Goal: Task Accomplishment & Management: Complete application form

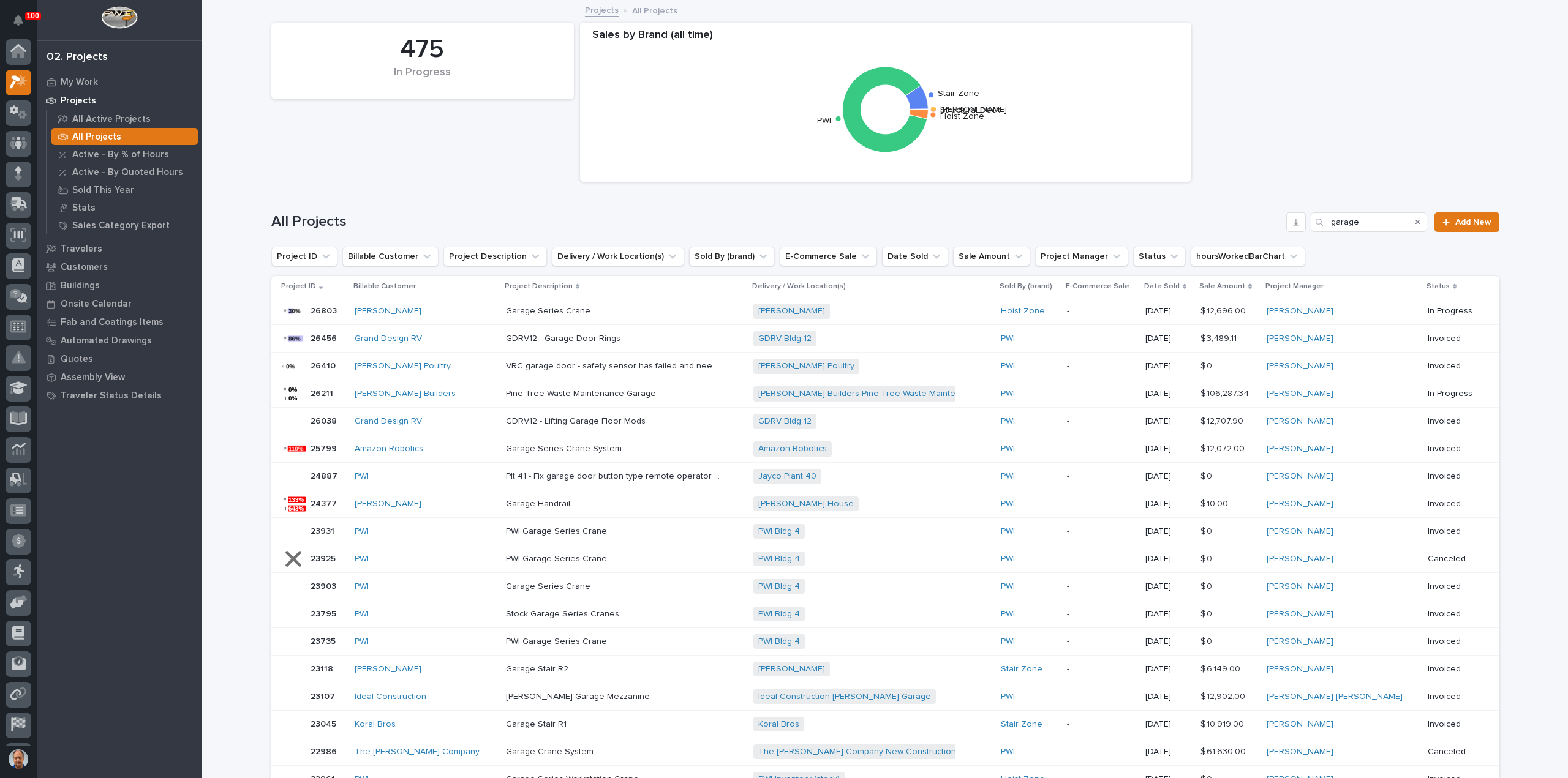
scroll to position [27, 0]
click at [14, 146] on div at bounding box center [19, 148] width 26 height 26
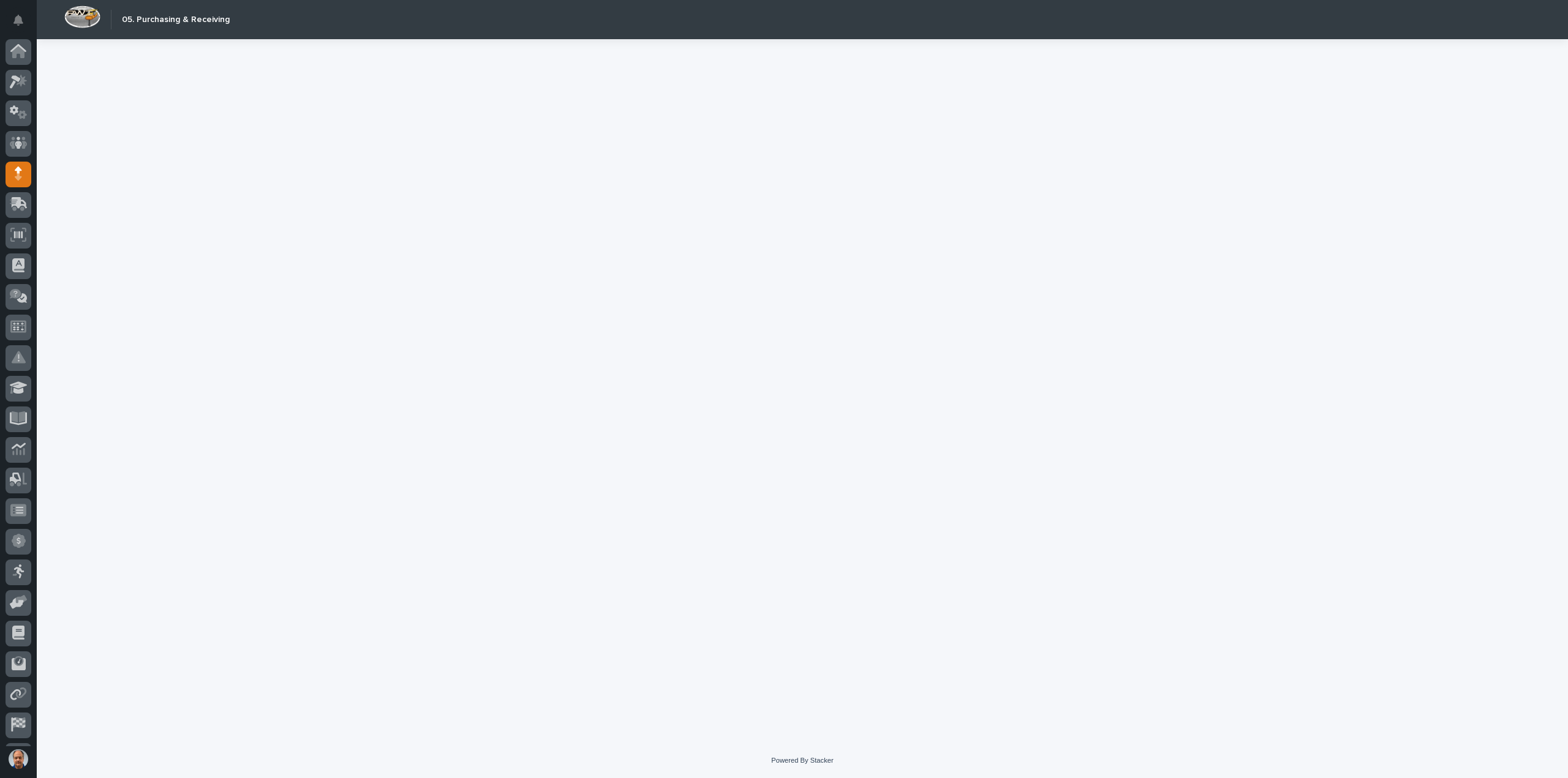
scroll to position [27, 0]
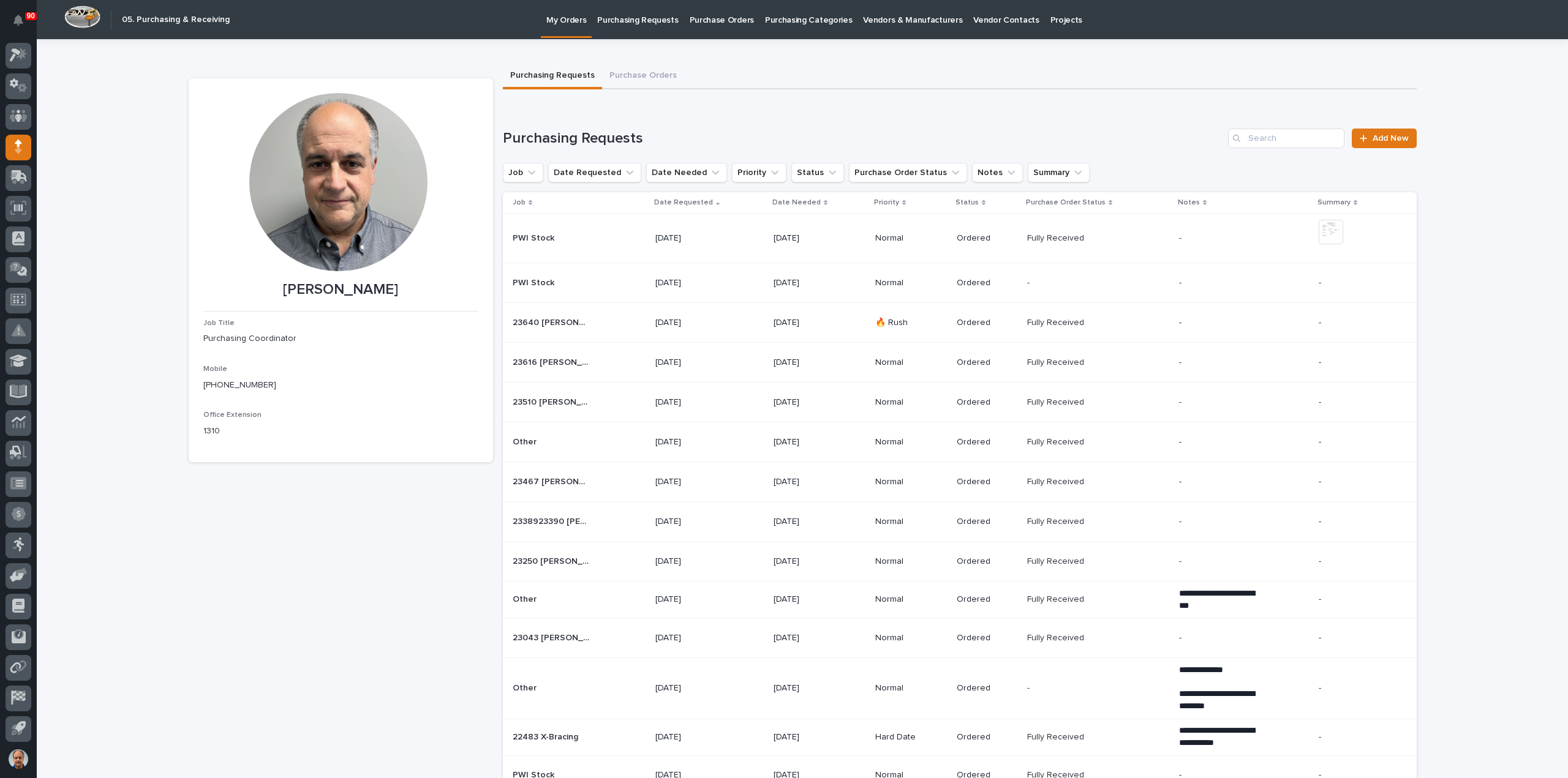
click at [626, 20] on p "Purchasing Requests" at bounding box center [637, 13] width 81 height 26
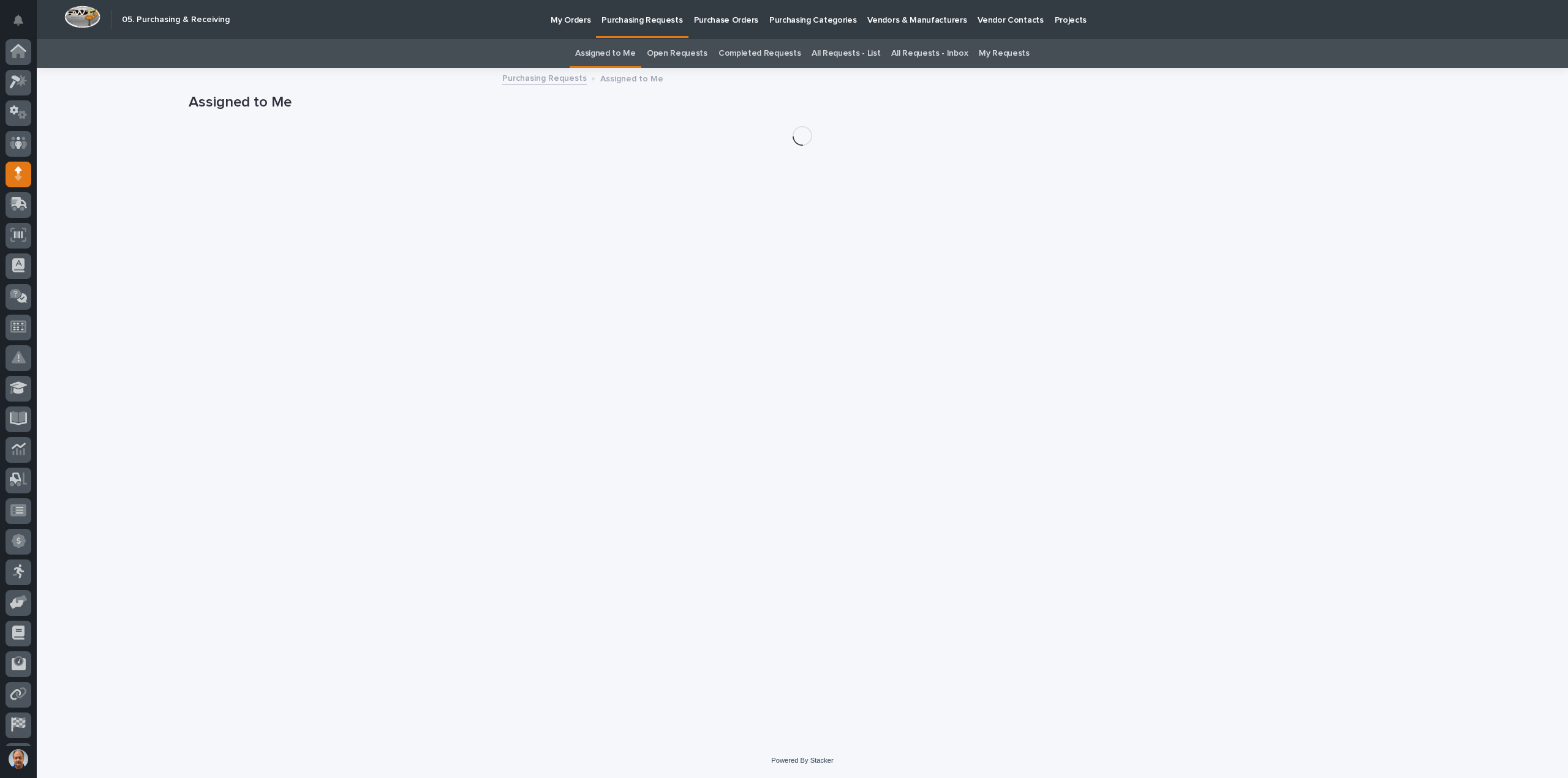
scroll to position [27, 0]
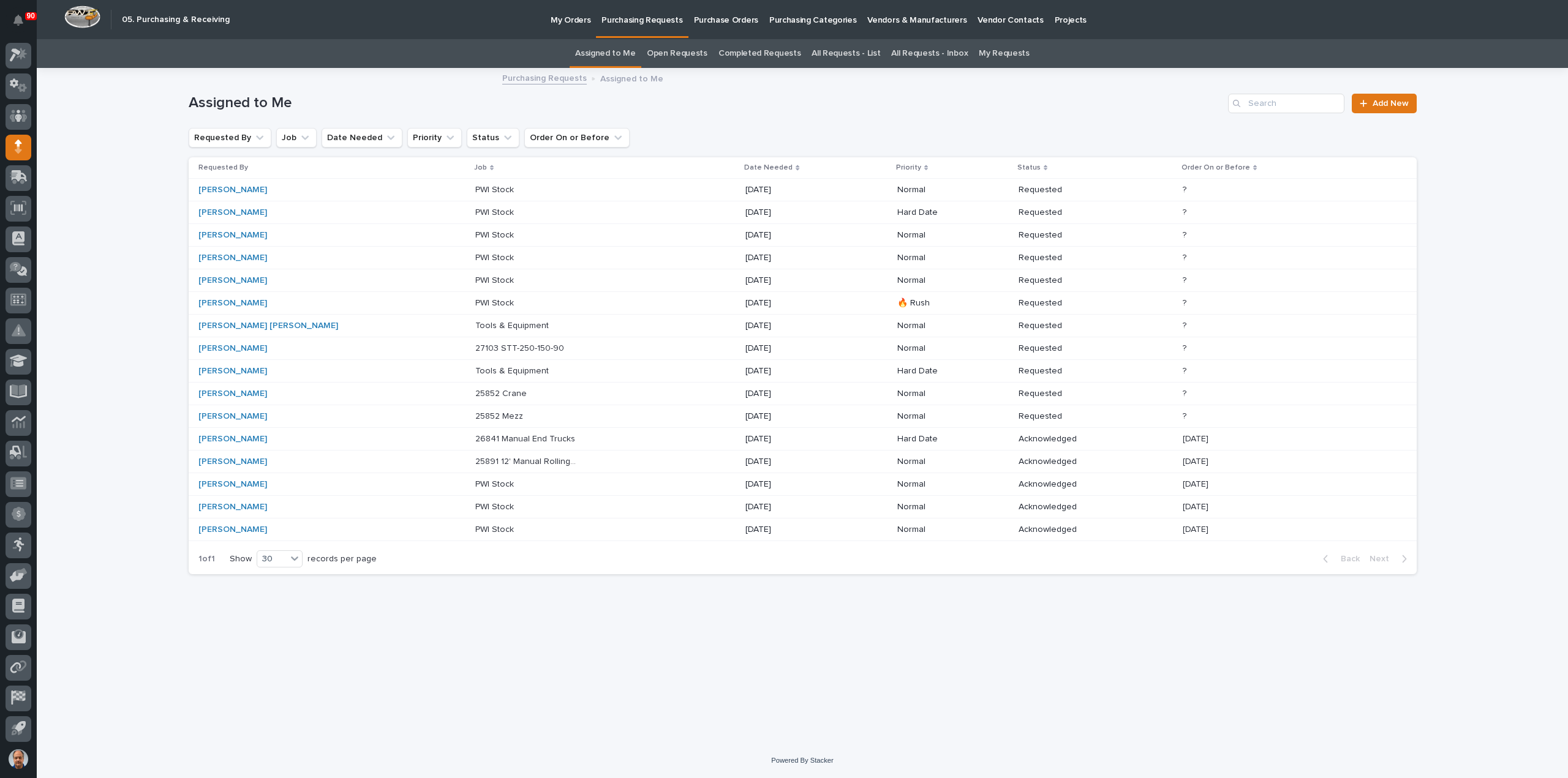
click at [476, 458] on p "25891 12' Manual Rolling Gates" at bounding box center [528, 461] width 105 height 13
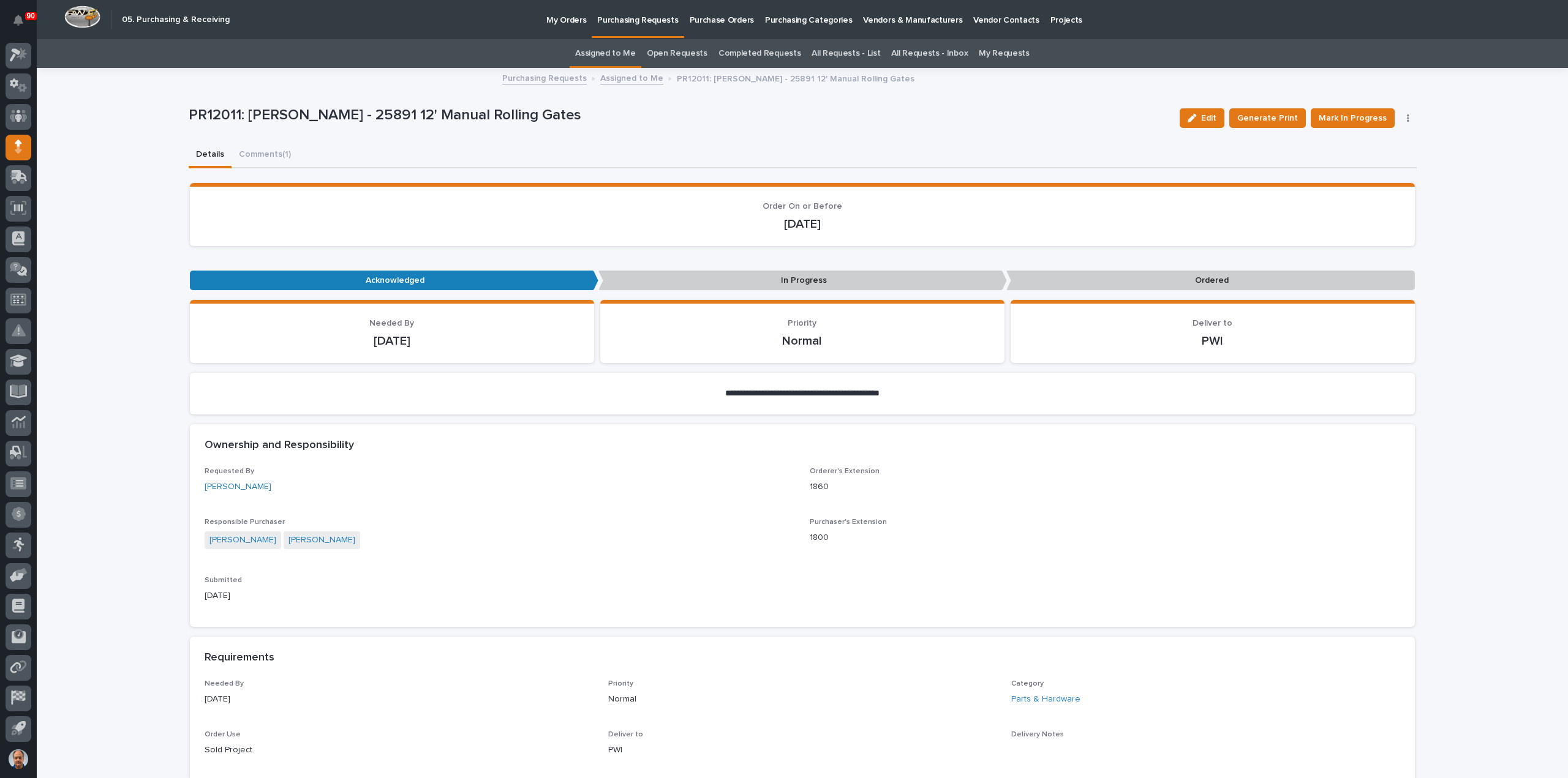
click at [204, 152] on button "Details" at bounding box center [210, 155] width 43 height 26
click at [623, 19] on p "Purchasing Requests" at bounding box center [637, 13] width 81 height 26
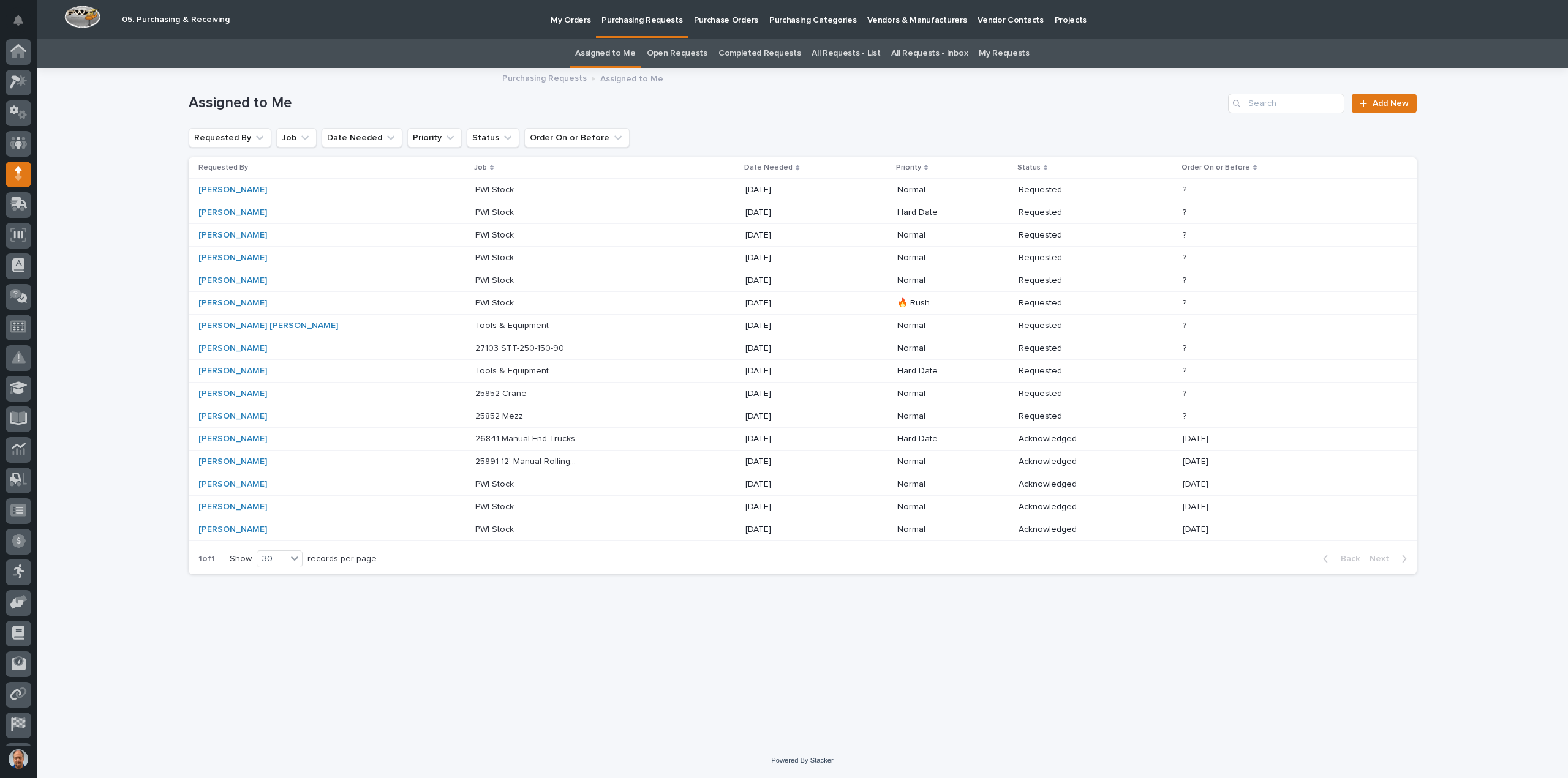
scroll to position [27, 0]
click at [476, 437] on p "26841 Manual End Trucks" at bounding box center [527, 438] width 102 height 13
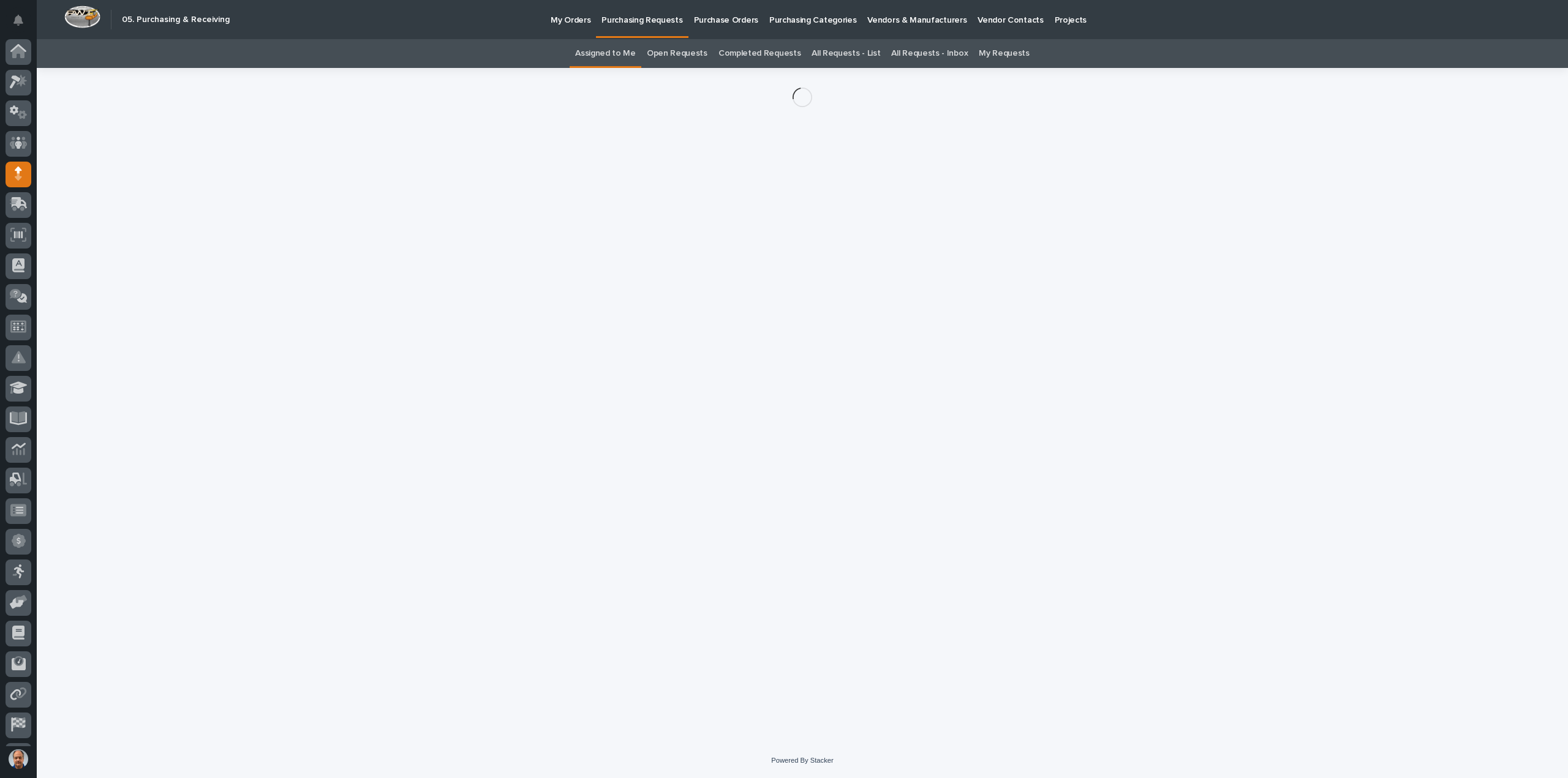
scroll to position [27, 0]
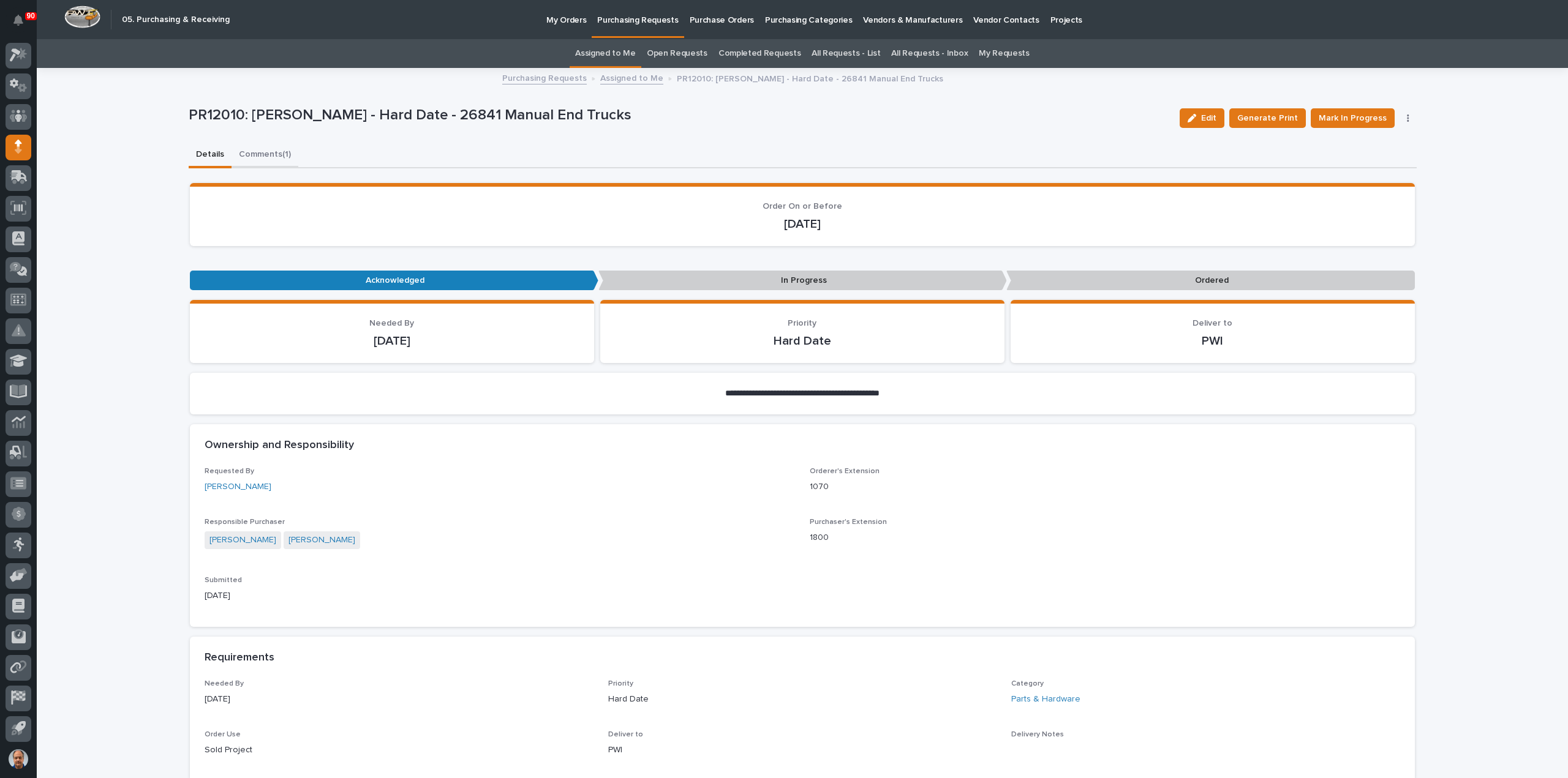
click at [247, 154] on button "Comments (1)" at bounding box center [265, 155] width 67 height 26
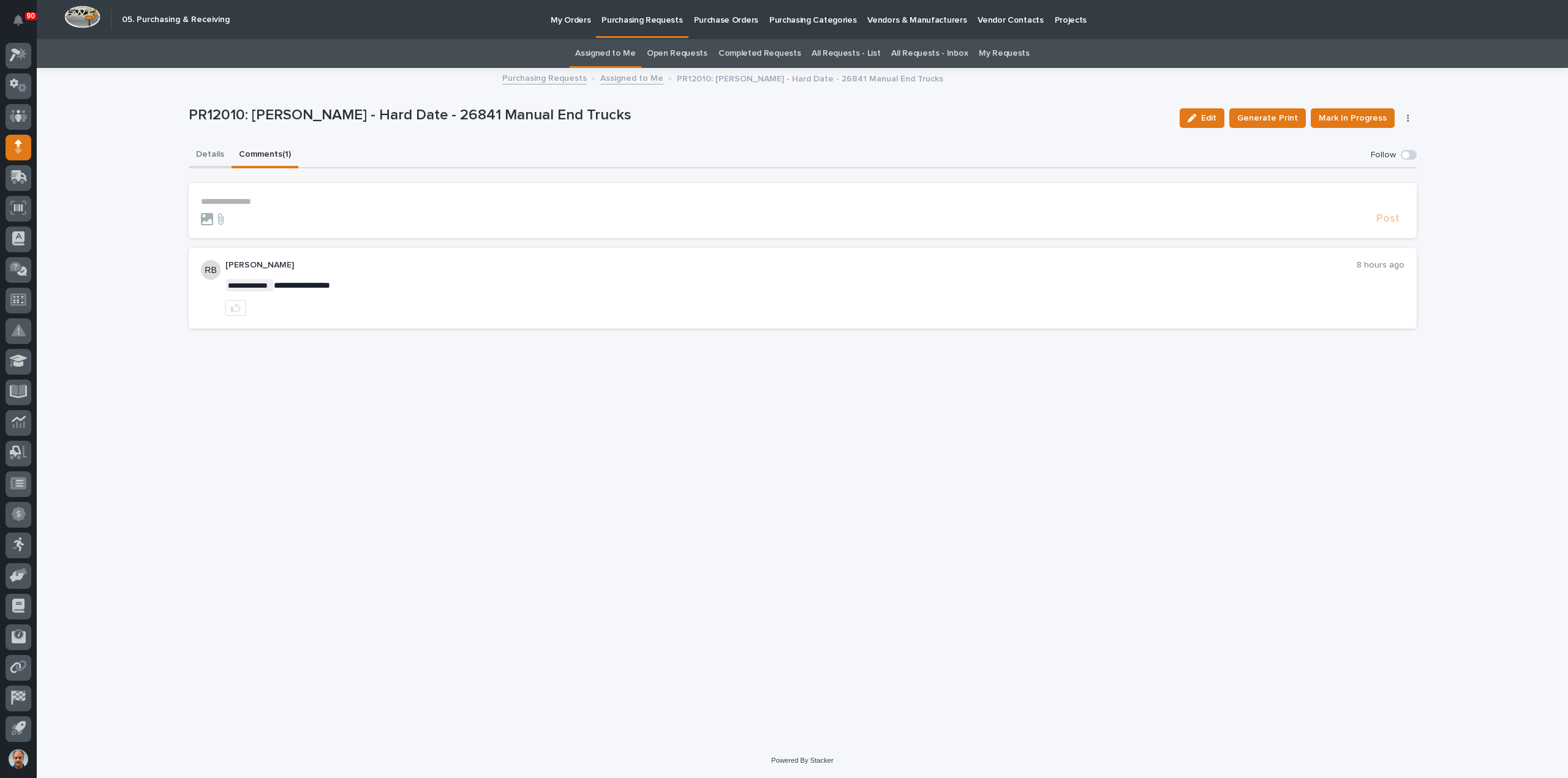
click at [203, 154] on button "Details" at bounding box center [210, 155] width 43 height 26
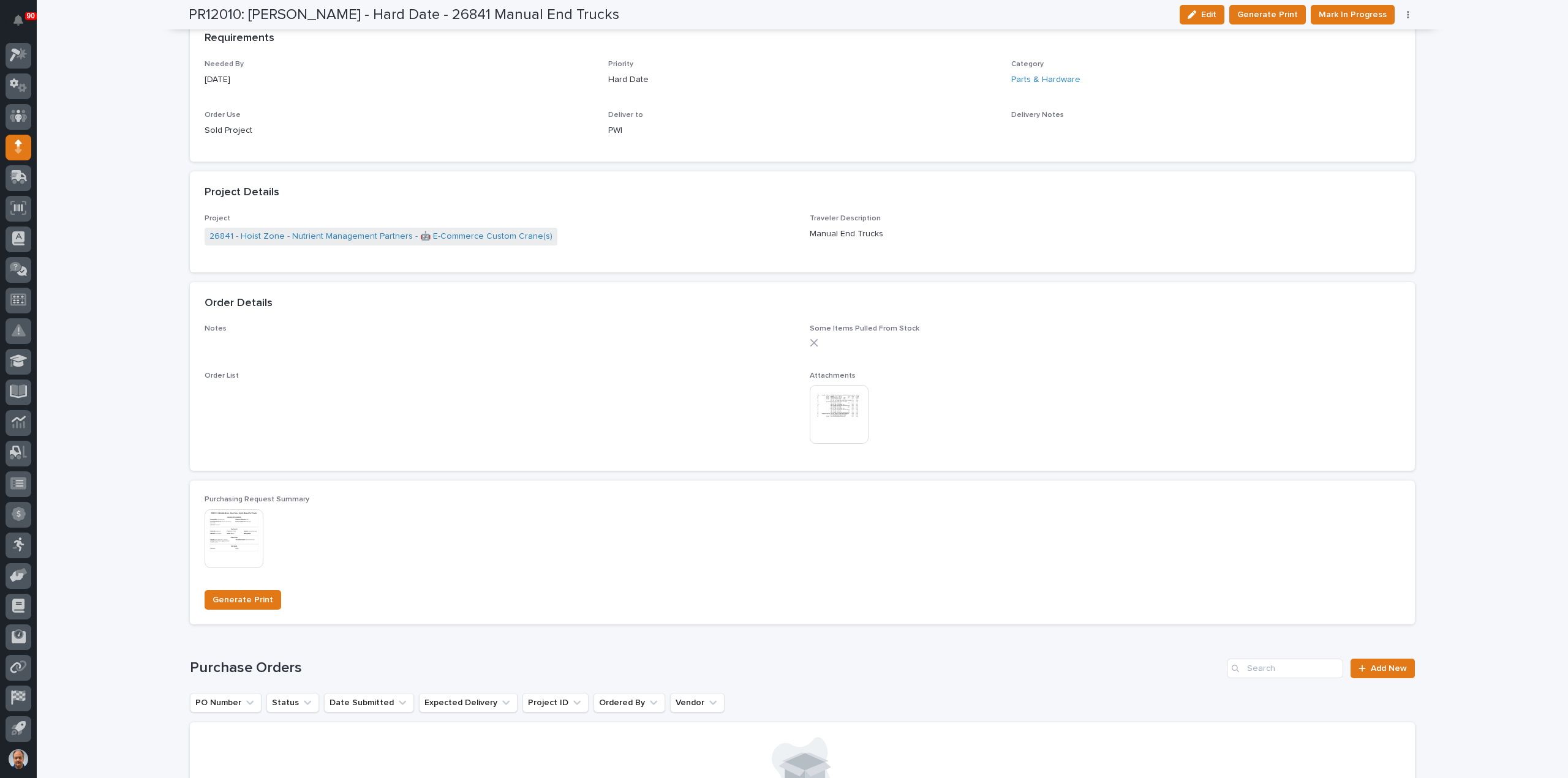
scroll to position [735, 0]
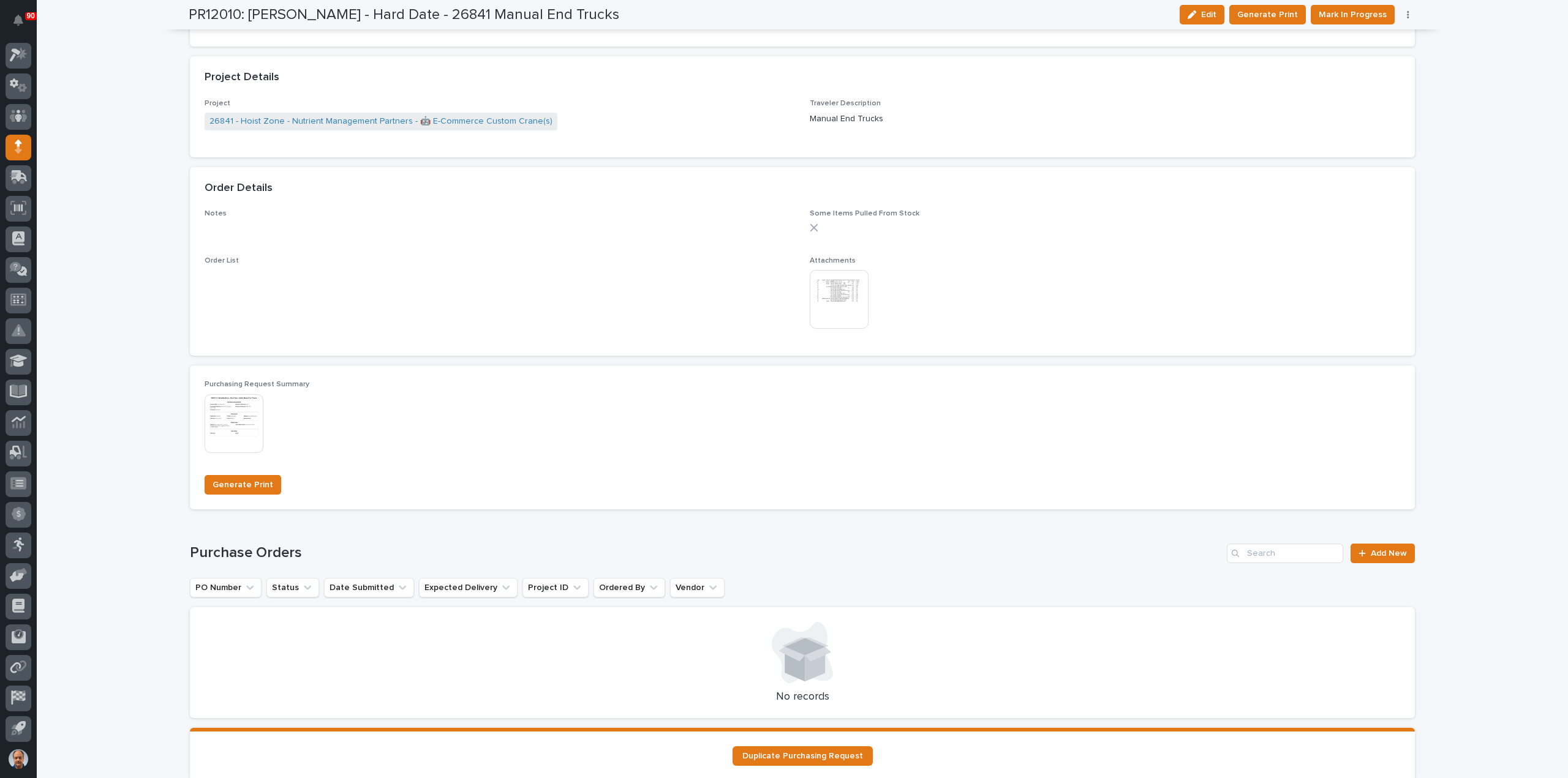
click at [836, 298] on img at bounding box center [838, 299] width 59 height 59
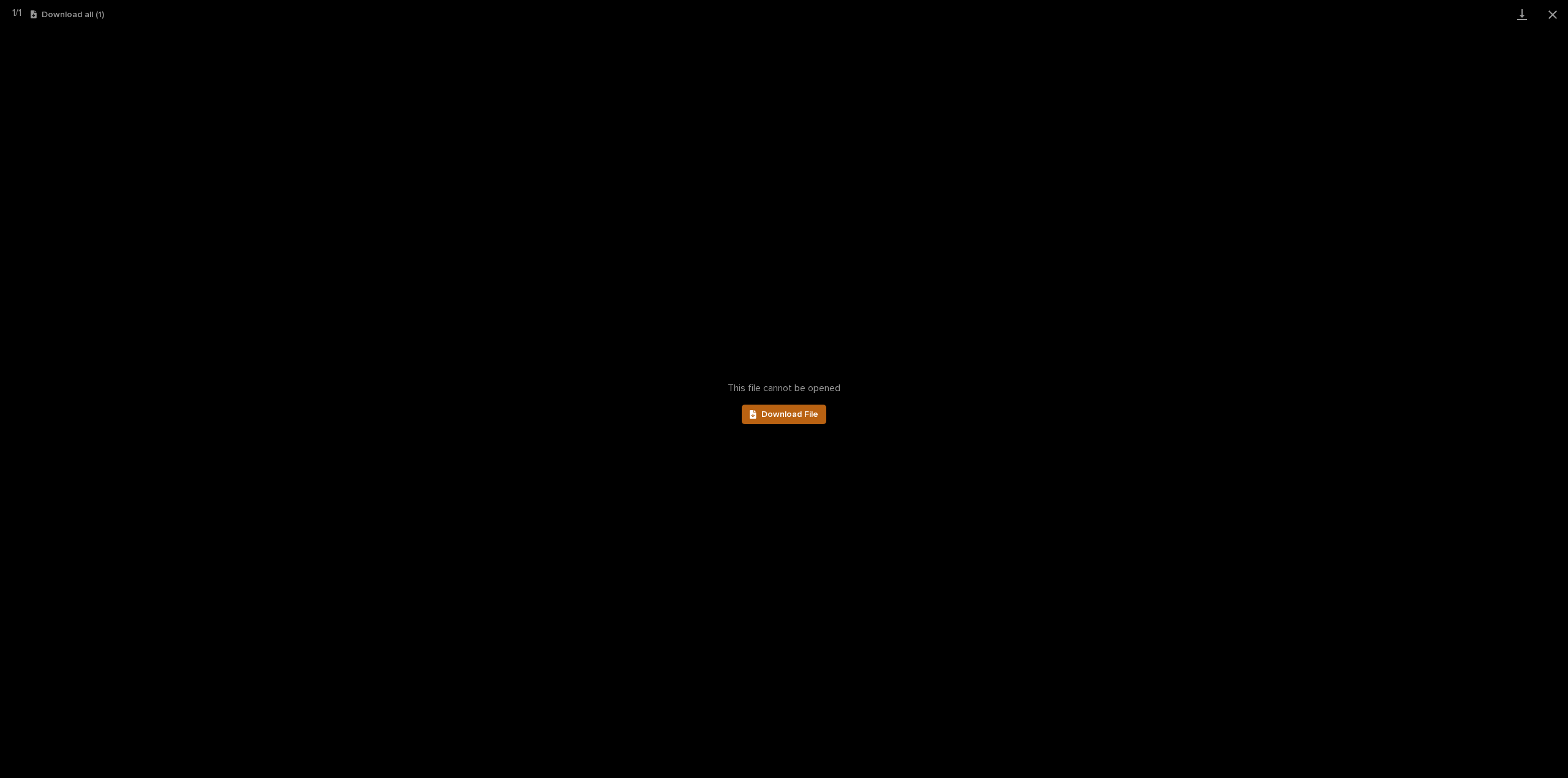
click at [773, 413] on span "Download File" at bounding box center [789, 414] width 57 height 8
click at [1554, 16] on button "Close gallery" at bounding box center [1552, 14] width 31 height 29
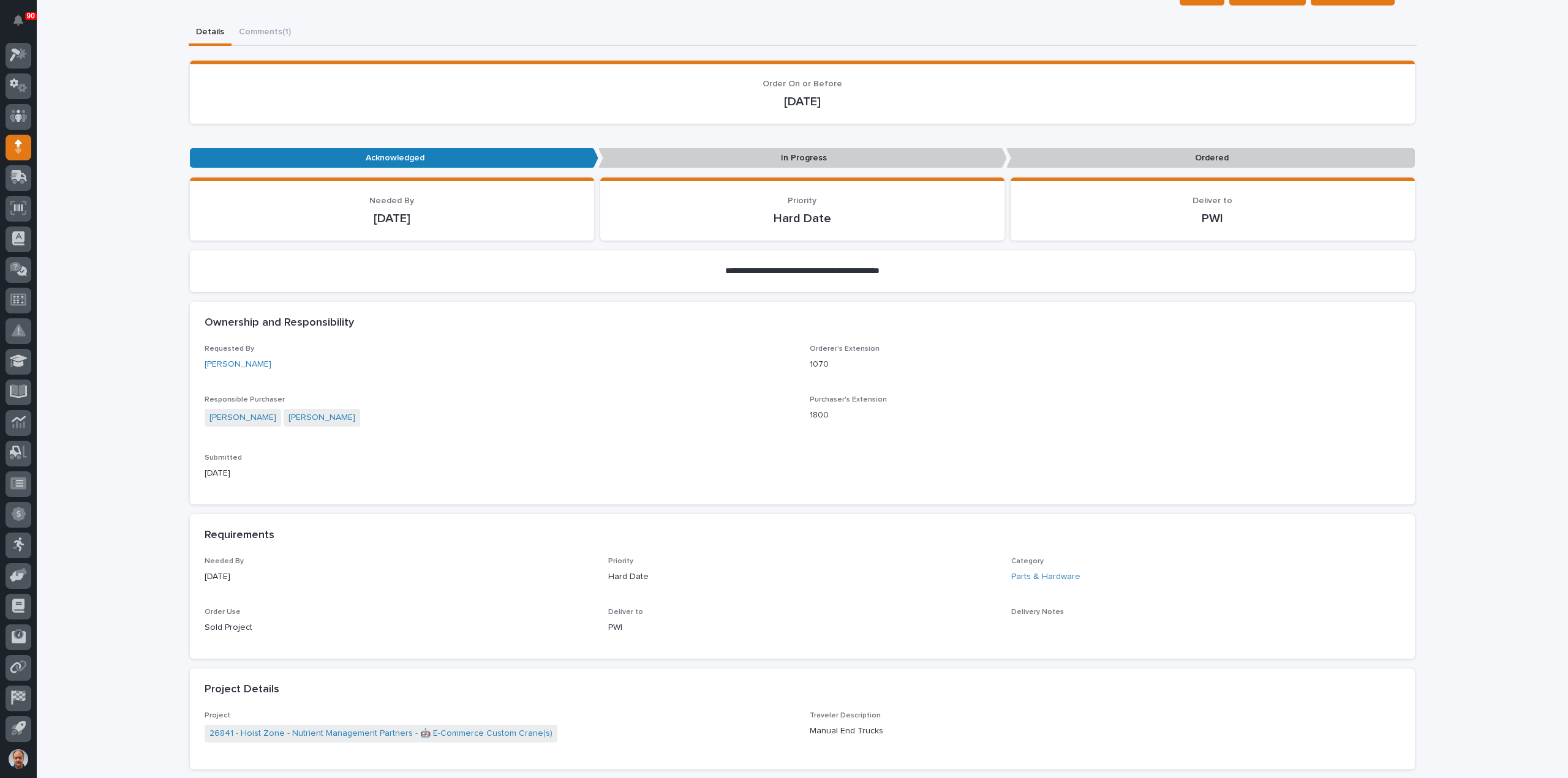
scroll to position [0, 0]
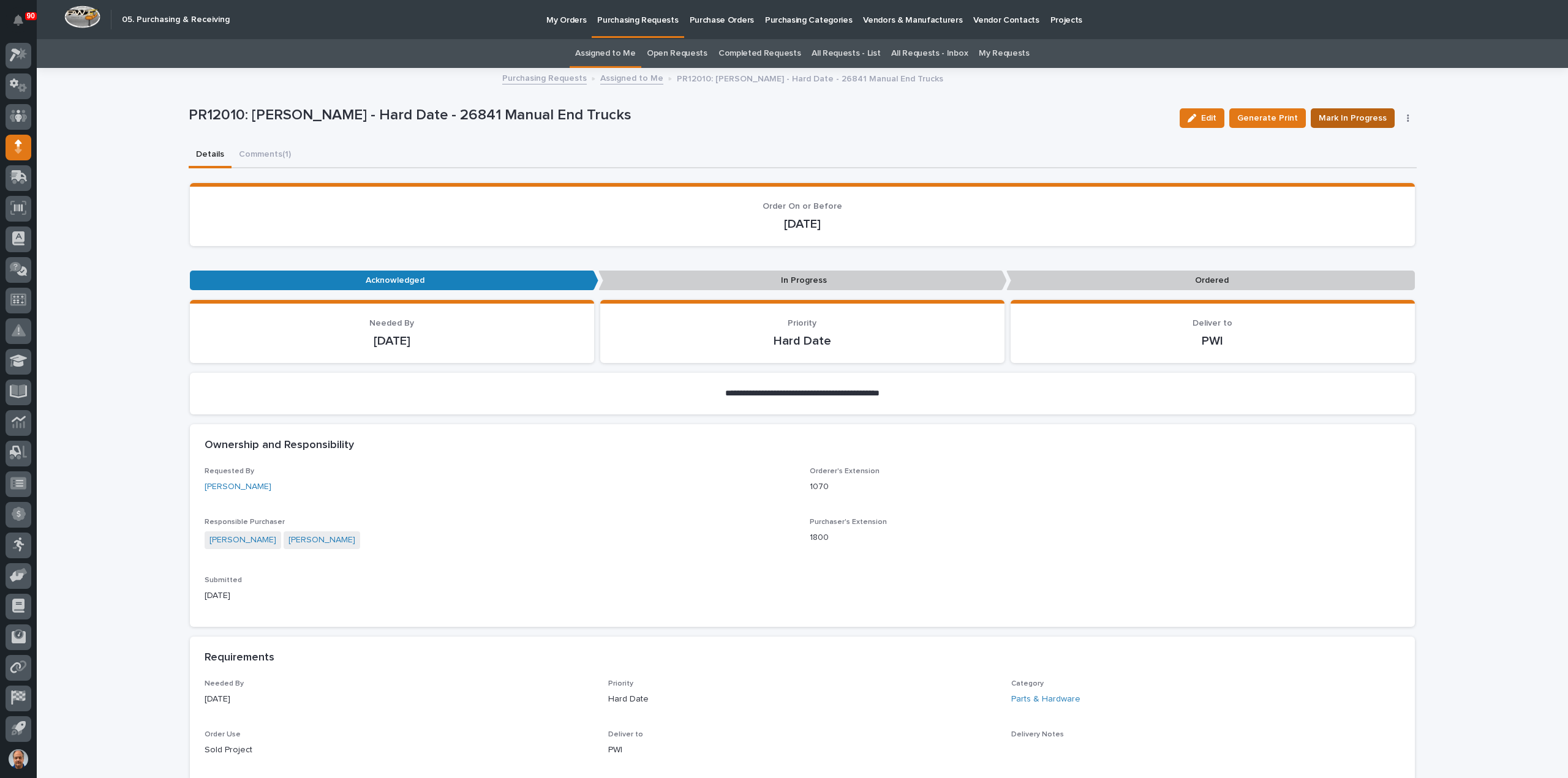
click at [1347, 112] on span "Mark In Progress" at bounding box center [1352, 118] width 68 height 15
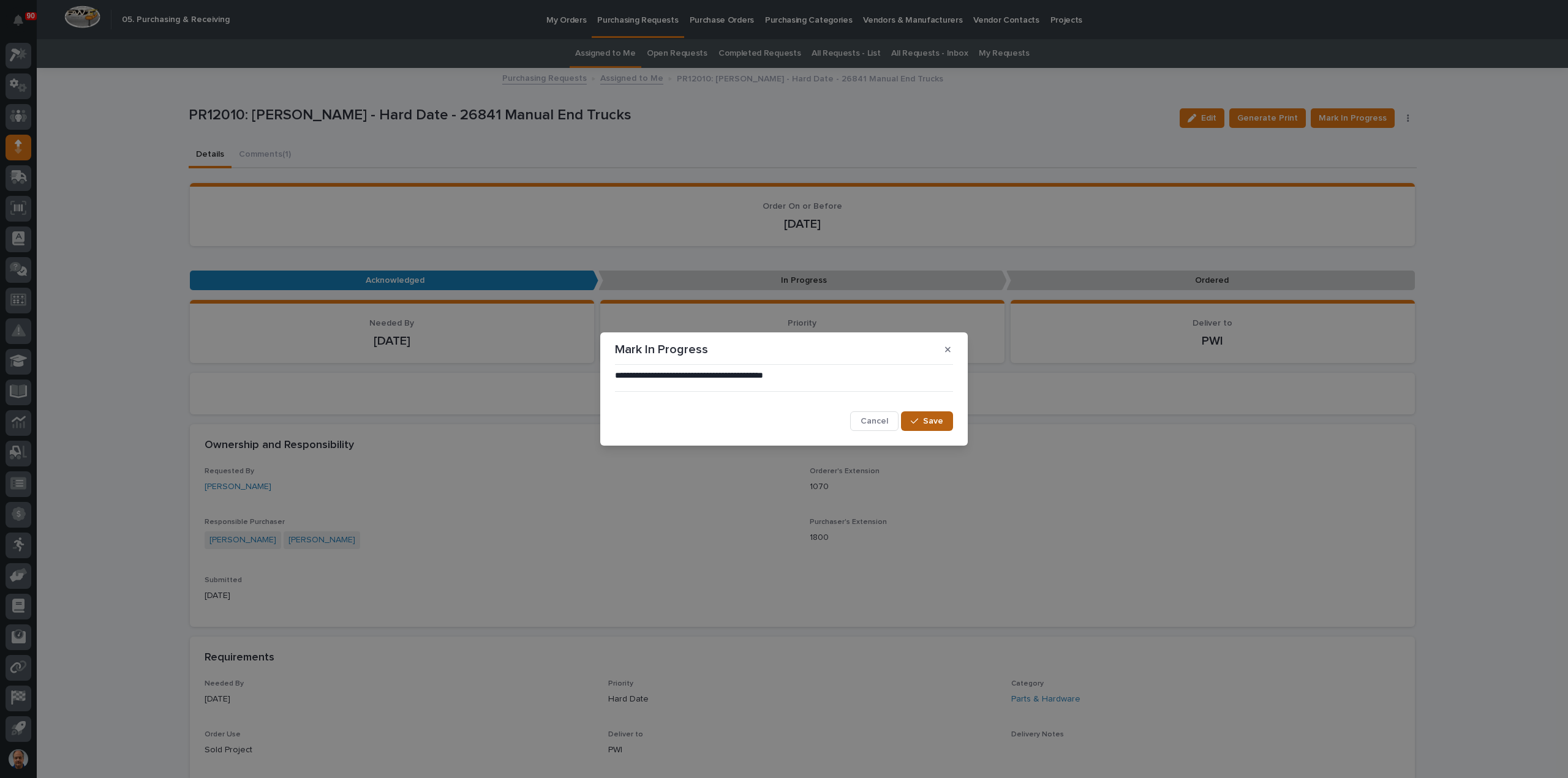
click at [921, 421] on div "button" at bounding box center [917, 421] width 12 height 8
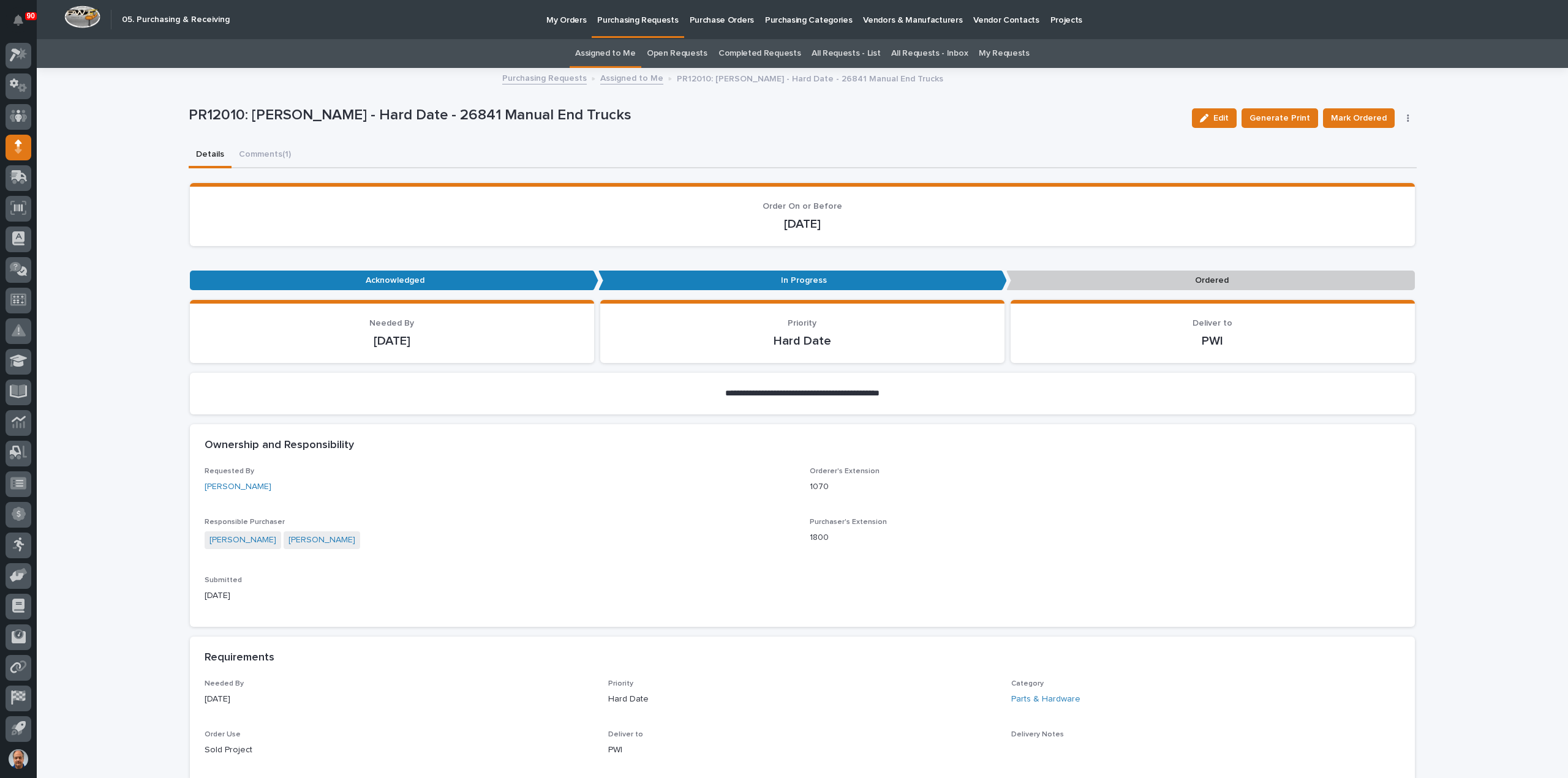
click at [1357, 117] on span "Mark Ordered" at bounding box center [1359, 118] width 56 height 15
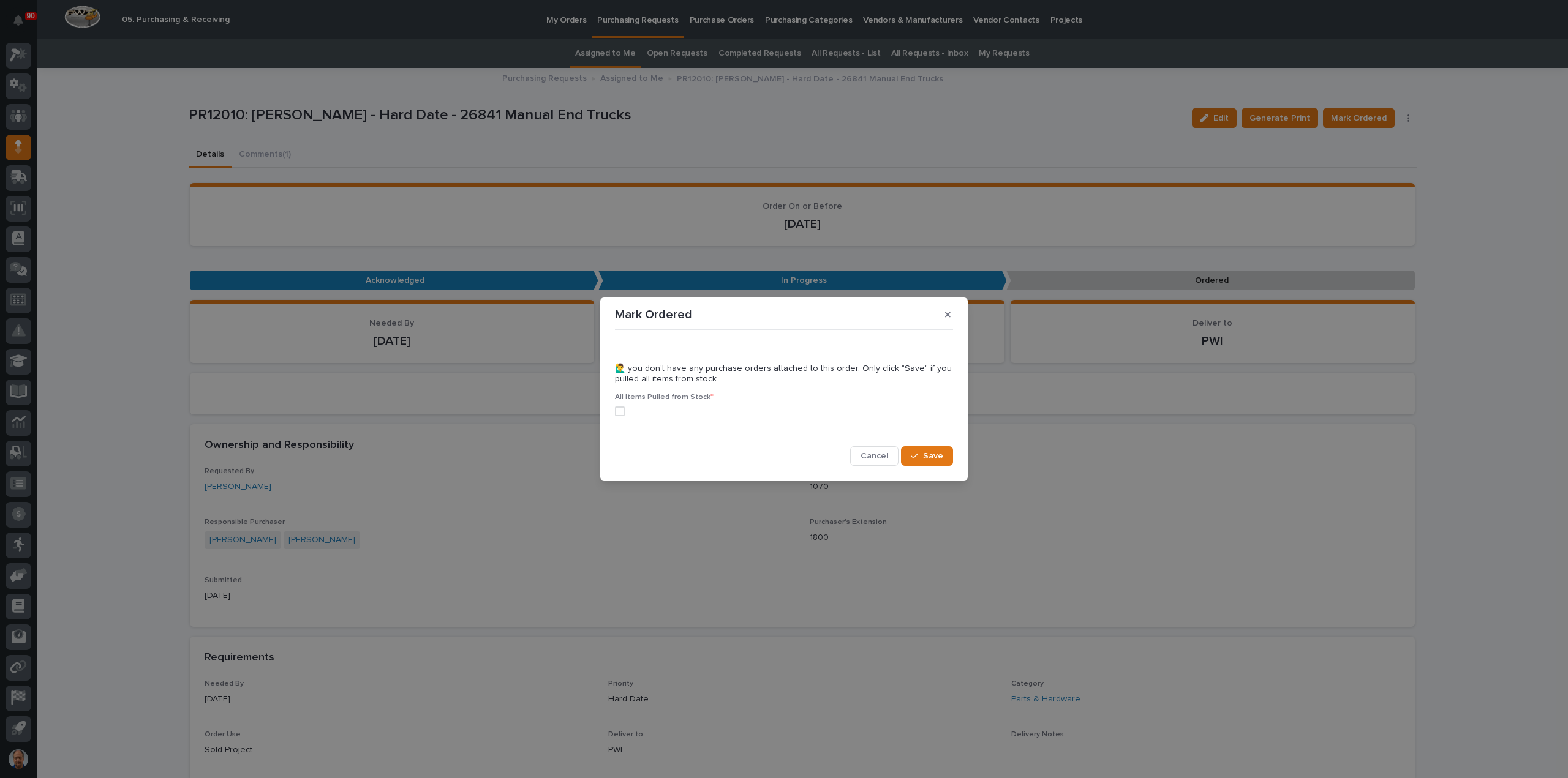
drag, startPoint x: 623, startPoint y: 410, endPoint x: 667, endPoint y: 413, distance: 44.1
click at [623, 410] on span at bounding box center [620, 411] width 10 height 10
click at [932, 455] on span "Save" at bounding box center [933, 456] width 20 height 11
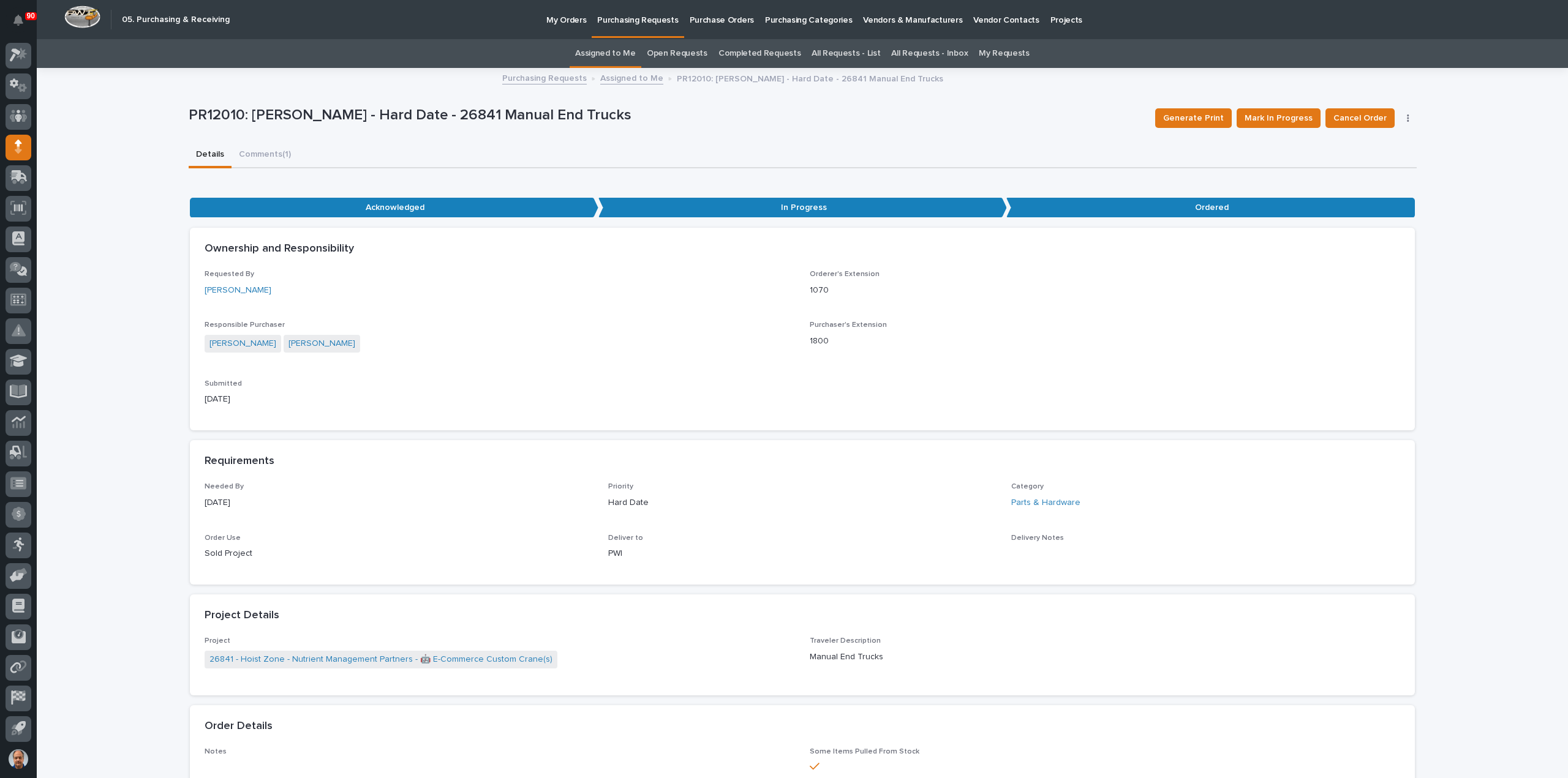
click at [663, 15] on p "Purchasing Requests" at bounding box center [637, 13] width 81 height 26
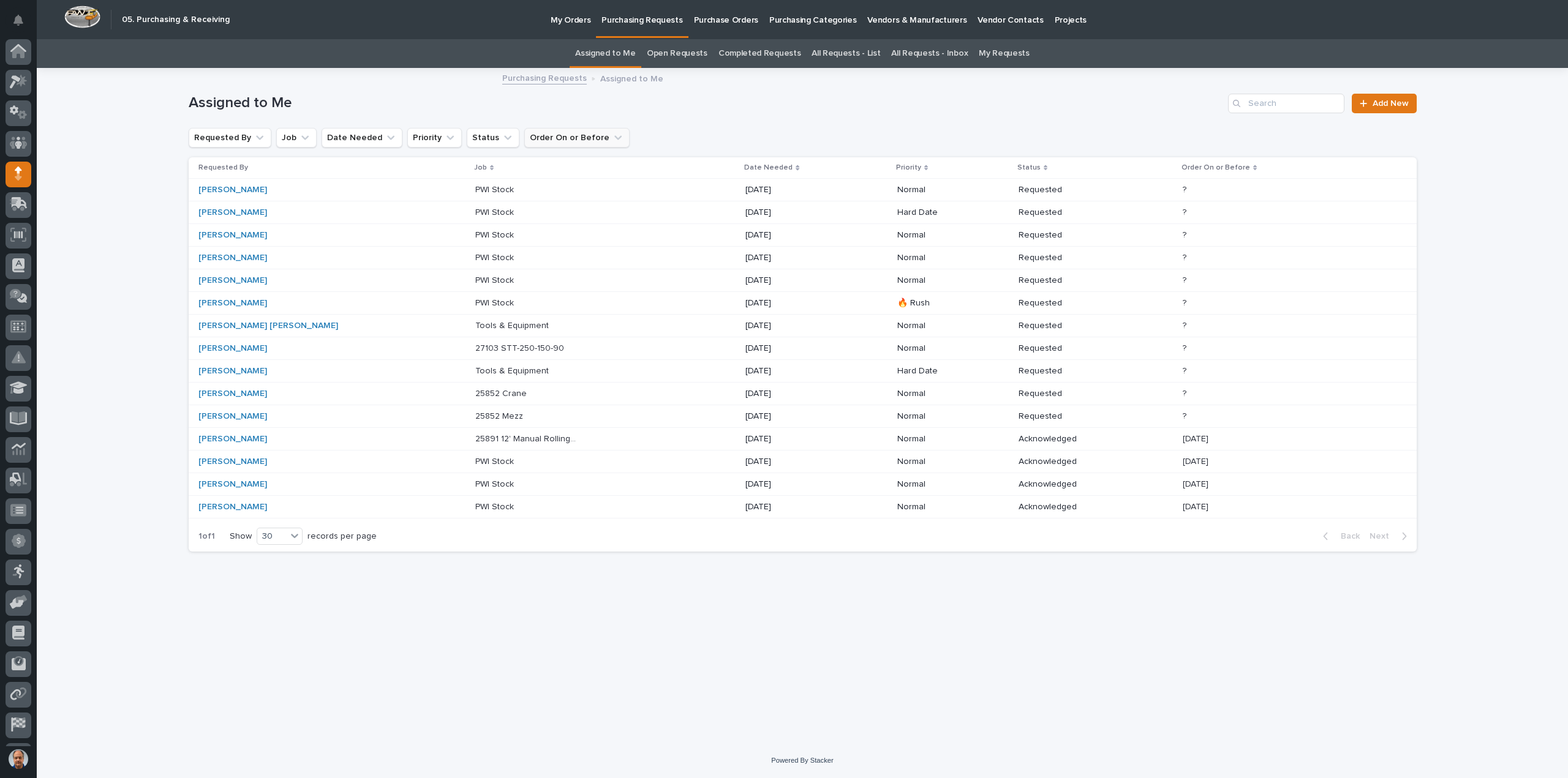
scroll to position [27, 0]
click at [476, 415] on p "25852 Mezz" at bounding box center [501, 416] width 50 height 13
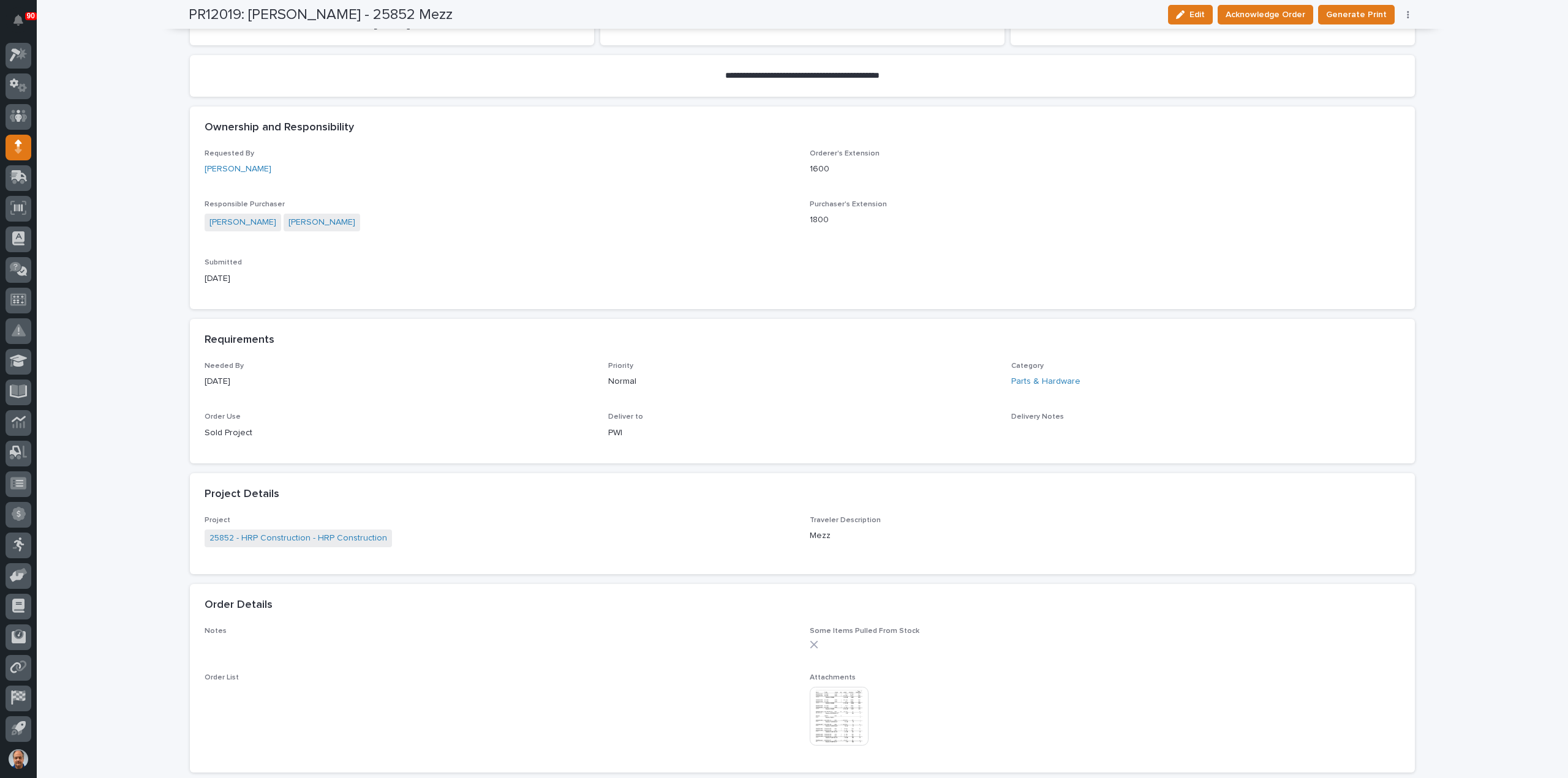
scroll to position [429, 0]
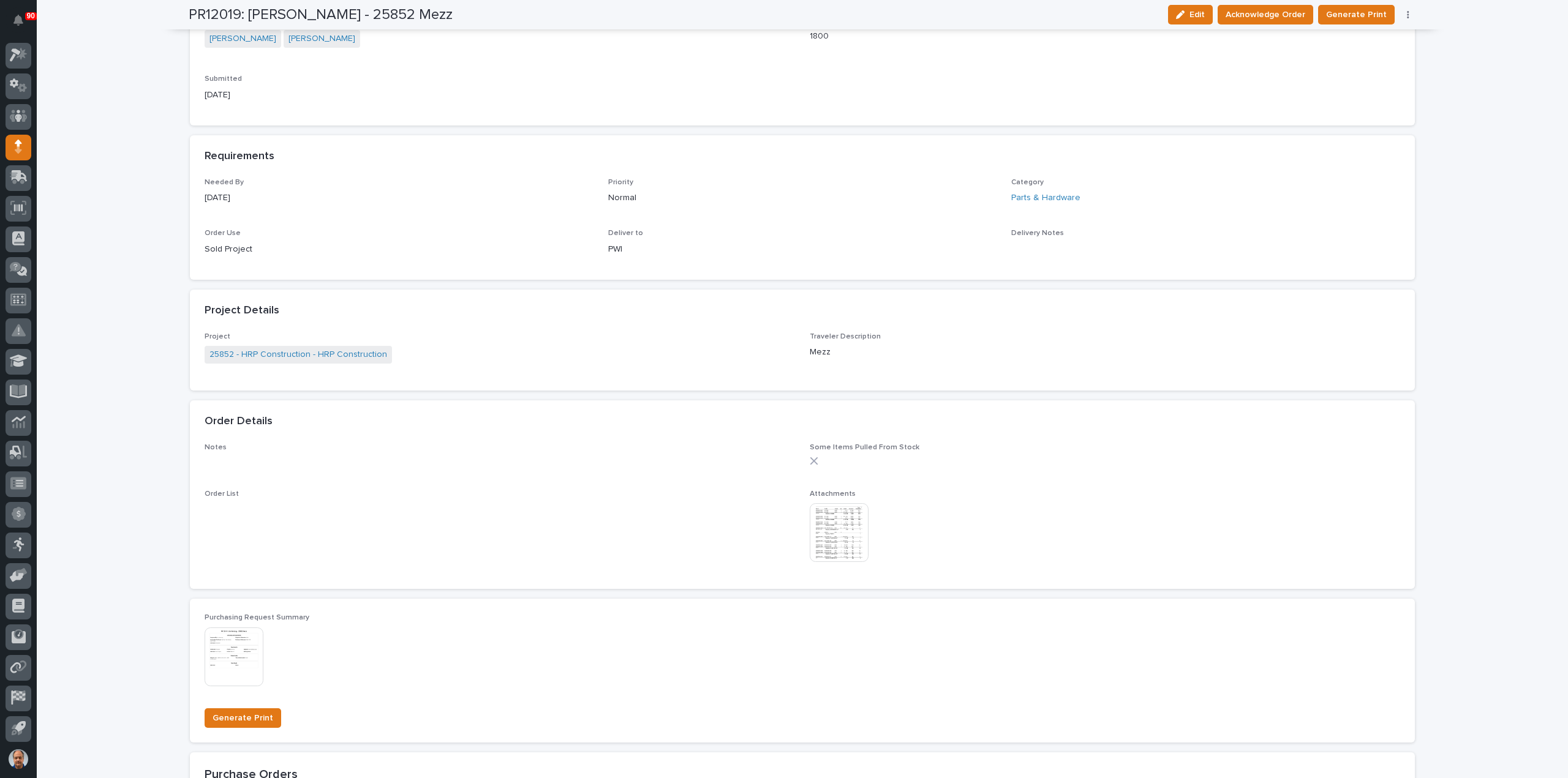
click at [840, 530] on img at bounding box center [838, 532] width 59 height 59
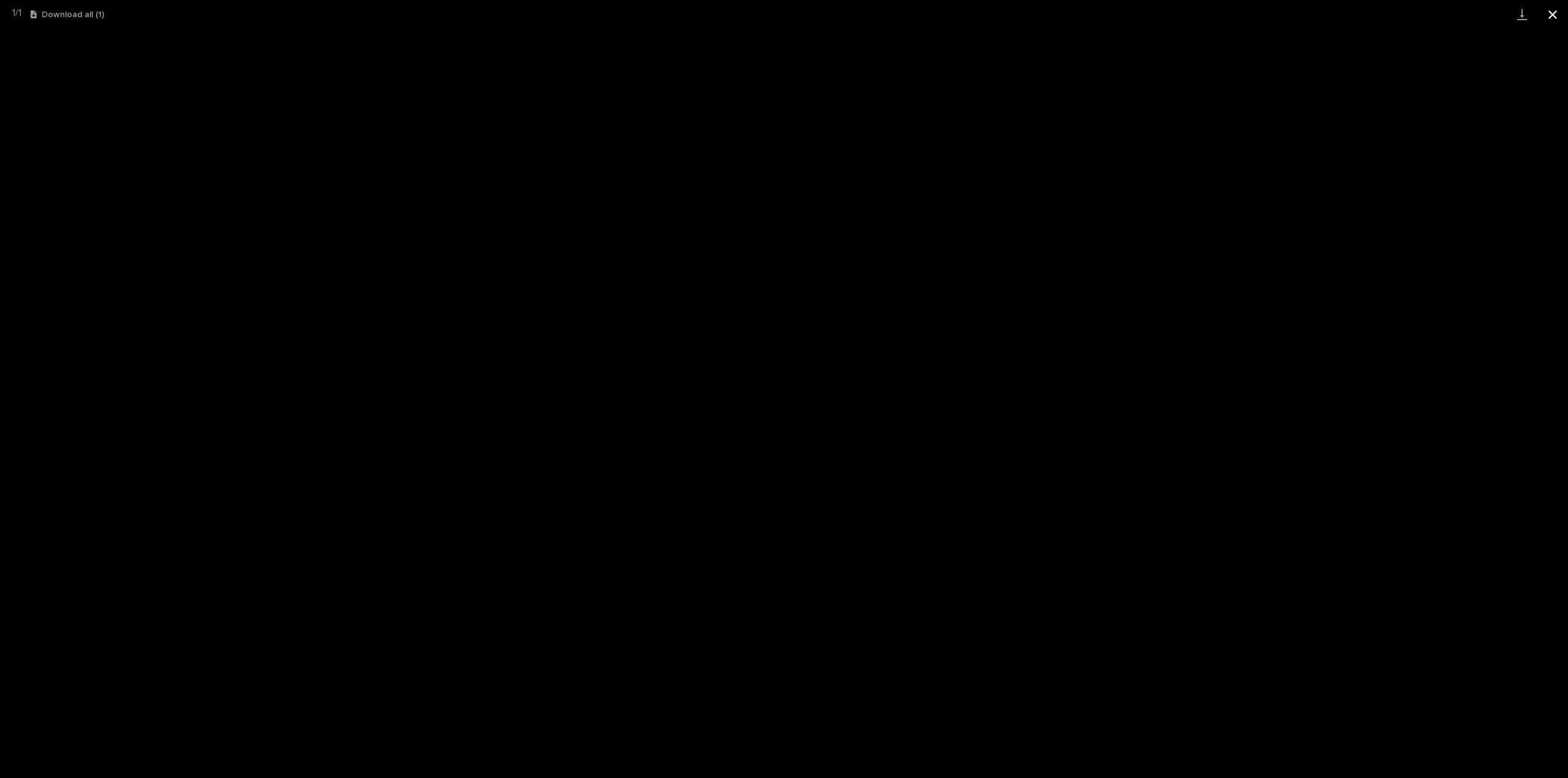
click at [1554, 17] on button "Close gallery" at bounding box center [1552, 14] width 31 height 29
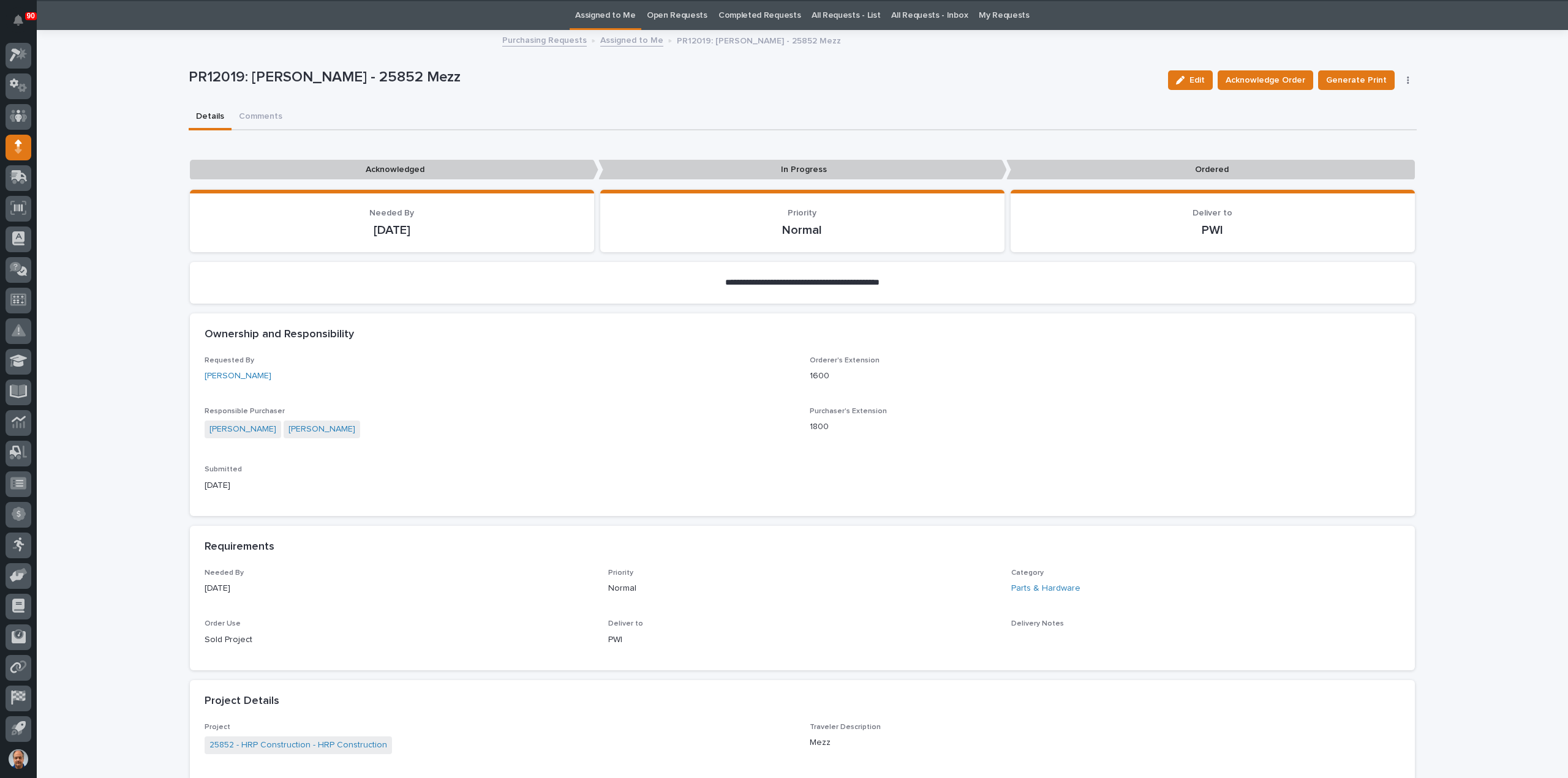
scroll to position [0, 0]
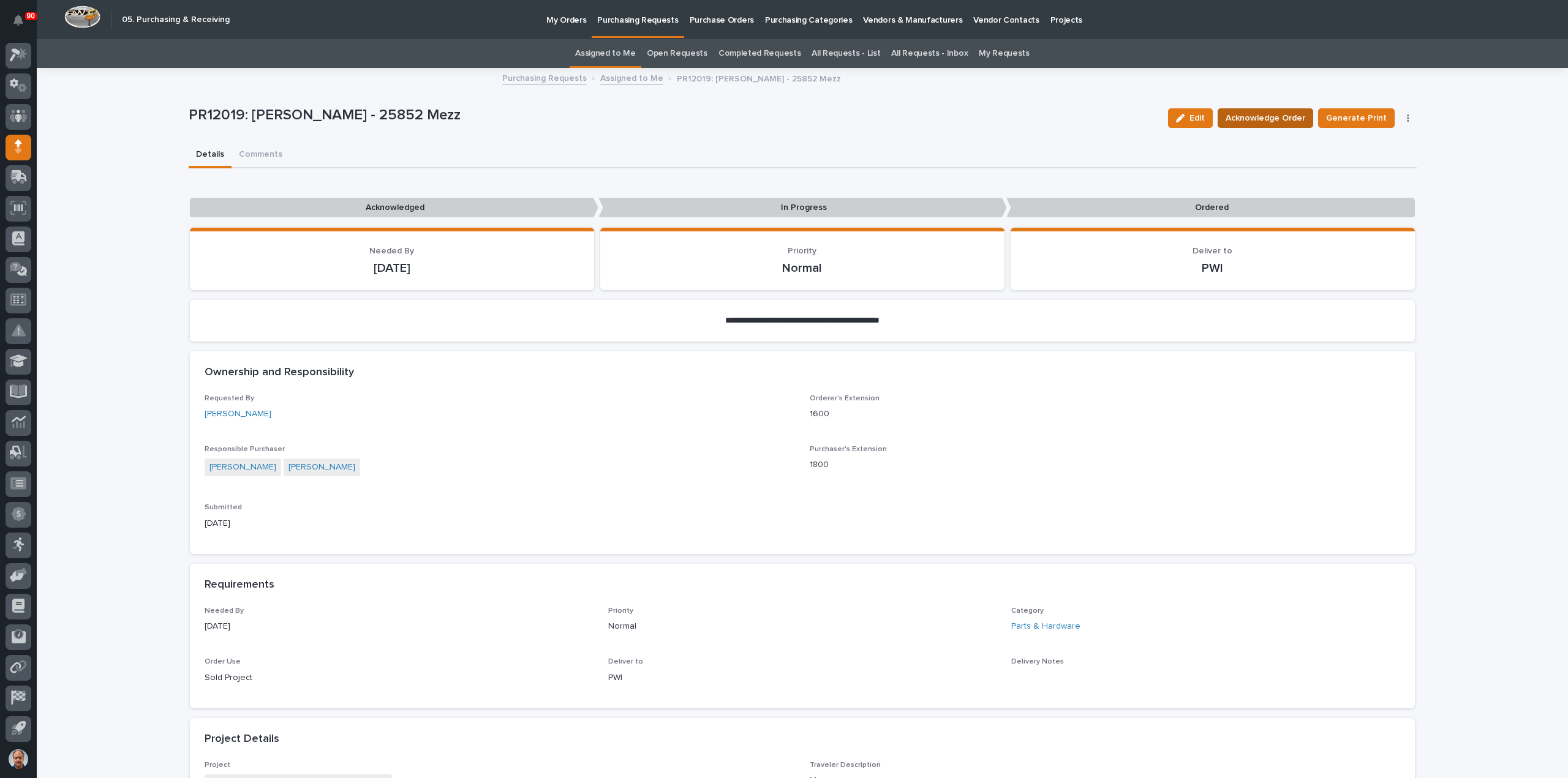
click at [1273, 121] on span "Acknowledge Order" at bounding box center [1266, 118] width 80 height 15
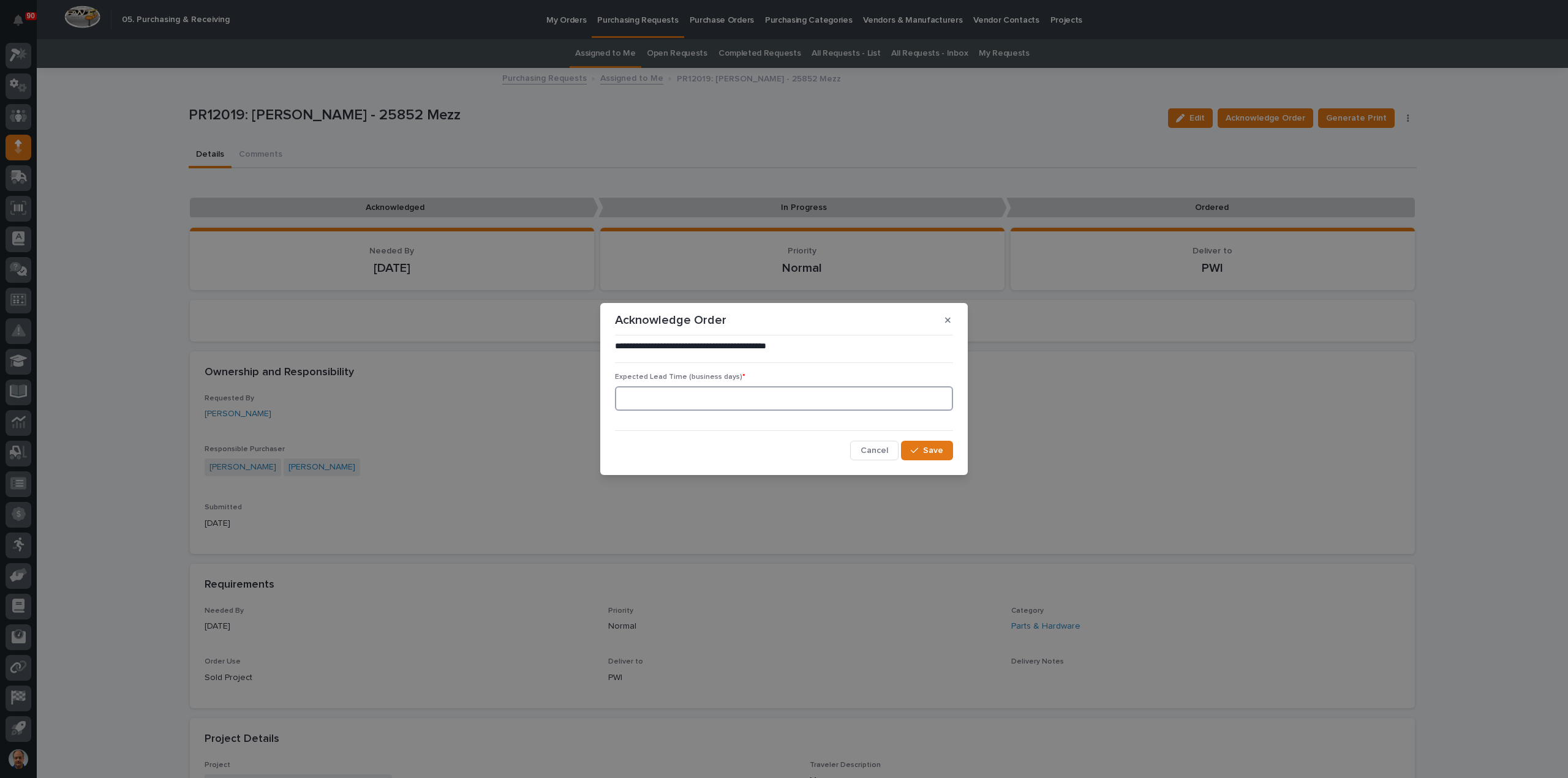
click at [727, 397] on input at bounding box center [784, 398] width 338 height 24
type input "1"
click at [944, 449] on button "Save" at bounding box center [927, 450] width 52 height 20
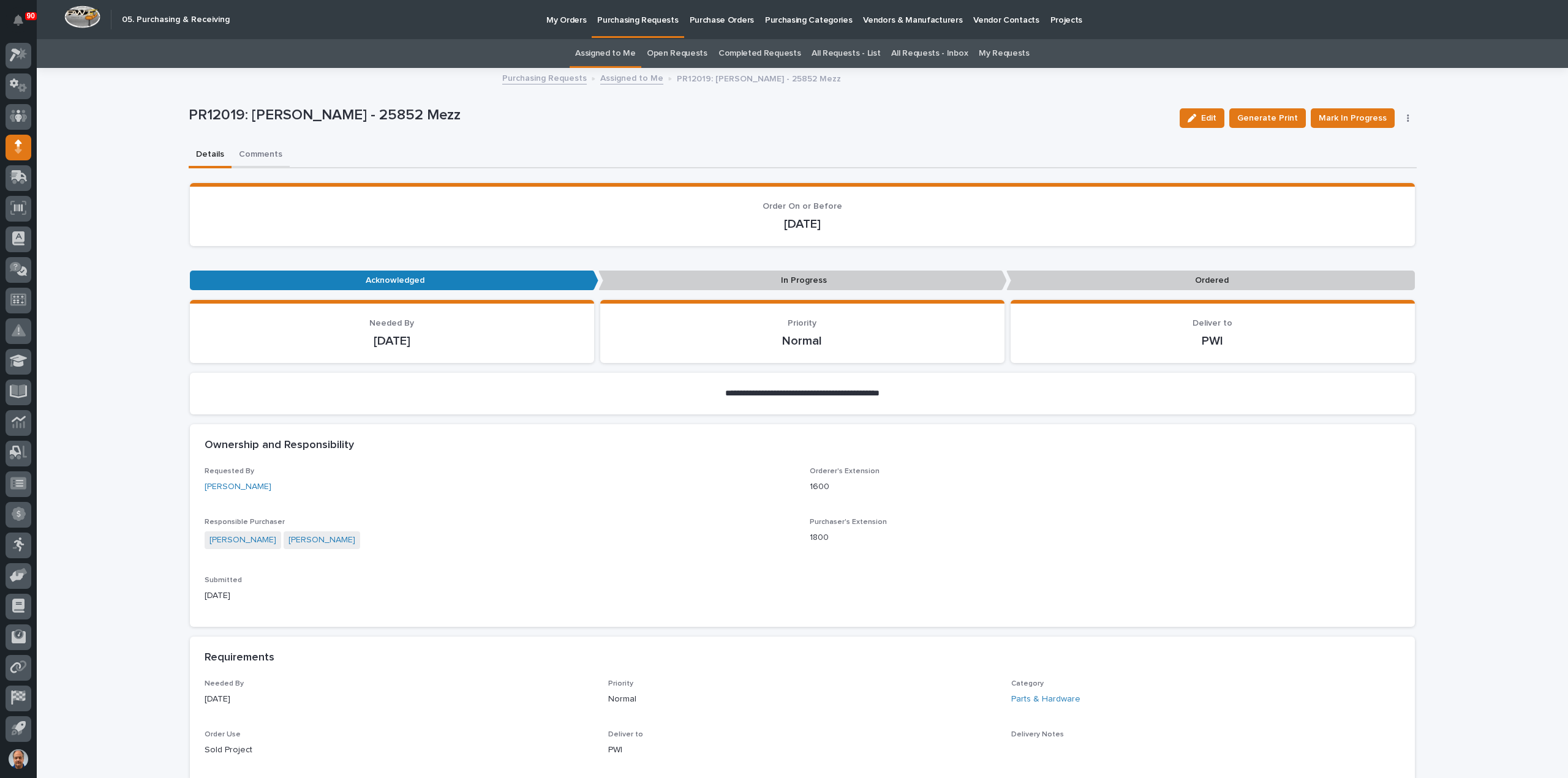
click at [260, 153] on button "Comments" at bounding box center [261, 155] width 59 height 26
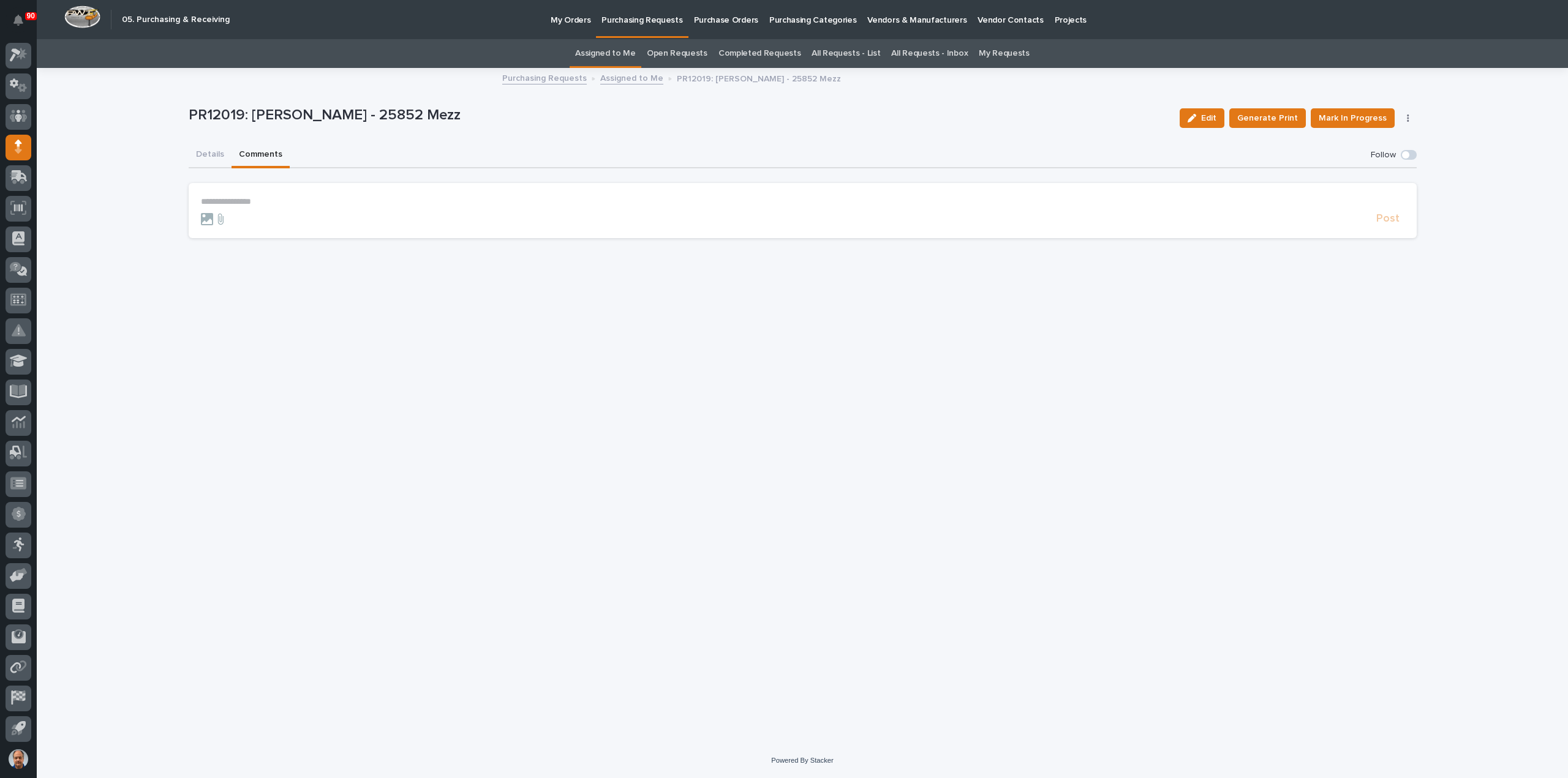
click at [220, 205] on p "**********" at bounding box center [802, 201] width 1203 height 10
click at [1386, 219] on span "Post" at bounding box center [1387, 224] width 23 height 14
click at [207, 153] on button "Details" at bounding box center [210, 155] width 43 height 26
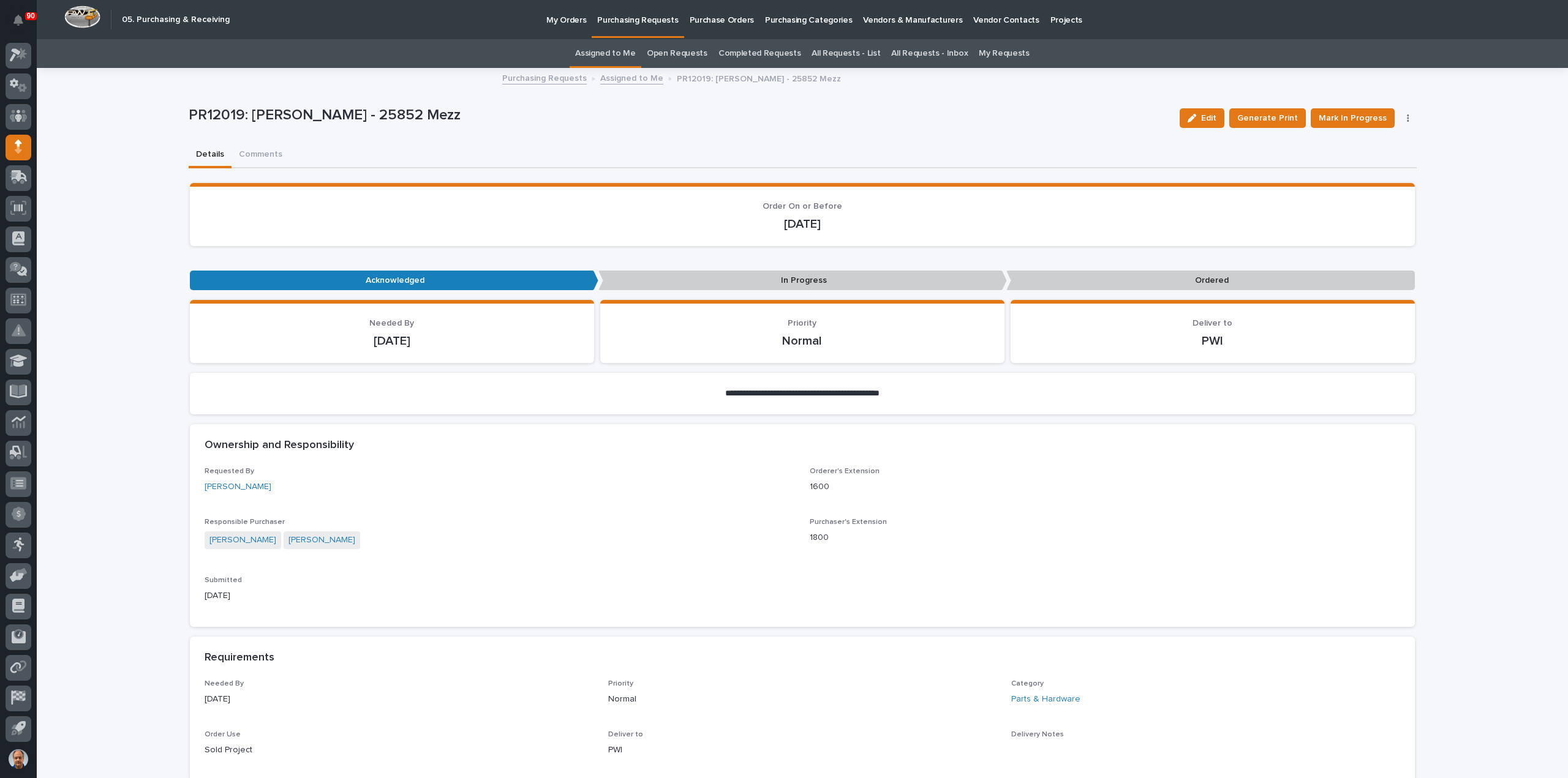
click at [638, 16] on p "Purchasing Requests" at bounding box center [637, 13] width 81 height 26
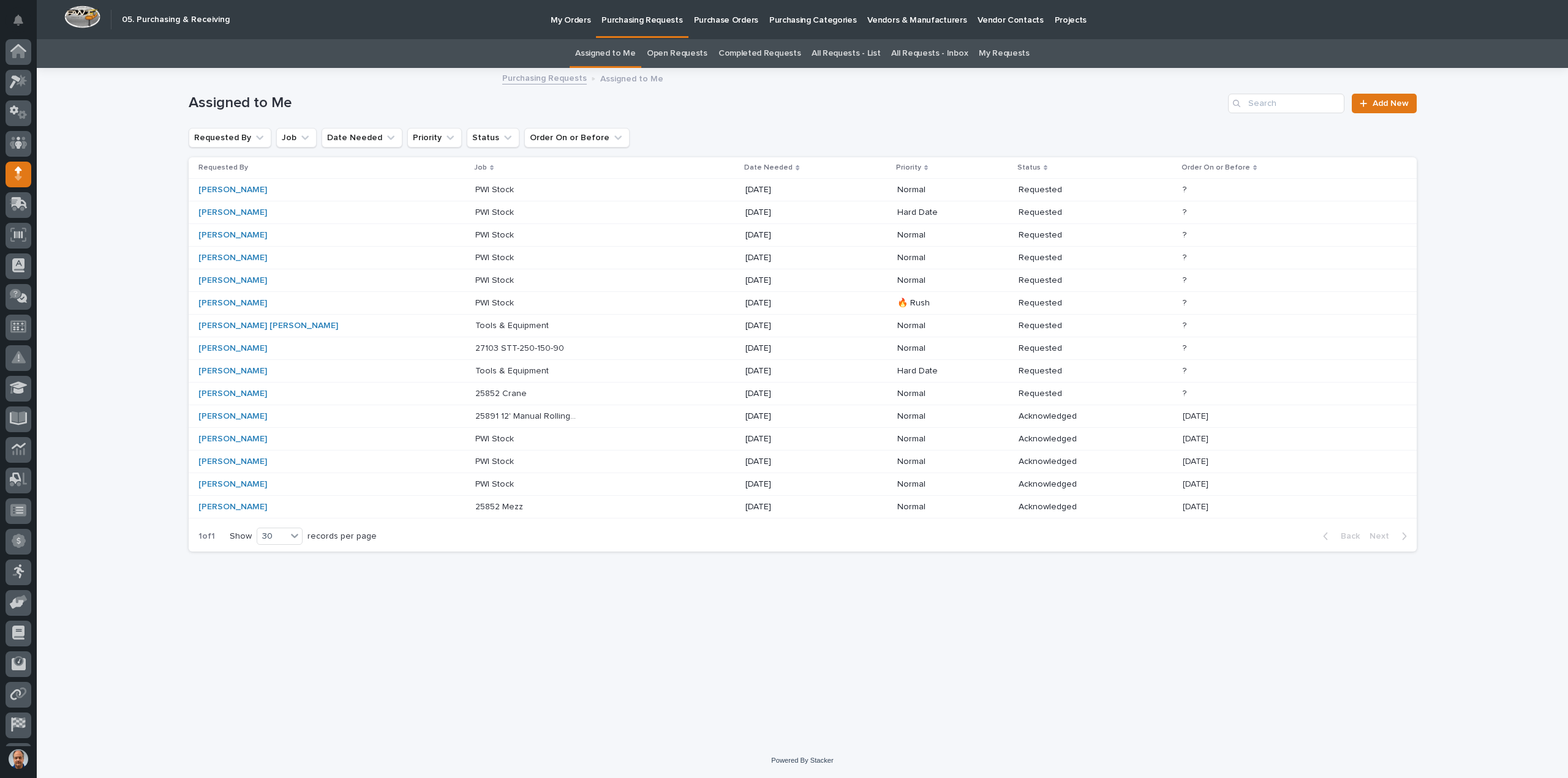
scroll to position [27, 0]
click at [476, 389] on p "25852 Crane" at bounding box center [503, 393] width 54 height 13
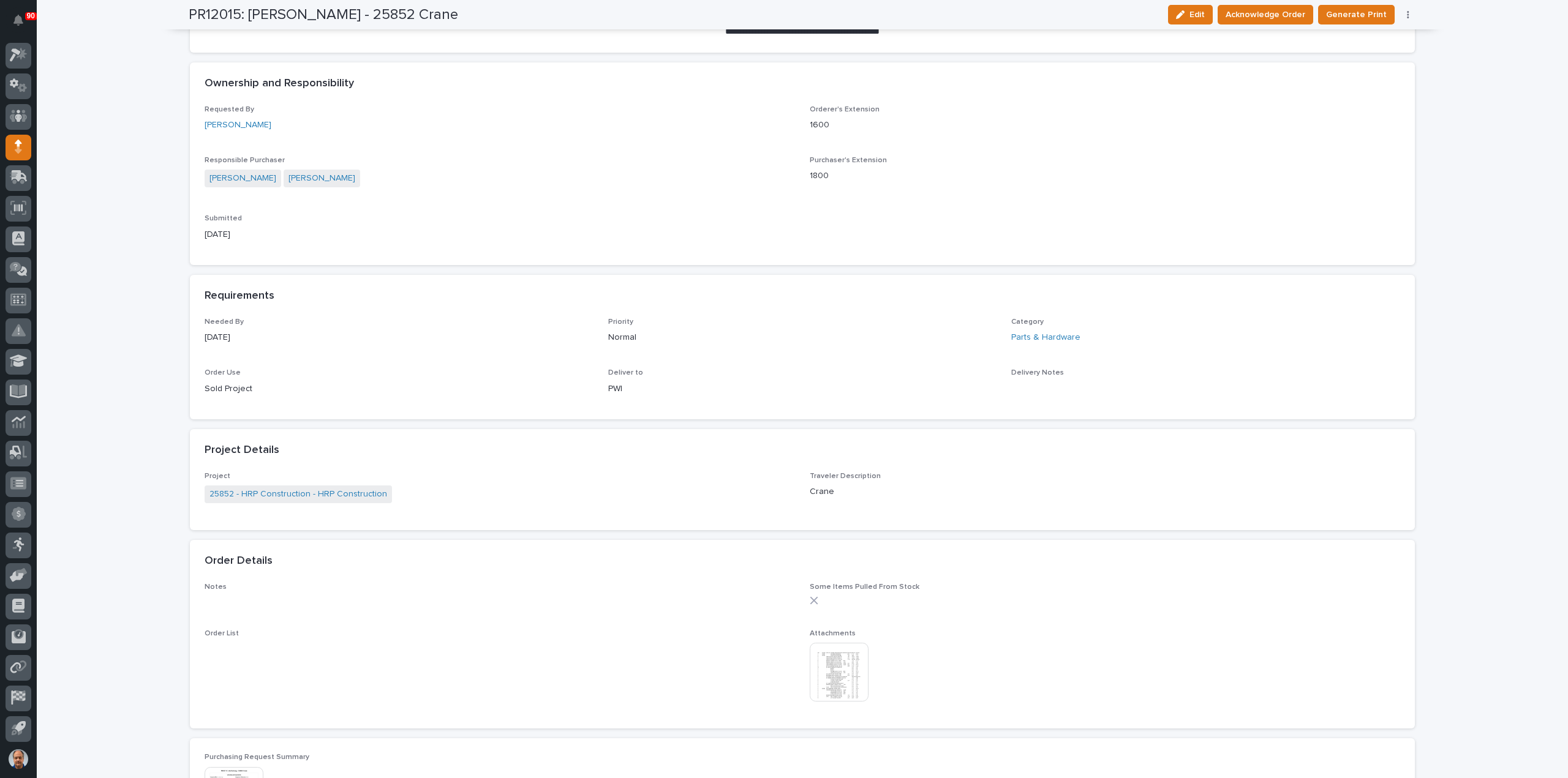
scroll to position [368, 0]
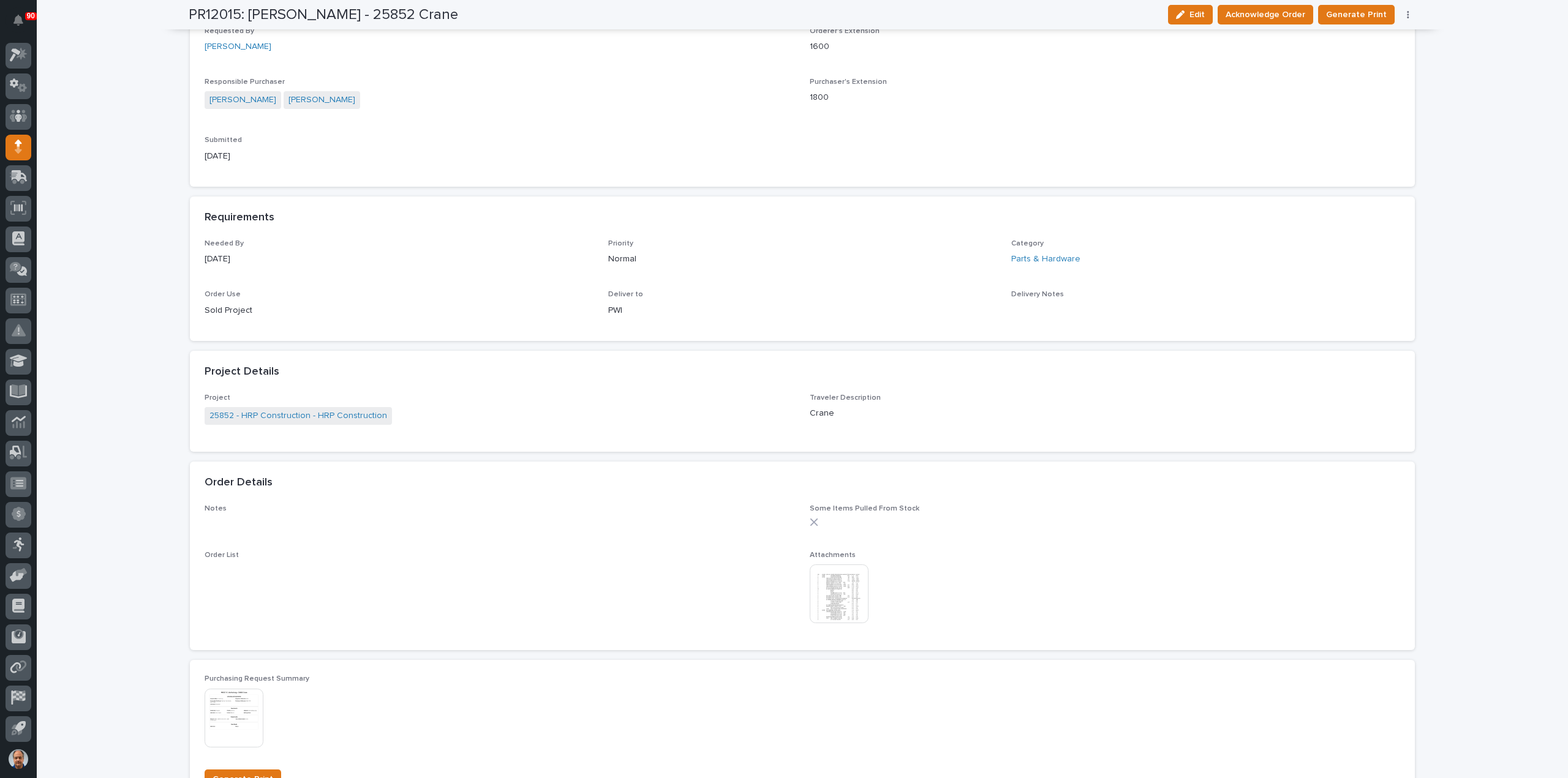
click at [835, 597] on img at bounding box center [838, 594] width 59 height 59
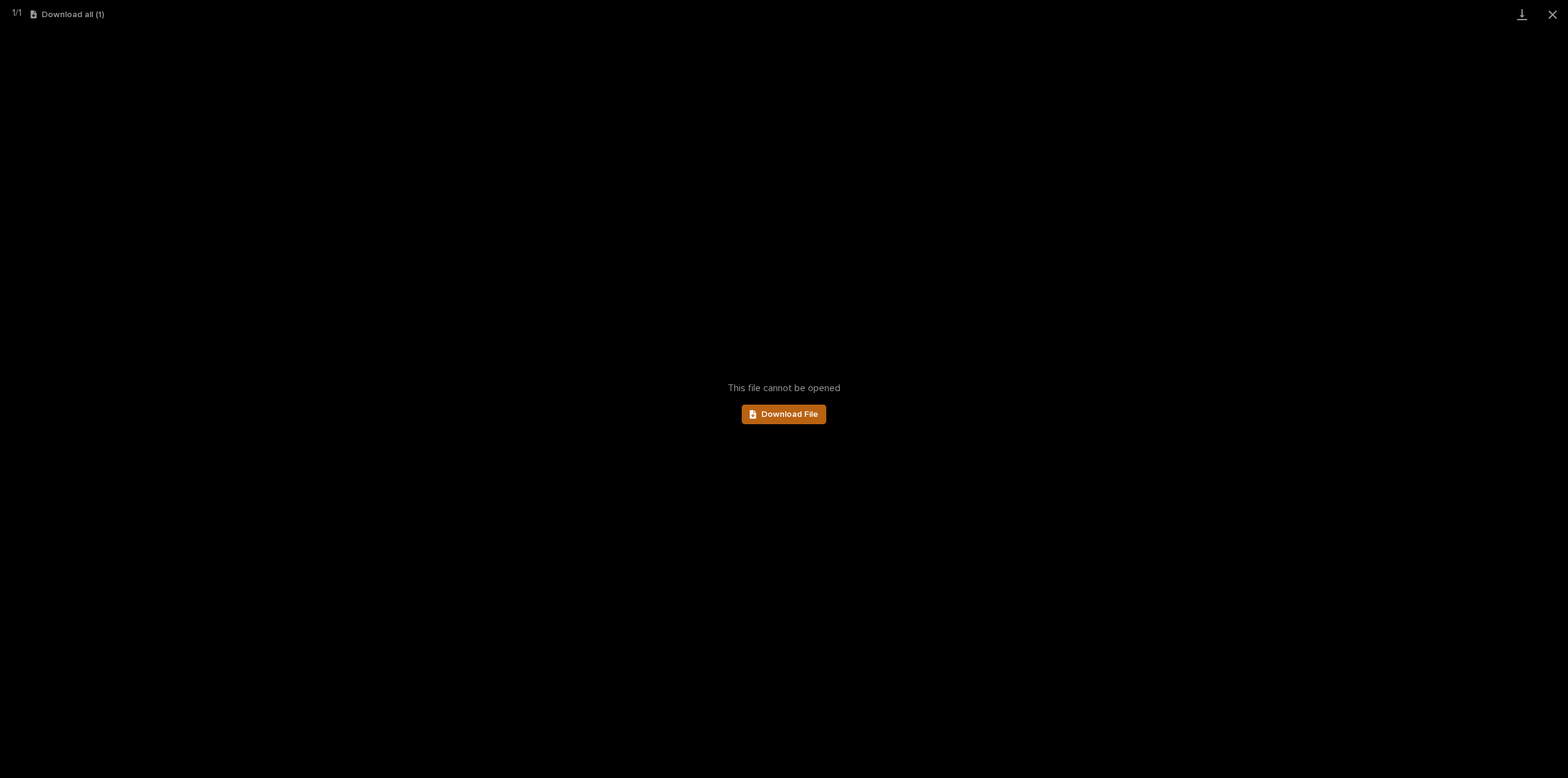
click at [803, 407] on link "Download File" at bounding box center [784, 414] width 85 height 20
click at [1554, 16] on button "Close gallery" at bounding box center [1552, 14] width 31 height 29
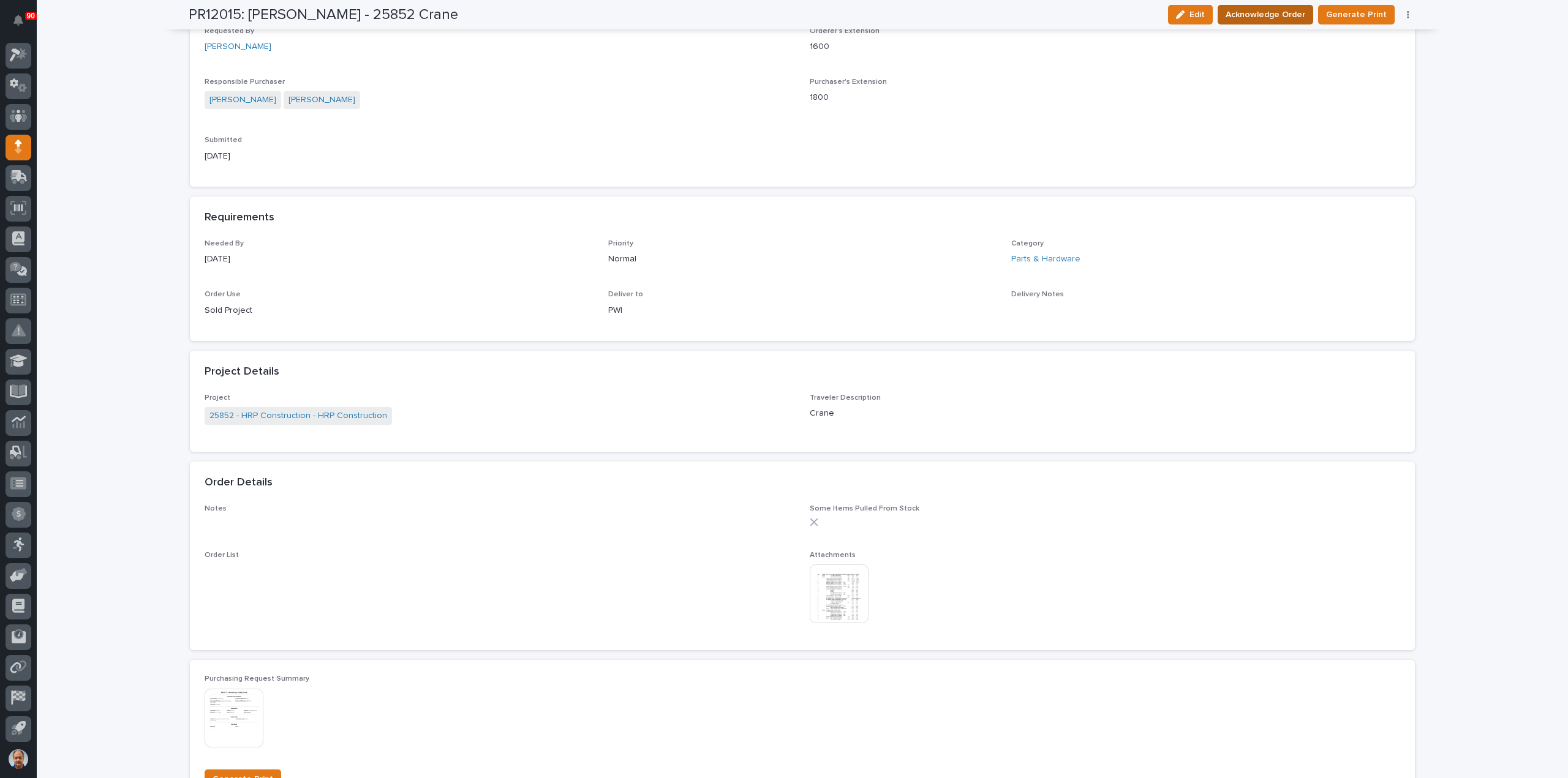
click at [1254, 15] on span "Acknowledge Order" at bounding box center [1266, 15] width 80 height 15
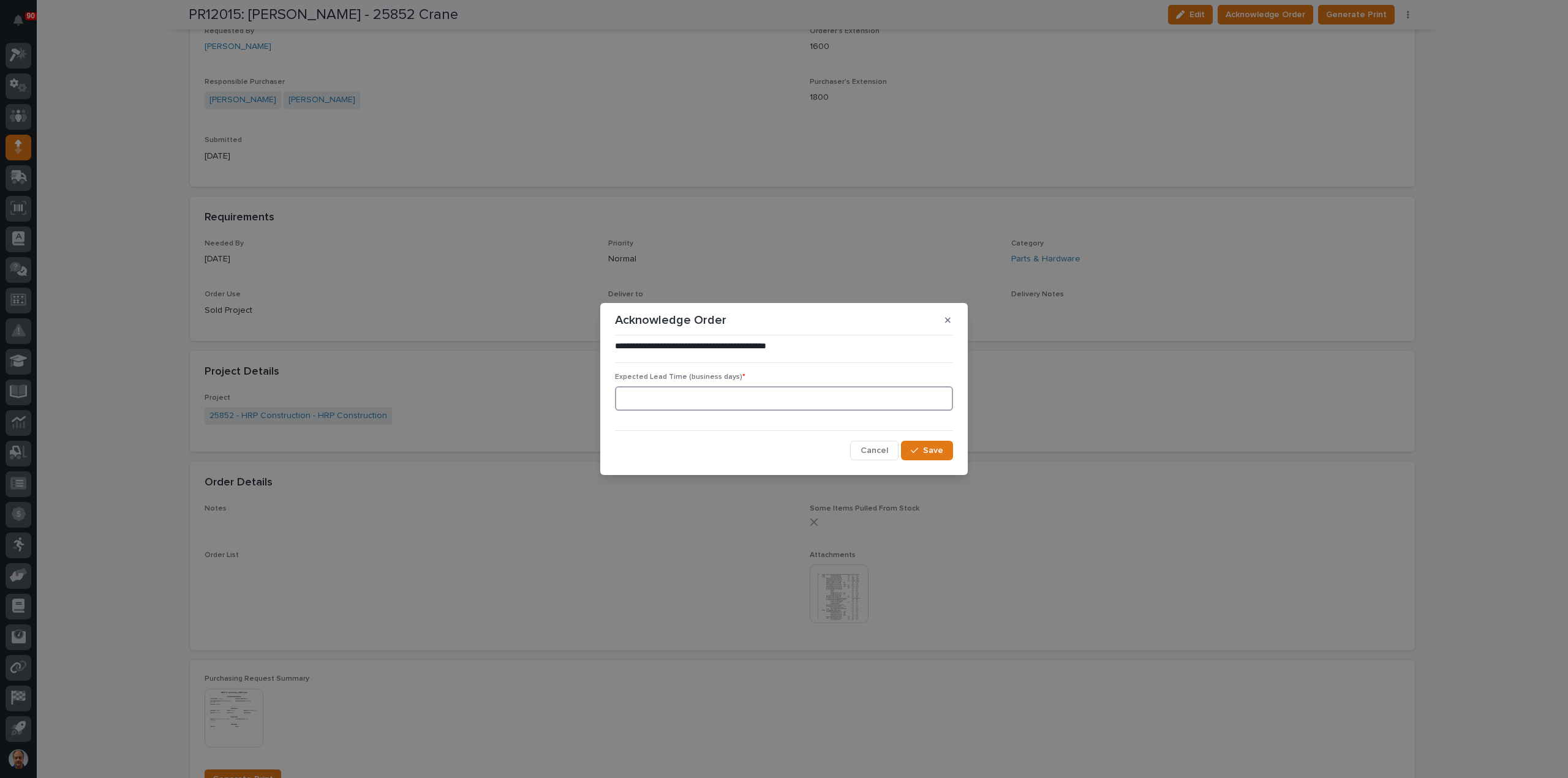
click at [688, 401] on input at bounding box center [784, 398] width 338 height 24
type input "0"
click at [939, 447] on span "Save" at bounding box center [933, 450] width 20 height 11
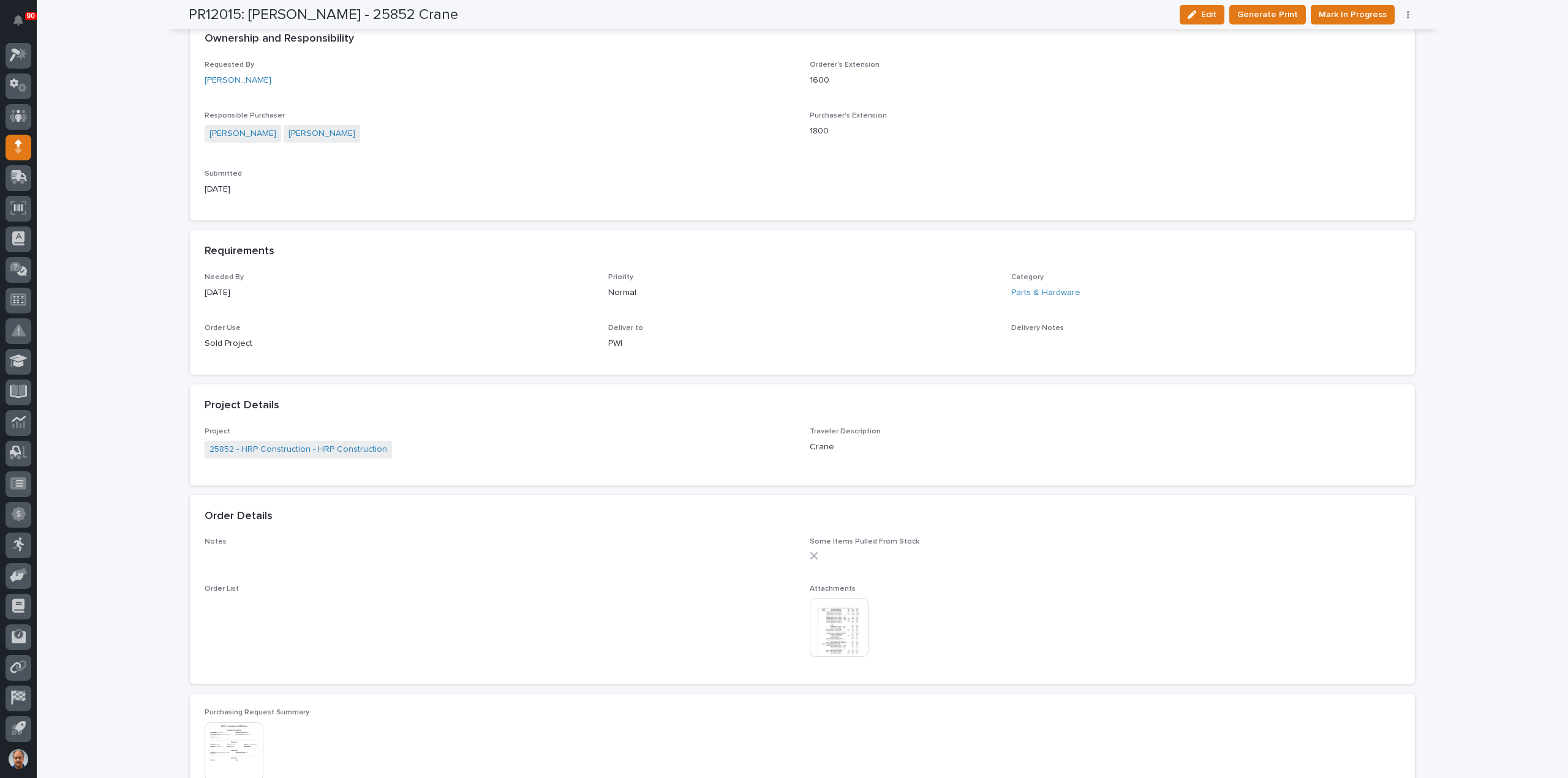
scroll to position [473, 0]
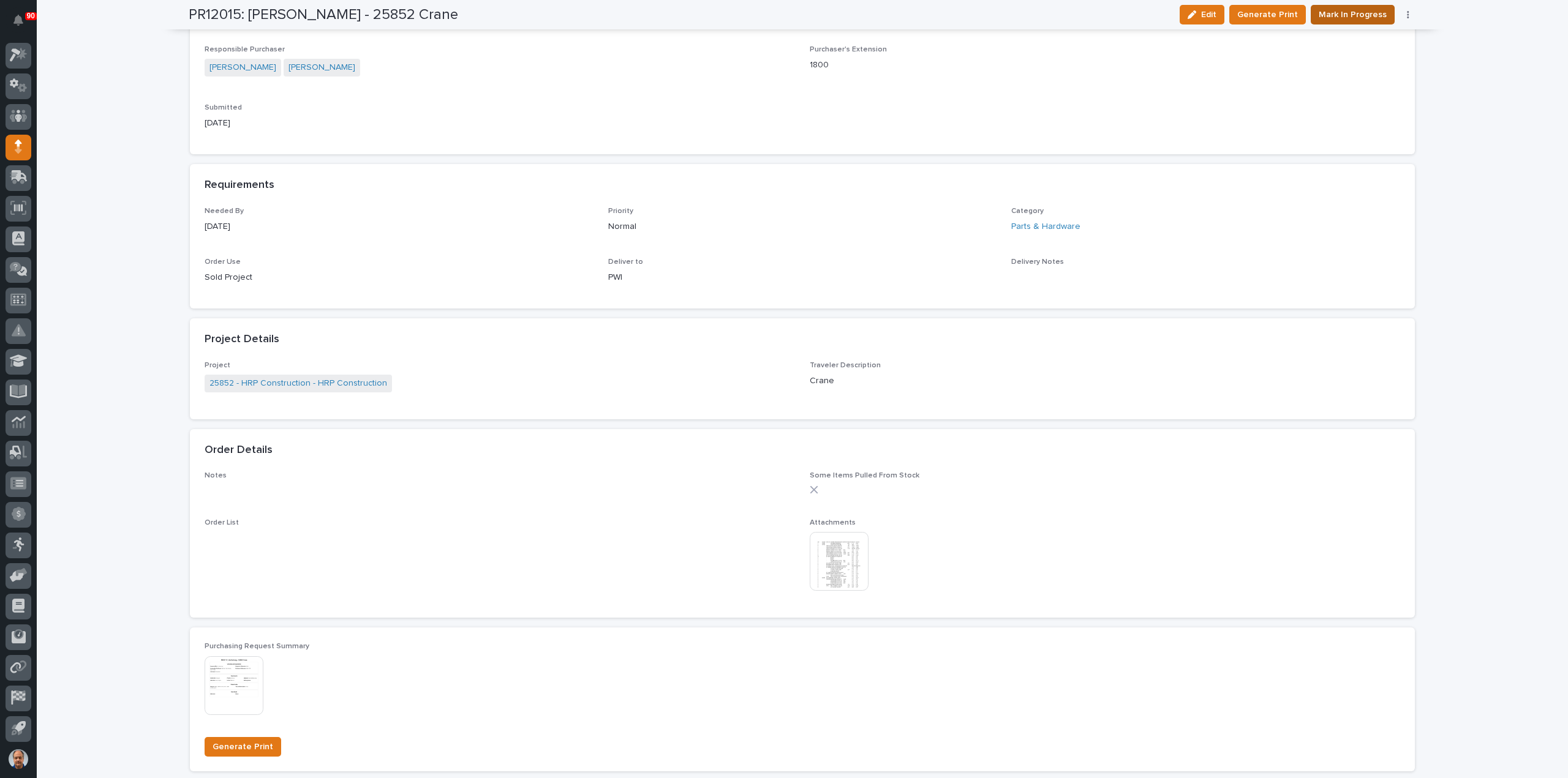
click at [1343, 12] on span "Mark In Progress" at bounding box center [1352, 15] width 68 height 15
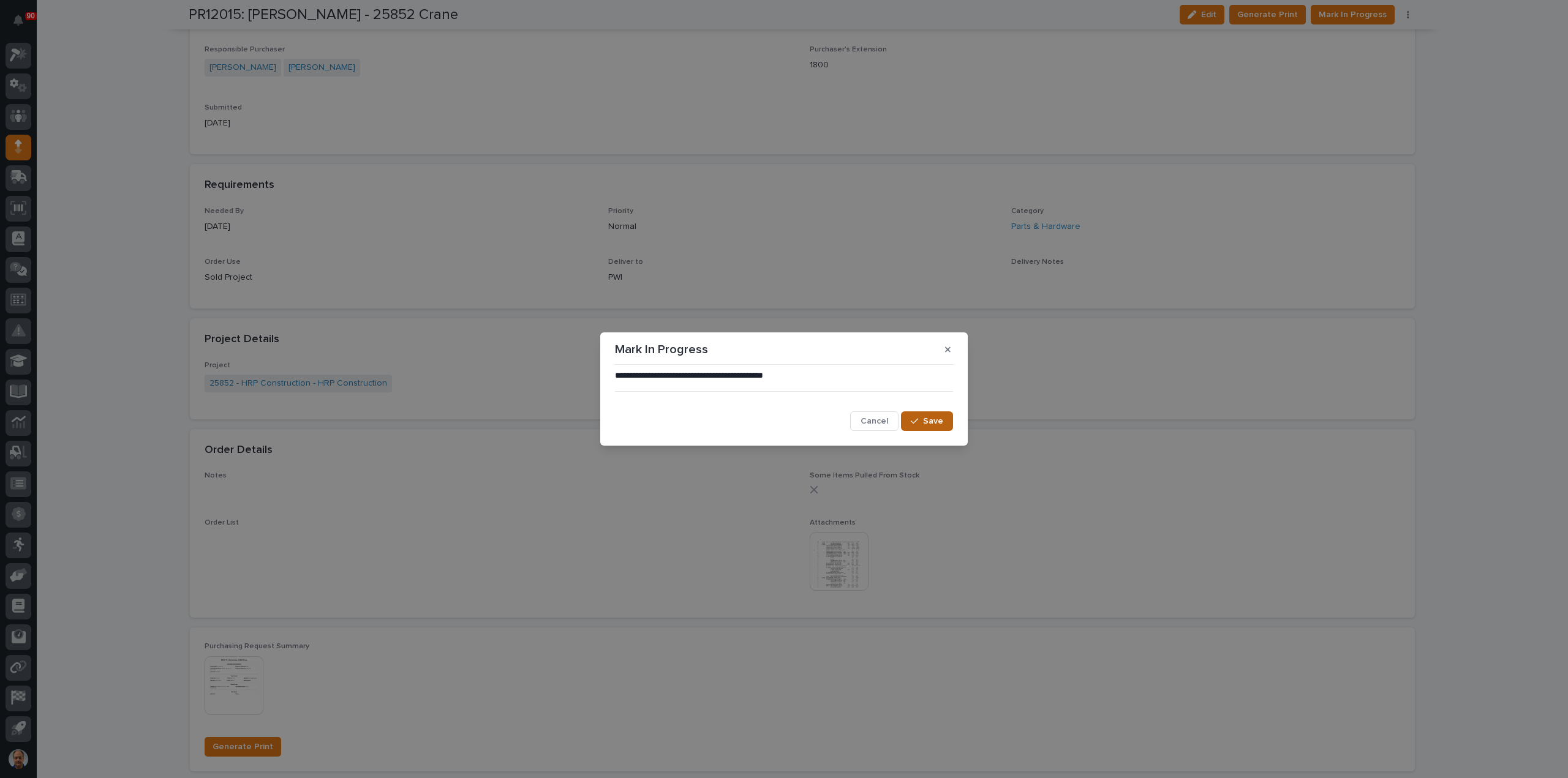
click at [945, 421] on button "Save" at bounding box center [927, 421] width 52 height 20
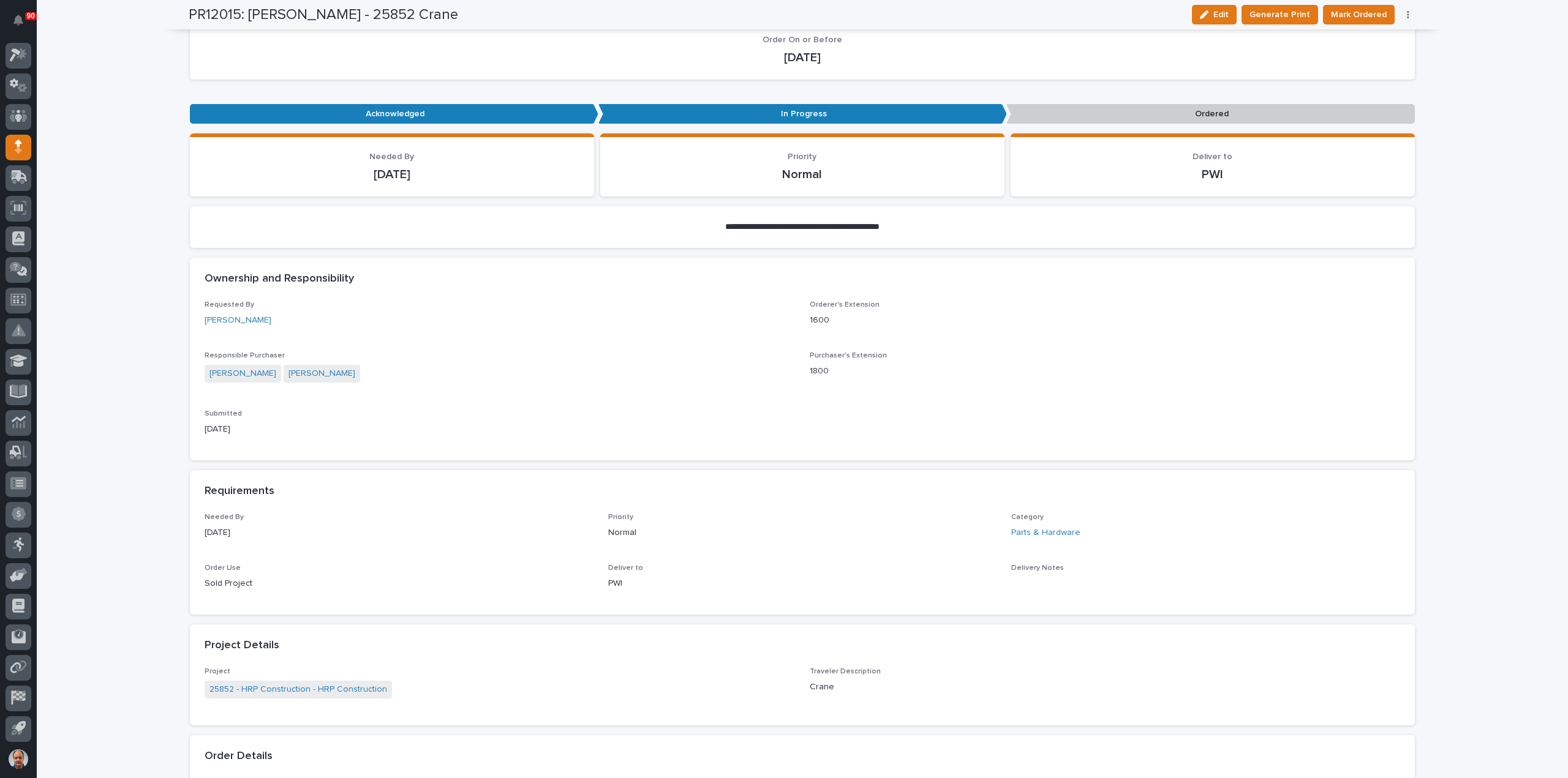
scroll to position [0, 0]
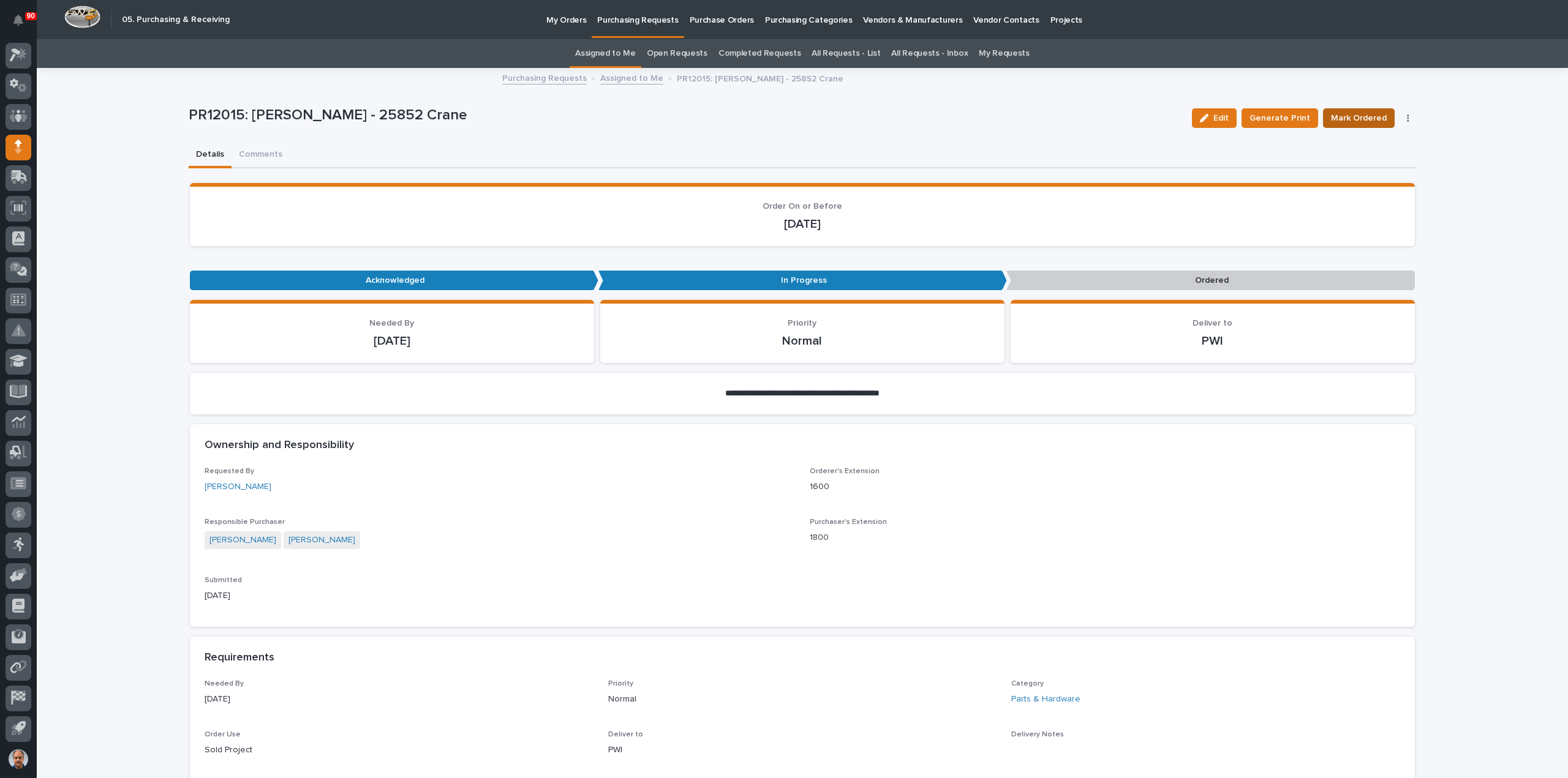
click at [1367, 117] on span "Mark Ordered" at bounding box center [1359, 118] width 56 height 15
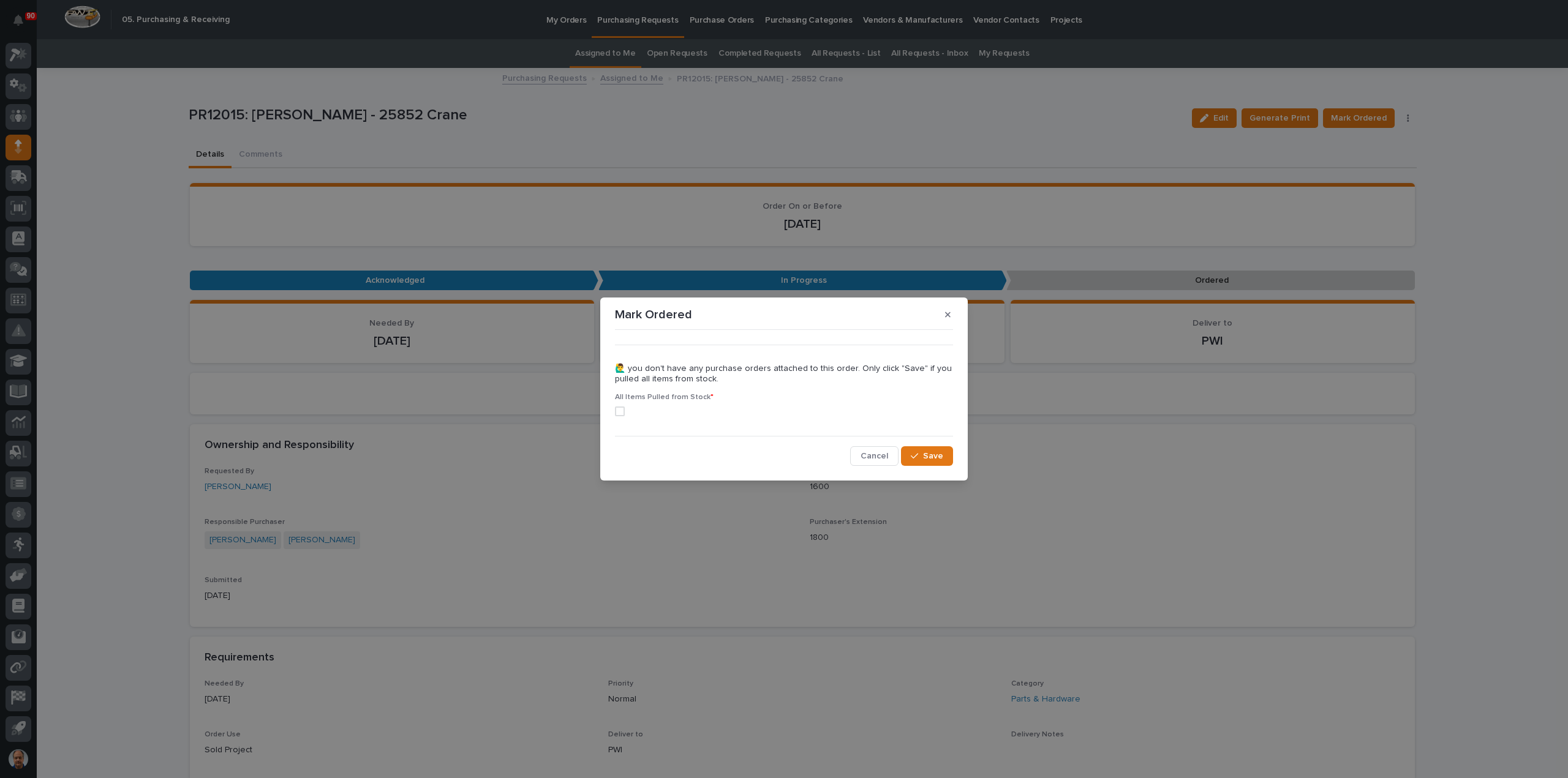
click at [618, 411] on span at bounding box center [620, 411] width 10 height 10
click at [936, 455] on span "Save" at bounding box center [933, 456] width 20 height 11
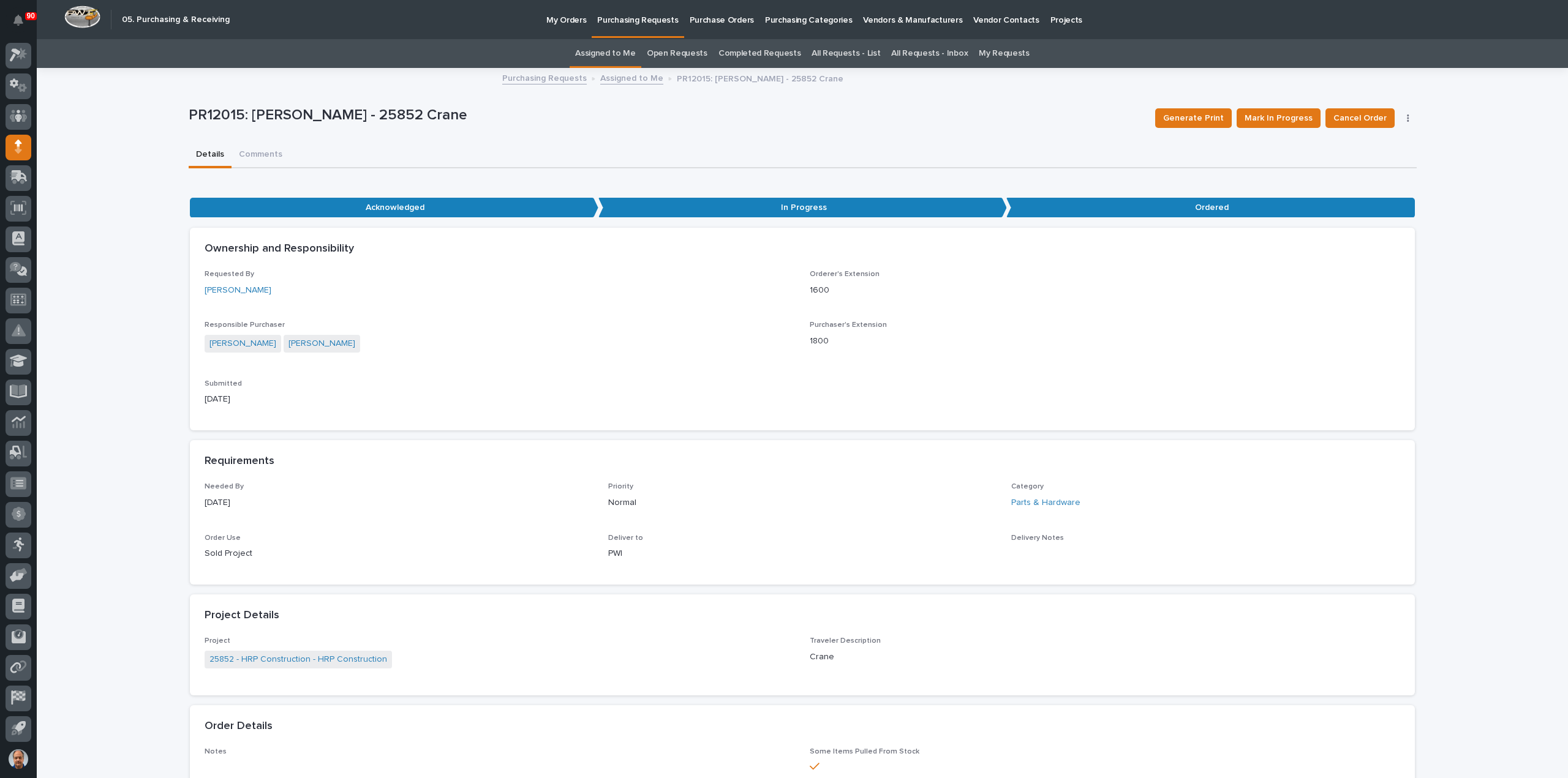
click at [637, 18] on p "Purchasing Requests" at bounding box center [637, 13] width 81 height 26
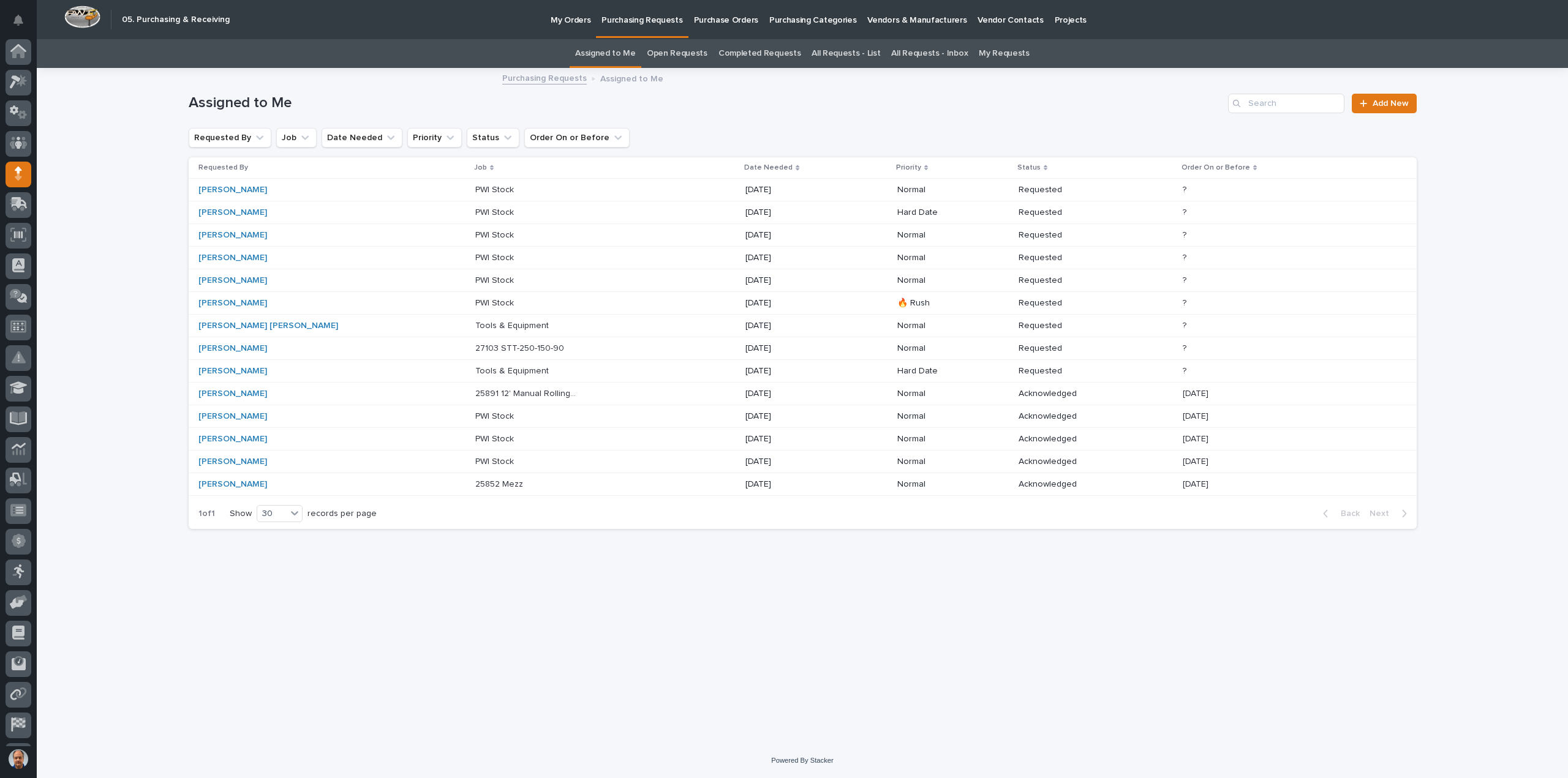
scroll to position [27, 0]
click at [476, 342] on p "27103 STT-250-150-90" at bounding box center [521, 348] width 91 height 13
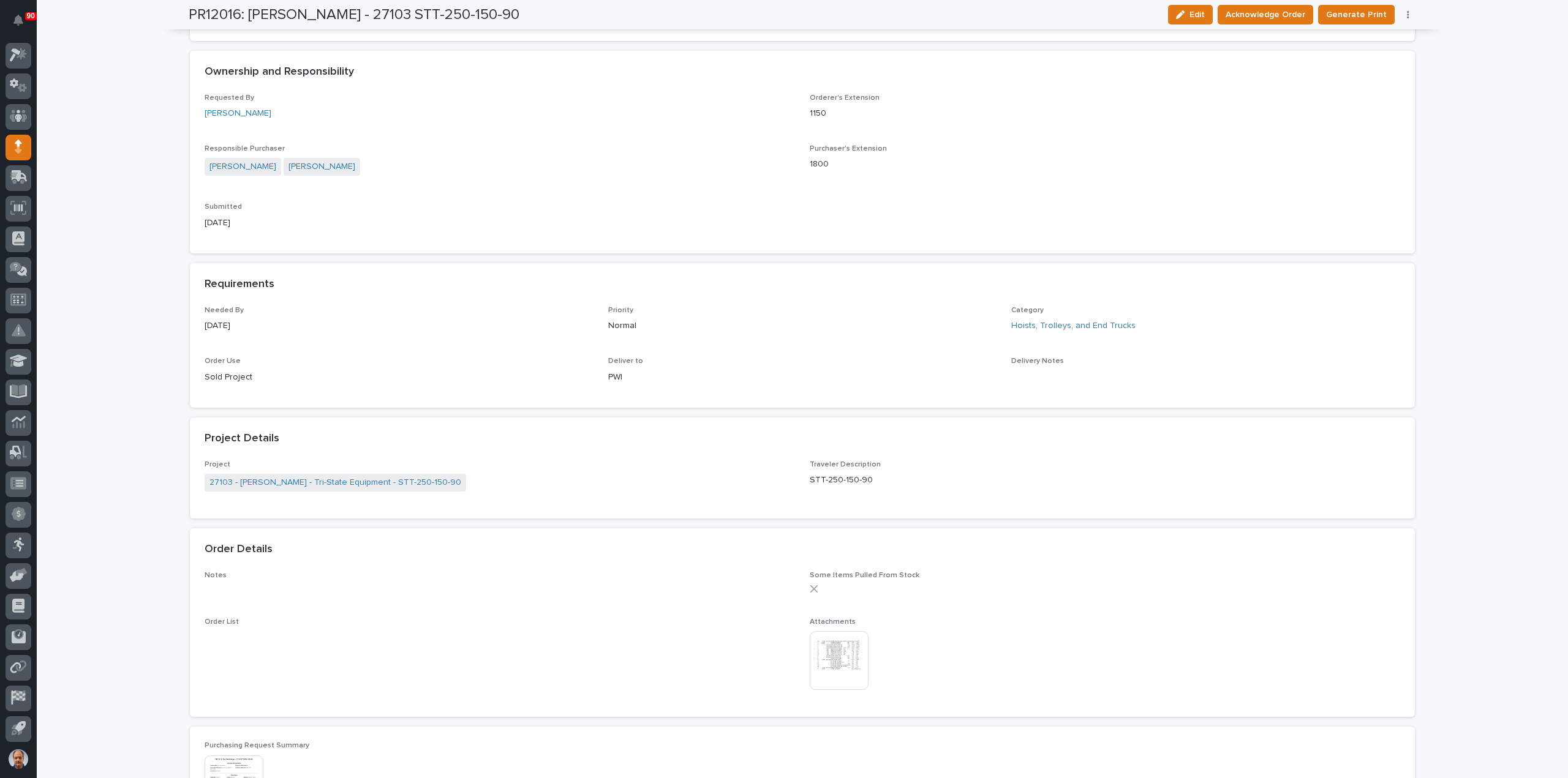
scroll to position [306, 0]
click at [1260, 13] on span "Acknowledge Order" at bounding box center [1266, 15] width 80 height 15
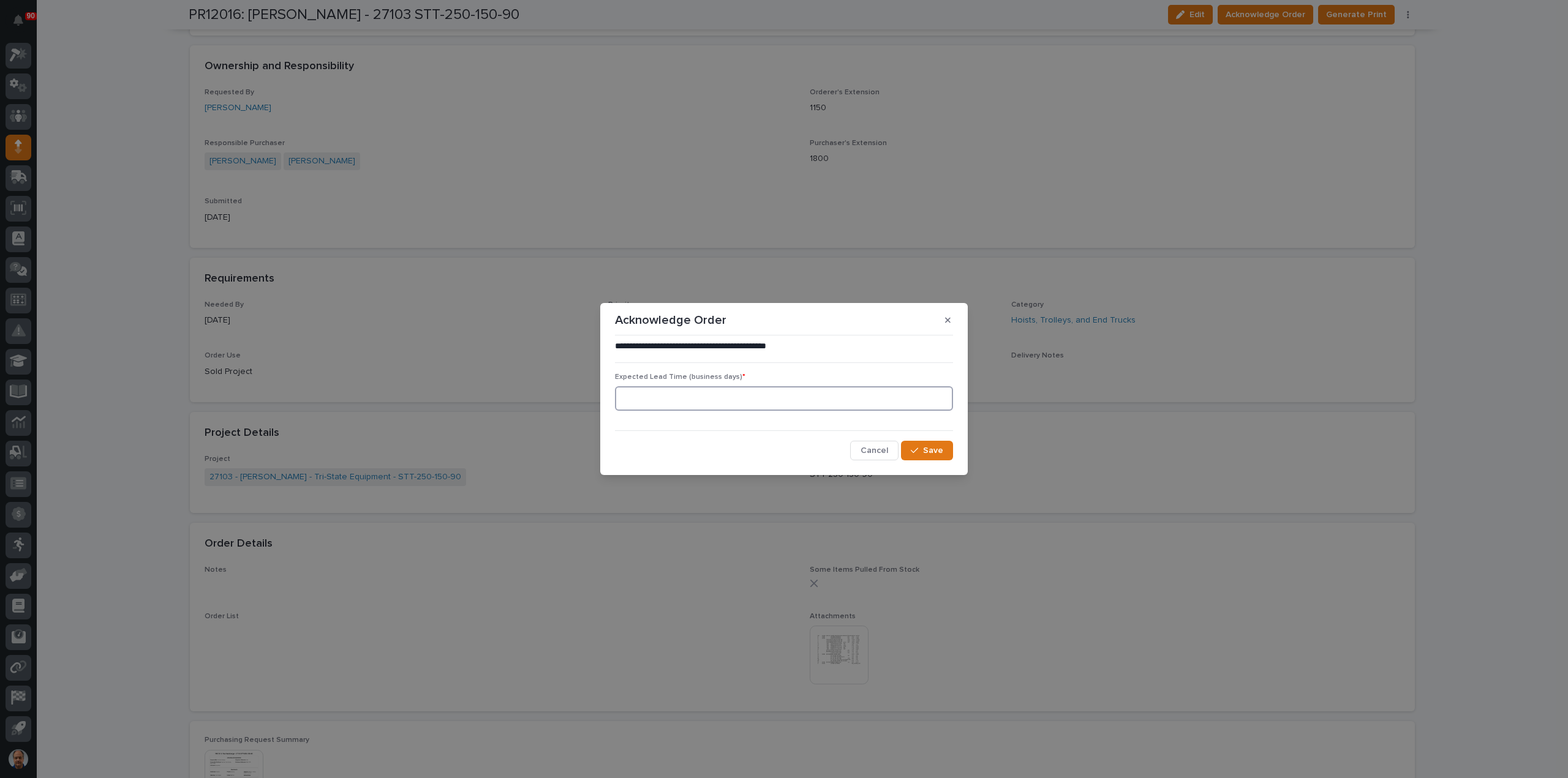
drag, startPoint x: 735, startPoint y: 397, endPoint x: 734, endPoint y: 390, distance: 7.1
click at [734, 396] on input at bounding box center [784, 398] width 338 height 24
type input "2"
click at [930, 438] on div "**********" at bounding box center [784, 400] width 338 height 120
click at [935, 451] on span "Save" at bounding box center [933, 450] width 20 height 11
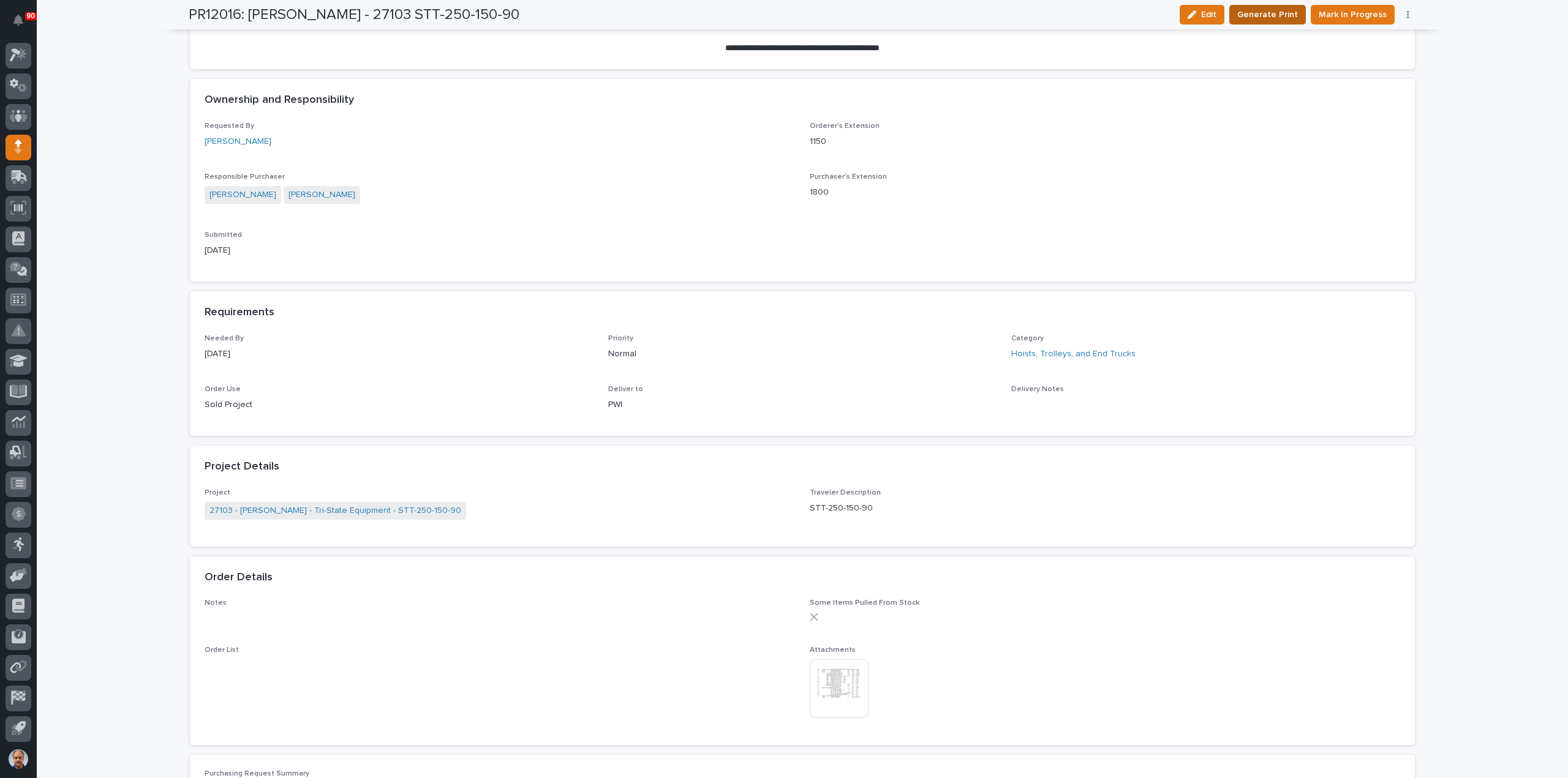
scroll to position [411, 0]
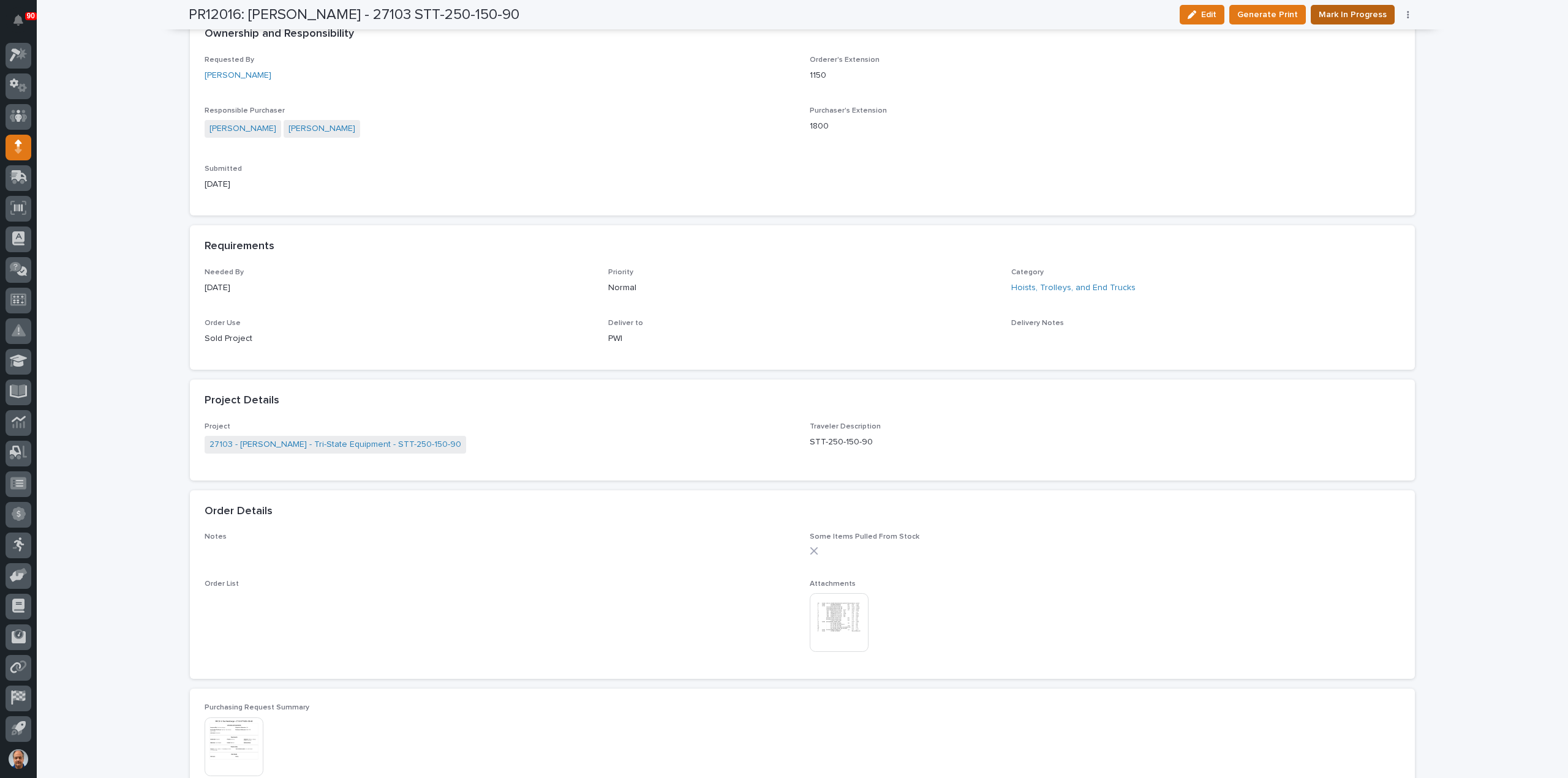
click at [1339, 15] on span "Mark In Progress" at bounding box center [1352, 15] width 68 height 15
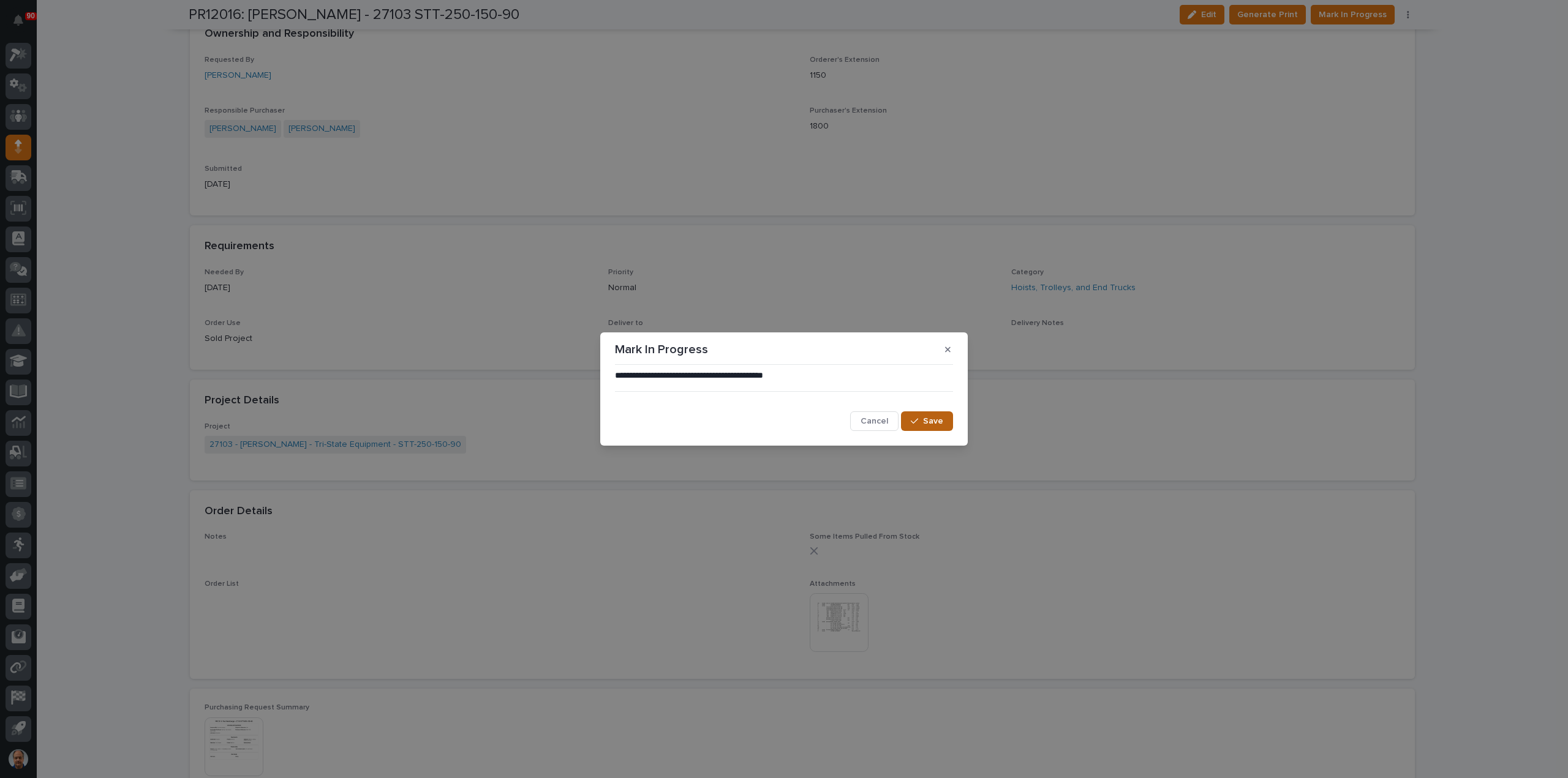
click at [921, 420] on div "button" at bounding box center [917, 421] width 12 height 8
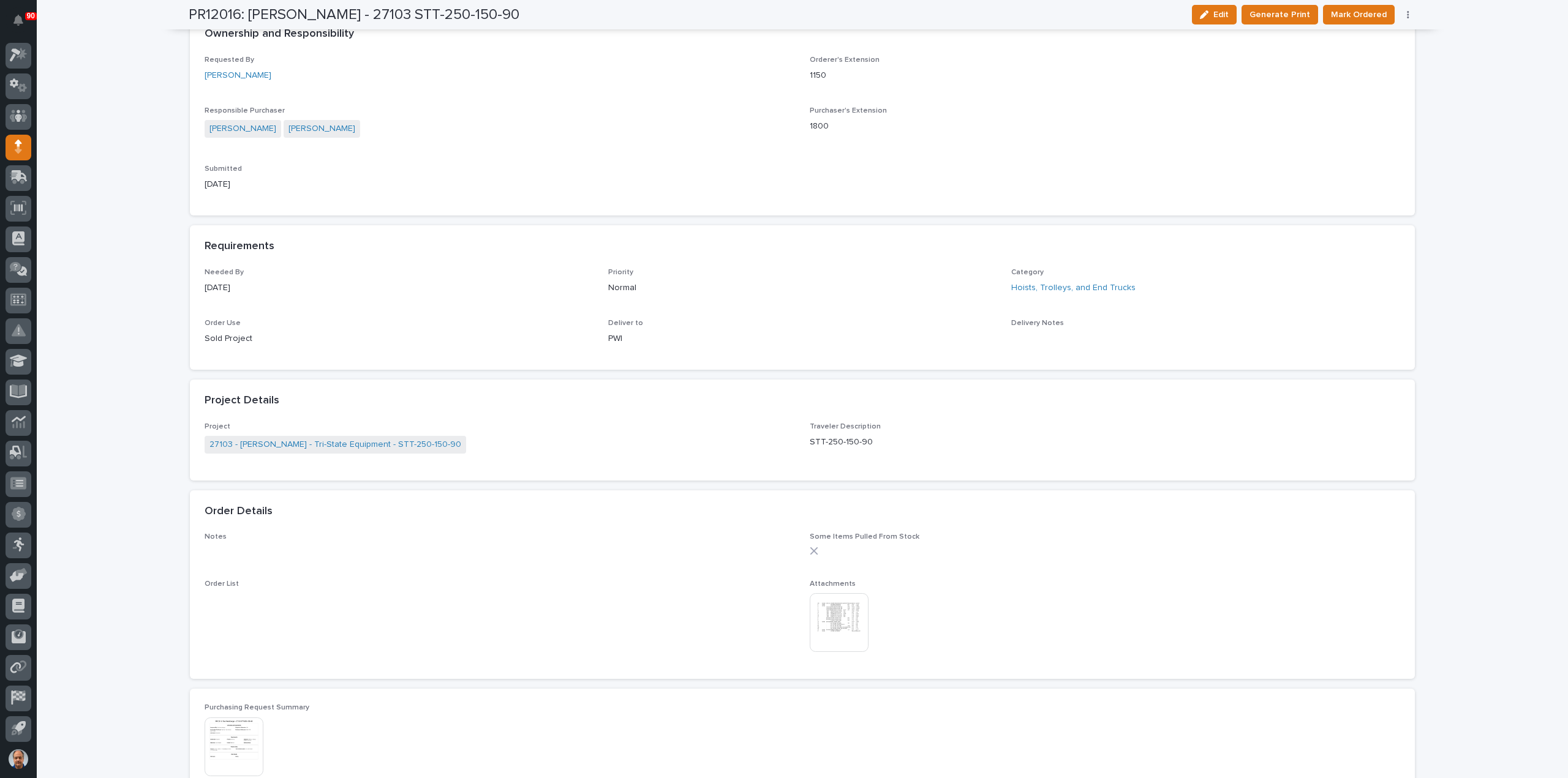
click at [1369, 14] on span "Mark Ordered" at bounding box center [1359, 15] width 56 height 15
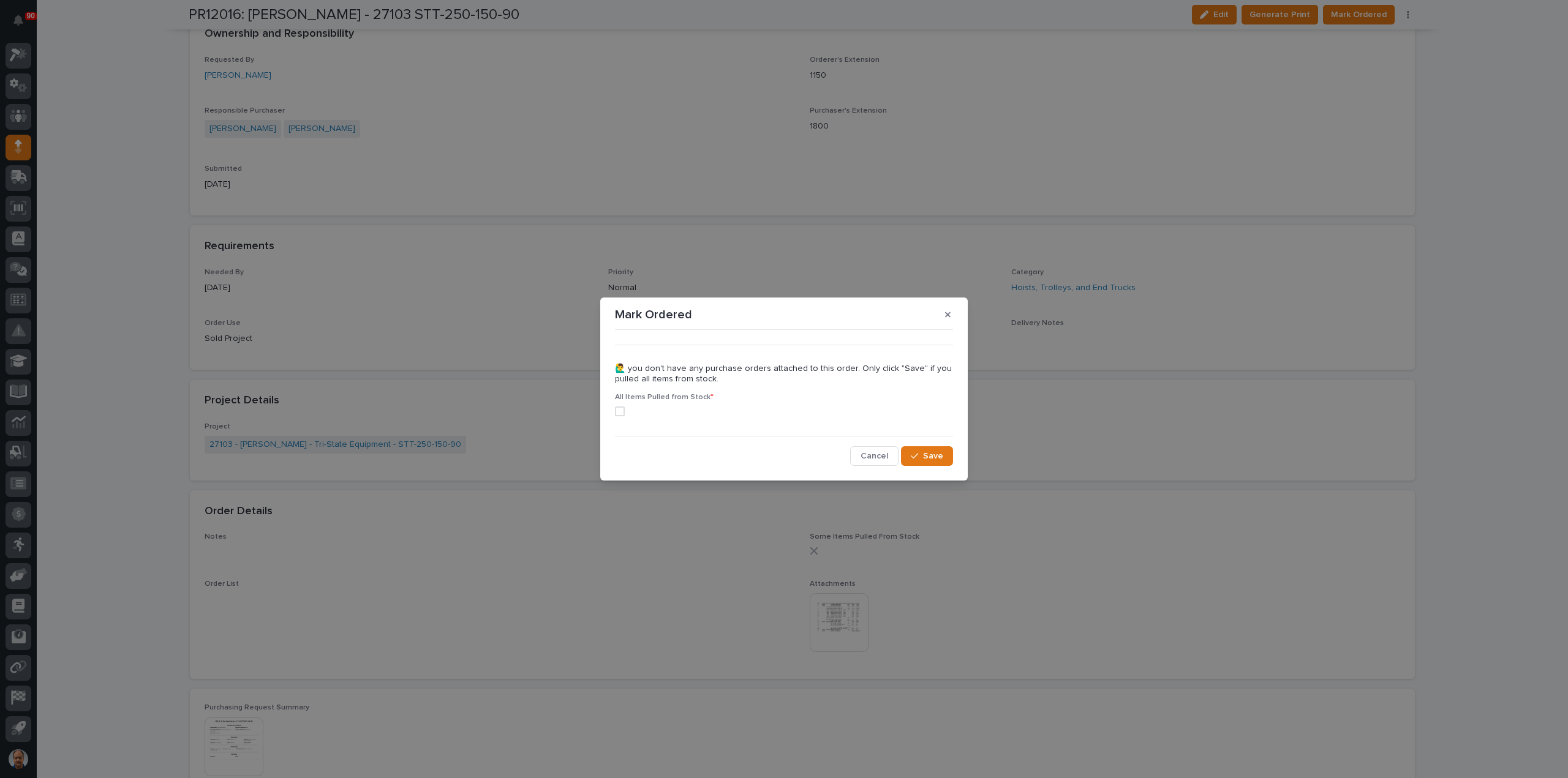
click at [617, 410] on span at bounding box center [620, 411] width 10 height 10
click at [927, 453] on span "Save" at bounding box center [933, 456] width 20 height 11
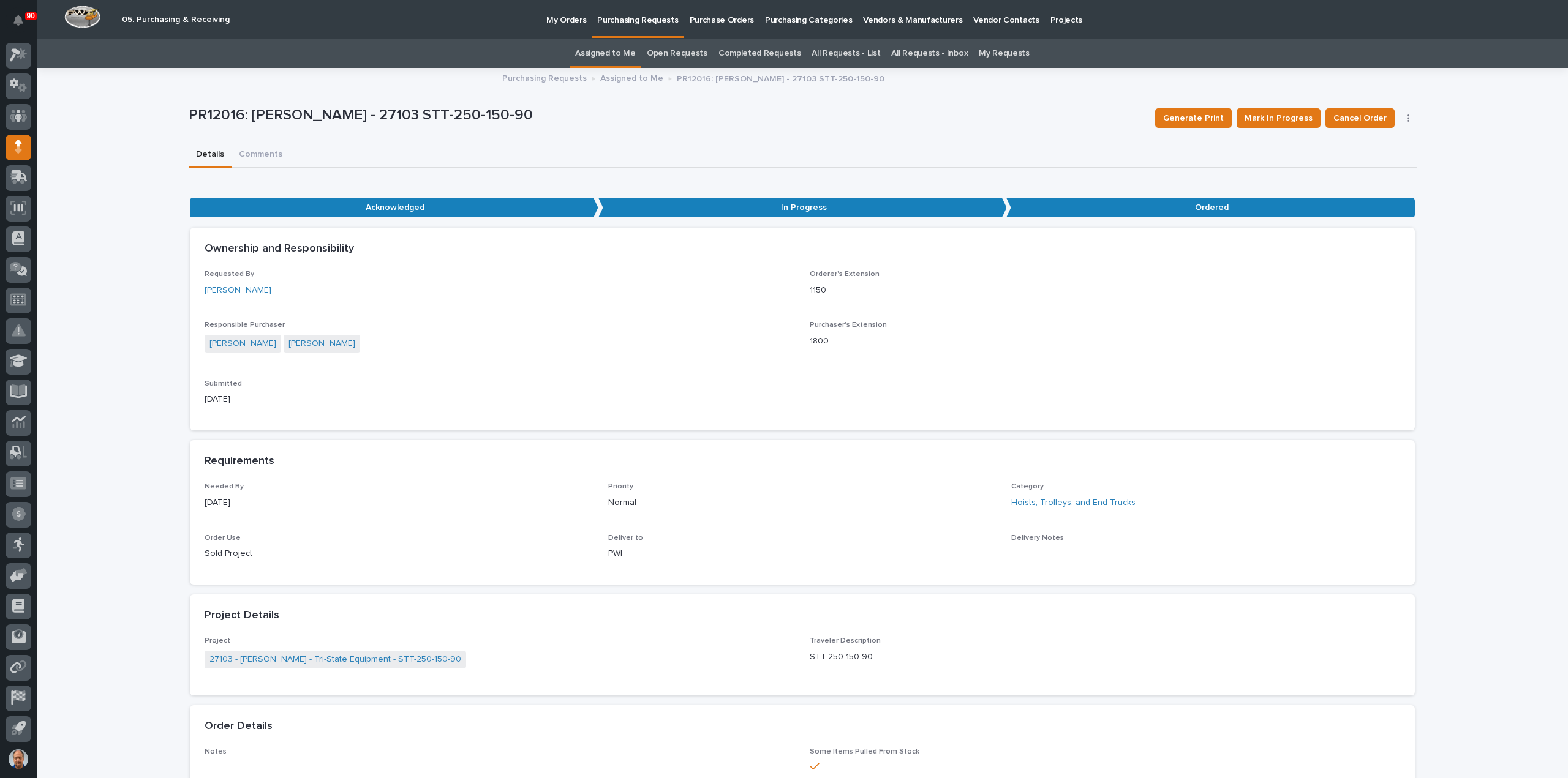
scroll to position [0, 0]
click at [626, 20] on p "Purchasing Requests" at bounding box center [637, 13] width 81 height 26
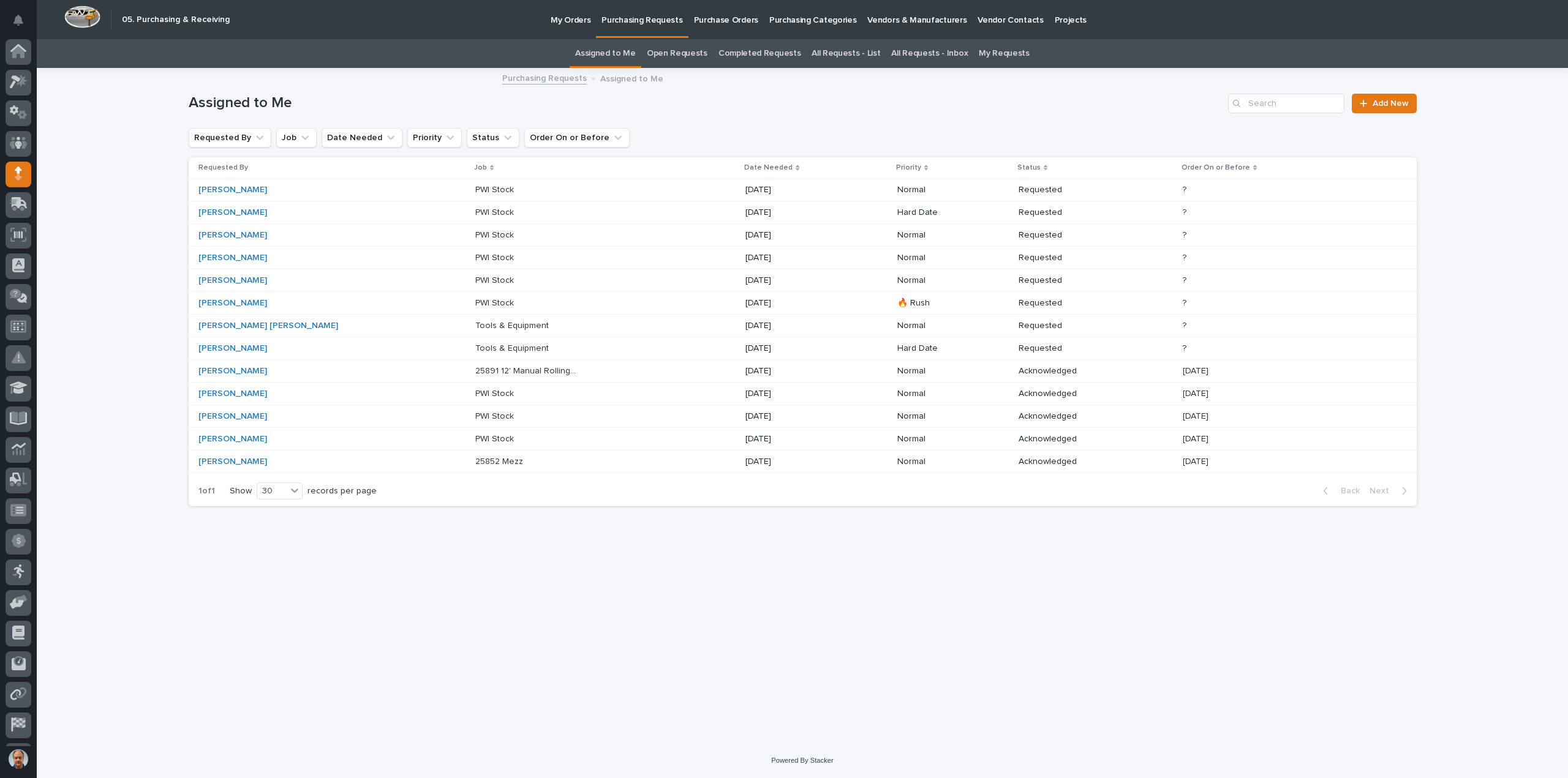
scroll to position [27, 0]
click at [476, 299] on p at bounding box center [527, 302] width 102 height 10
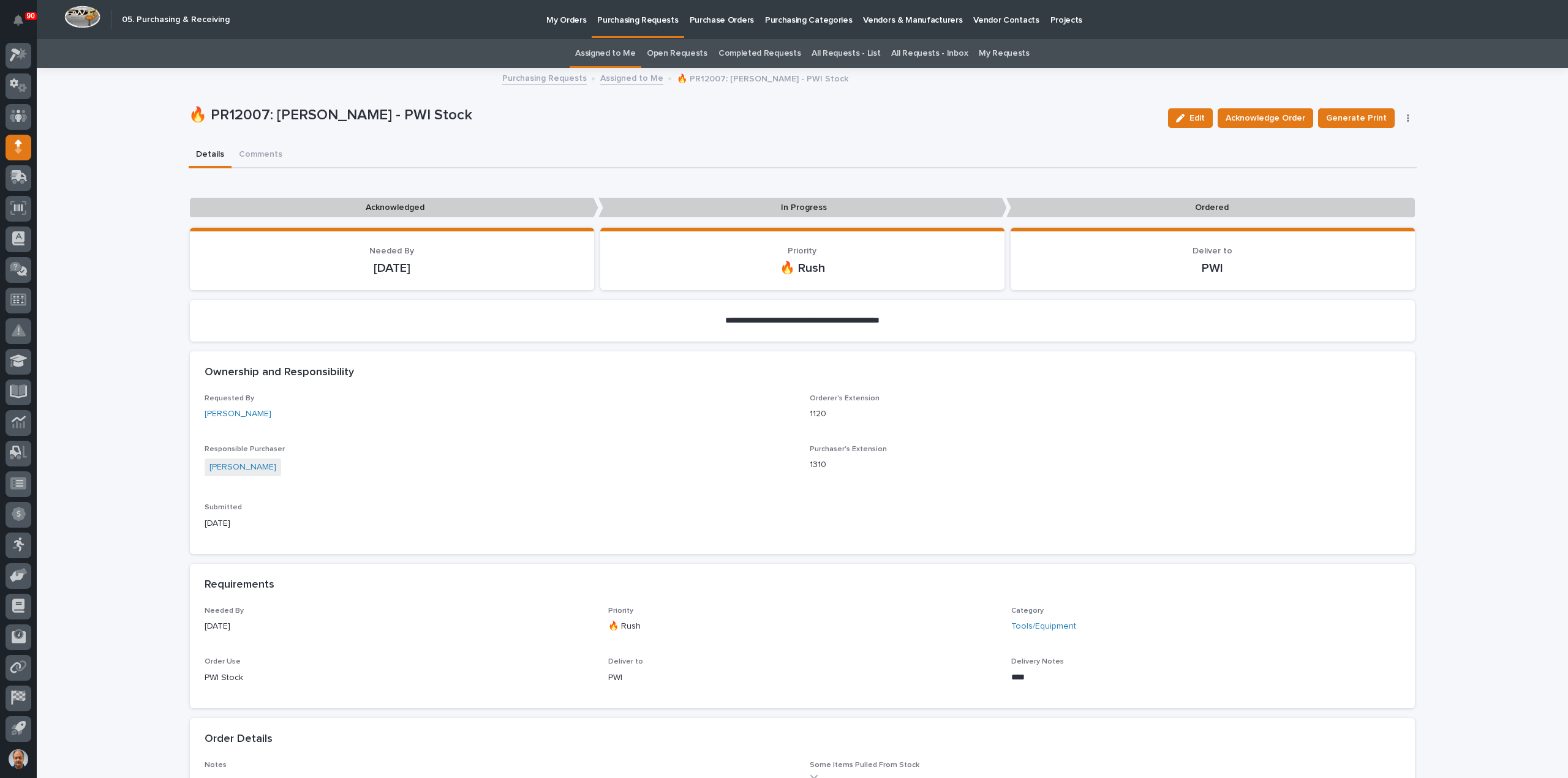
click at [1407, 117] on icon "button" at bounding box center [1408, 118] width 2 height 7
click at [1360, 162] on span "Edit Linked PO's" at bounding box center [1368, 162] width 62 height 15
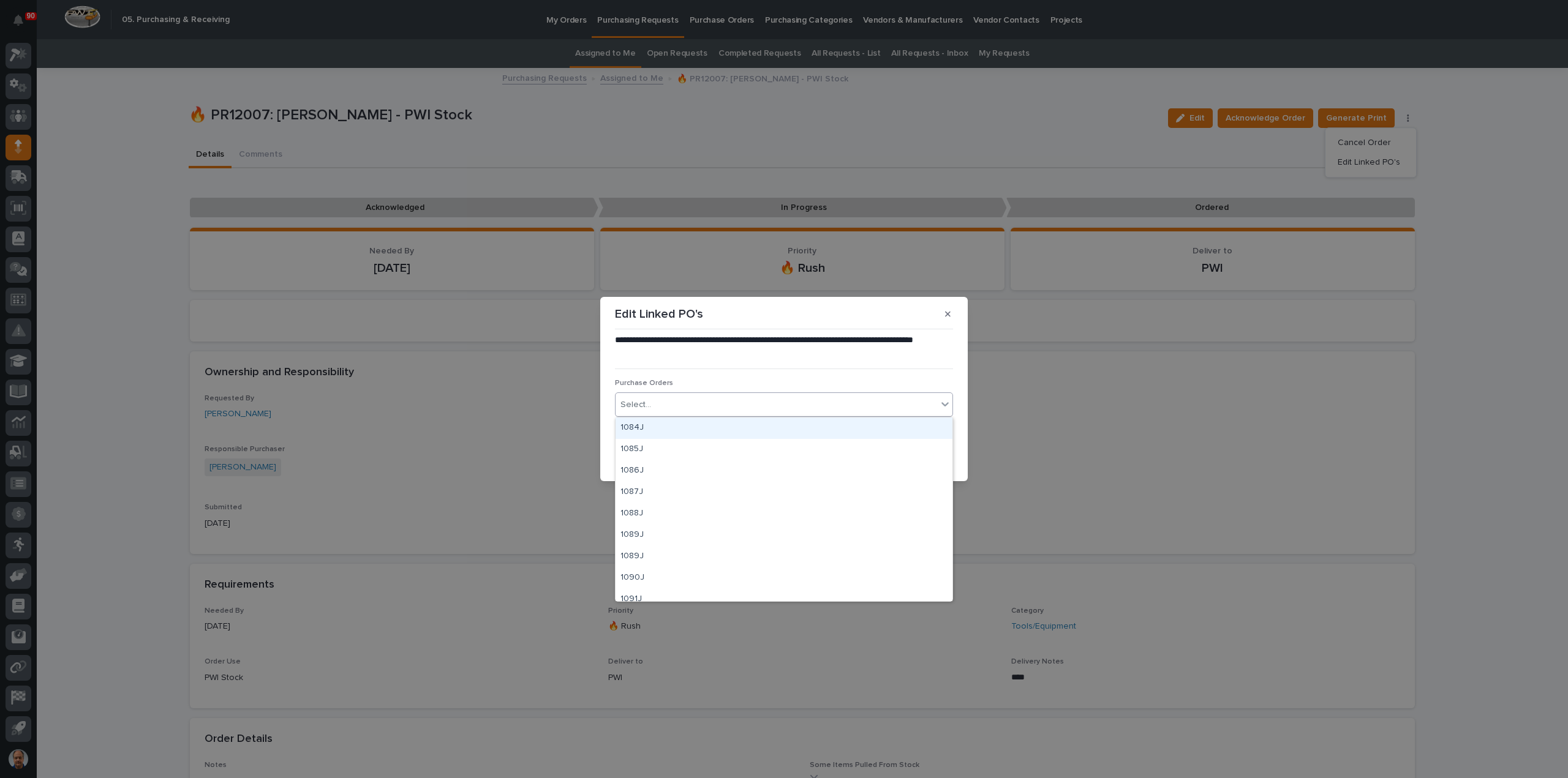
click at [728, 397] on div "Select..." at bounding box center [775, 405] width 321 height 20
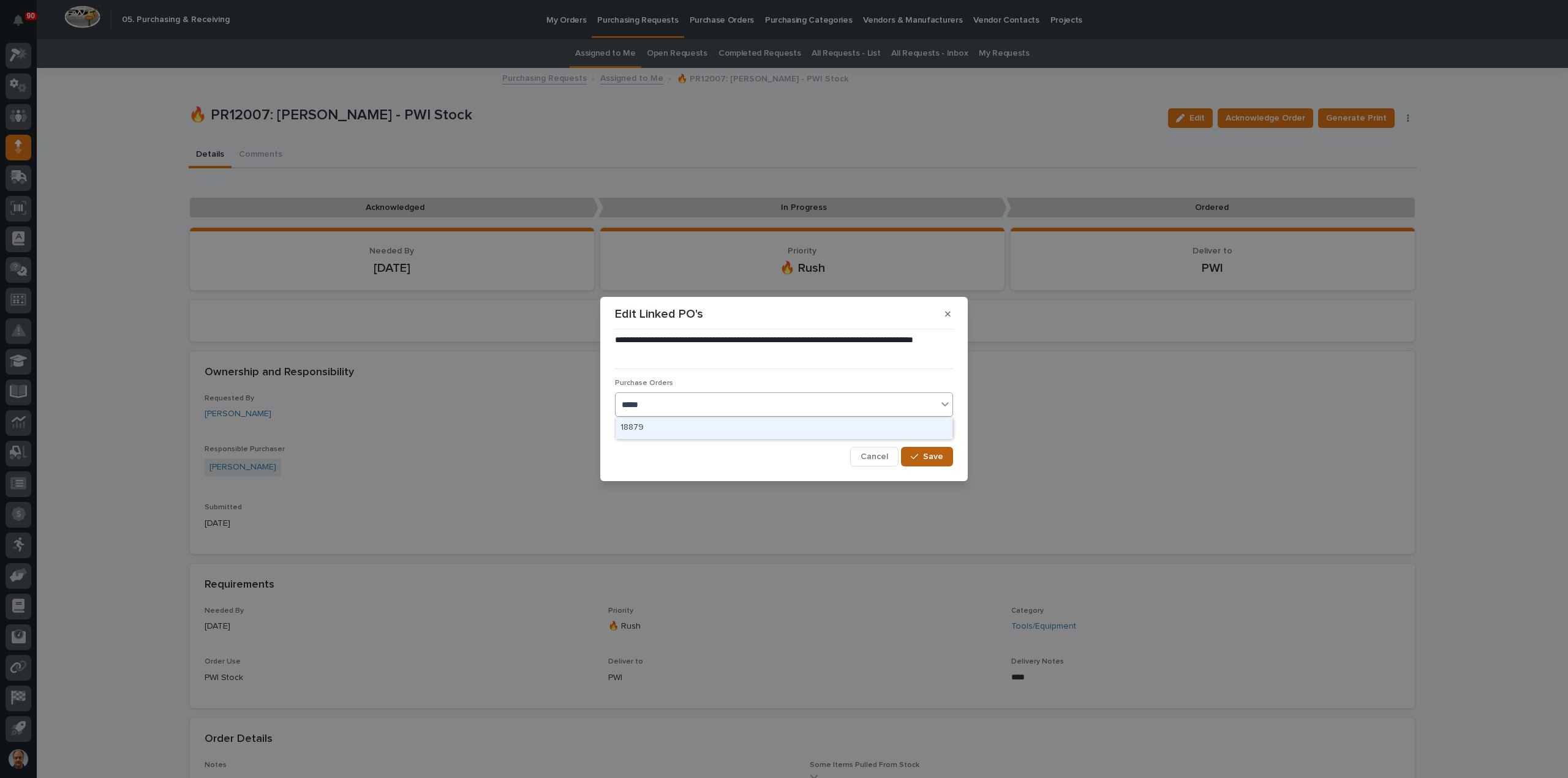
type input "*****"
click at [927, 460] on span "Save" at bounding box center [933, 457] width 20 height 11
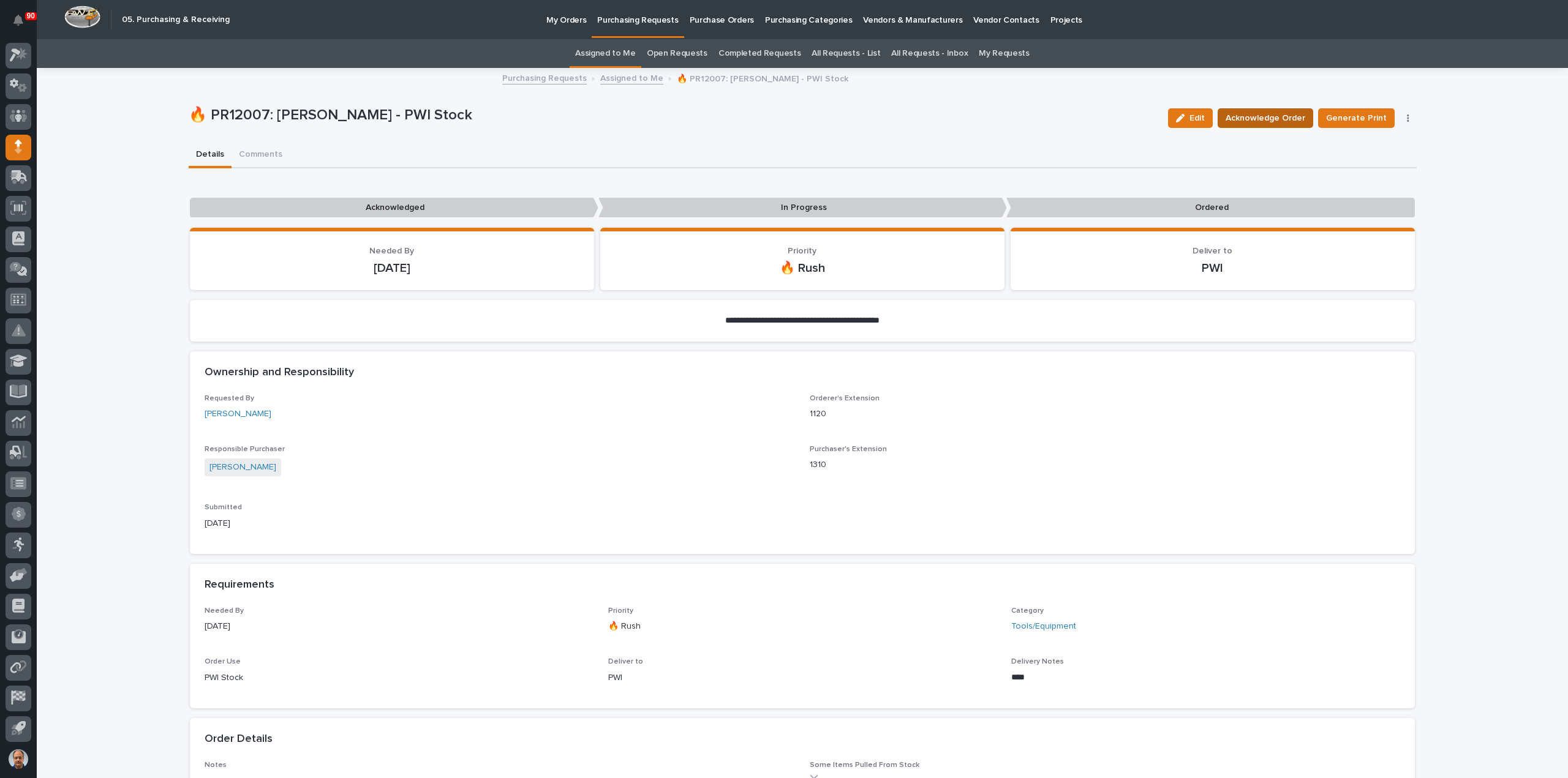
click at [1281, 119] on span "Acknowledge Order" at bounding box center [1266, 118] width 80 height 15
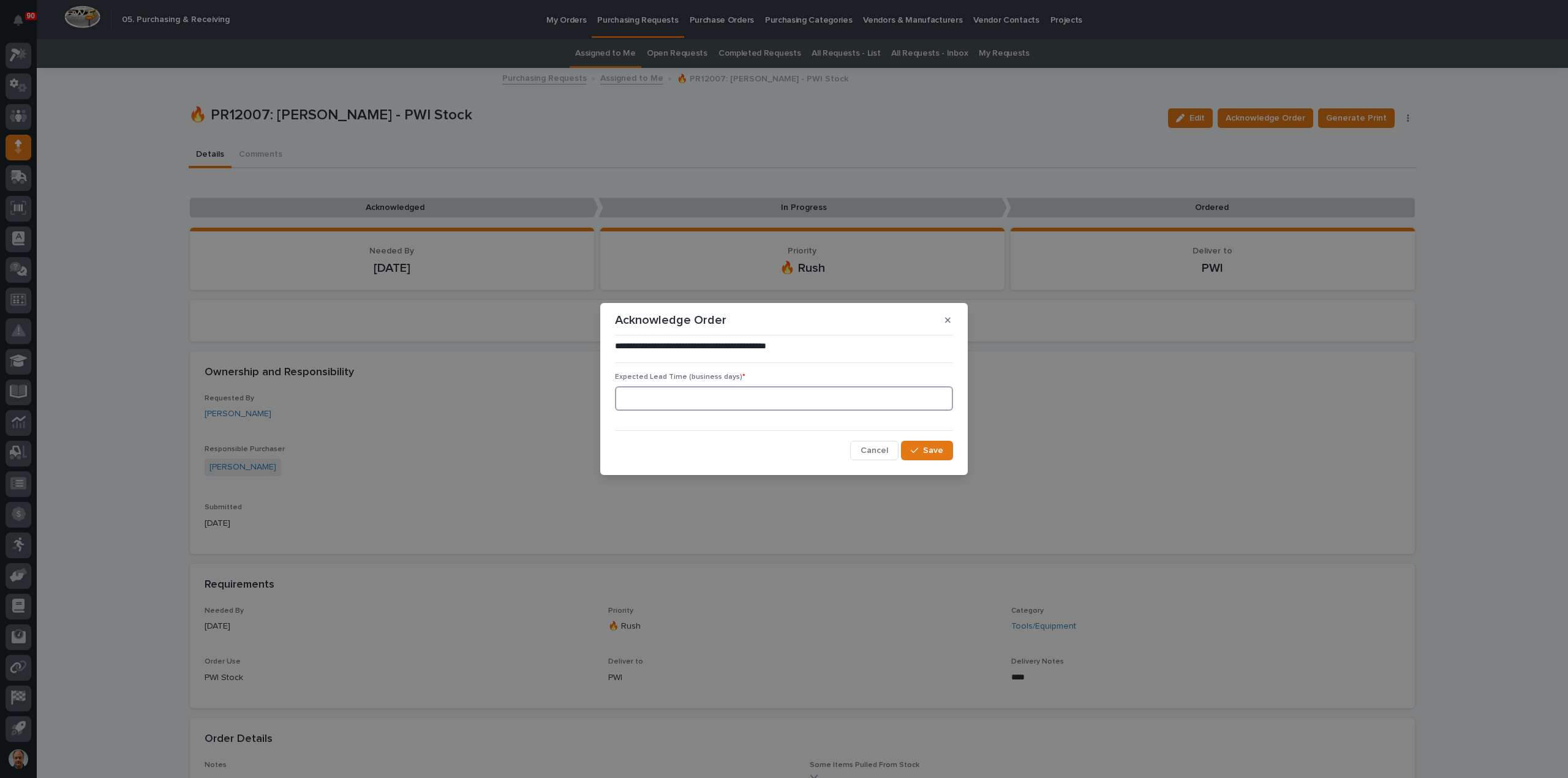
click at [770, 404] on input at bounding box center [784, 398] width 338 height 24
type input "0"
click at [937, 449] on span "Save" at bounding box center [933, 450] width 20 height 11
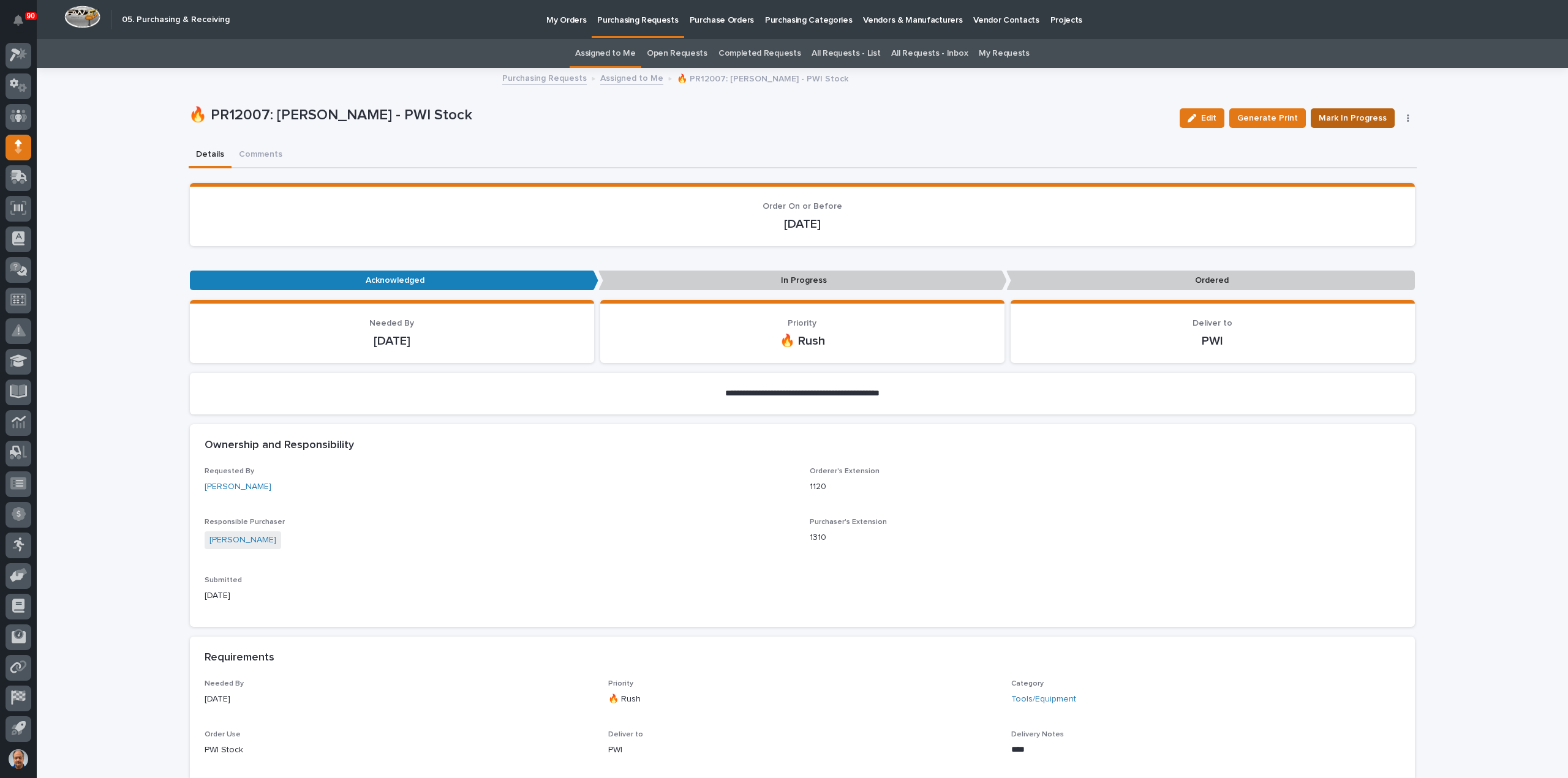
click at [1341, 112] on span "Mark In Progress" at bounding box center [1352, 118] width 68 height 15
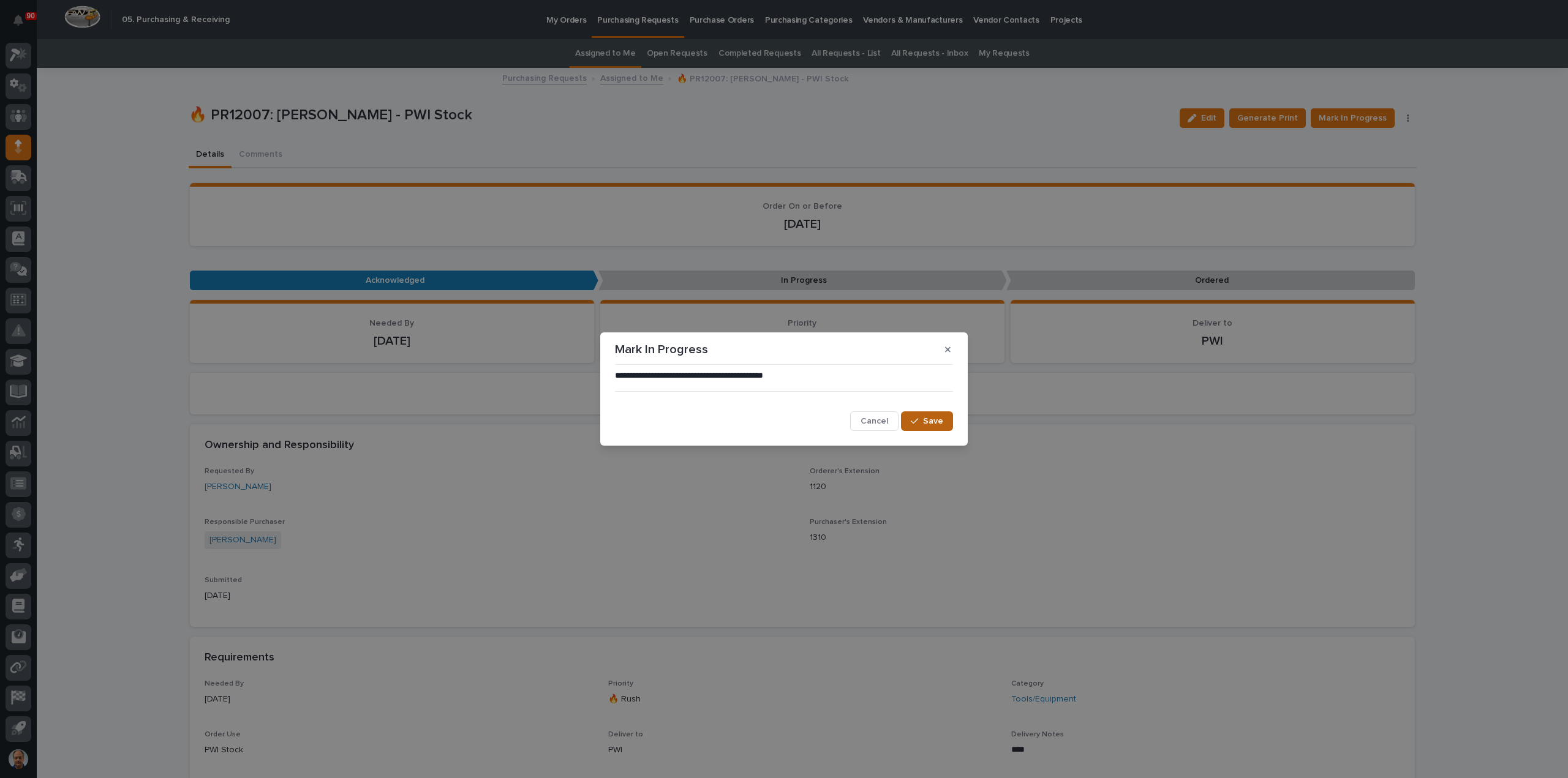
drag, startPoint x: 925, startPoint y: 418, endPoint x: 939, endPoint y: 417, distance: 14.0
click at [925, 418] on span "Save" at bounding box center [933, 422] width 20 height 11
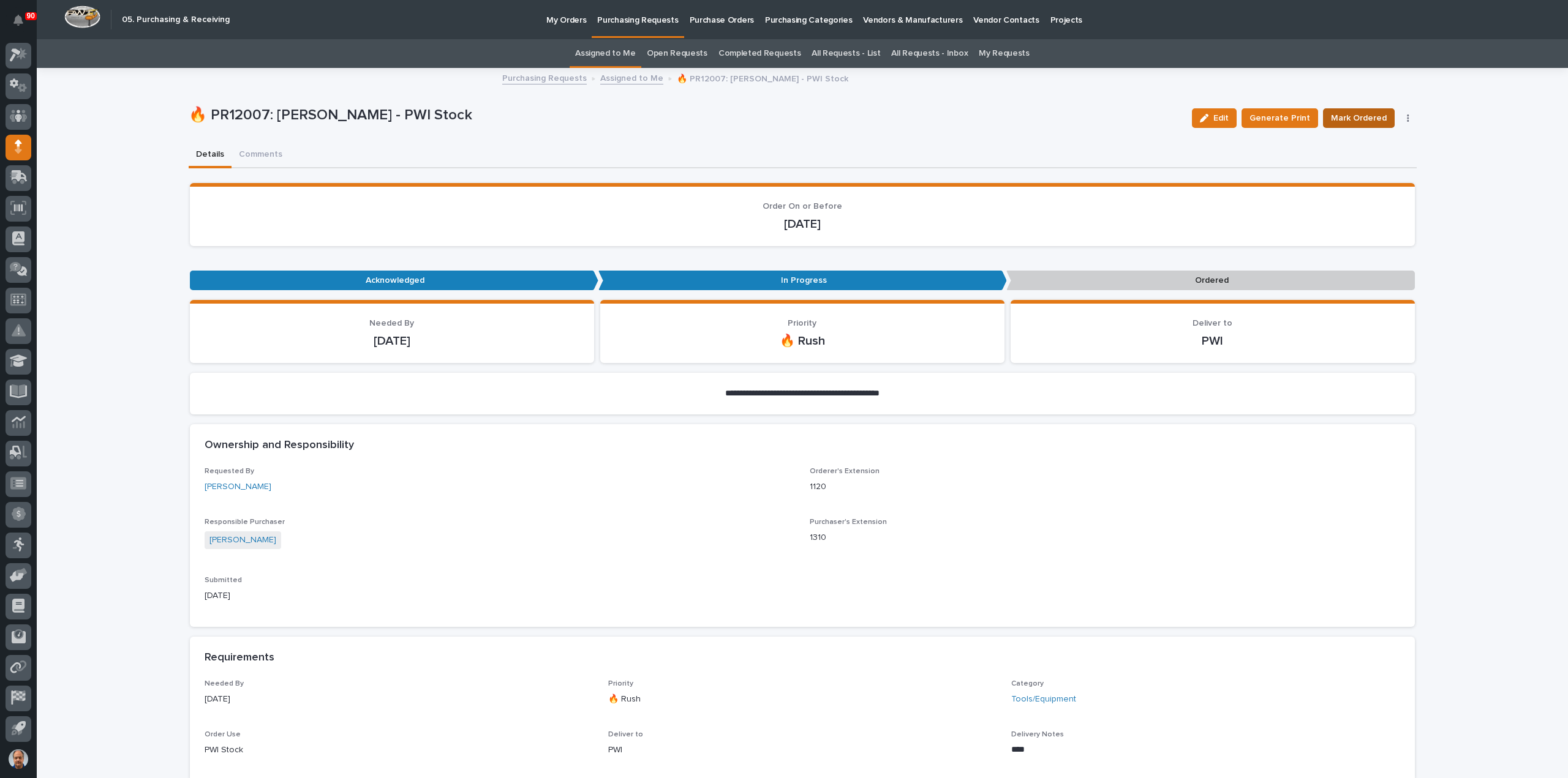
click at [1342, 115] on span "Mark Ordered" at bounding box center [1359, 118] width 56 height 15
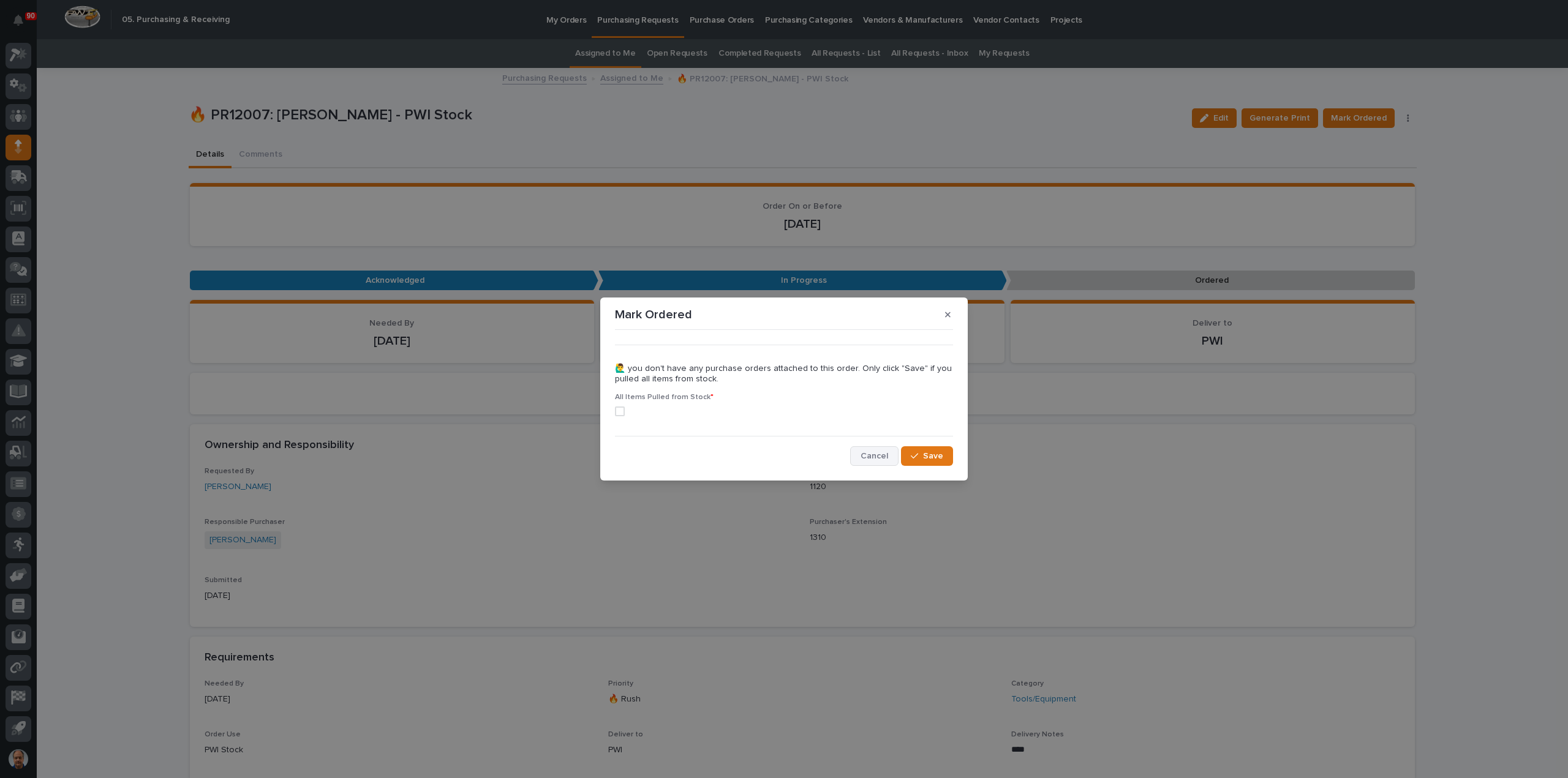
click at [871, 450] on span "Cancel" at bounding box center [875, 456] width 28 height 11
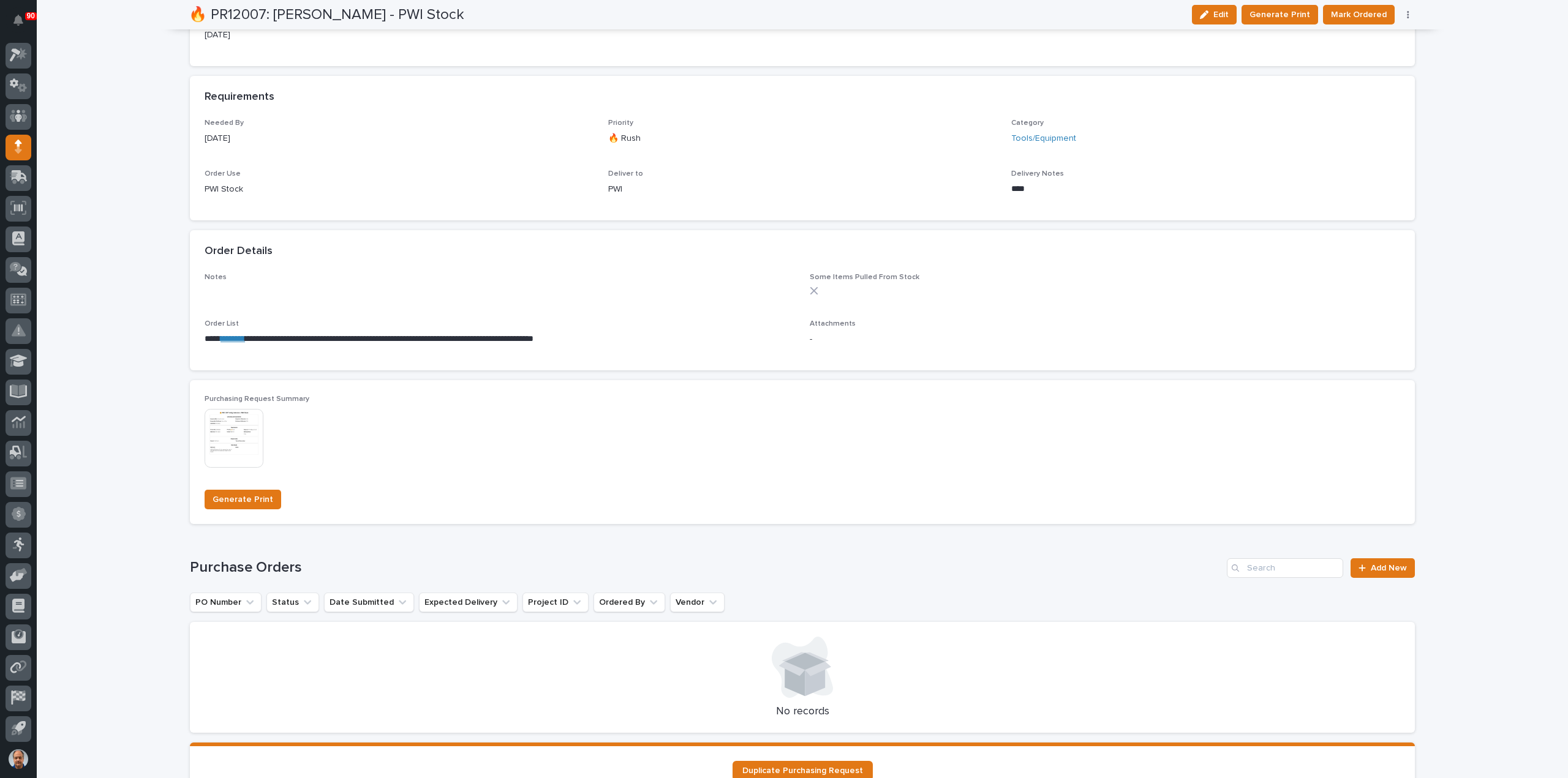
scroll to position [612, 0]
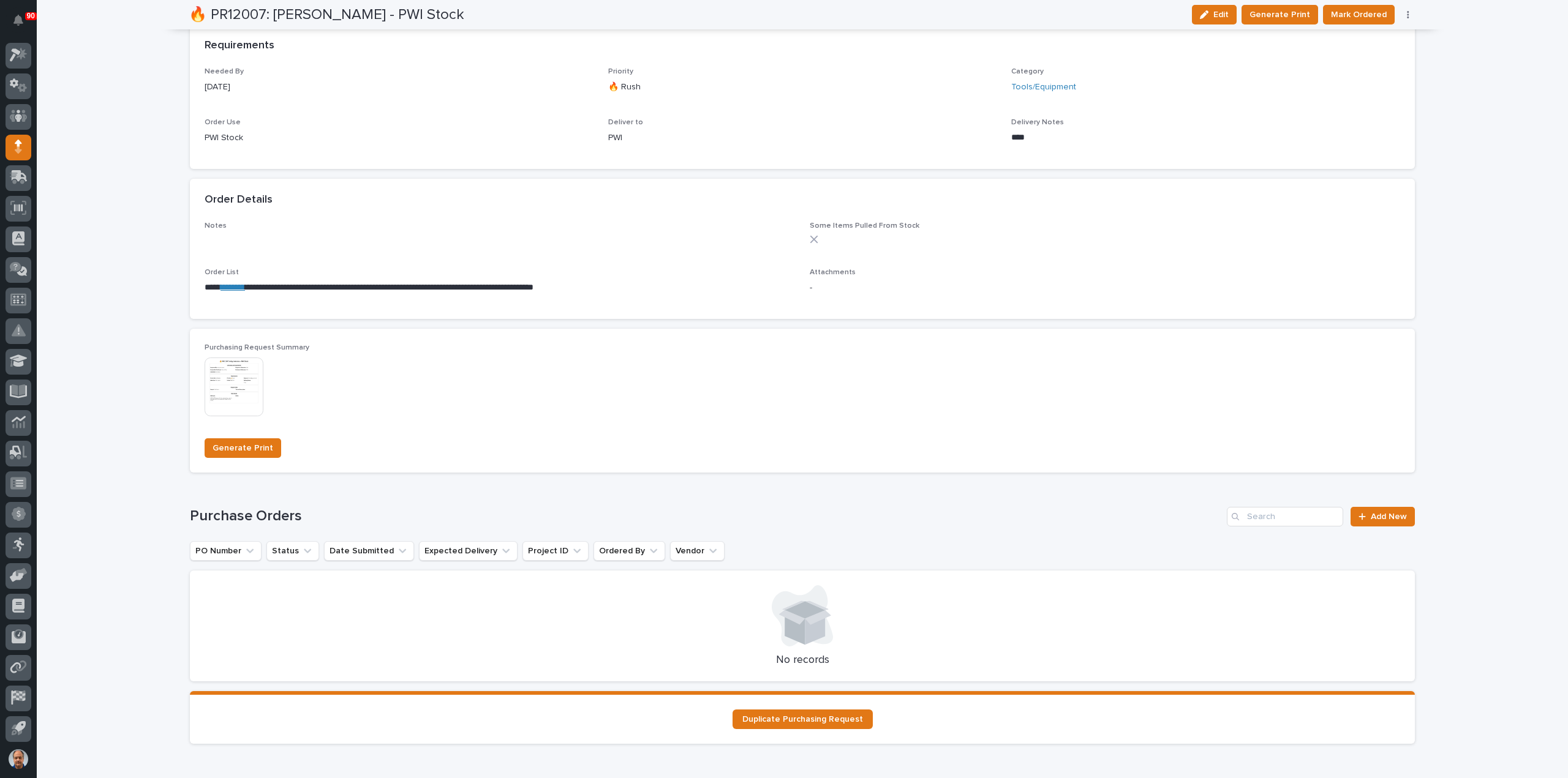
click at [650, 392] on div "Purchasing Request Summary This file cannot be opened Download File" at bounding box center [802, 385] width 1196 height 85
click at [593, 626] on div at bounding box center [802, 616] width 1196 height 61
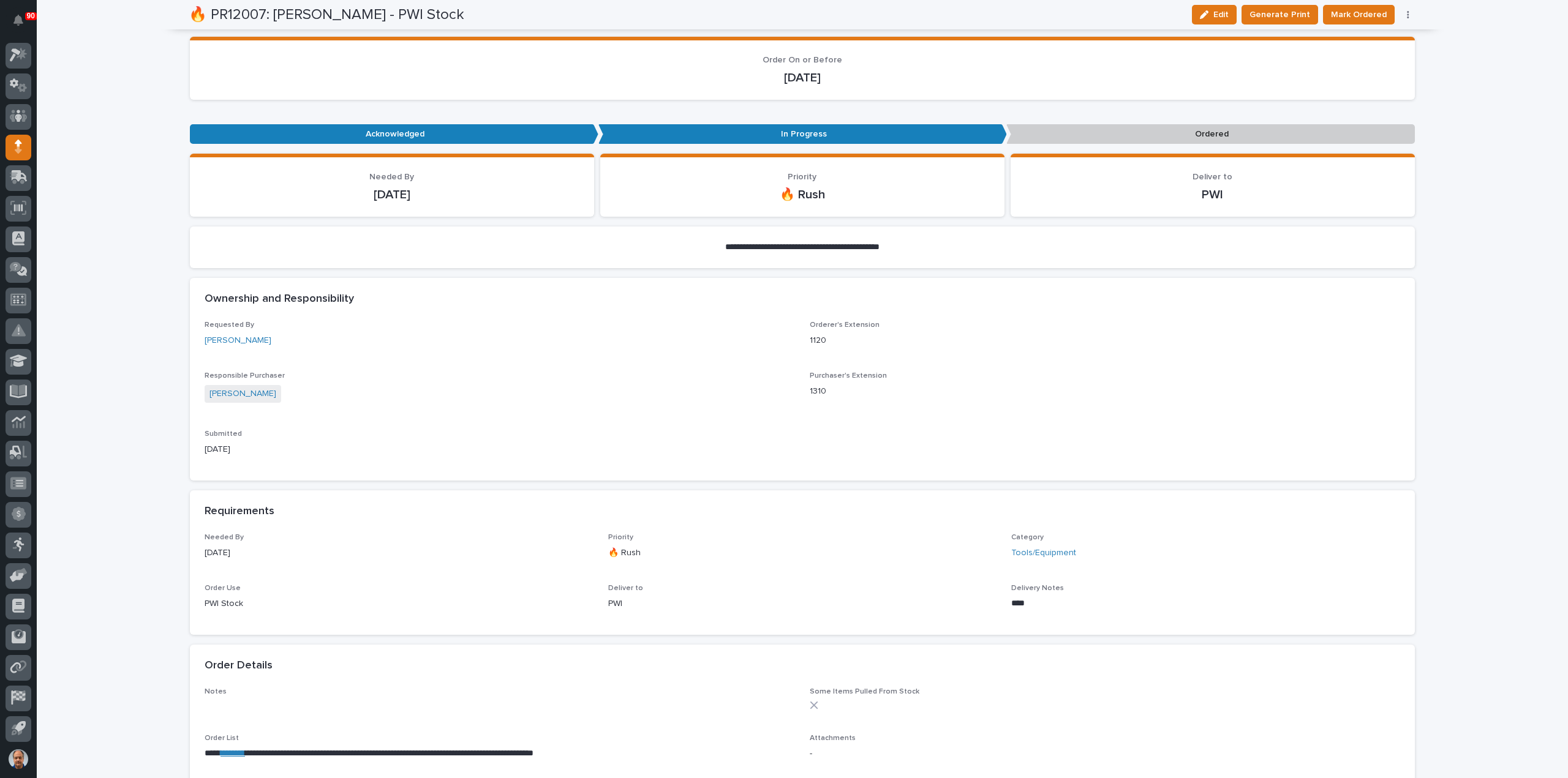
scroll to position [0, 0]
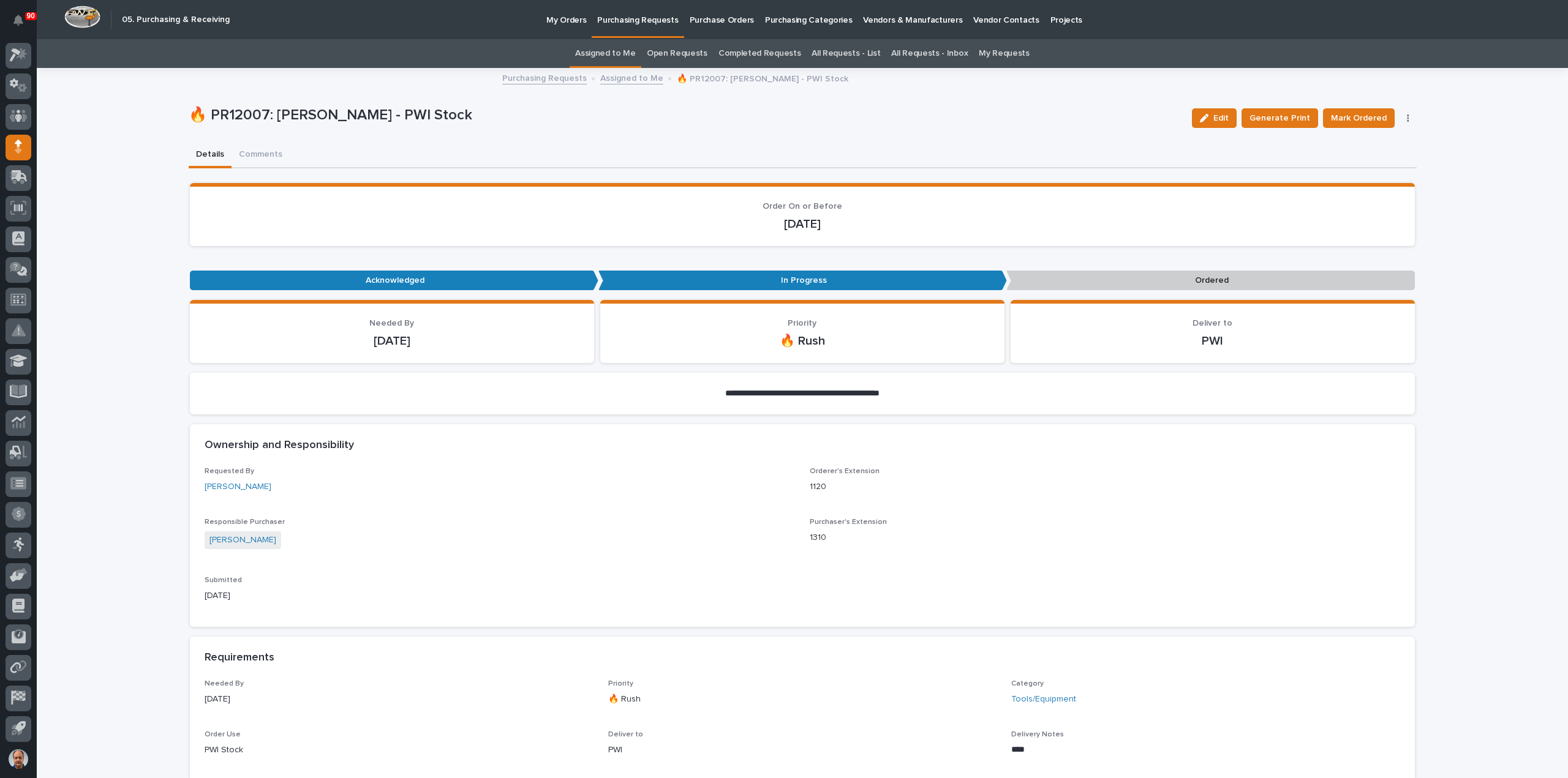
click at [1407, 117] on icon "button" at bounding box center [1408, 118] width 2 height 7
click at [1346, 162] on span "Edit Linked PO's" at bounding box center [1368, 162] width 62 height 15
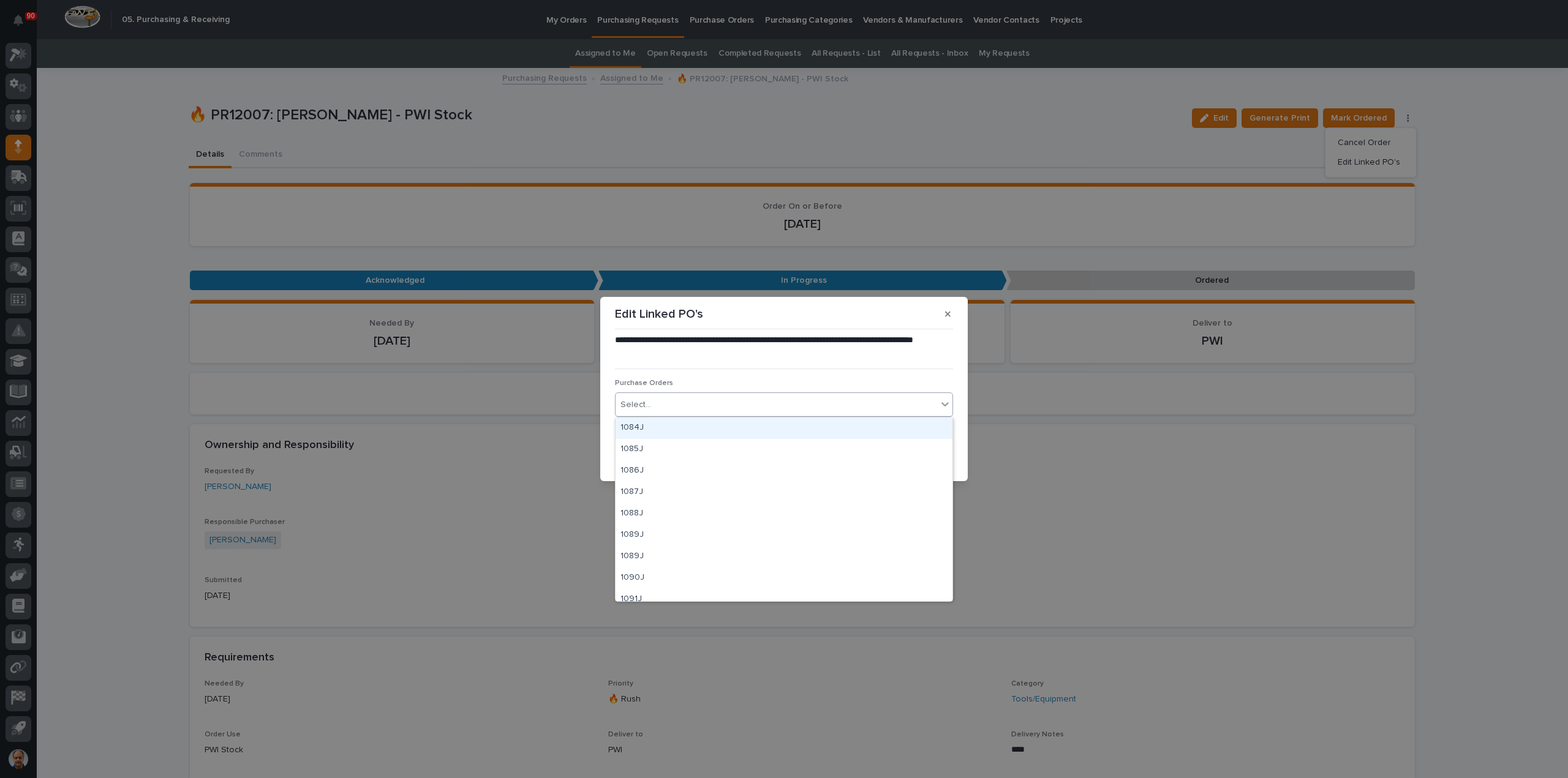
click at [674, 400] on div "Select..." at bounding box center [775, 405] width 321 height 20
type input "*****"
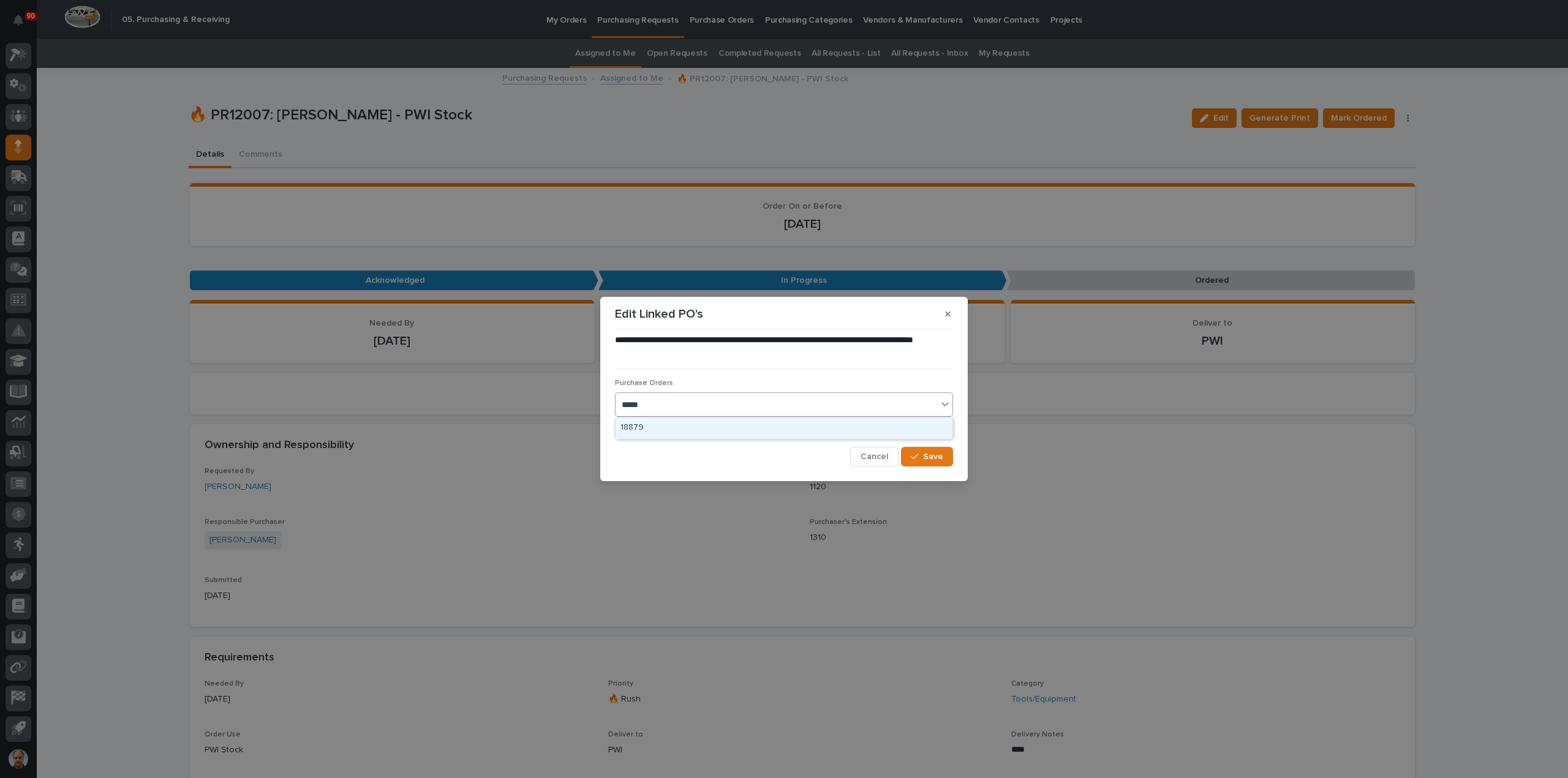
click at [663, 432] on div "18879" at bounding box center [784, 428] width 337 height 21
click at [944, 456] on button "Save" at bounding box center [927, 456] width 52 height 20
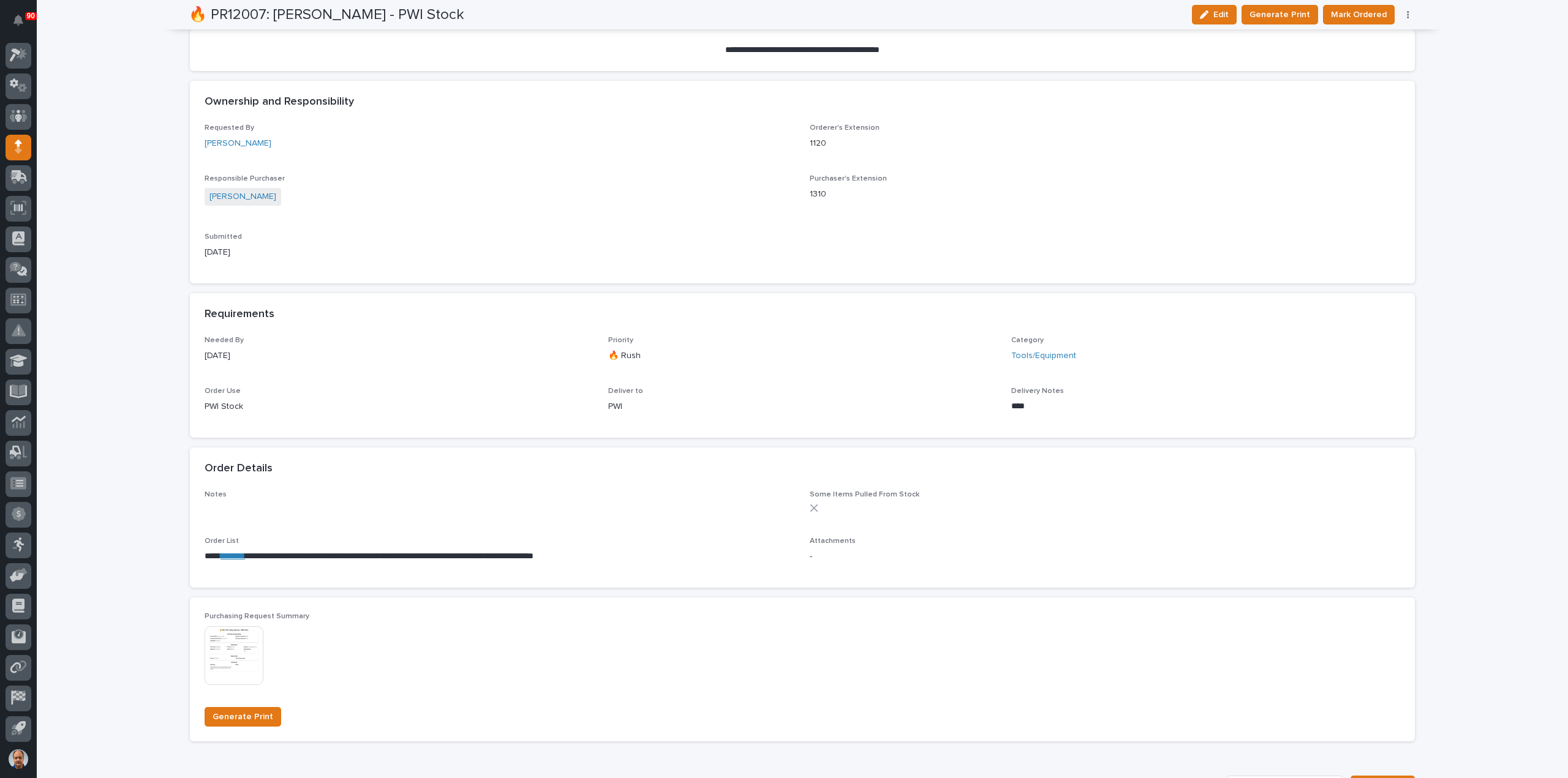
scroll to position [37, 0]
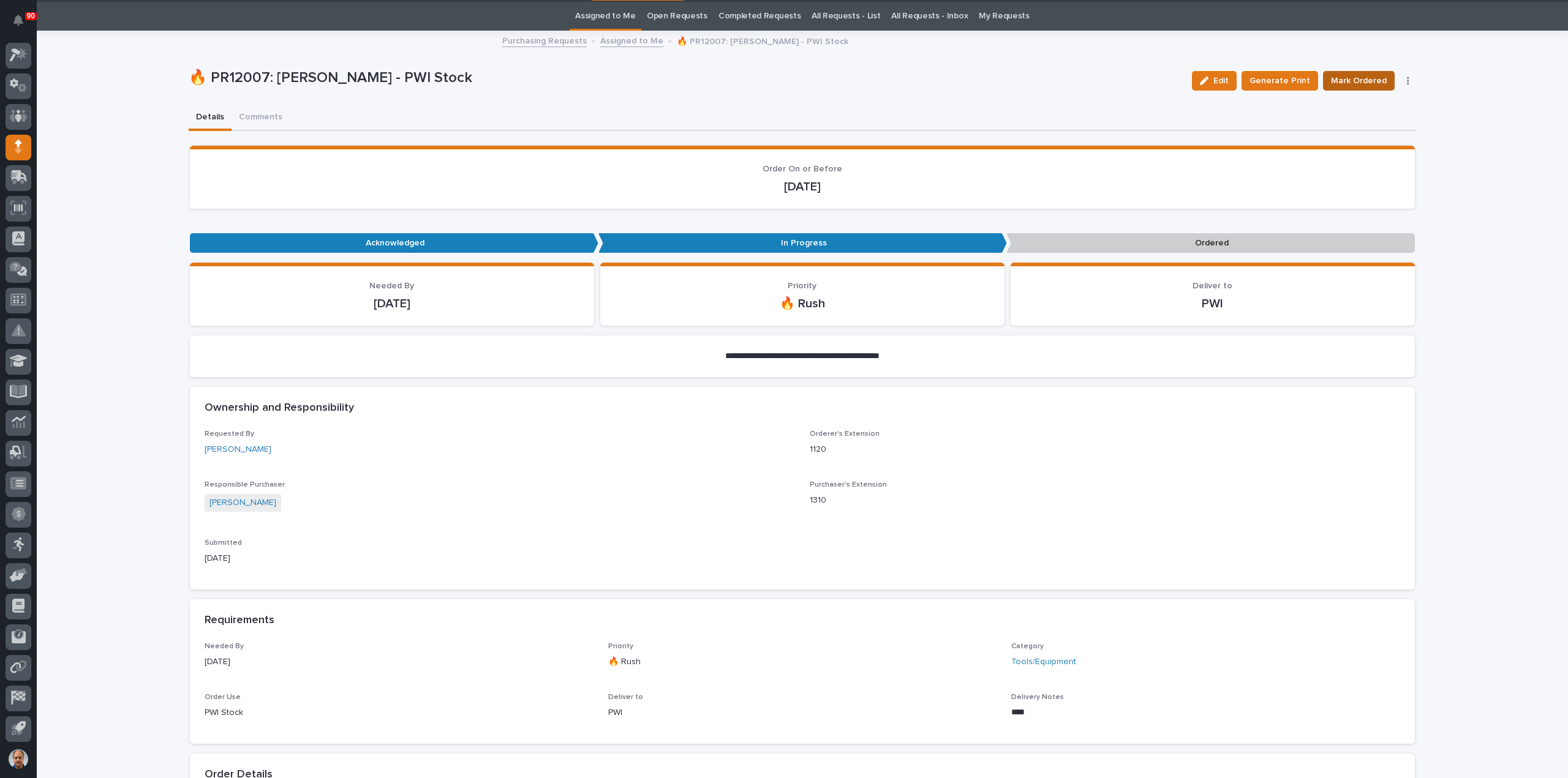
click at [1354, 77] on span "Mark Ordered" at bounding box center [1359, 81] width 56 height 15
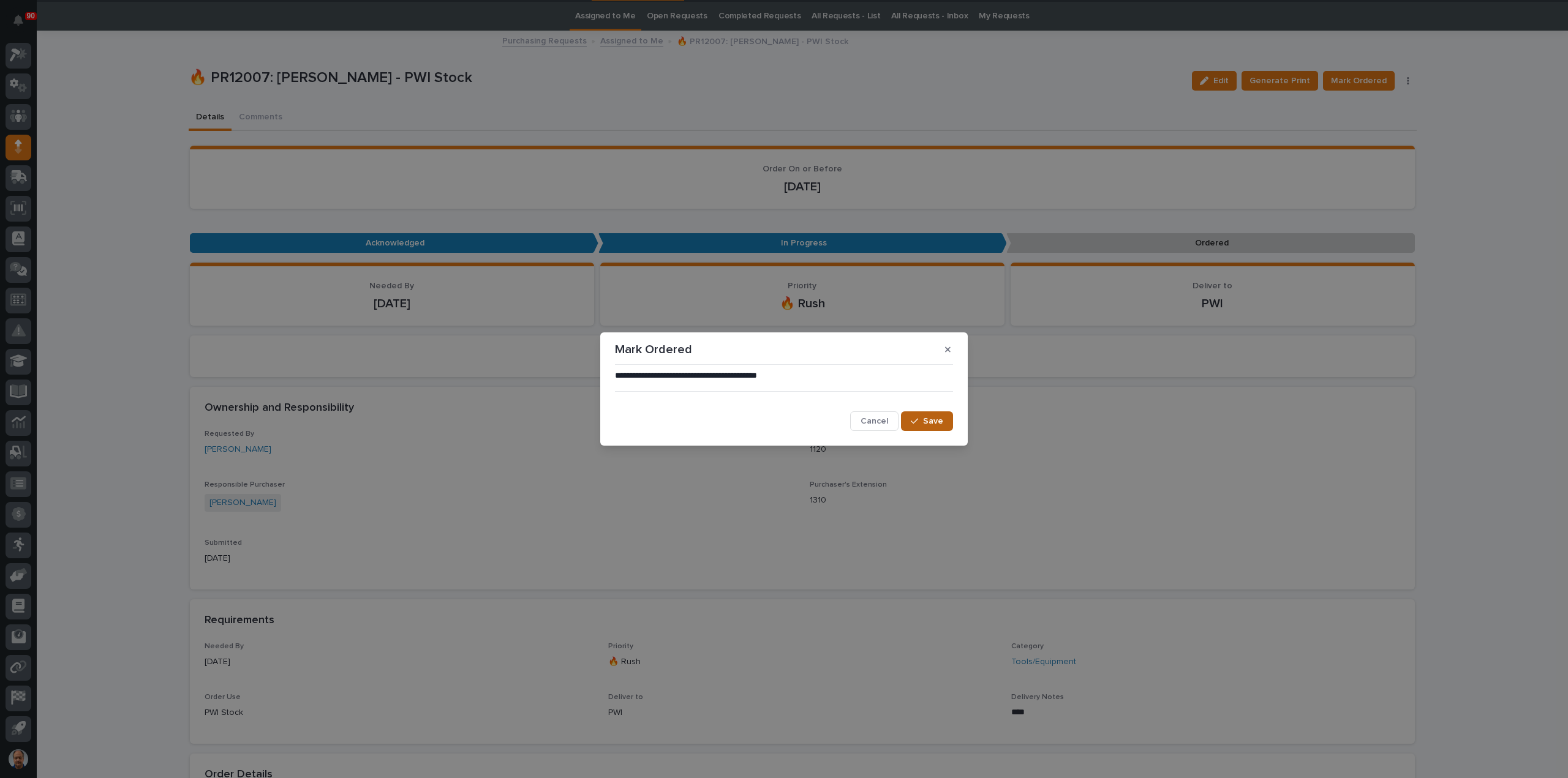
click at [934, 417] on span "Save" at bounding box center [933, 422] width 20 height 11
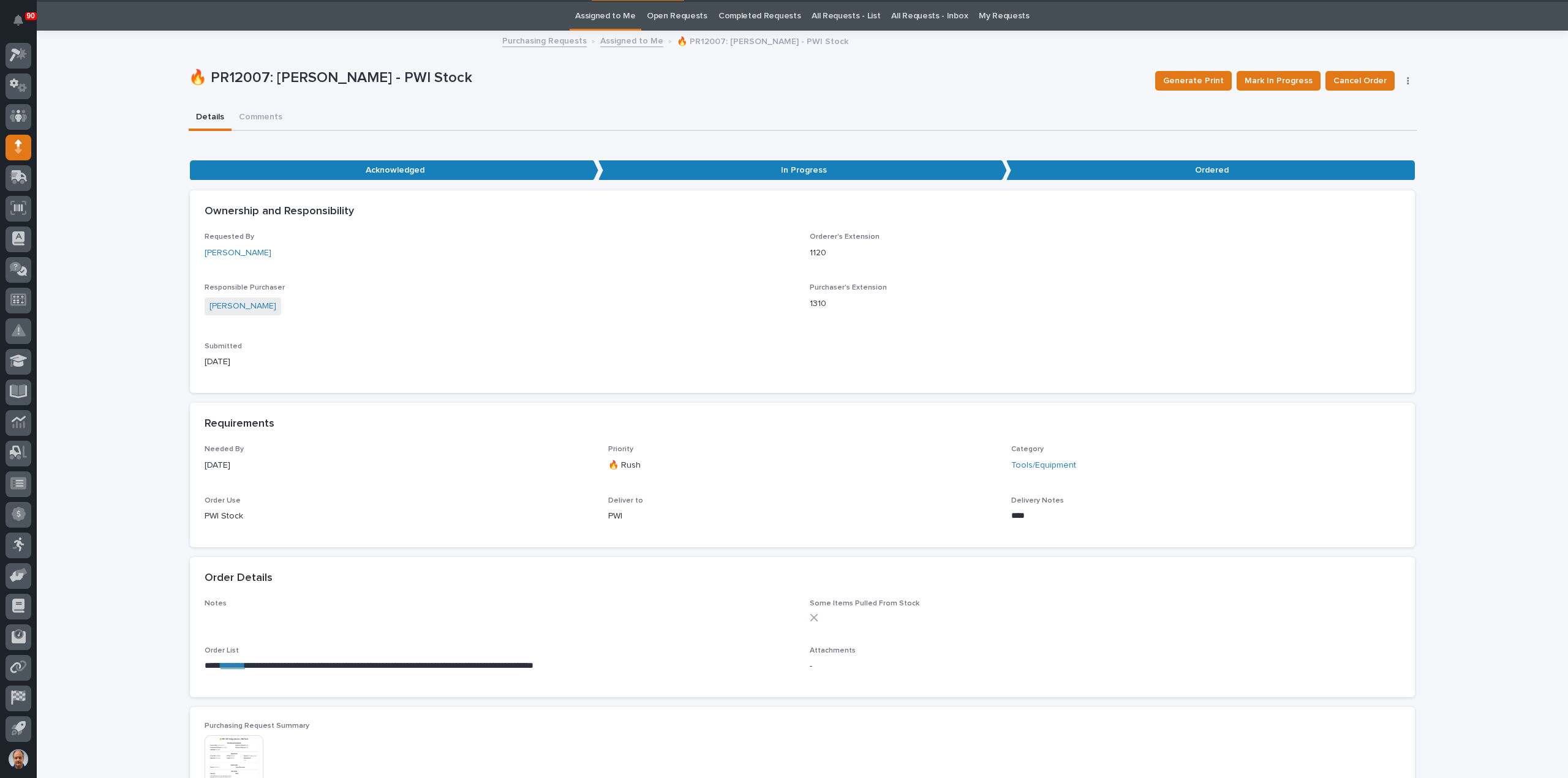
click at [543, 40] on link "Purchasing Requests" at bounding box center [544, 40] width 85 height 14
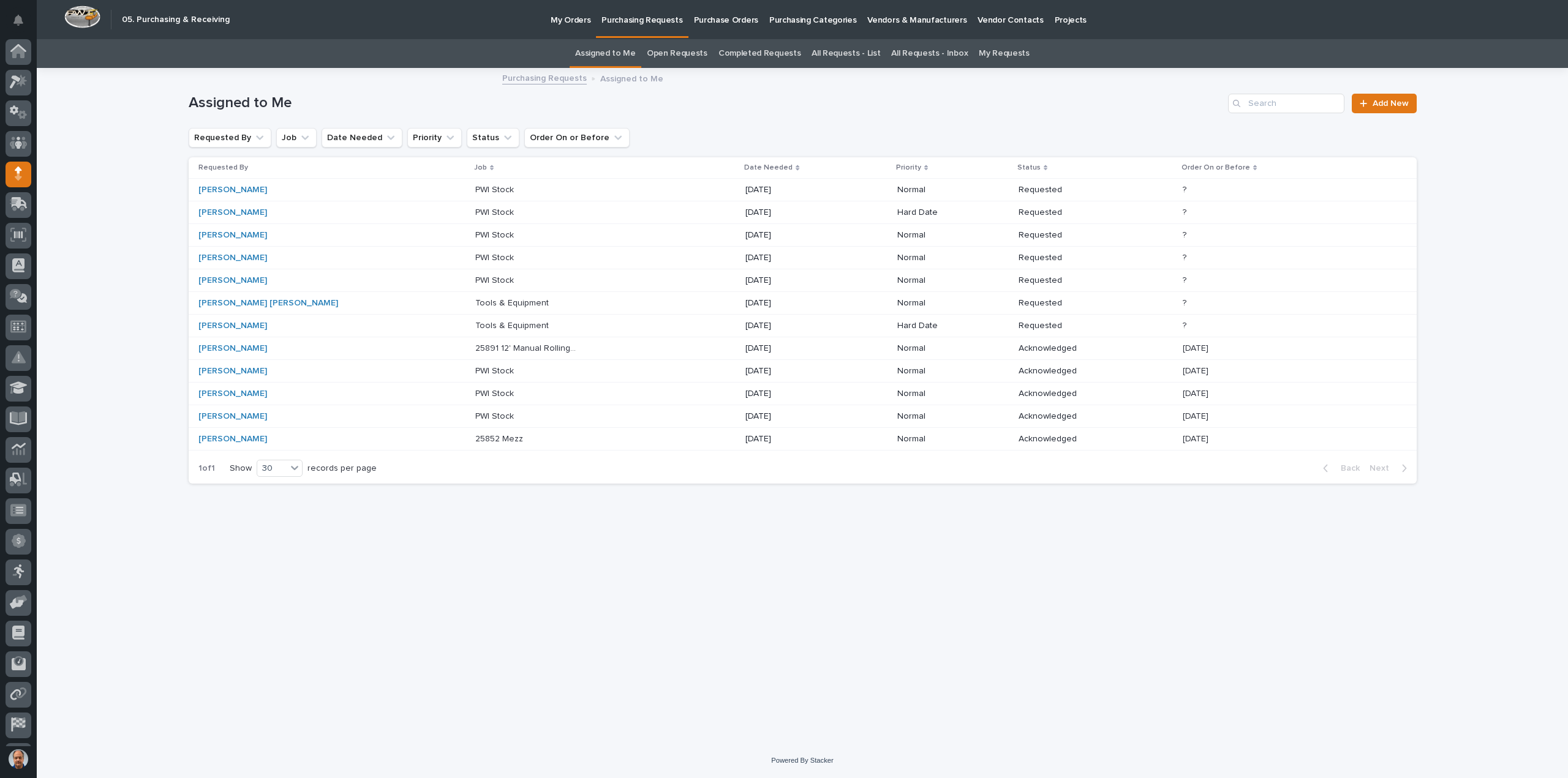
scroll to position [27, 0]
click at [476, 325] on p "Tools & Equipment" at bounding box center [514, 325] width 76 height 13
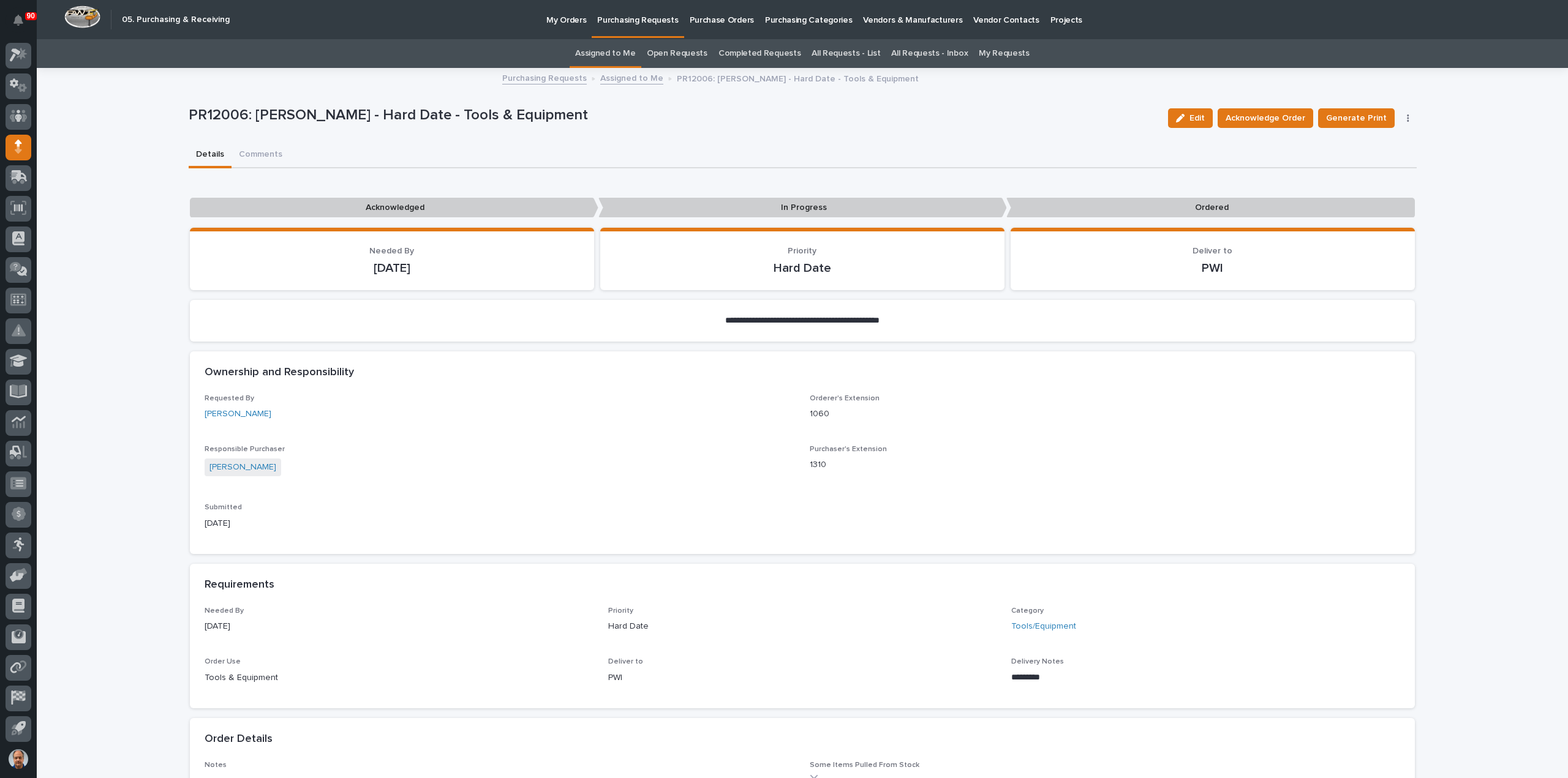
click at [1403, 114] on button "button" at bounding box center [1408, 117] width 17 height 8
click at [1352, 160] on span "Edit Linked PO's" at bounding box center [1368, 162] width 62 height 15
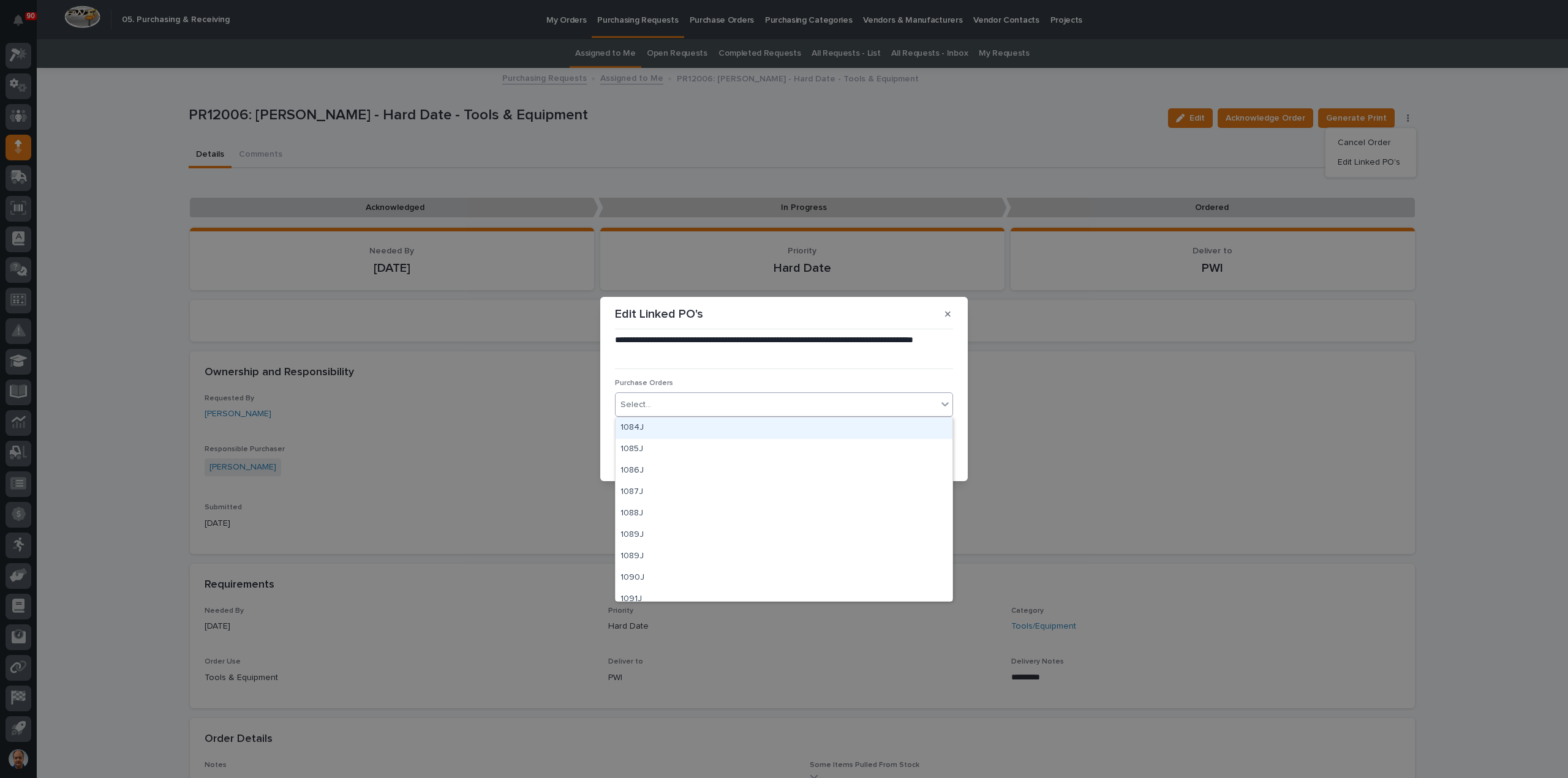
click at [763, 401] on div "Select..." at bounding box center [775, 405] width 321 height 20
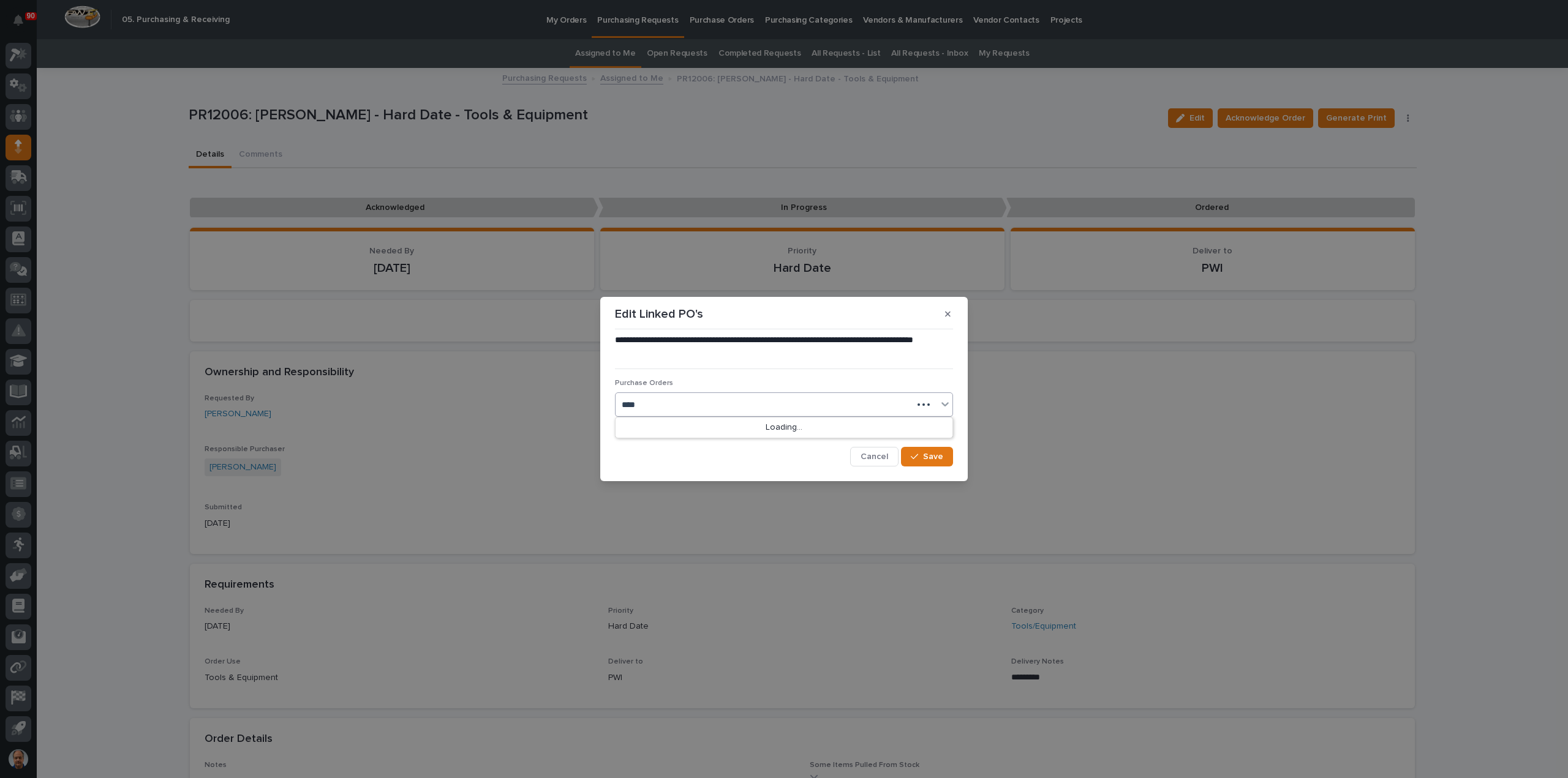
type input "*****"
click at [679, 429] on div "18879" at bounding box center [784, 428] width 337 height 21
click at [931, 455] on span "Save" at bounding box center [933, 457] width 20 height 11
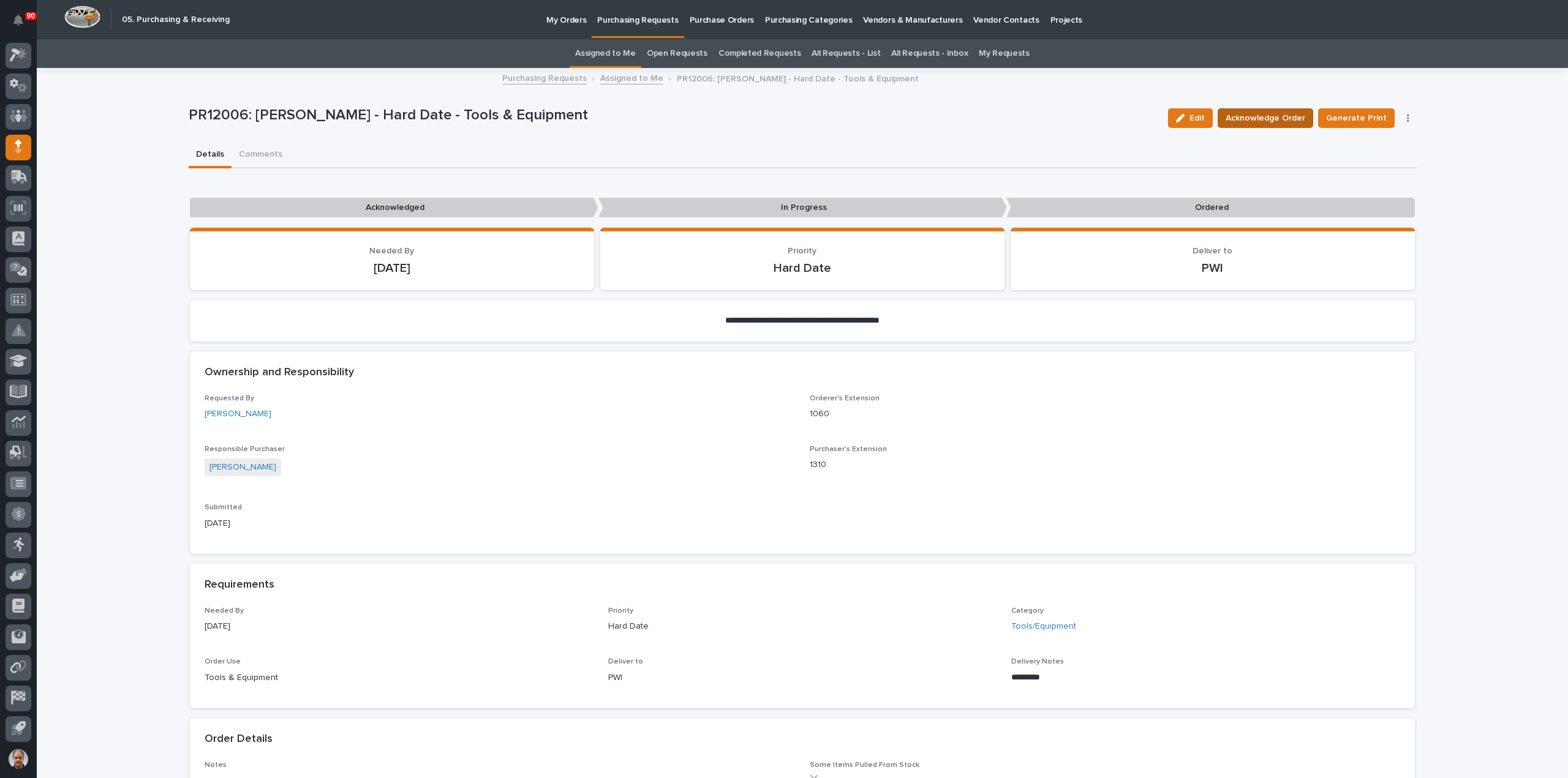
click at [1282, 117] on span "Acknowledge Order" at bounding box center [1266, 118] width 80 height 15
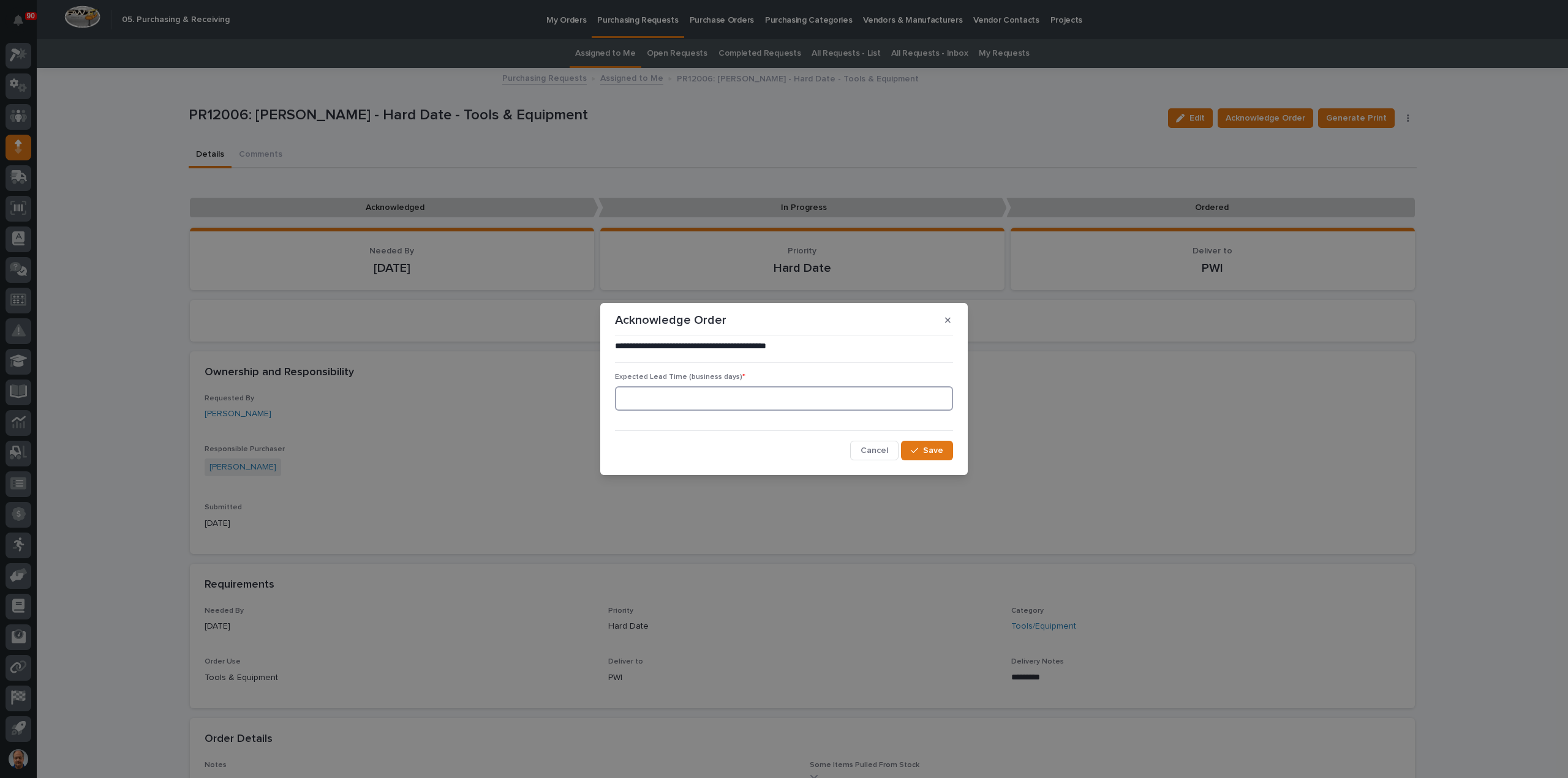
click at [889, 398] on input at bounding box center [784, 398] width 338 height 24
type input "0"
click at [919, 453] on div "button" at bounding box center [917, 450] width 12 height 8
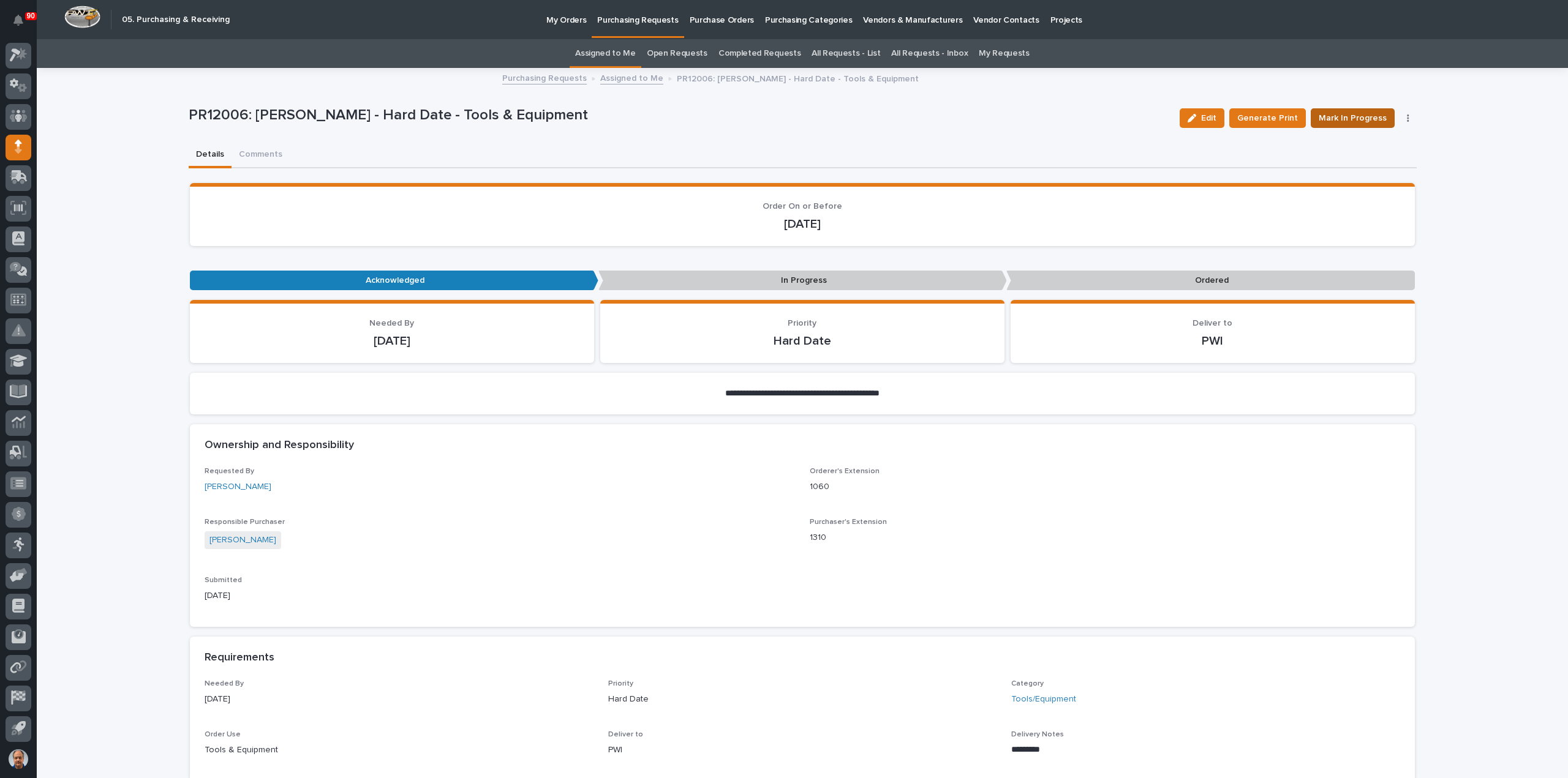
click at [1357, 116] on span "Mark In Progress" at bounding box center [1352, 118] width 68 height 15
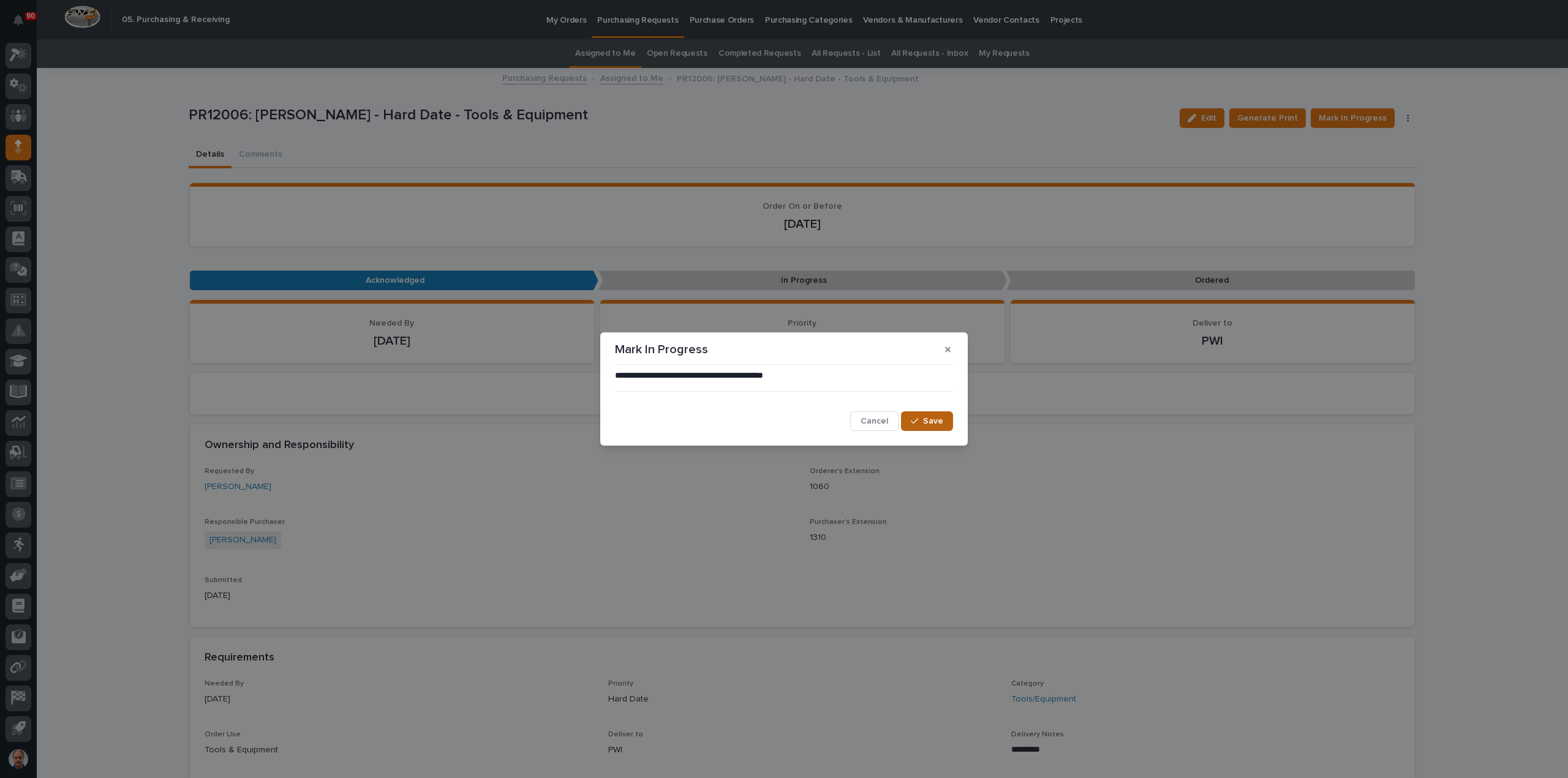
click at [932, 419] on span "Save" at bounding box center [933, 422] width 20 height 11
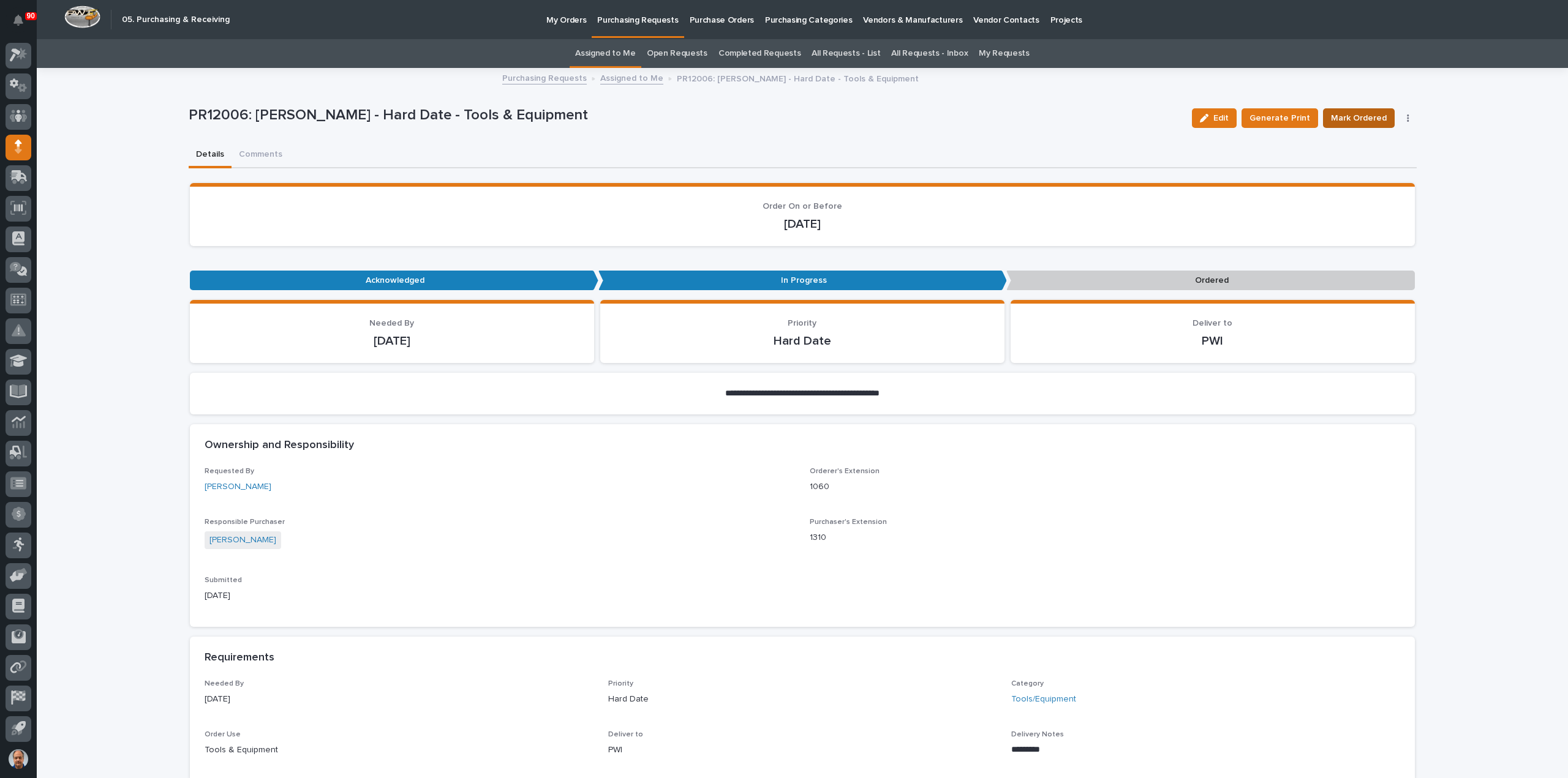
click at [1362, 114] on span "Mark Ordered" at bounding box center [1359, 118] width 56 height 15
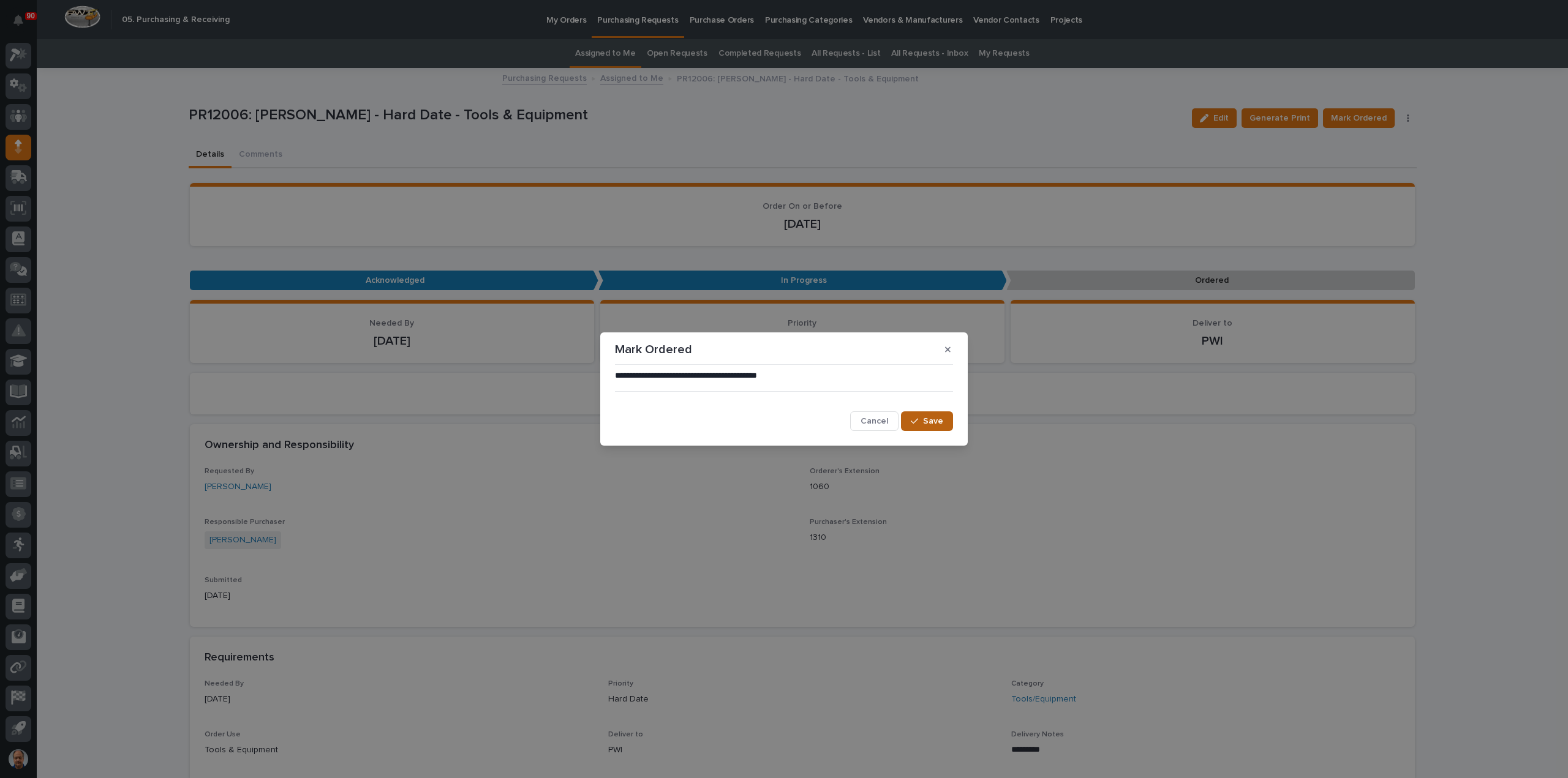
click at [932, 420] on span "Save" at bounding box center [933, 422] width 20 height 11
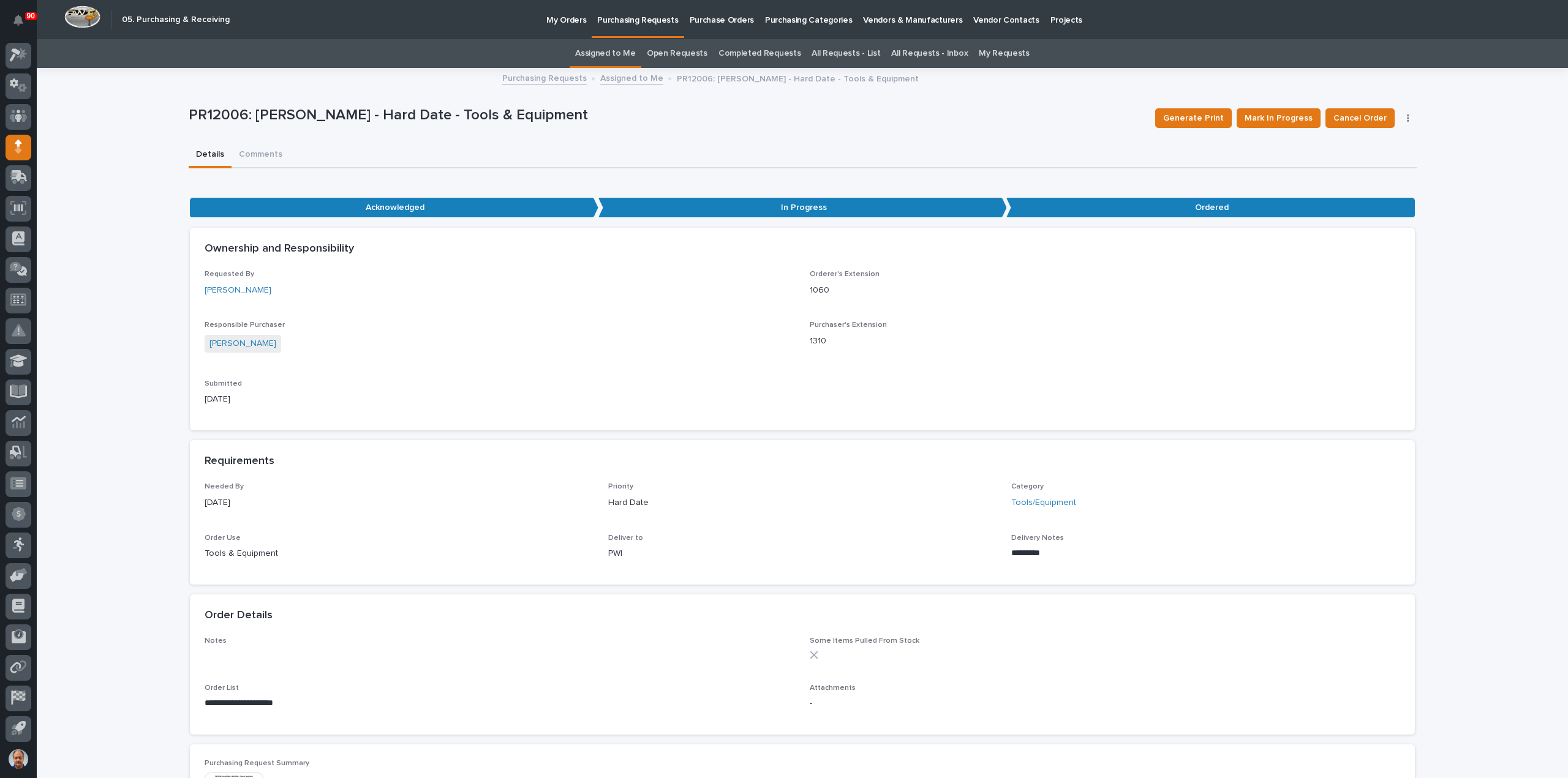
click at [633, 18] on p "Purchasing Requests" at bounding box center [637, 13] width 81 height 26
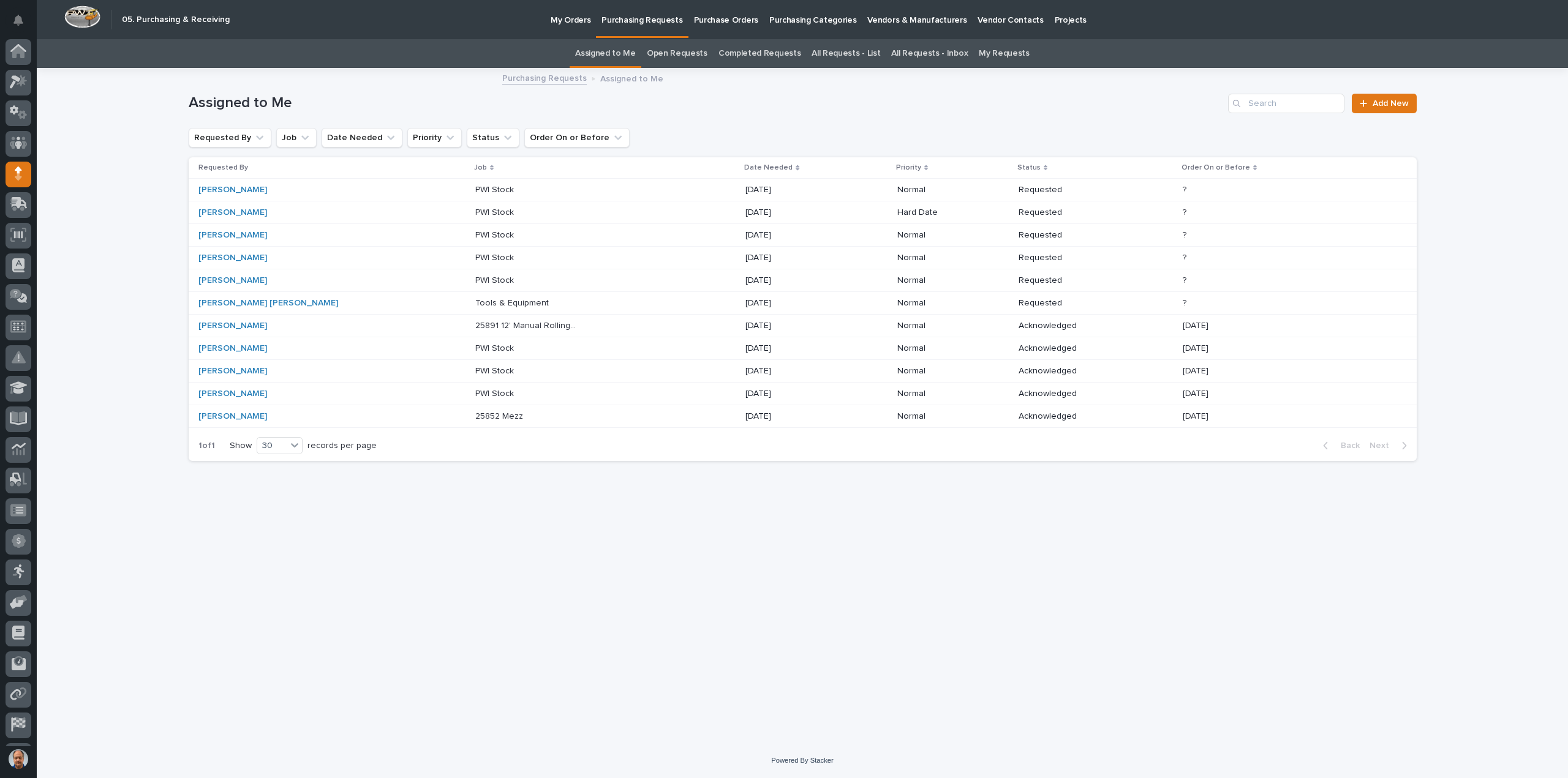
scroll to position [27, 0]
click at [476, 302] on p "Tools & Equipment" at bounding box center [514, 302] width 76 height 13
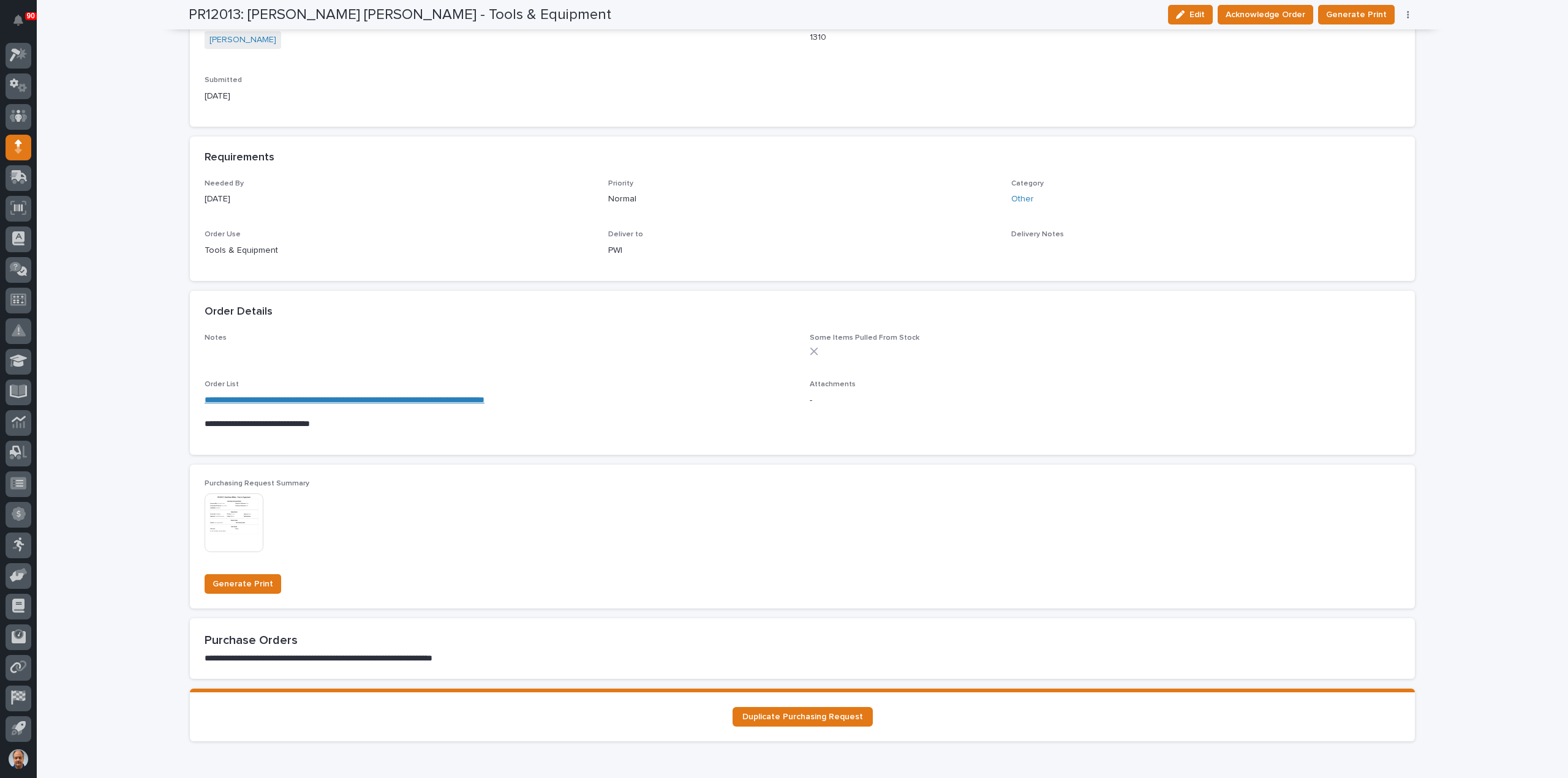
scroll to position [429, 0]
click at [355, 395] on link "**********" at bounding box center [344, 398] width 280 height 8
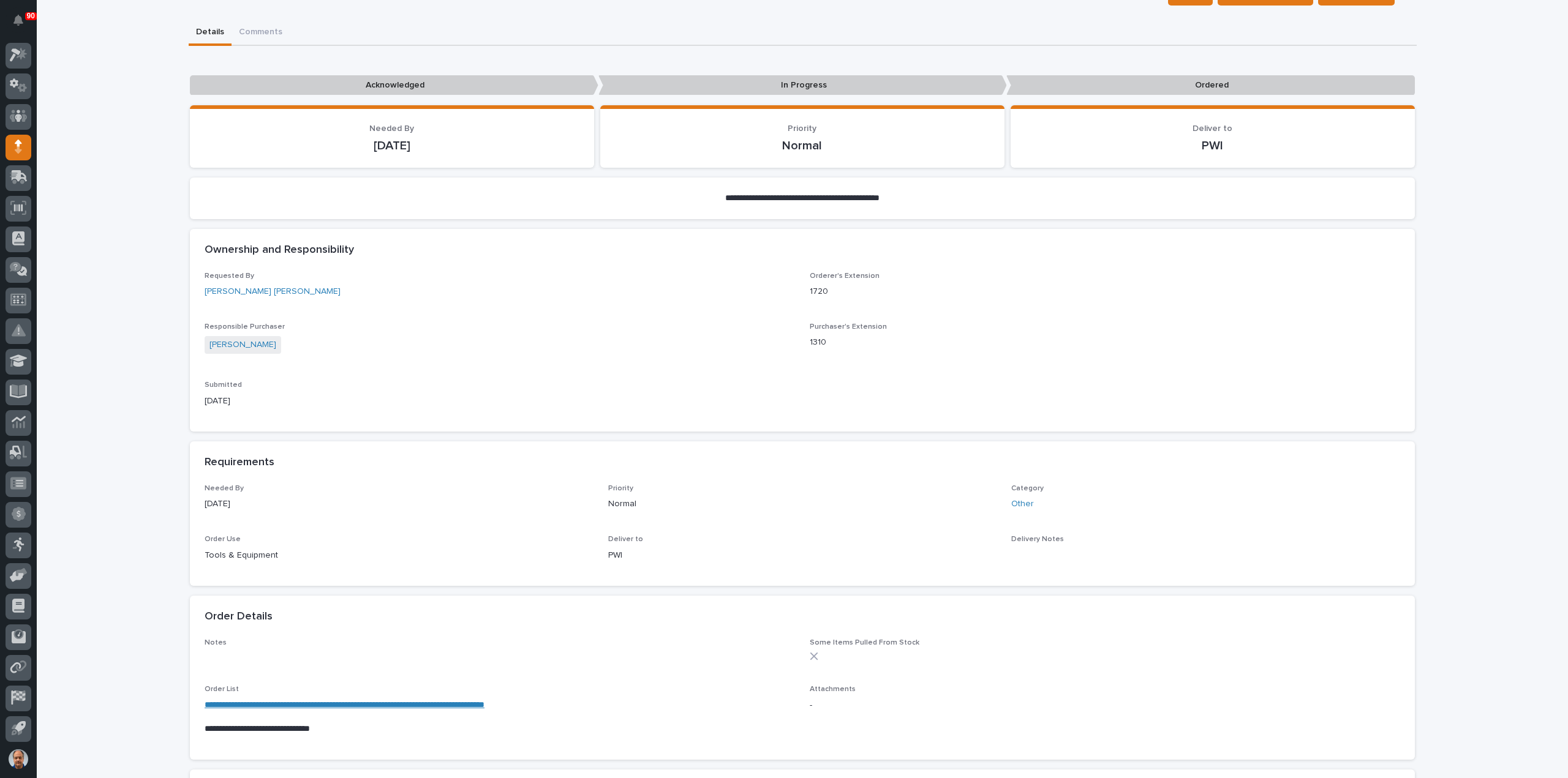
scroll to position [0, 0]
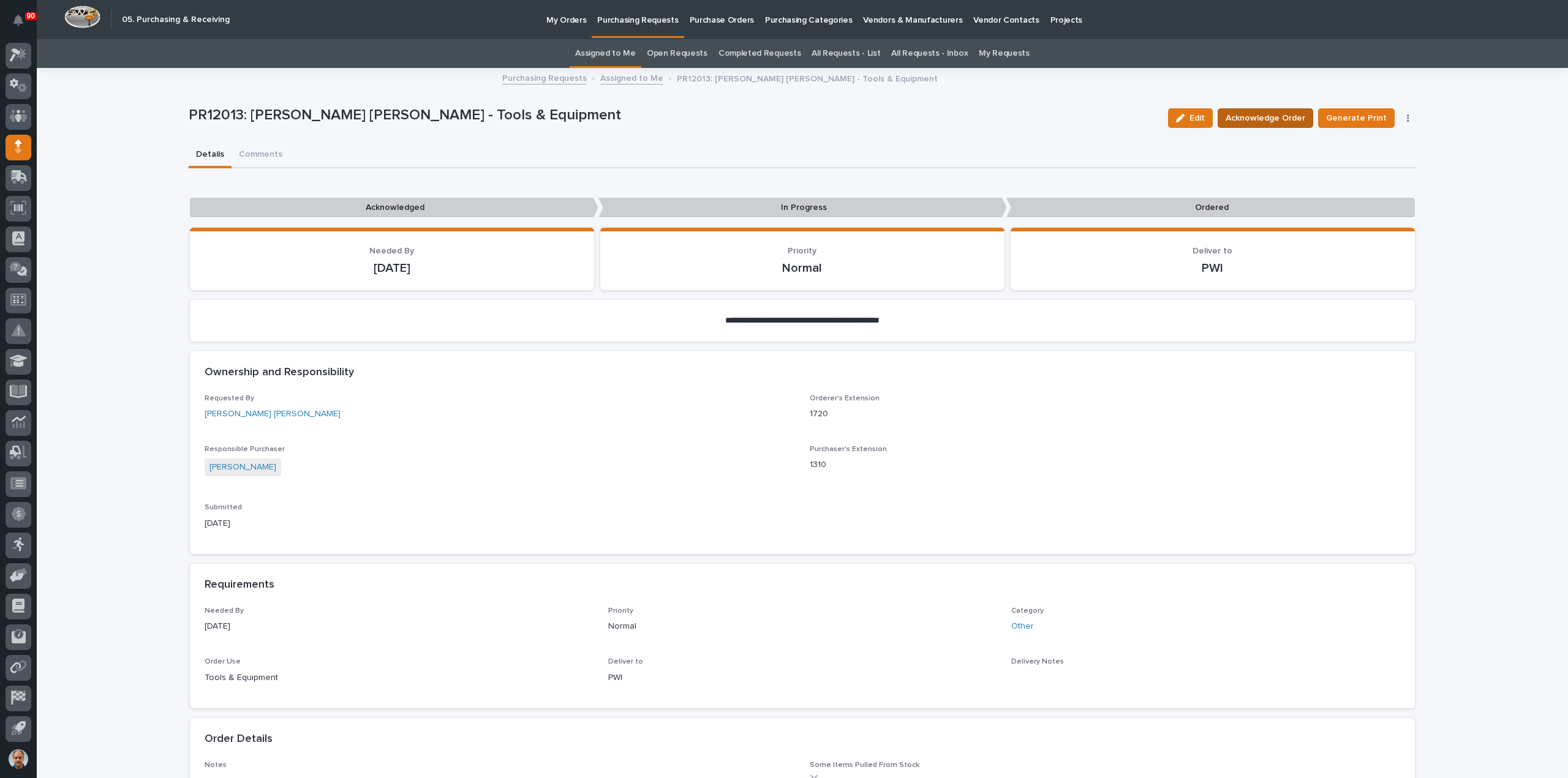
click at [1269, 118] on span "Acknowledge Order" at bounding box center [1266, 118] width 80 height 15
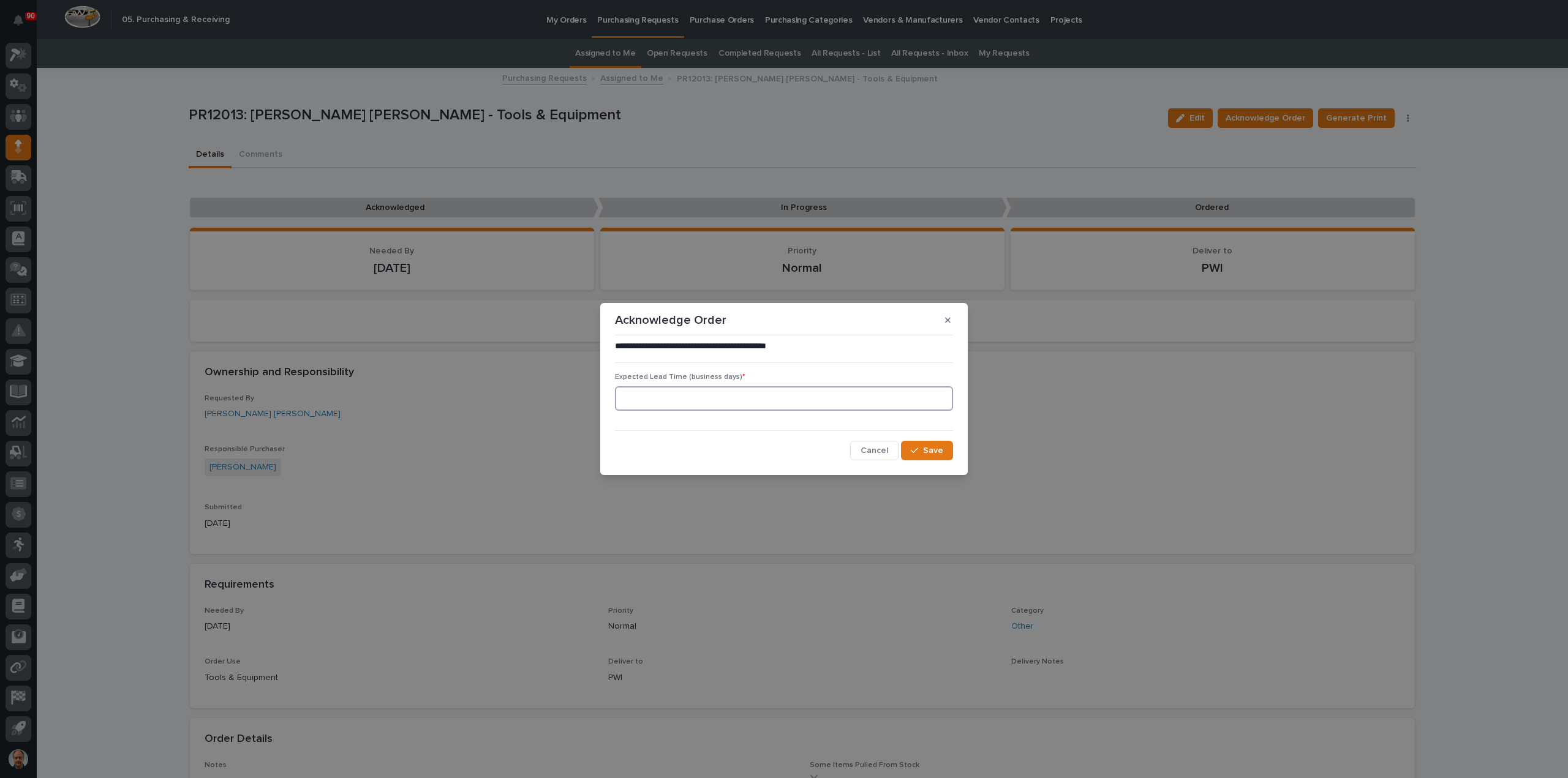
drag, startPoint x: 768, startPoint y: 397, endPoint x: 811, endPoint y: 413, distance: 45.9
click at [768, 398] on input at bounding box center [784, 398] width 338 height 24
type input "2"
click at [934, 451] on span "Save" at bounding box center [933, 450] width 20 height 11
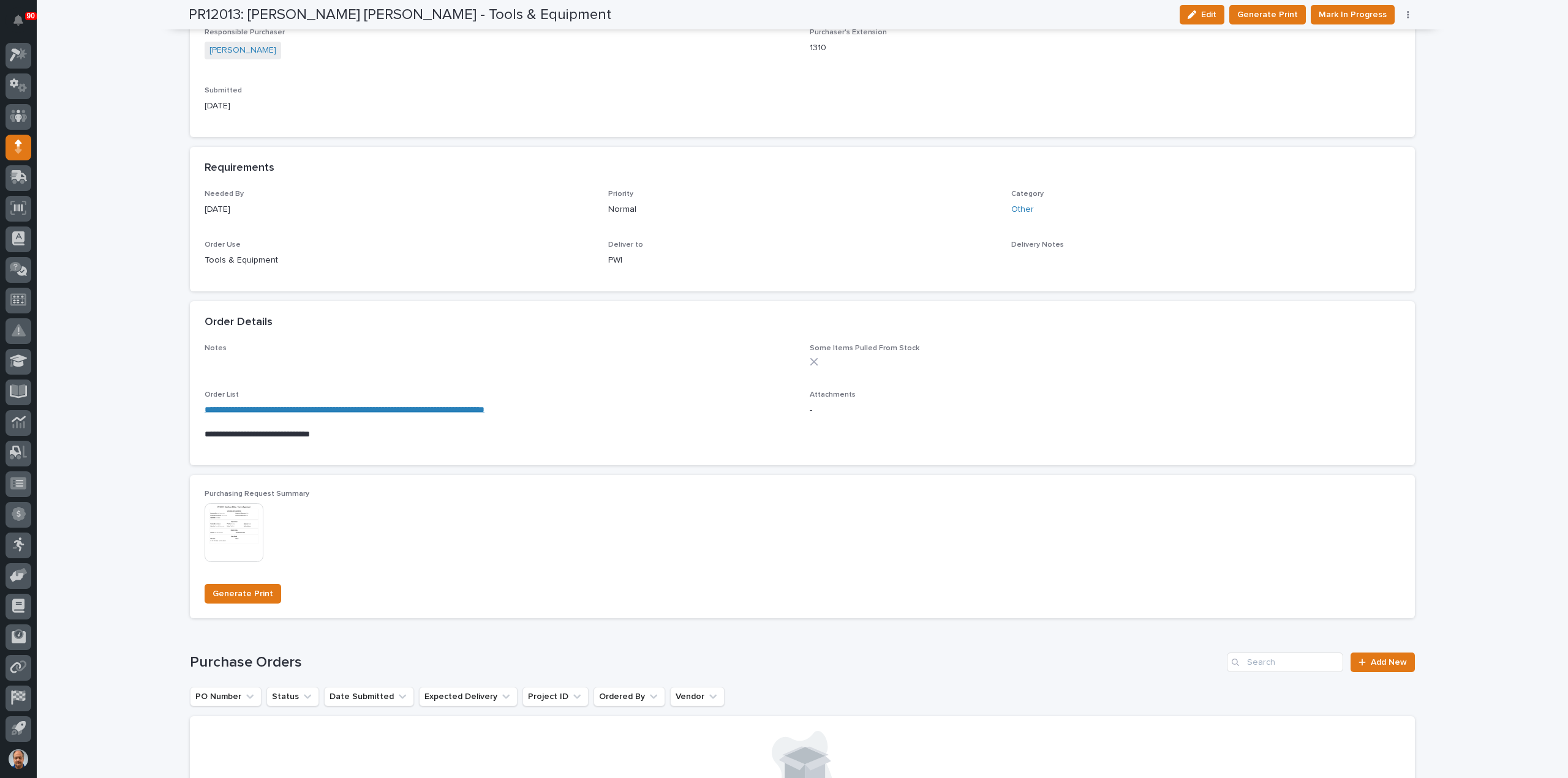
scroll to position [612, 0]
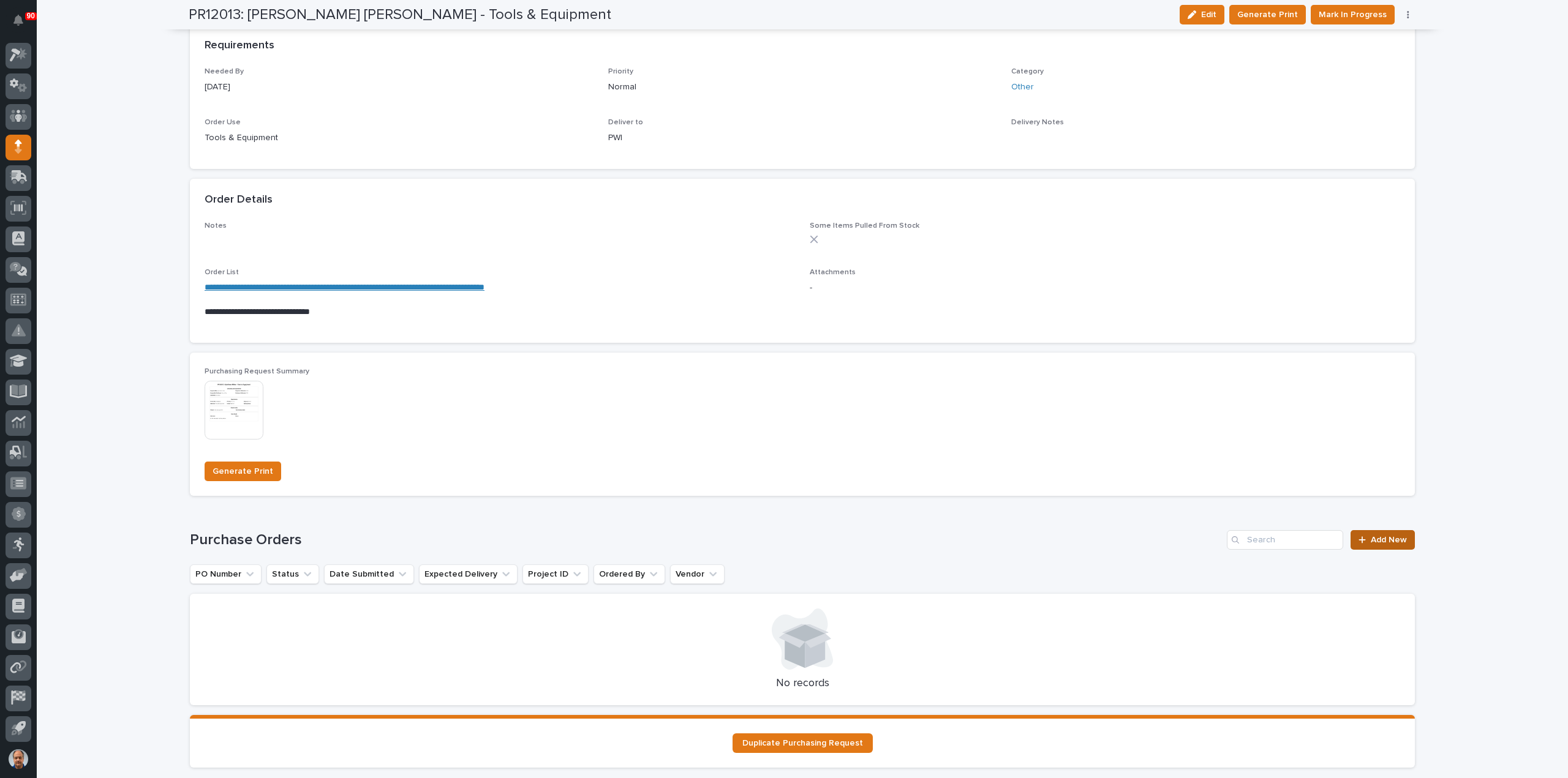
click at [1371, 536] on span "Add New" at bounding box center [1388, 540] width 36 height 8
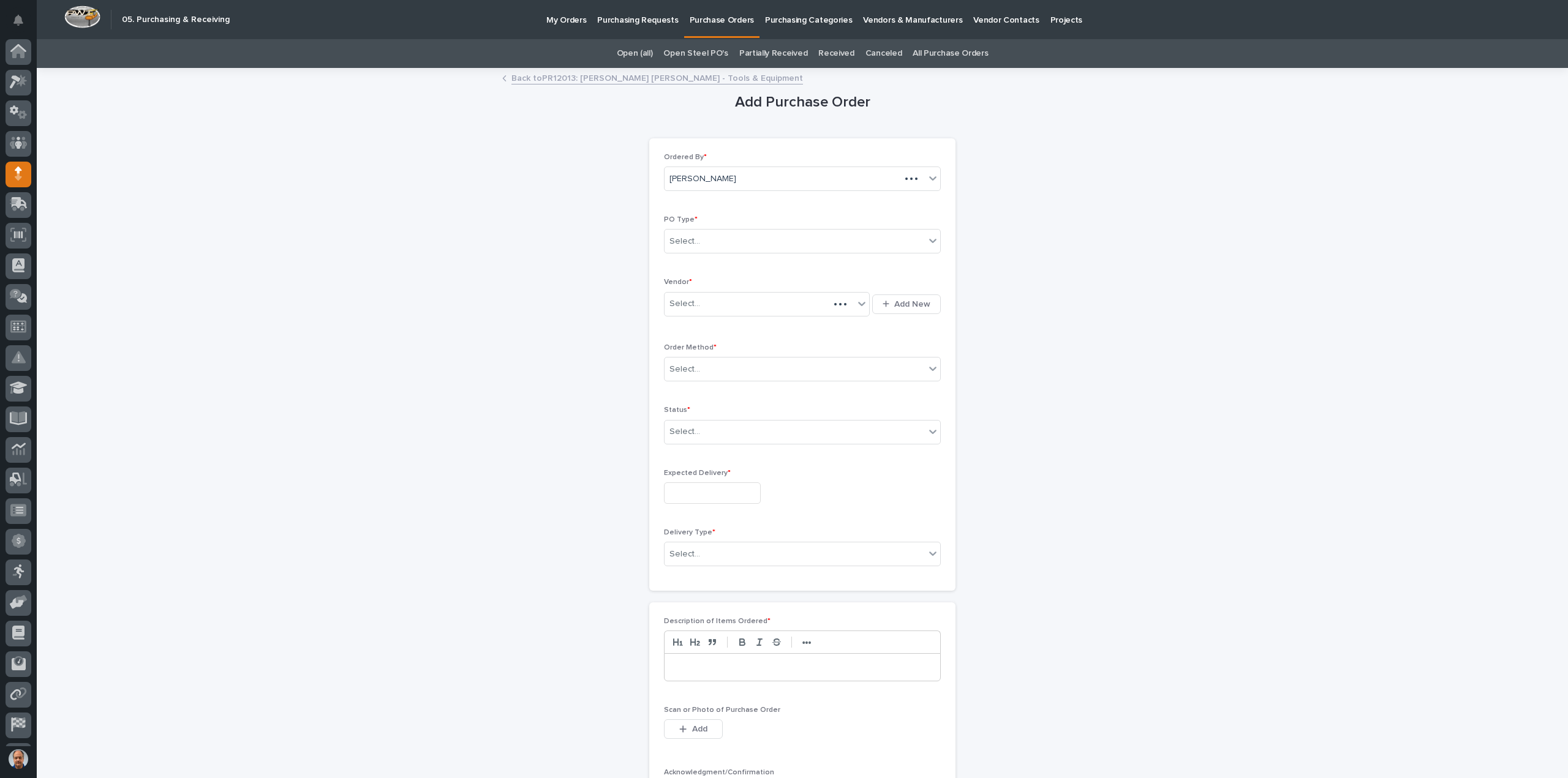
scroll to position [27, 0]
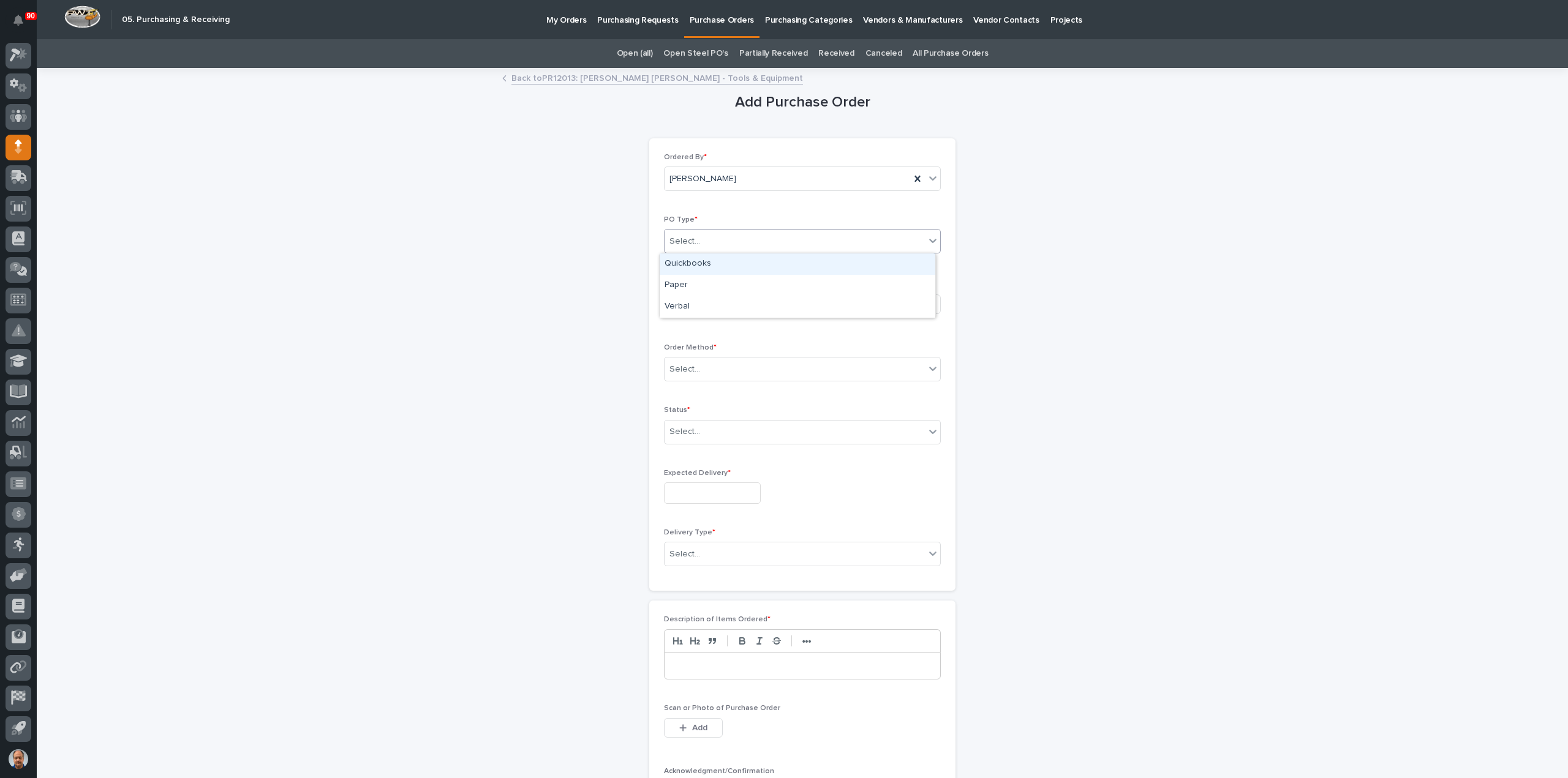
click at [710, 235] on div "Select..." at bounding box center [795, 242] width 261 height 20
click at [693, 284] on div "Paper" at bounding box center [797, 285] width 275 height 21
click at [703, 304] on div "Select..." at bounding box center [758, 304] width 189 height 20
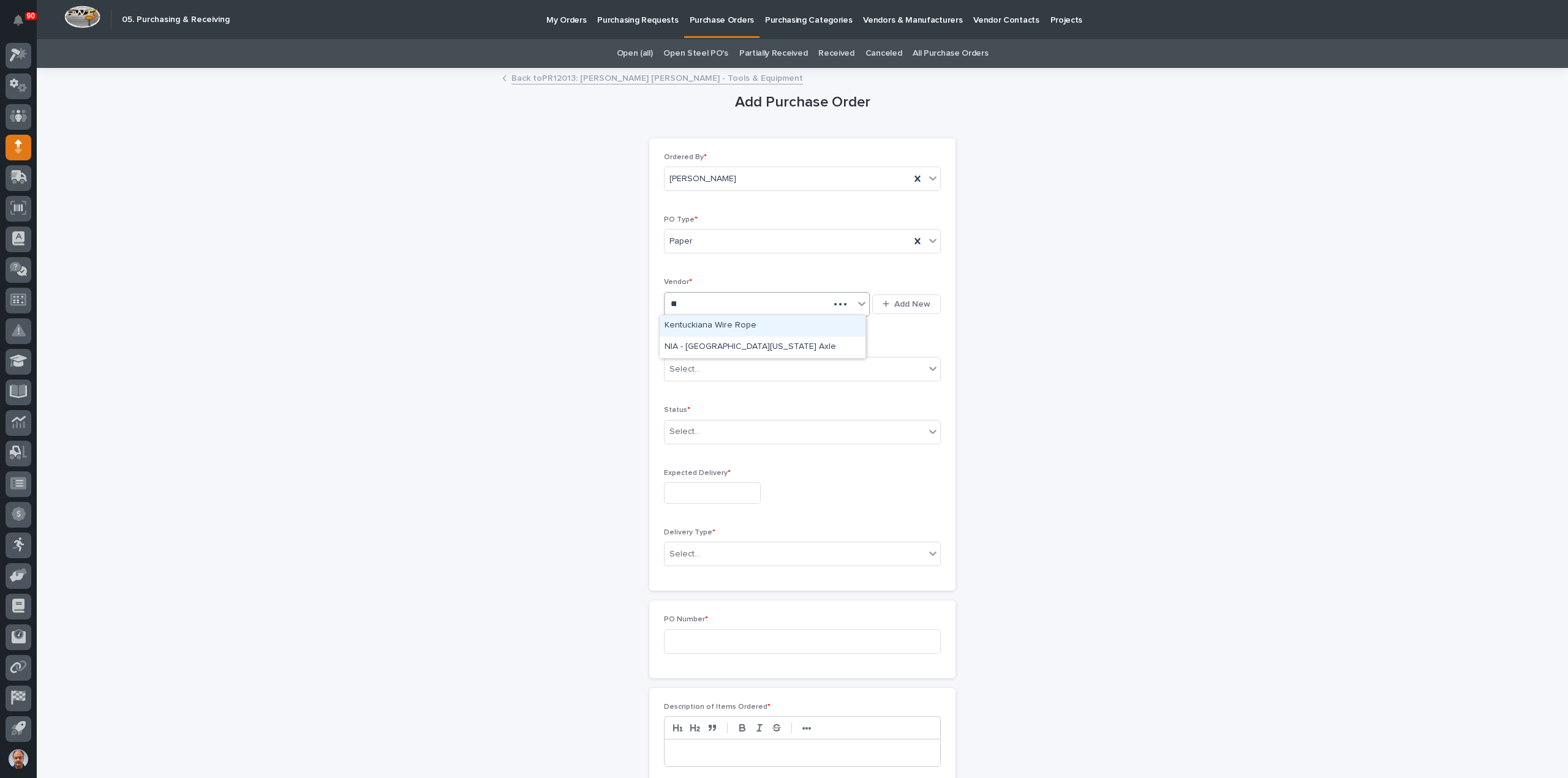
type input "***"
click at [685, 346] on div "Amazon" at bounding box center [762, 347] width 206 height 21
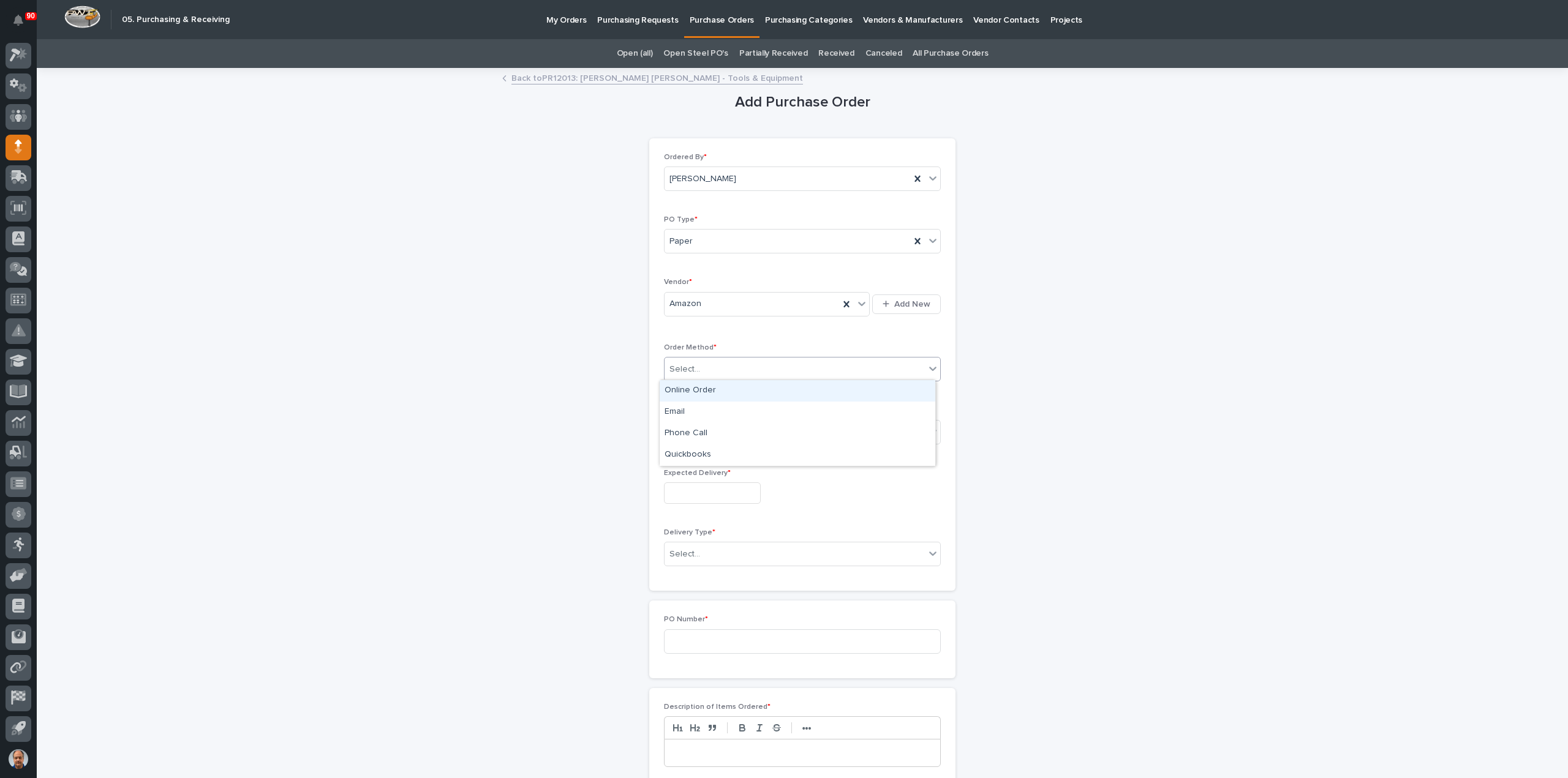
drag, startPoint x: 728, startPoint y: 365, endPoint x: 729, endPoint y: 371, distance: 6.1
click at [727, 365] on div "Select..." at bounding box center [795, 369] width 261 height 20
click at [701, 390] on div "Online Order" at bounding box center [797, 391] width 275 height 21
drag, startPoint x: 694, startPoint y: 426, endPoint x: 701, endPoint y: 440, distance: 15.7
click at [701, 435] on input "text" at bounding box center [701, 432] width 1 height 10
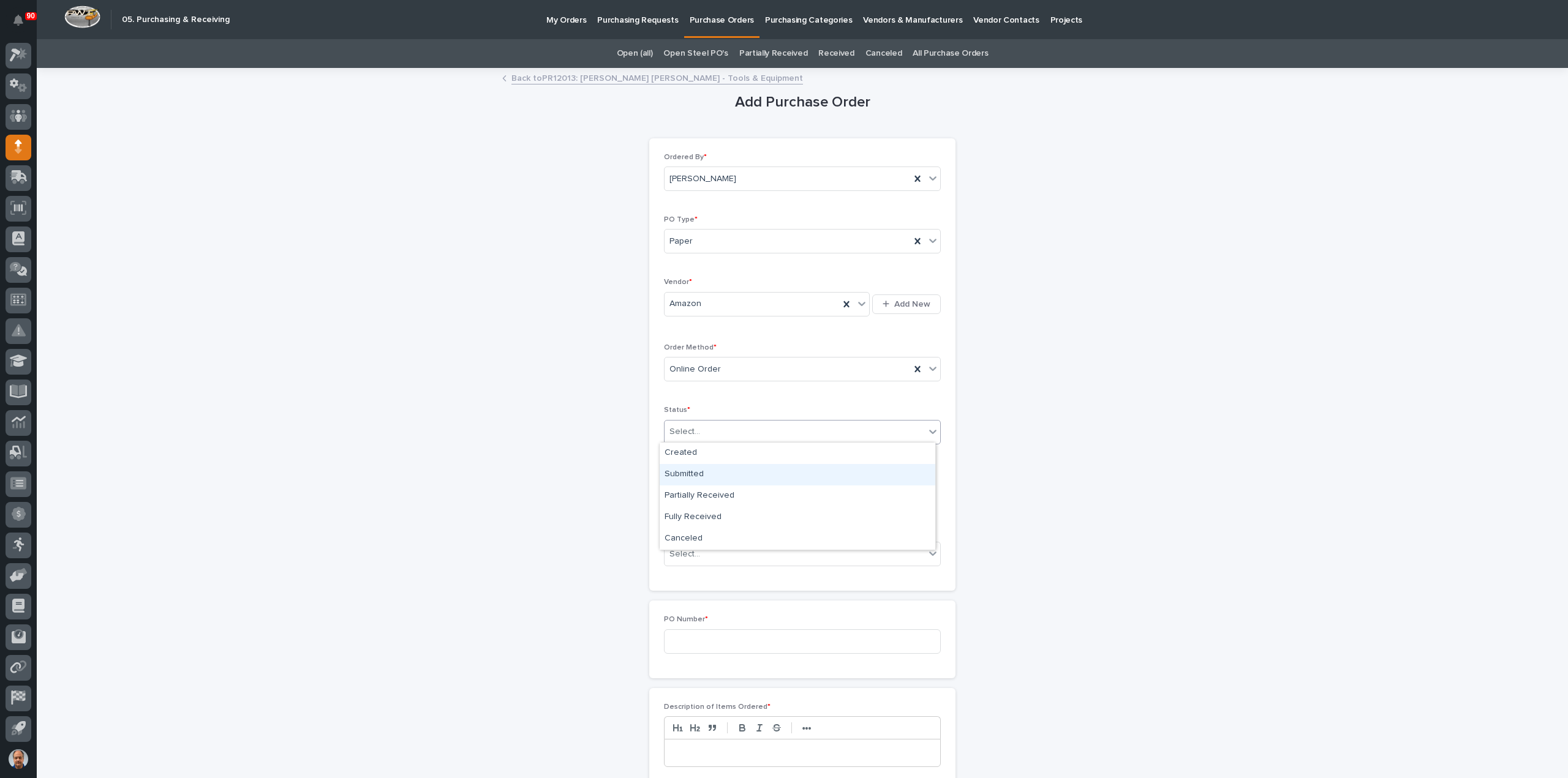
click at [685, 471] on div "Submitted" at bounding box center [797, 475] width 275 height 21
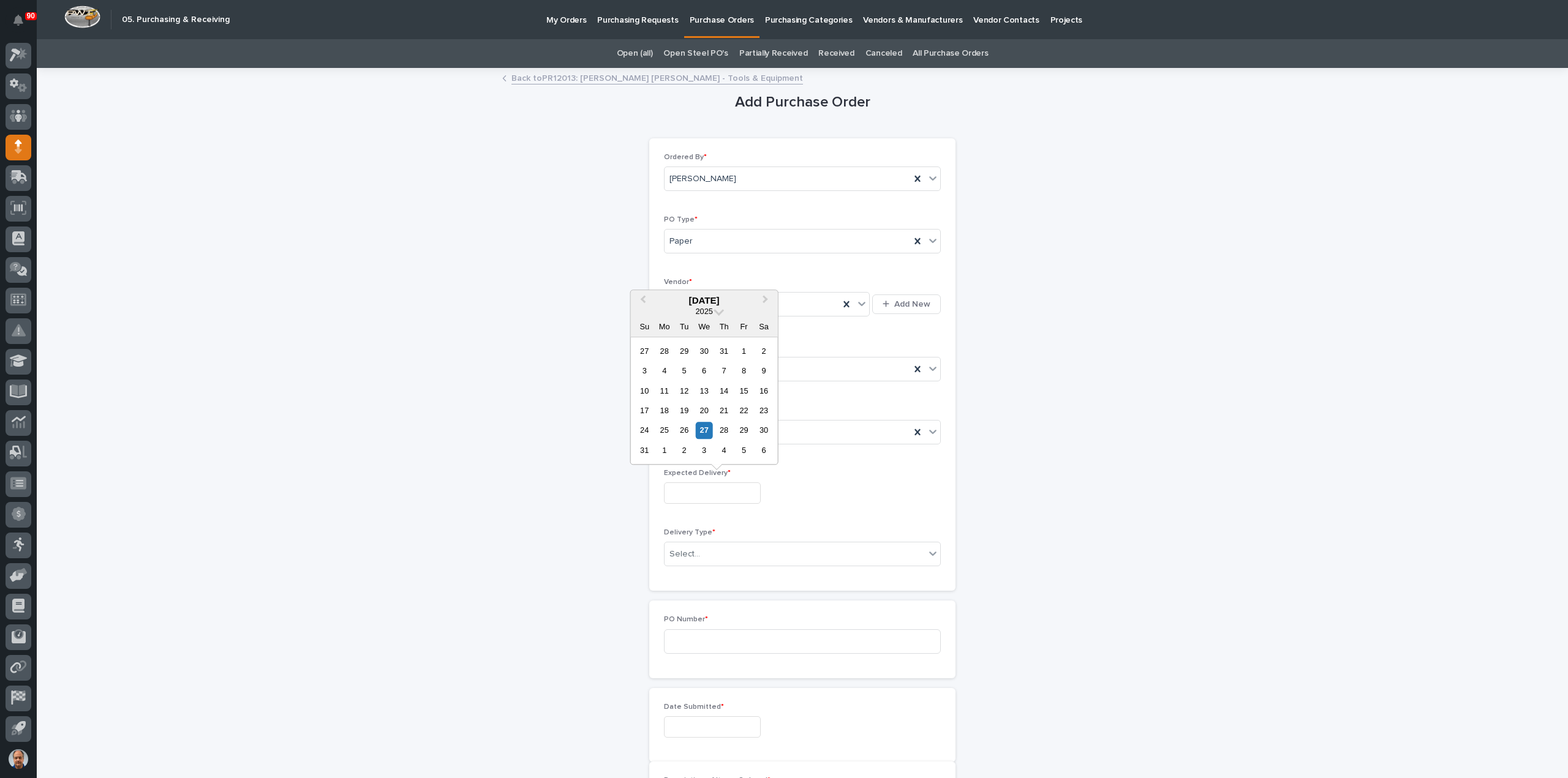
click at [698, 494] on input "text" at bounding box center [712, 493] width 97 height 21
click at [743, 432] on div "29" at bounding box center [744, 431] width 17 height 17
type input "**********"
click at [715, 546] on div "Select..." at bounding box center [795, 555] width 261 height 20
drag, startPoint x: 697, startPoint y: 570, endPoint x: 707, endPoint y: 570, distance: 10.0
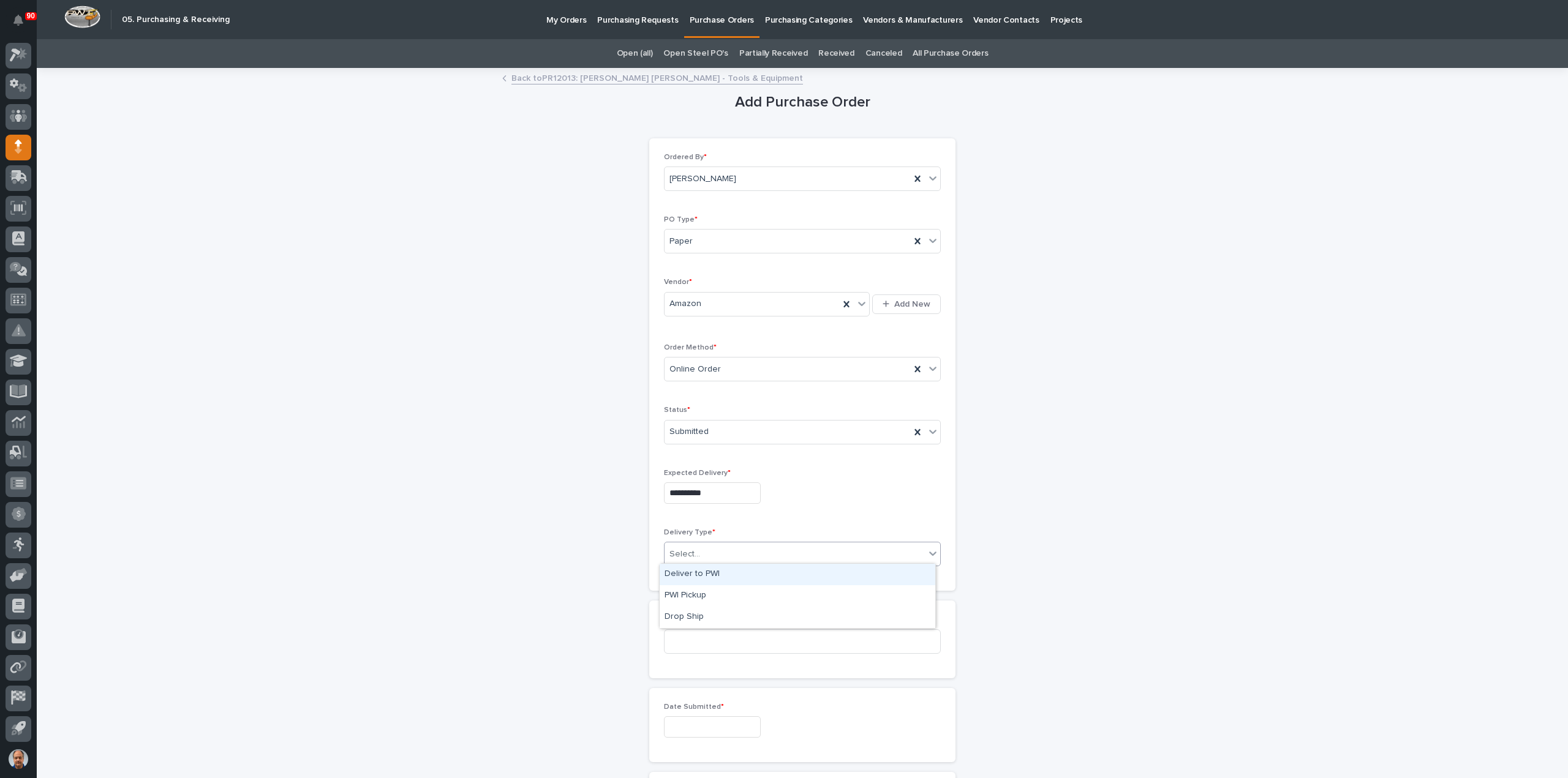
click at [697, 570] on div "Deliver to PWI" at bounding box center [797, 574] width 275 height 21
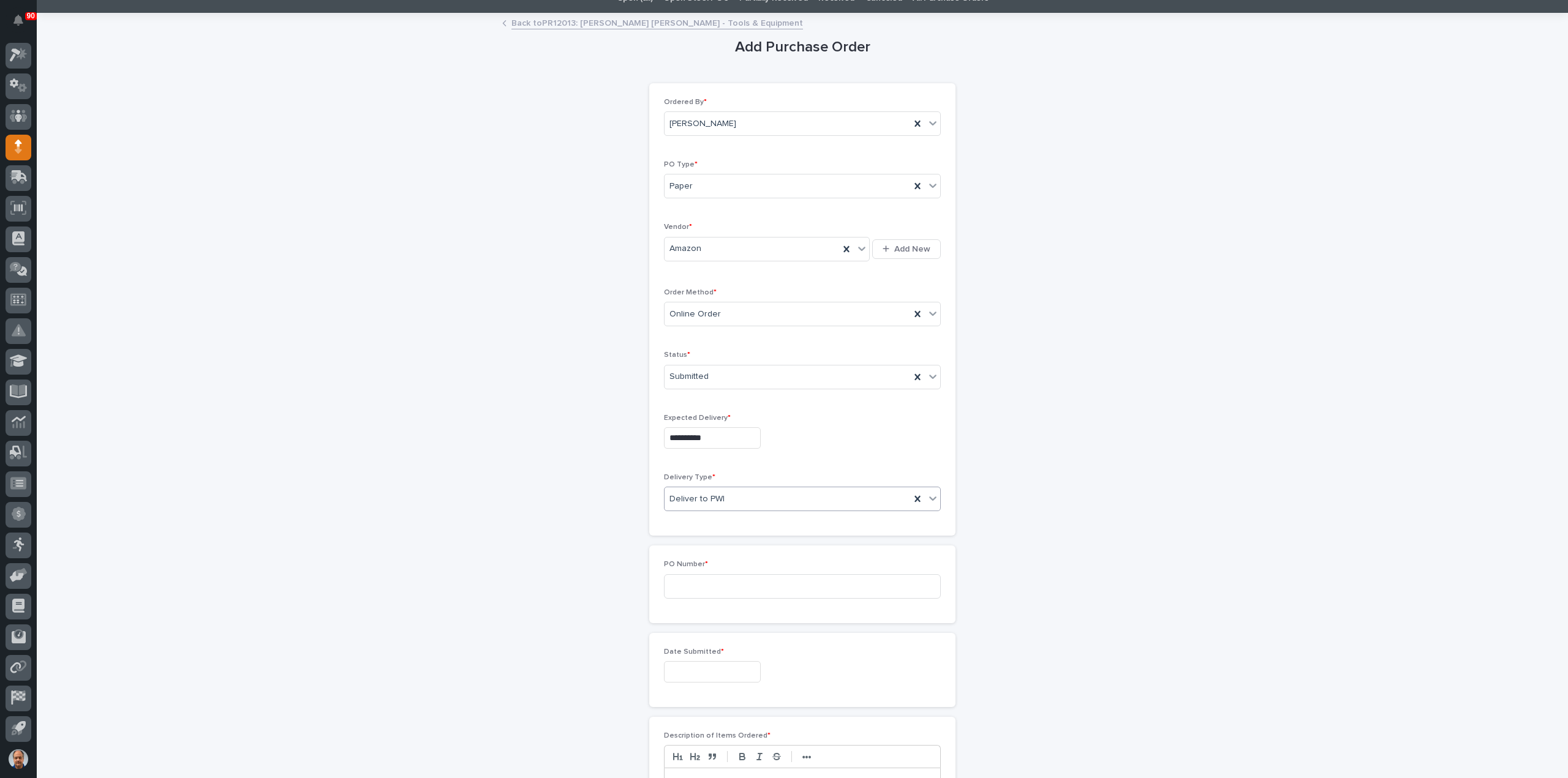
scroll to position [183, 0]
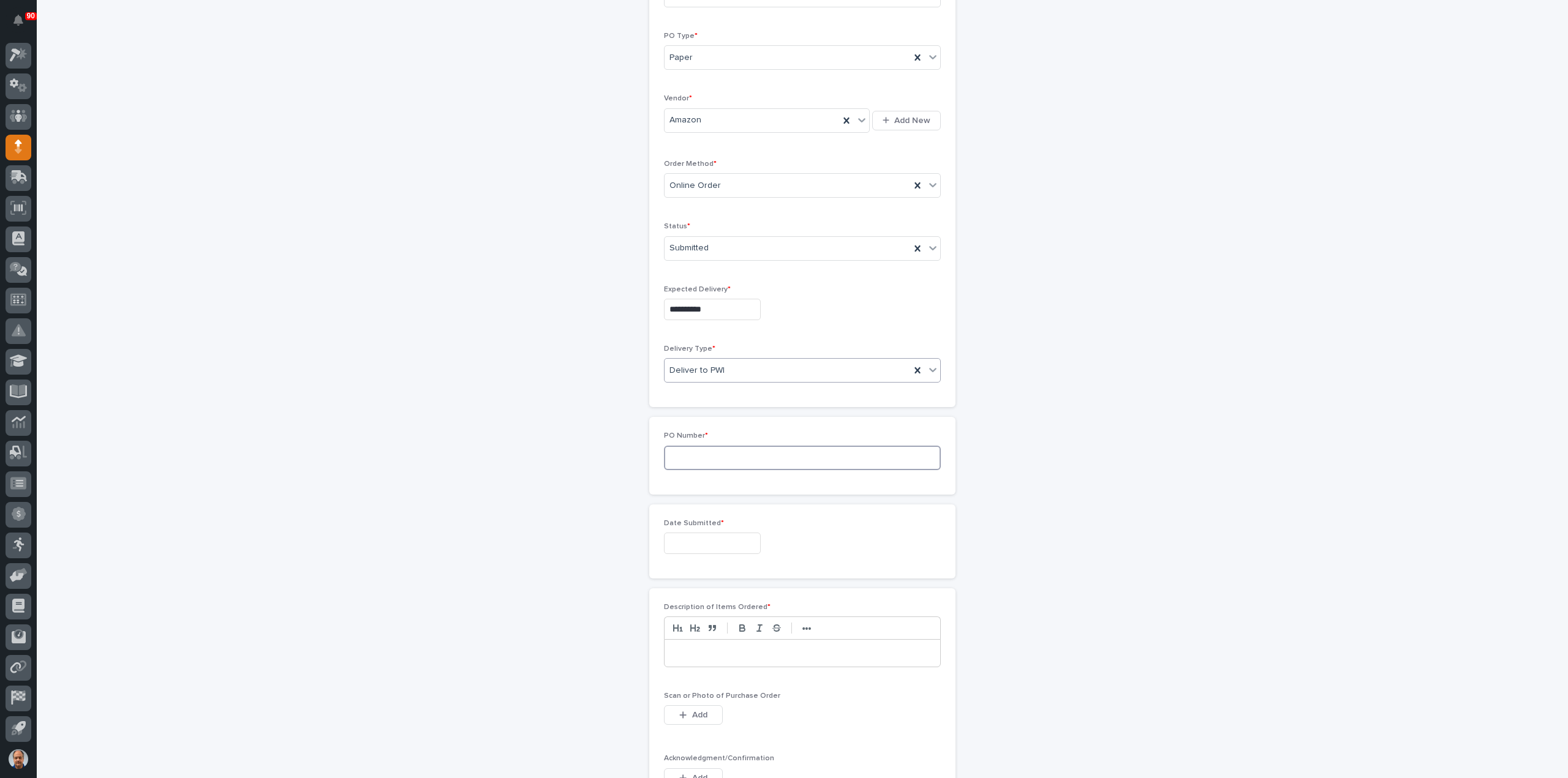
drag, startPoint x: 701, startPoint y: 458, endPoint x: 730, endPoint y: 447, distance: 31.0
click at [701, 455] on input at bounding box center [801, 458] width 276 height 24
type input "18885"
click at [720, 535] on input "text" at bounding box center [712, 543] width 97 height 21
click at [704, 476] on div "27" at bounding box center [704, 480] width 17 height 17
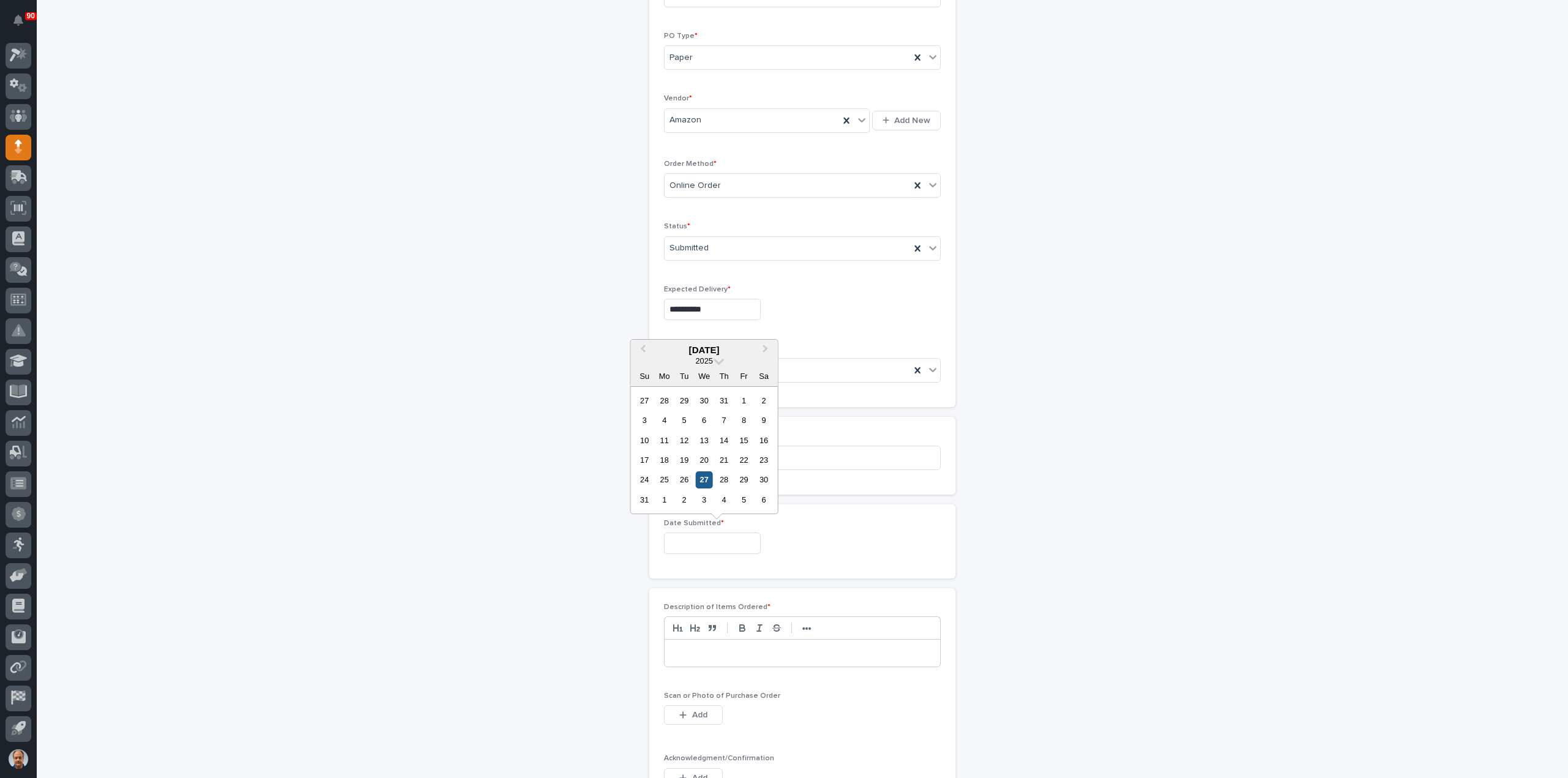
type input "**********"
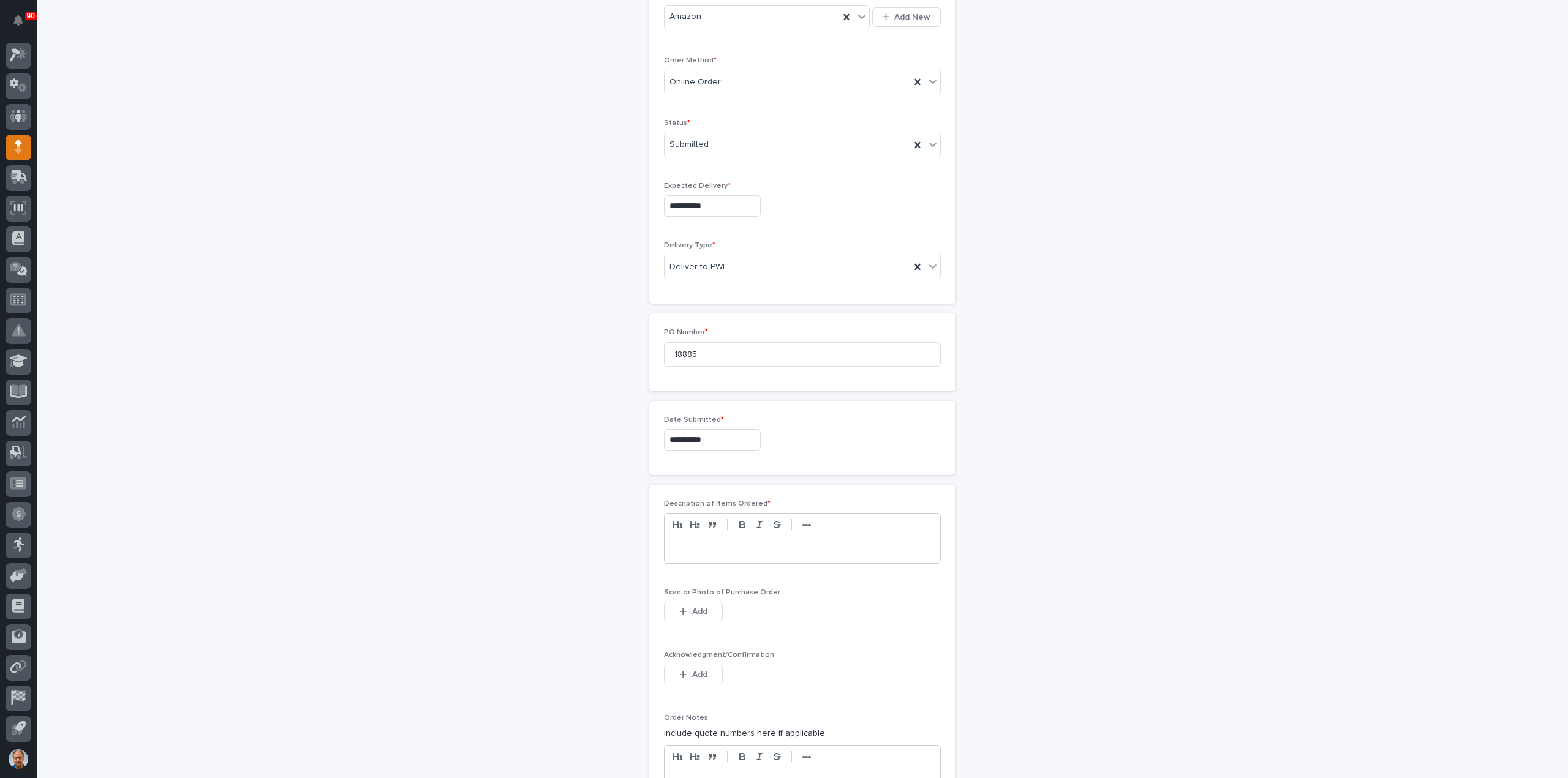
scroll to position [429, 0]
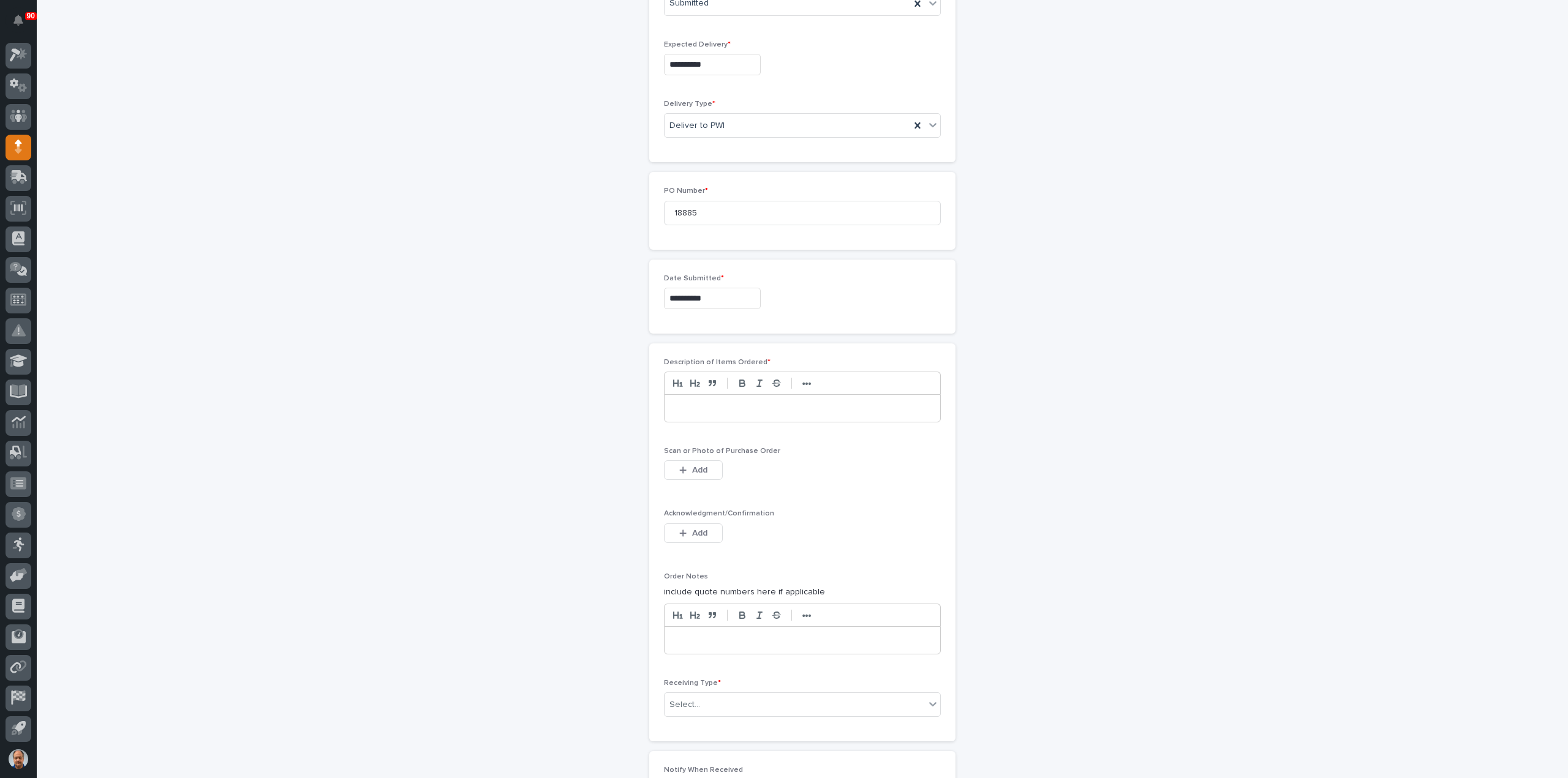
click at [724, 408] on p at bounding box center [802, 408] width 257 height 12
click at [690, 461] on button "Add" at bounding box center [692, 470] width 59 height 20
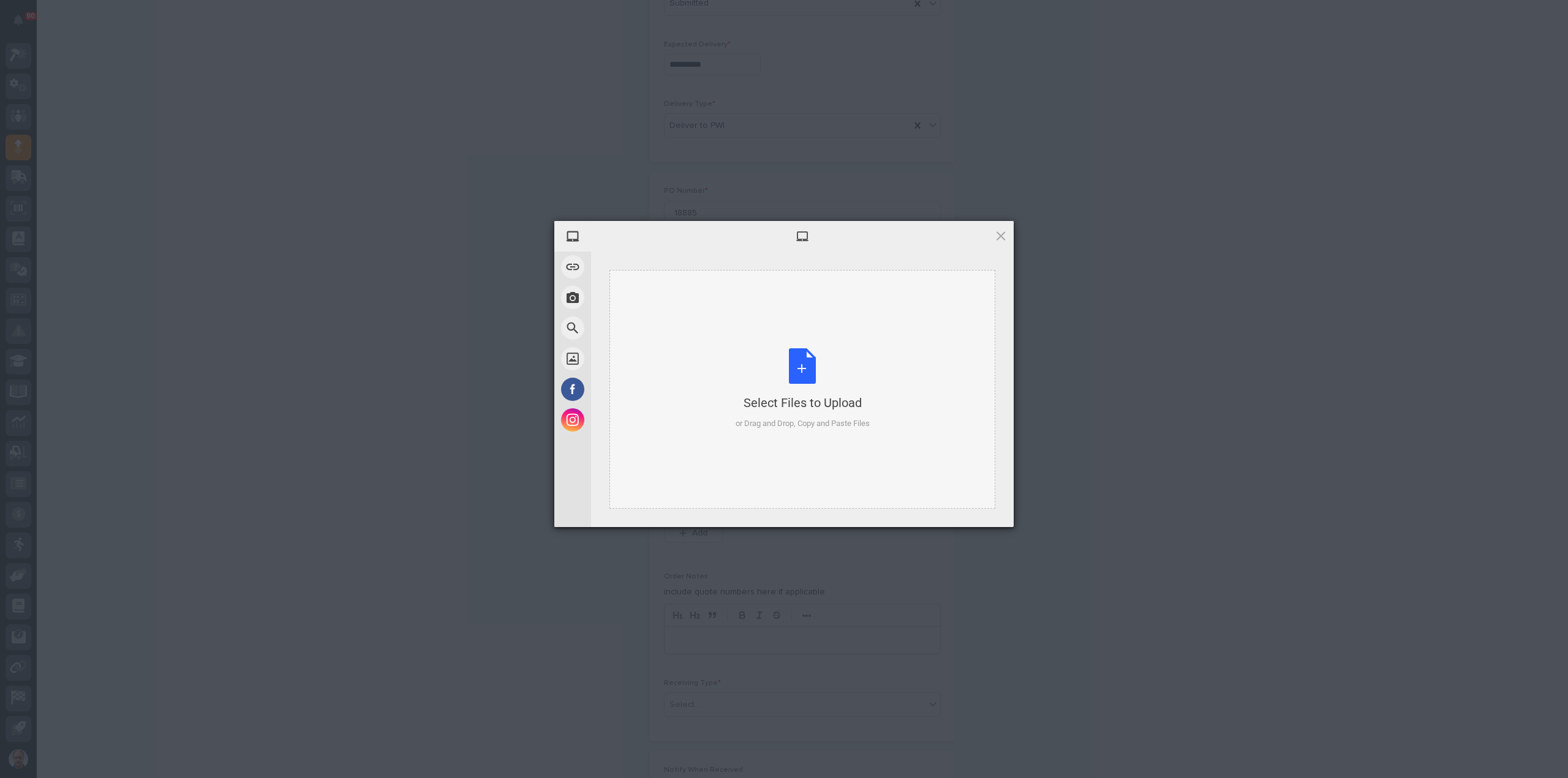
click at [797, 367] on div "Select Files to Upload or Drag and Drop, Copy and Paste Files" at bounding box center [802, 389] width 134 height 82
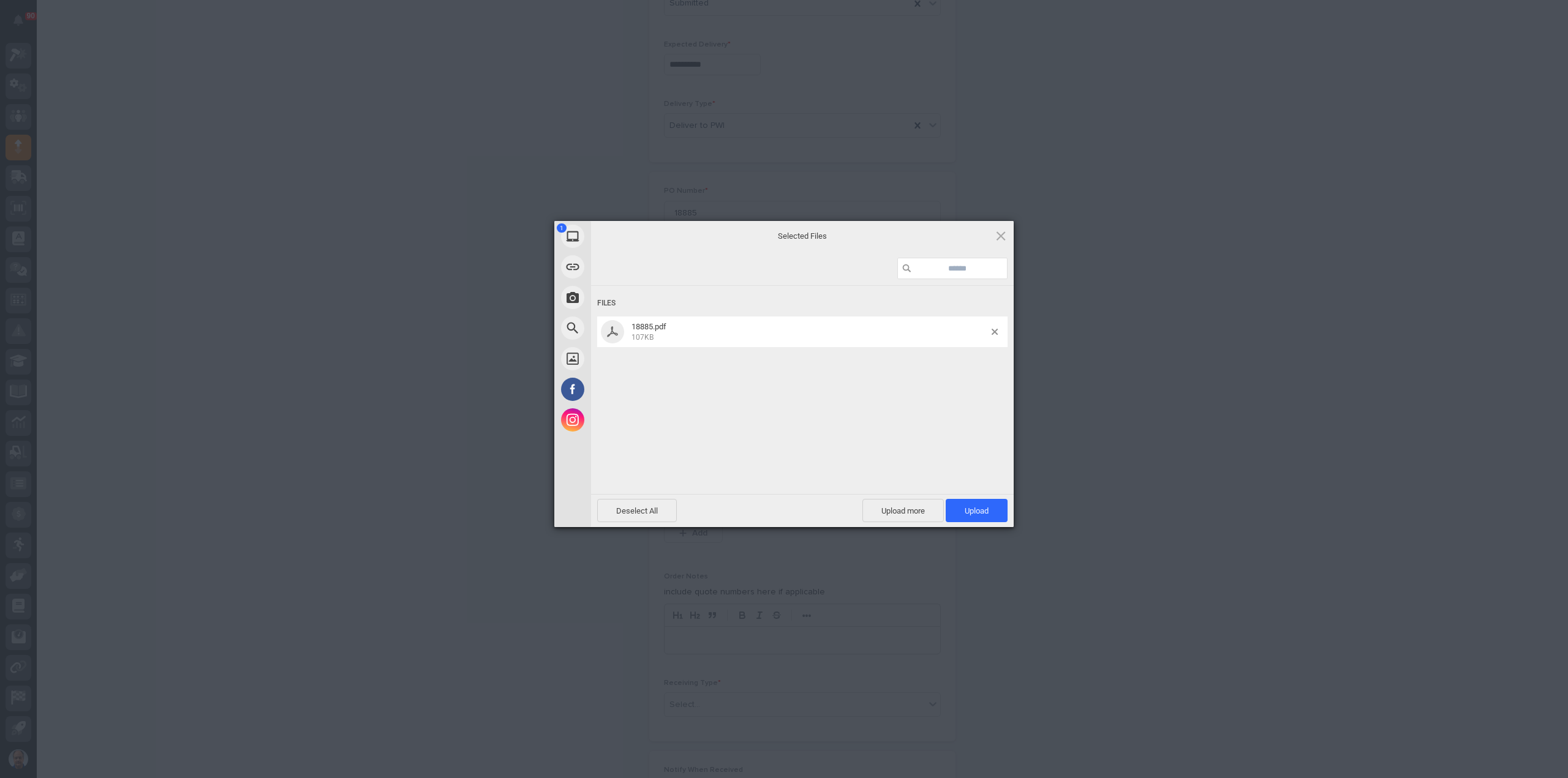
click at [964, 506] on span "Upload 1" at bounding box center [976, 510] width 61 height 23
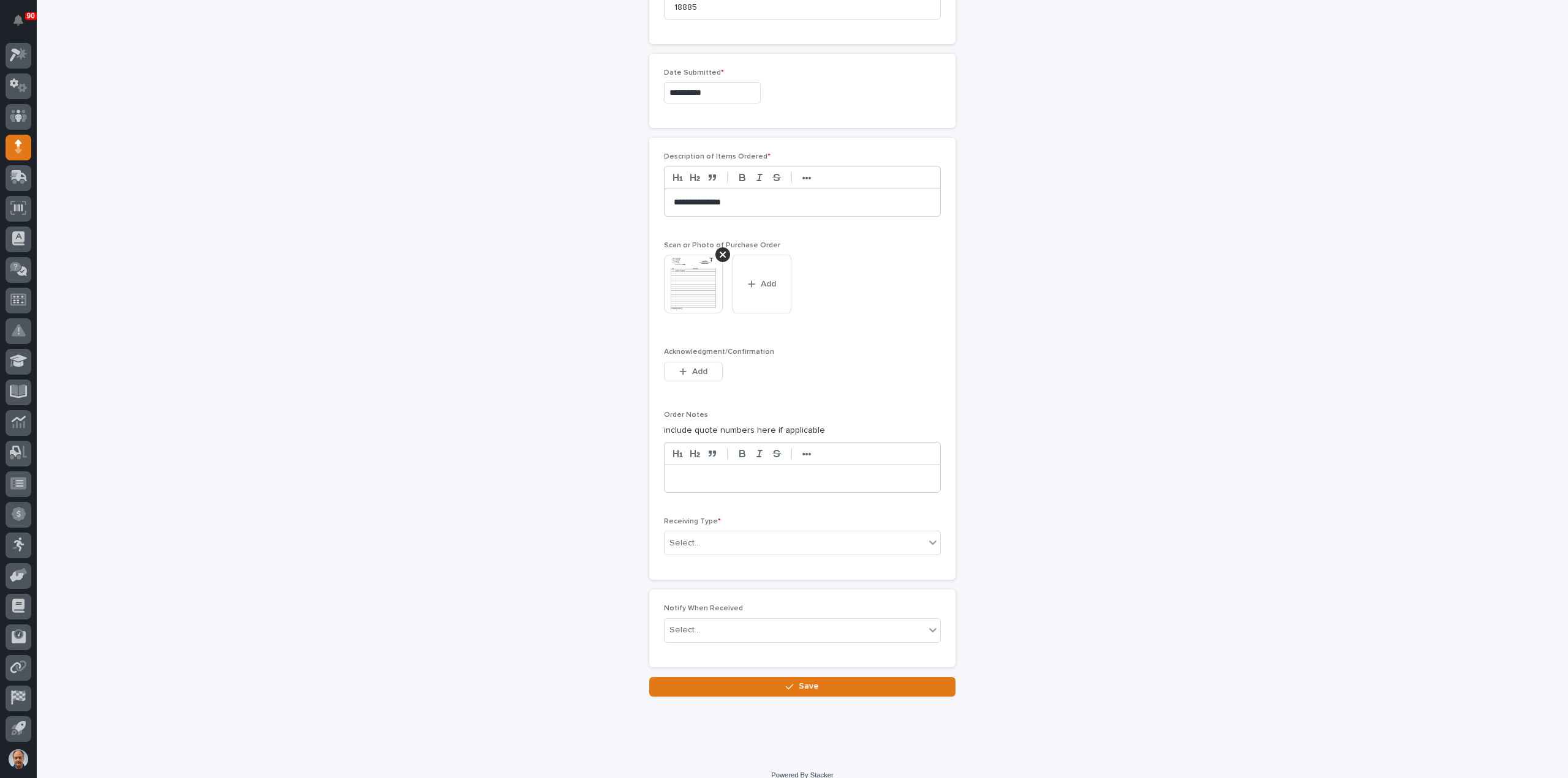
scroll to position [643, 0]
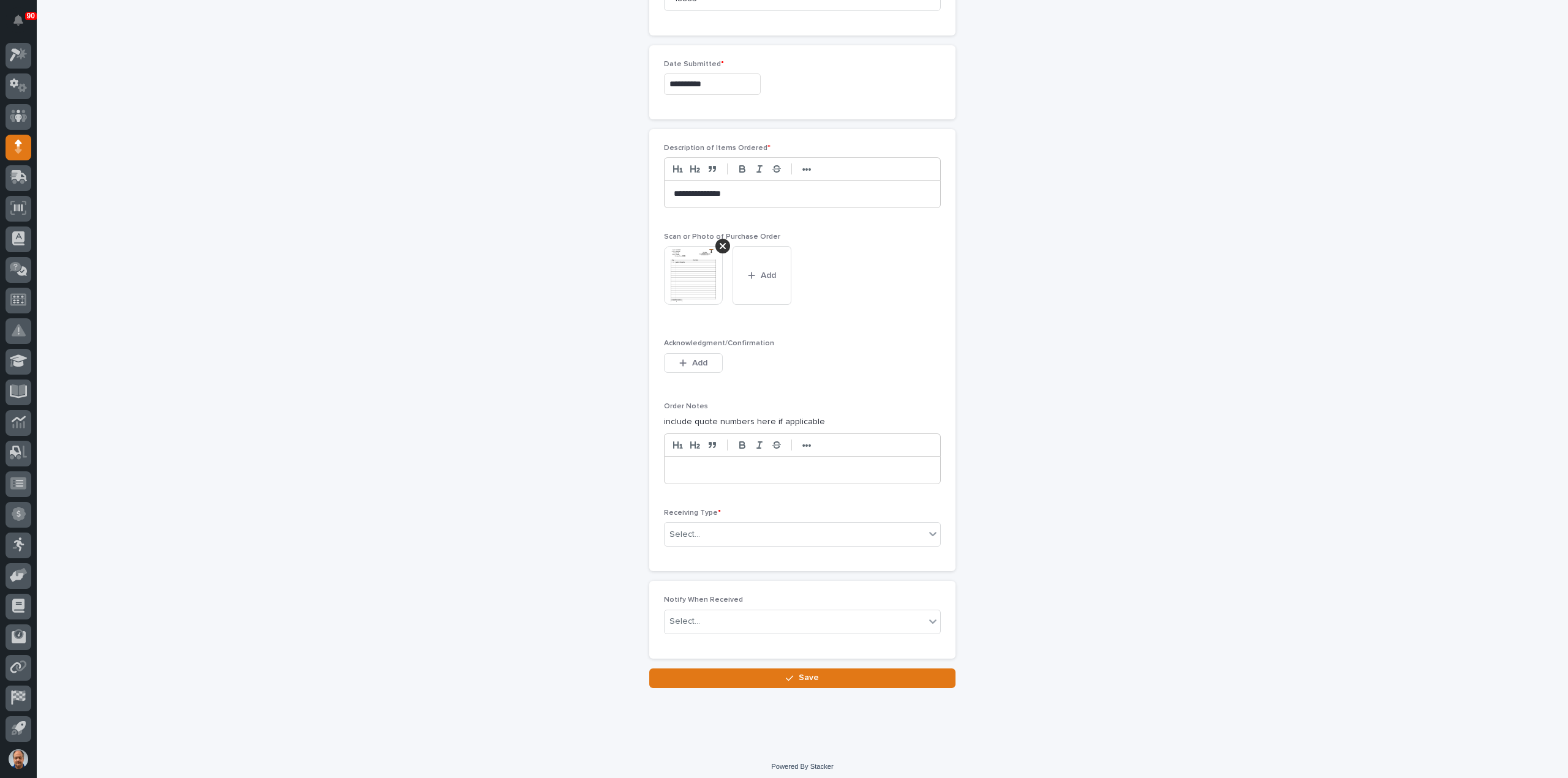
click at [768, 464] on p at bounding box center [802, 470] width 257 height 12
click at [748, 531] on div "Select..." at bounding box center [795, 535] width 261 height 20
click at [715, 615] on div "Deliver to" at bounding box center [797, 617] width 275 height 21
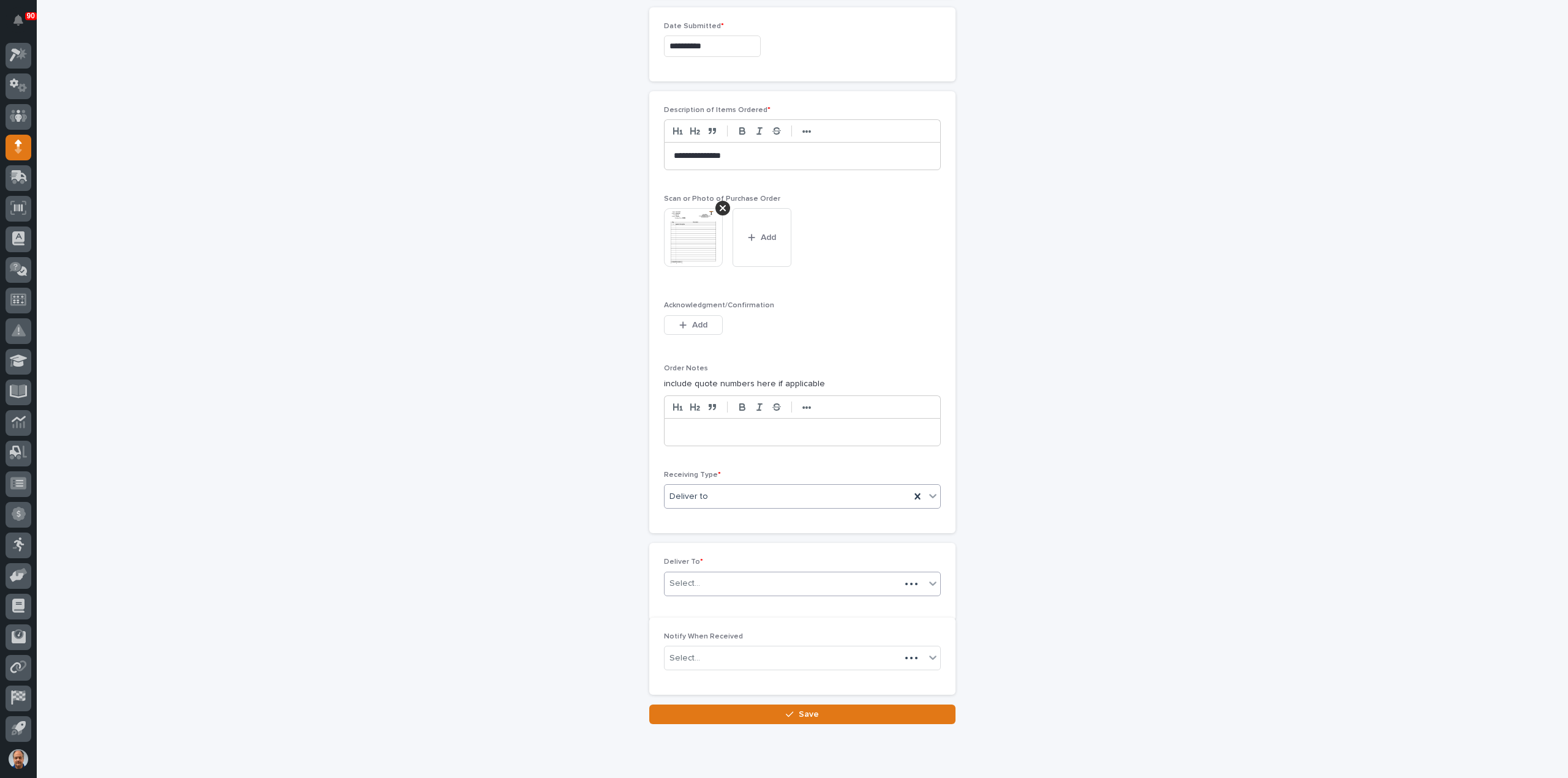
scroll to position [687, 0]
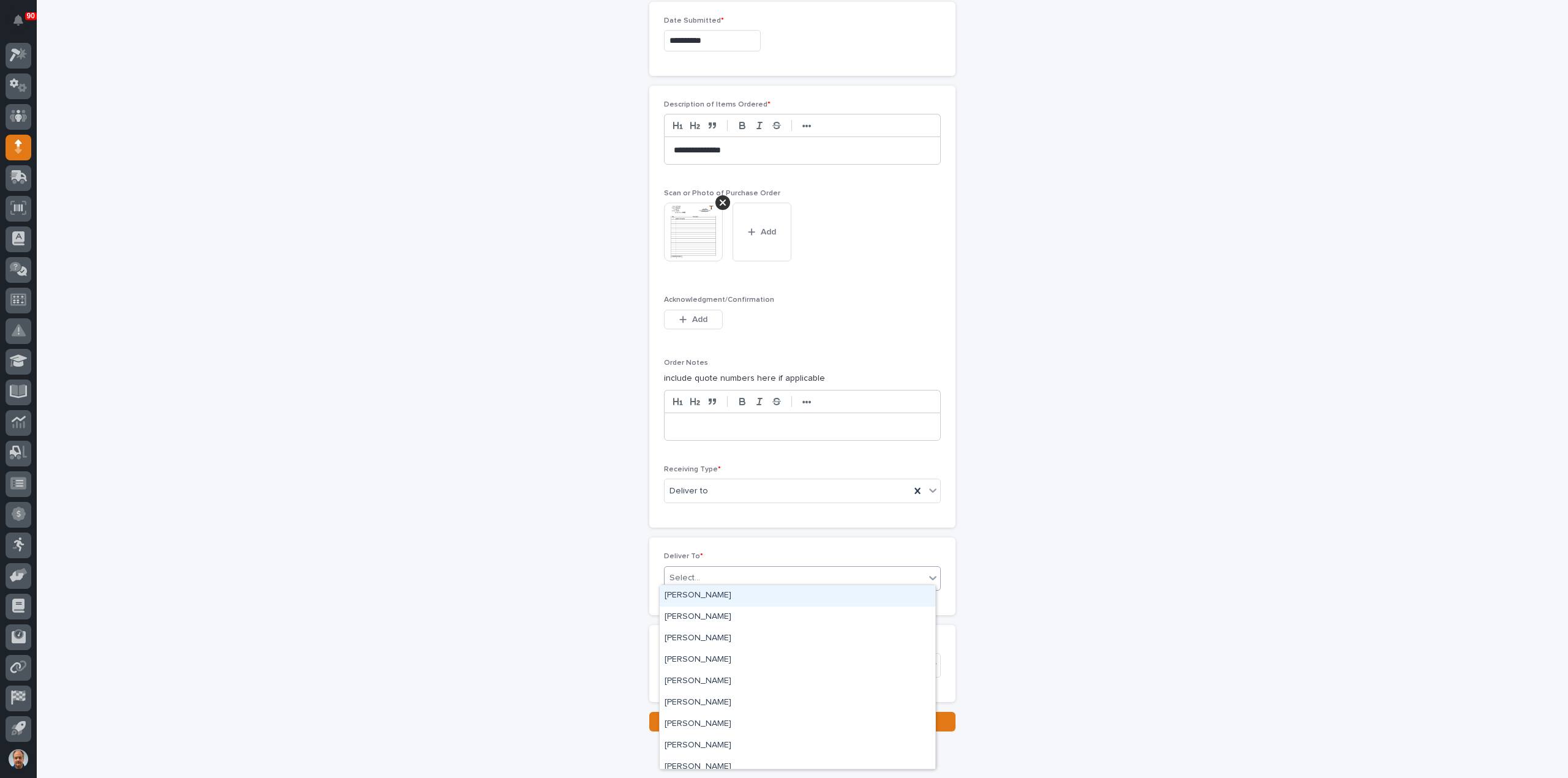
click at [732, 570] on div "Select..." at bounding box center [795, 579] width 261 height 20
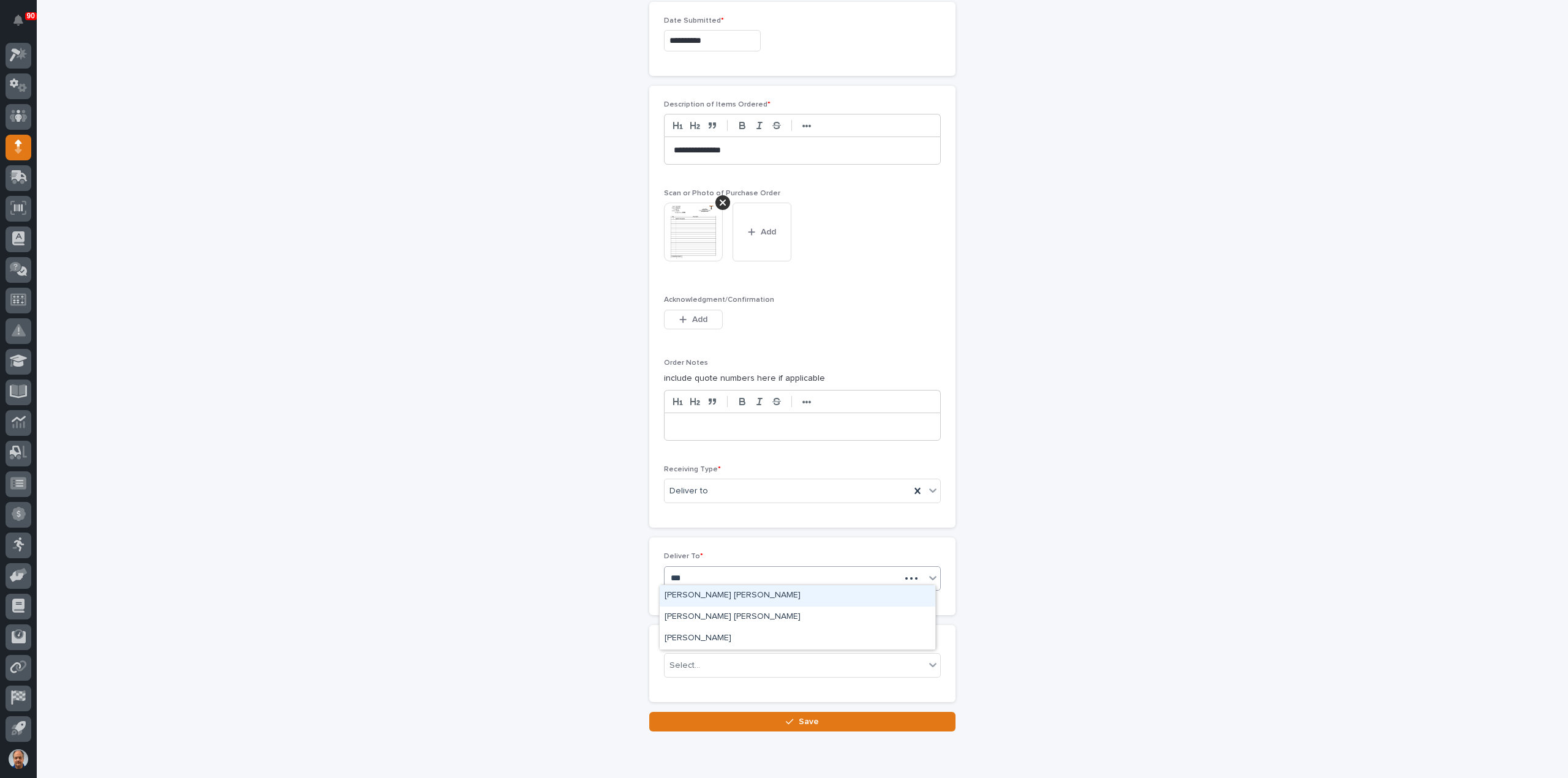
type input "****"
click at [726, 616] on div "[PERSON_NAME] [PERSON_NAME]" at bounding box center [797, 617] width 275 height 21
click at [812, 717] on span "Save" at bounding box center [809, 722] width 20 height 11
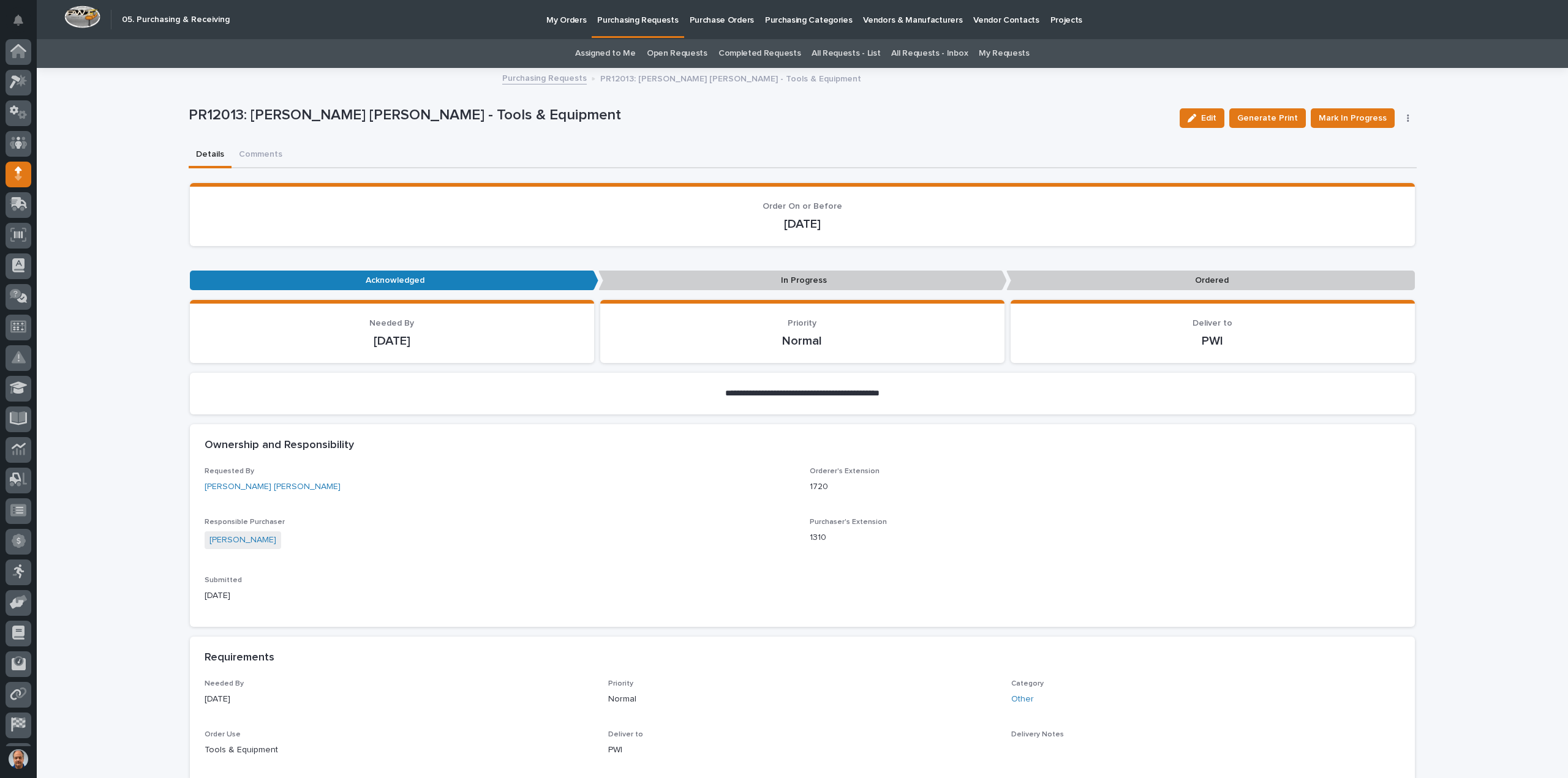
scroll to position [27, 0]
click at [1359, 114] on span "Mark In Progress" at bounding box center [1352, 118] width 68 height 15
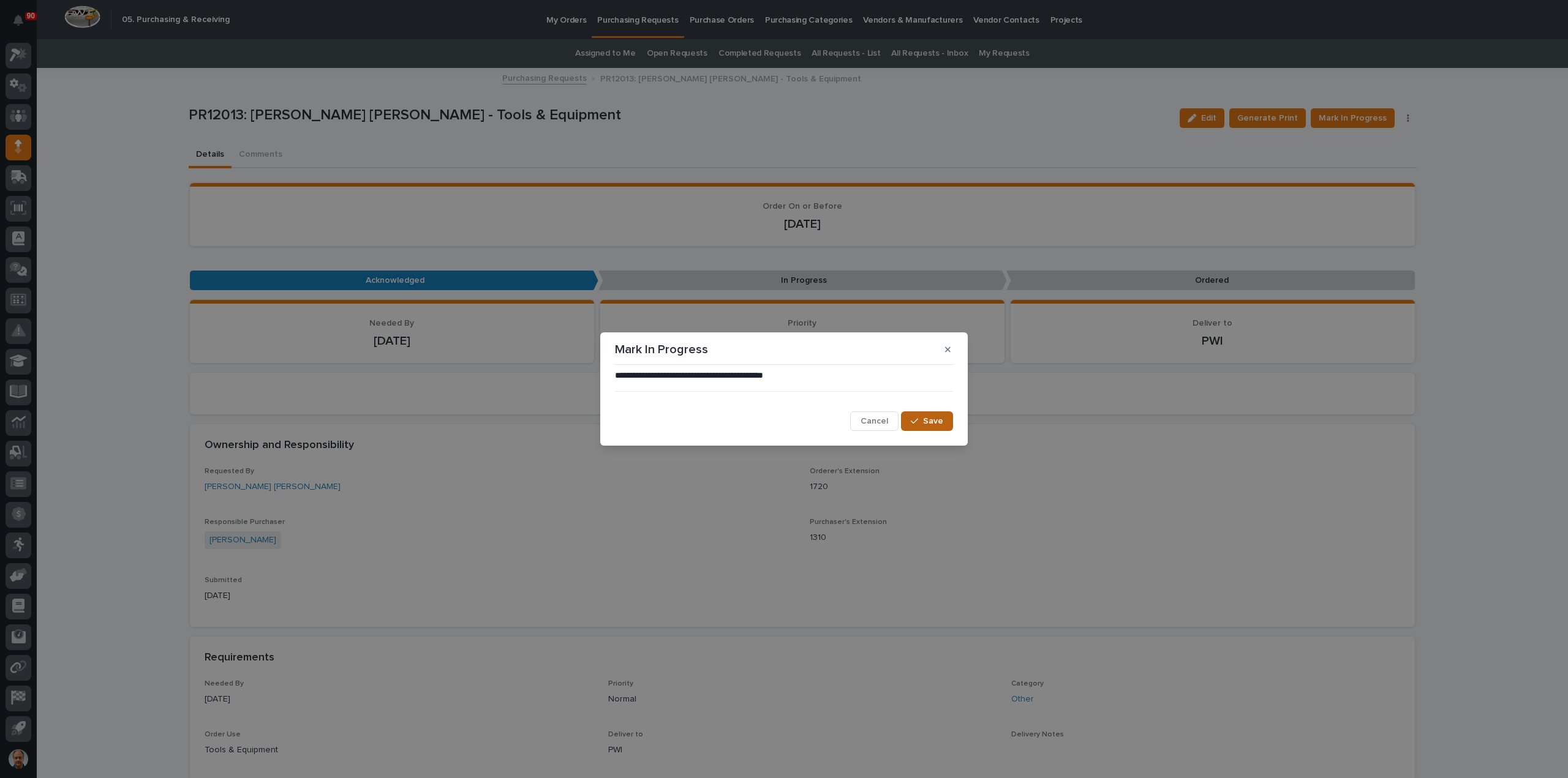
click at [937, 421] on span "Save" at bounding box center [933, 422] width 20 height 11
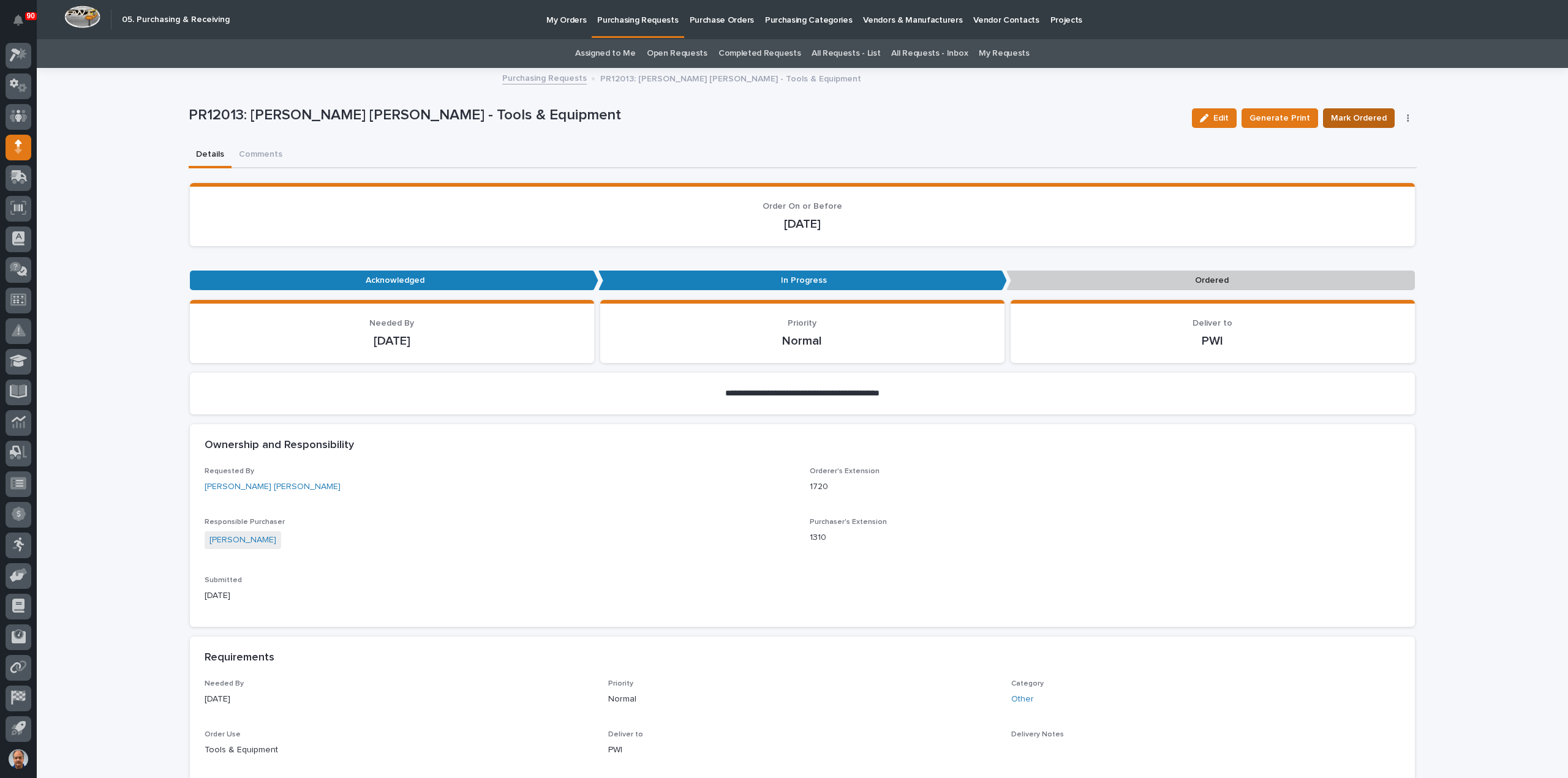
click at [1355, 117] on span "Mark Ordered" at bounding box center [1359, 118] width 56 height 15
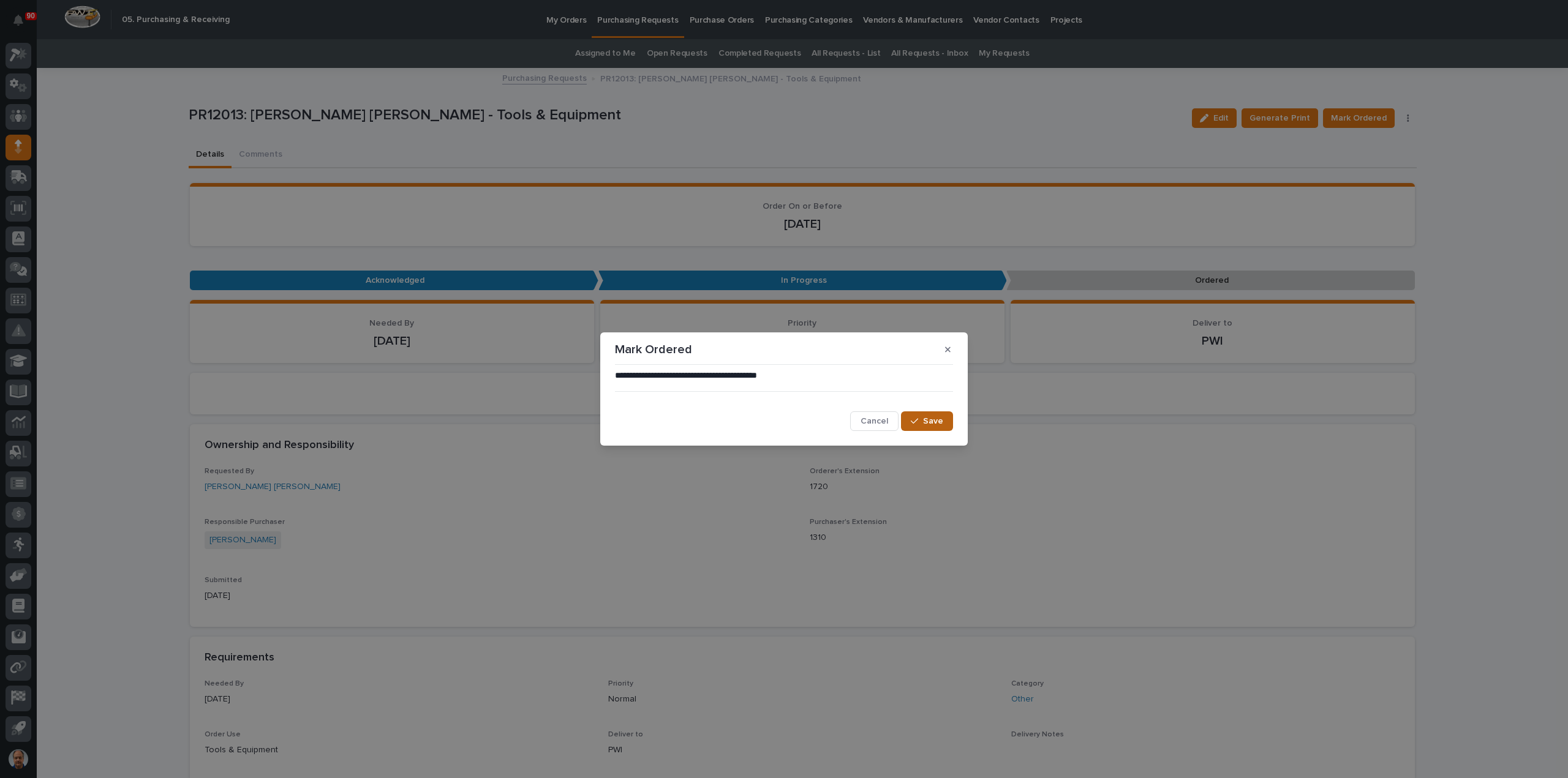
click at [932, 421] on span "Save" at bounding box center [933, 422] width 20 height 11
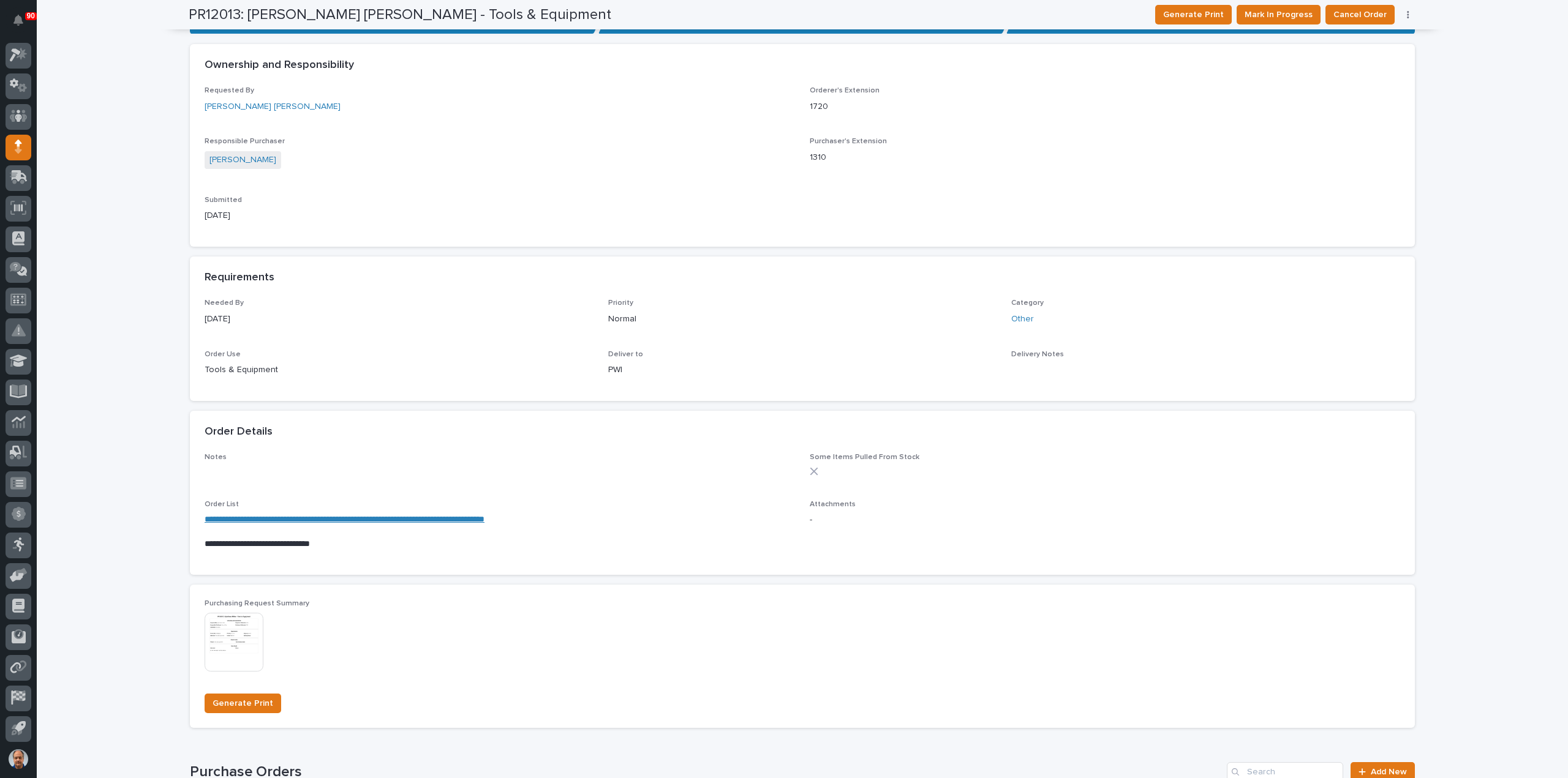
scroll to position [0, 0]
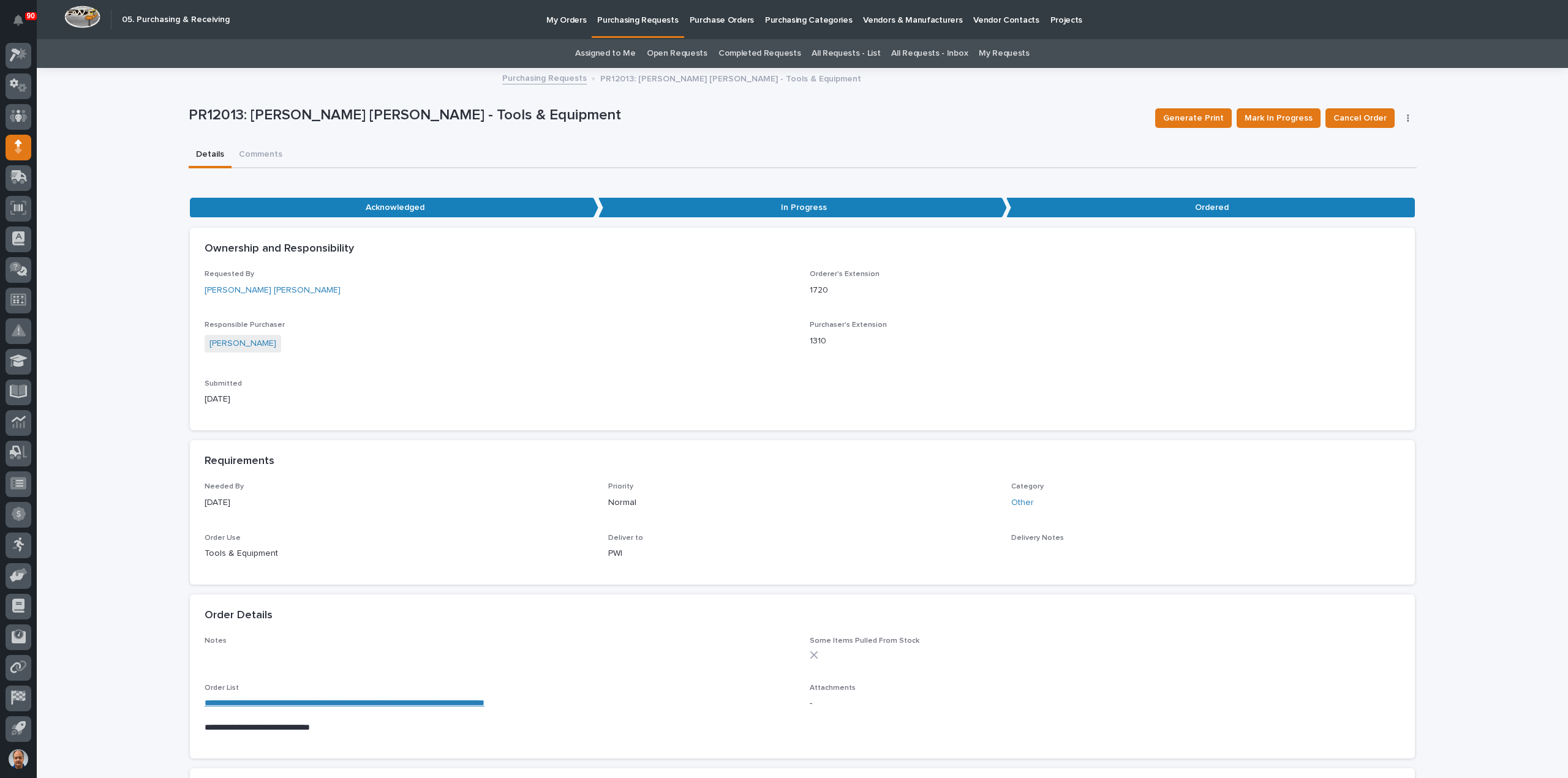
click at [627, 17] on p "Purchasing Requests" at bounding box center [637, 13] width 81 height 26
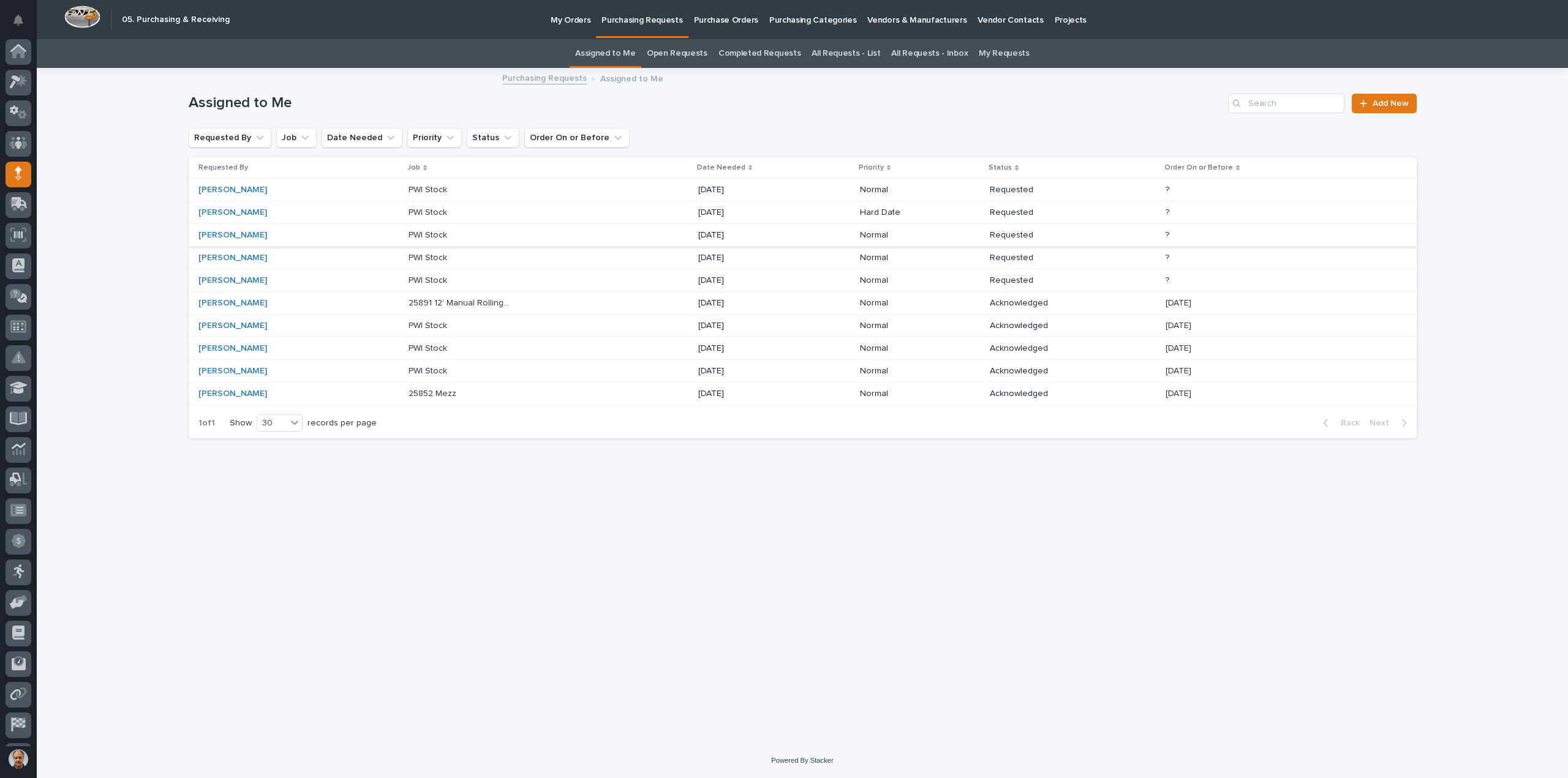
scroll to position [27, 0]
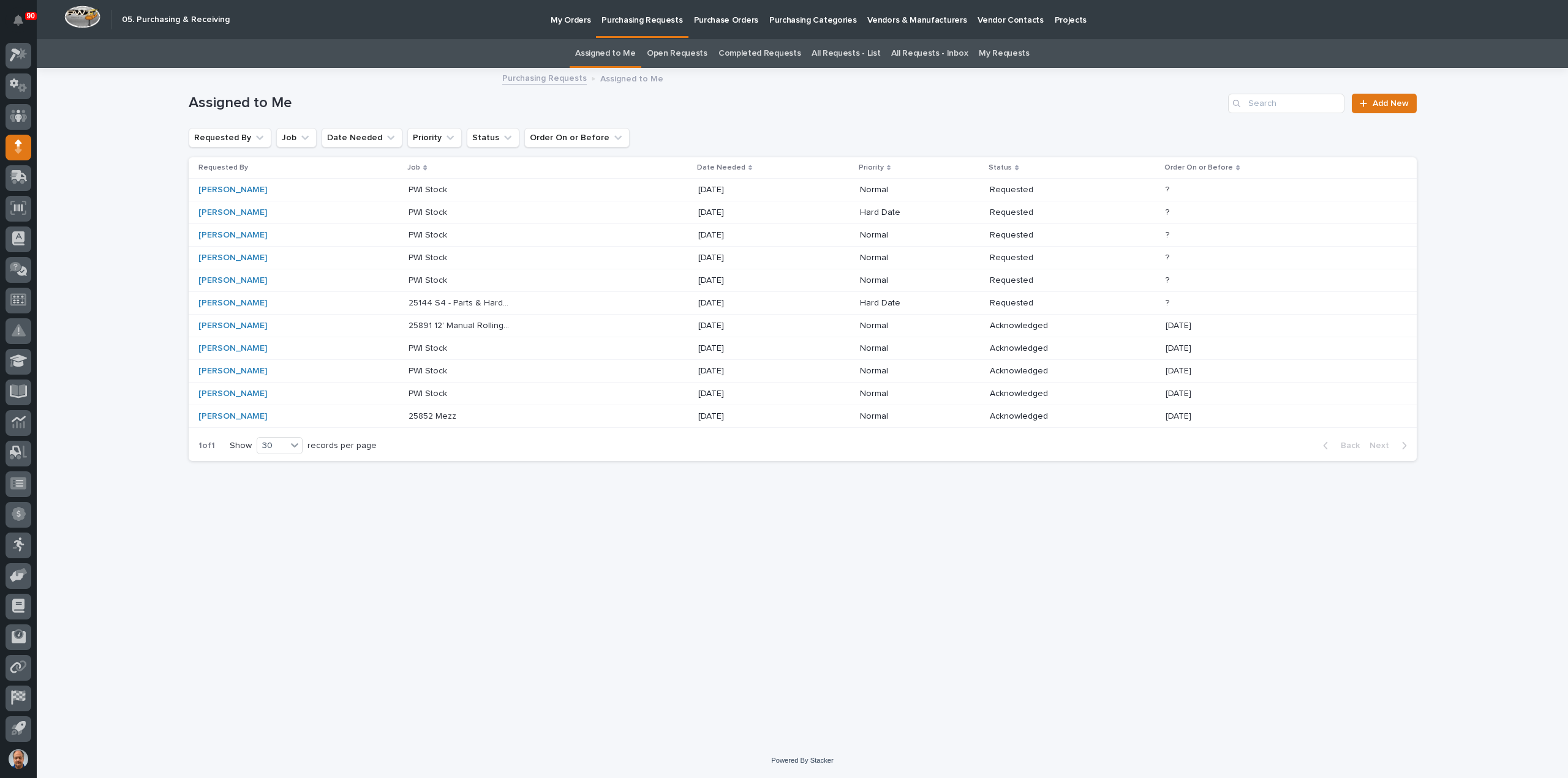
click at [567, 17] on p "My Orders" at bounding box center [570, 13] width 40 height 26
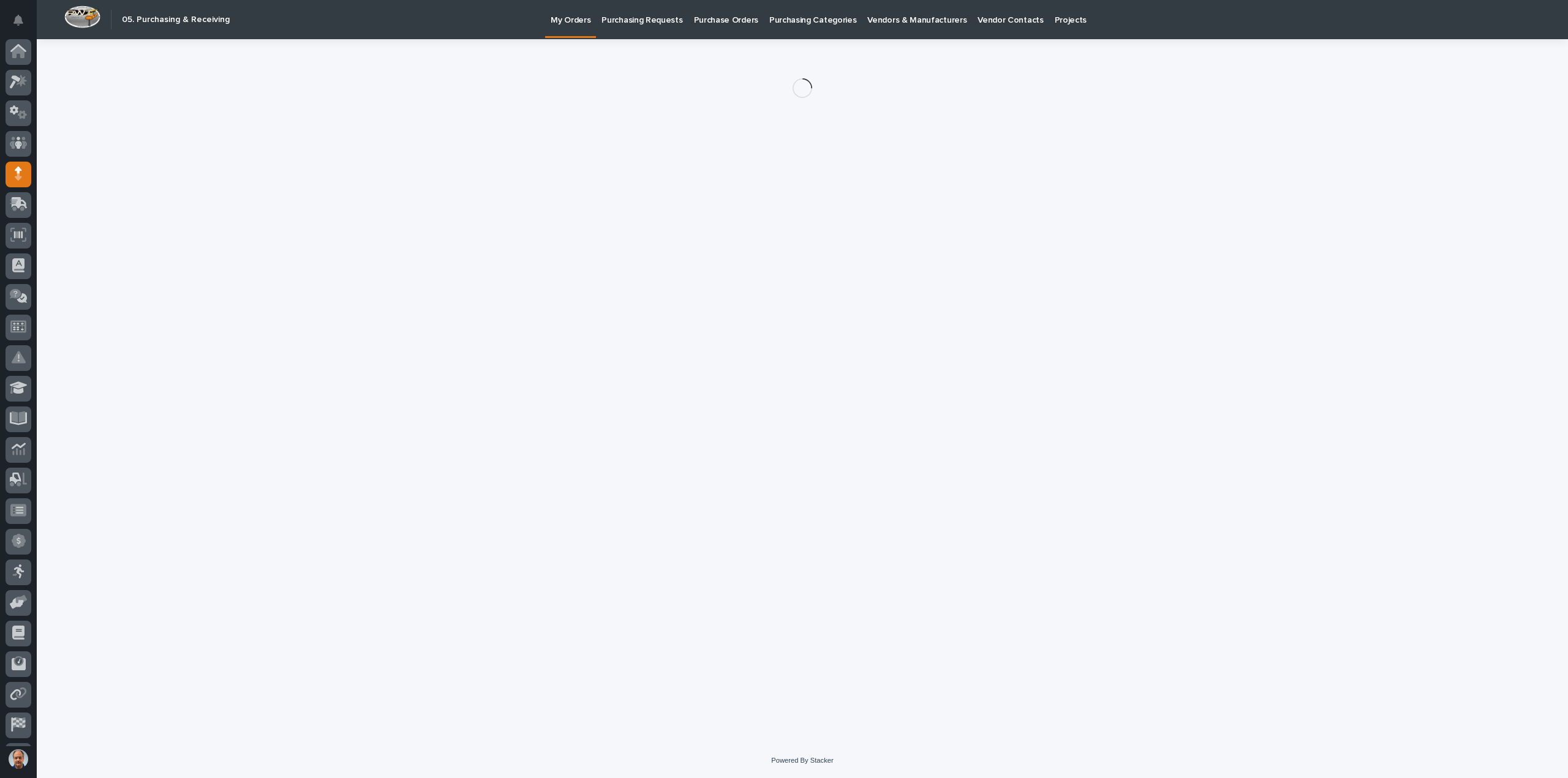
scroll to position [27, 0]
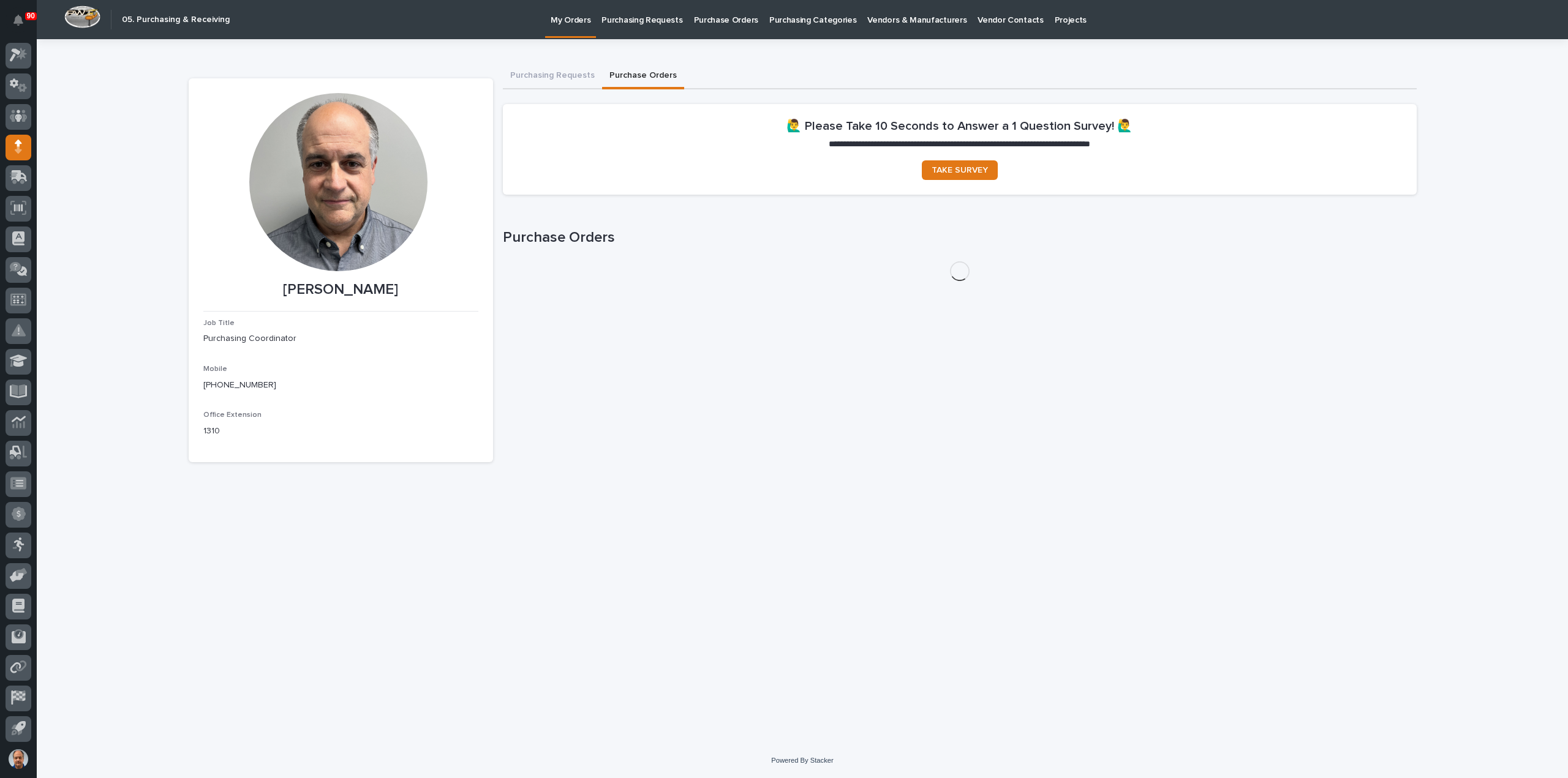
click at [651, 74] on button "Purchase Orders" at bounding box center [643, 76] width 82 height 26
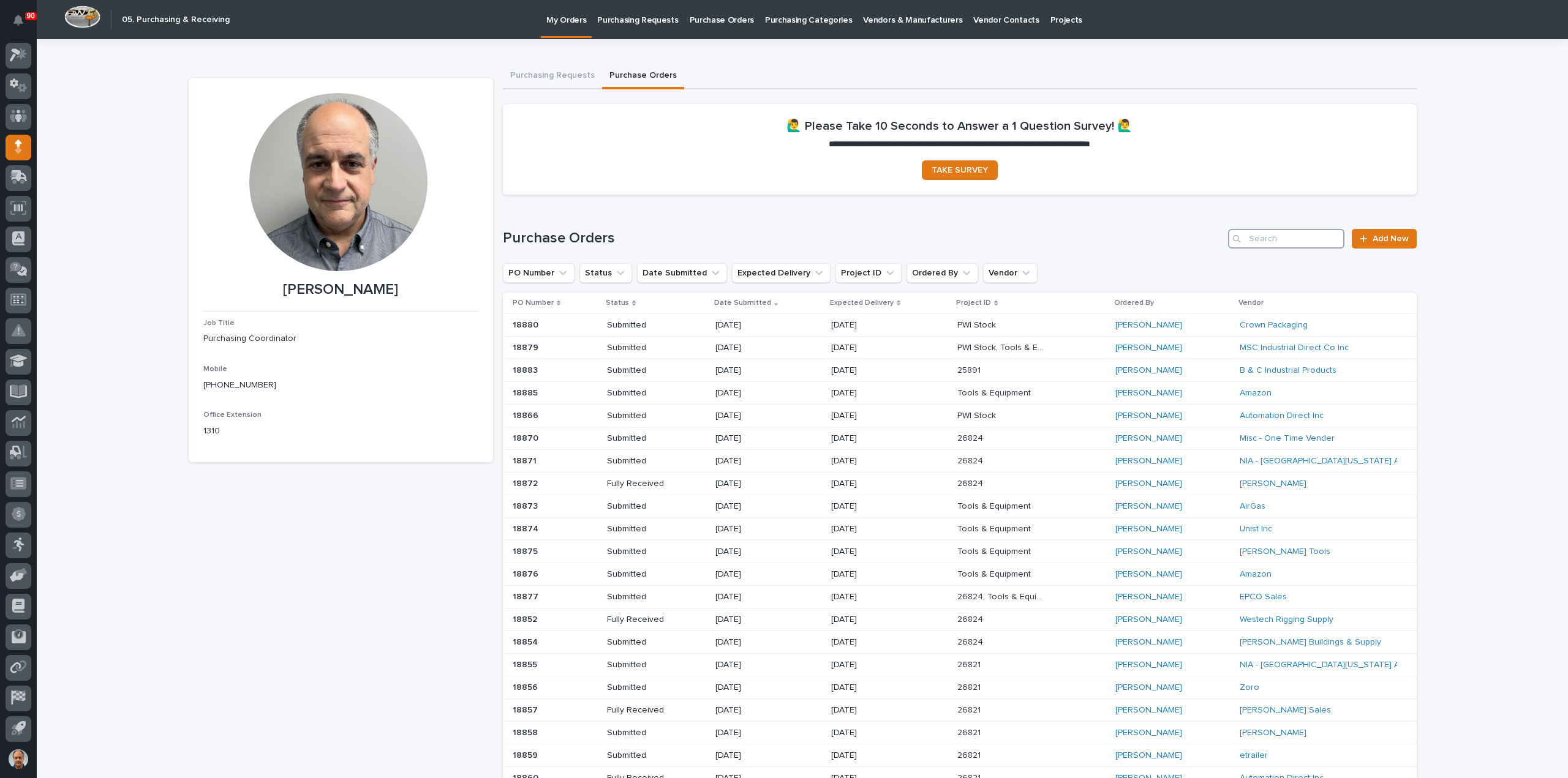
click at [1308, 239] on input "Search" at bounding box center [1285, 238] width 116 height 20
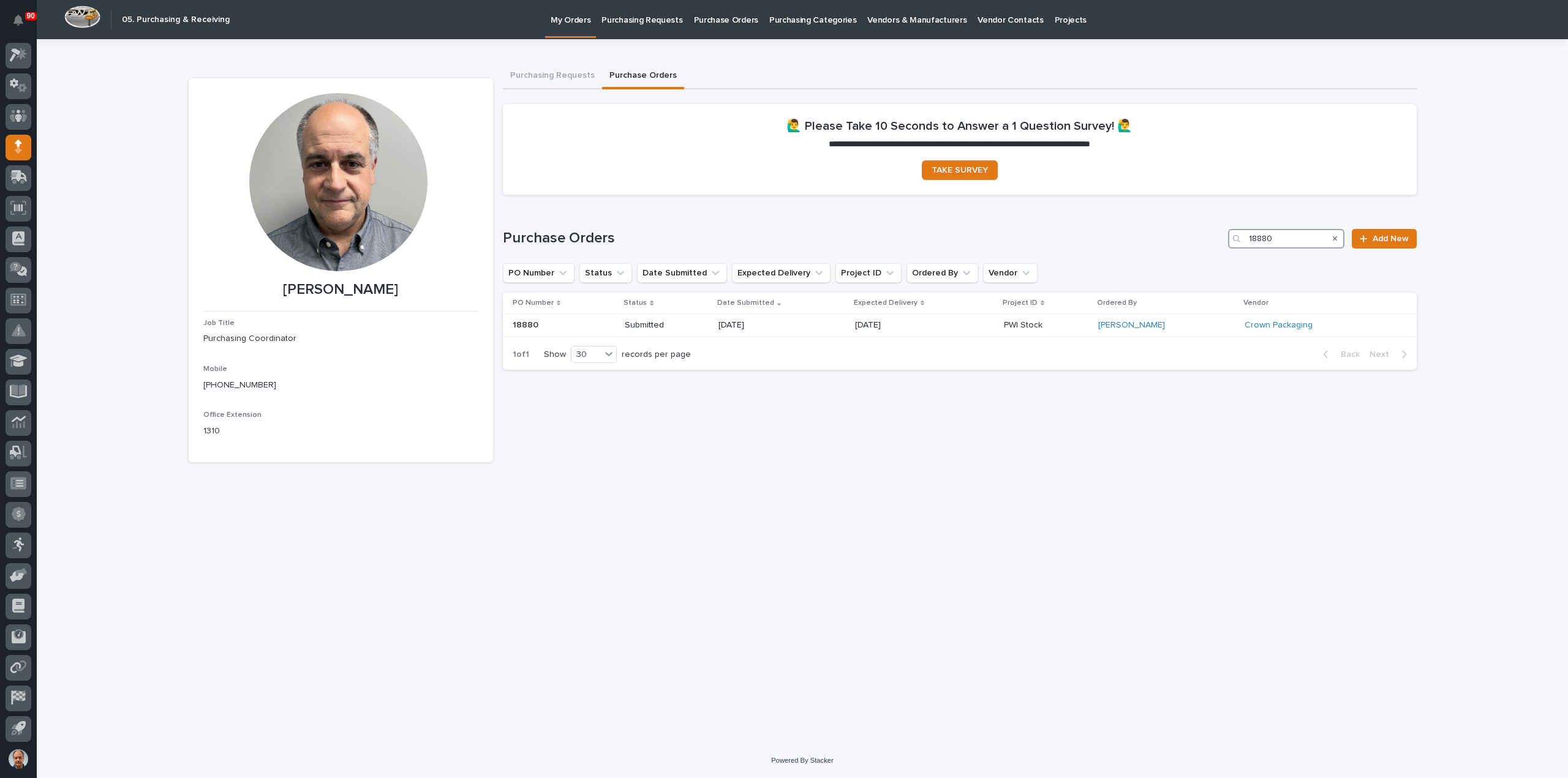
click at [1277, 237] on input "18880" at bounding box center [1285, 238] width 116 height 20
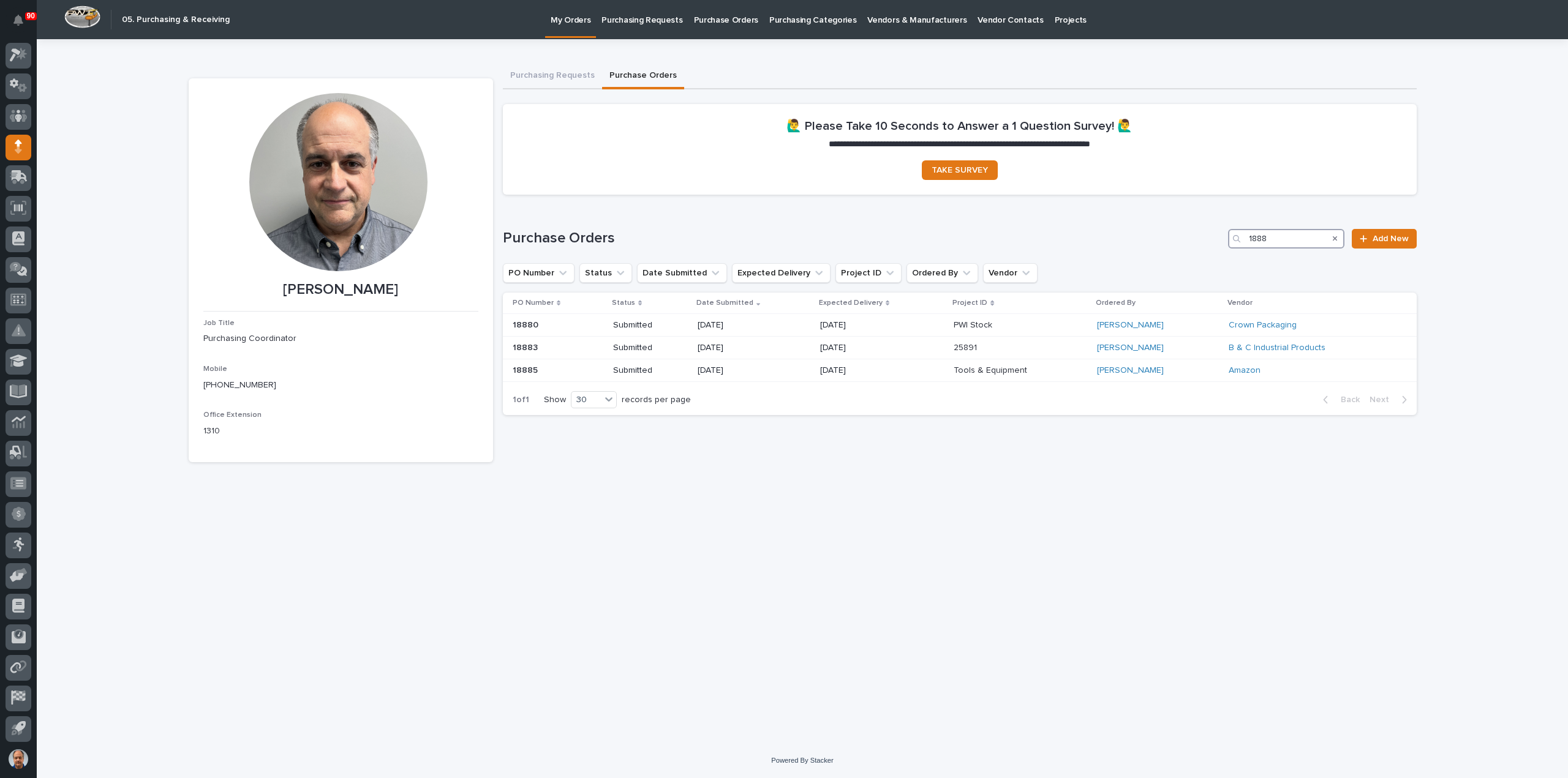
type input "1888"
click at [1391, 235] on span "Add New" at bounding box center [1390, 238] width 36 height 8
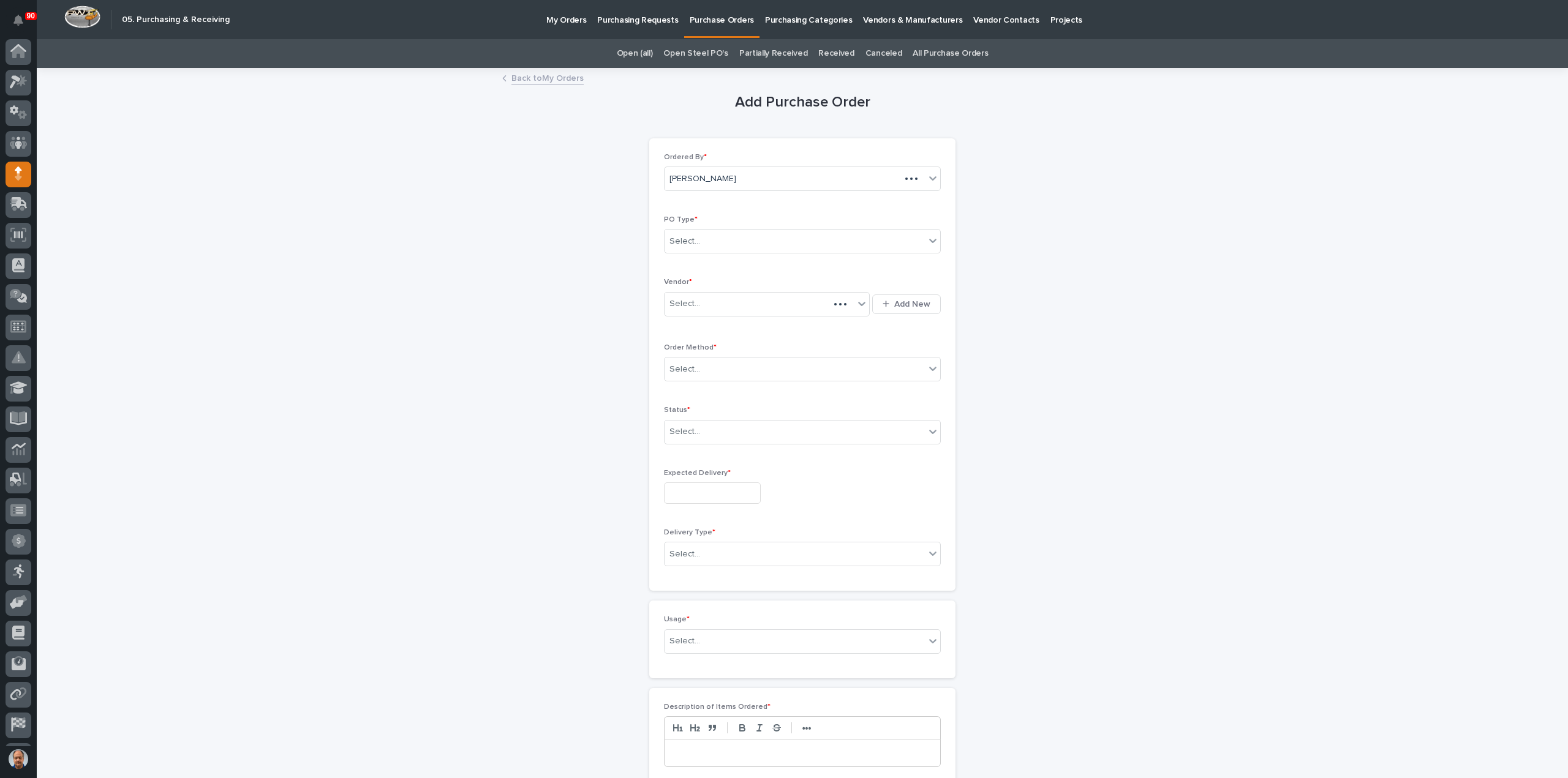
scroll to position [27, 0]
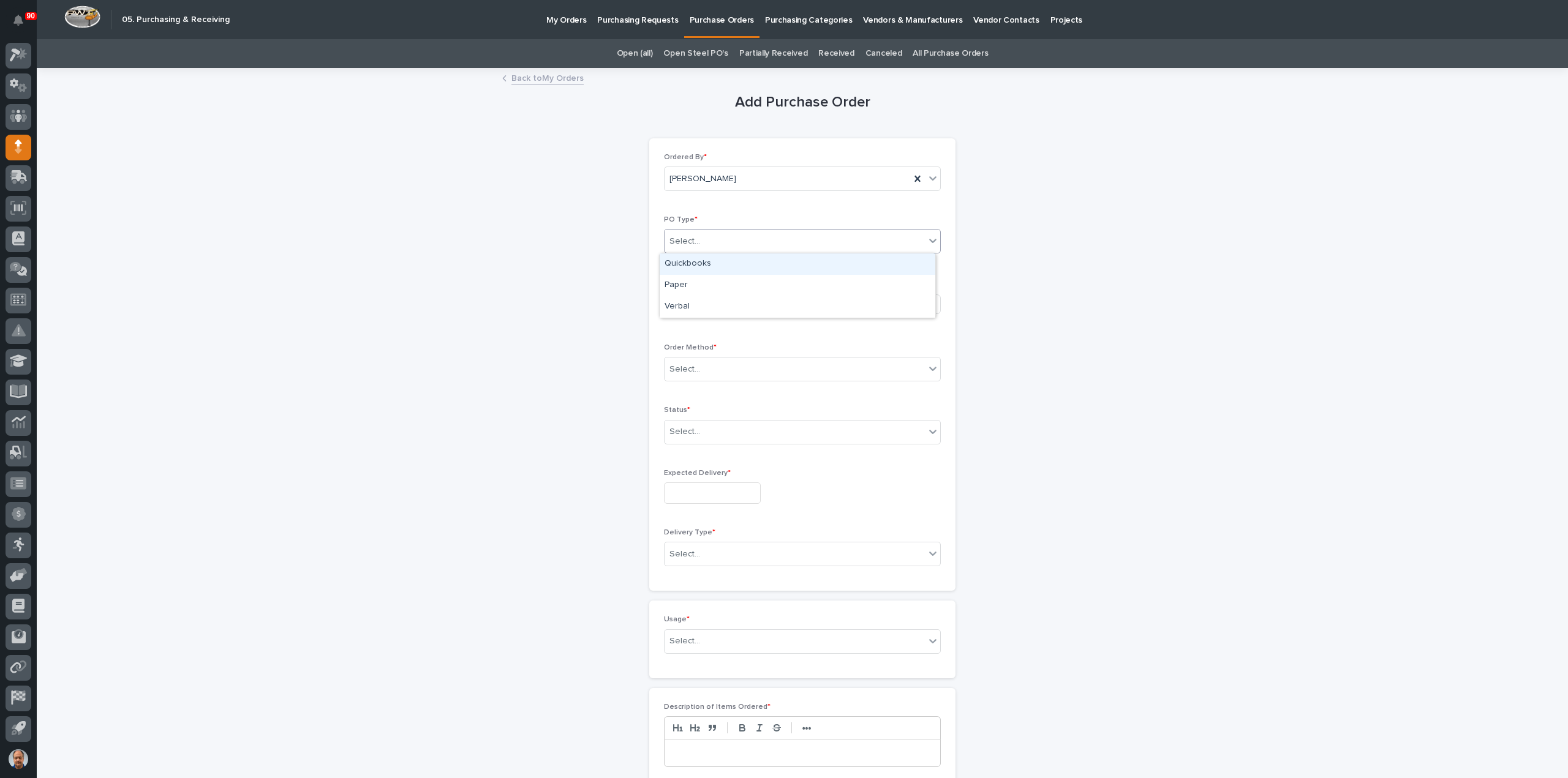
drag, startPoint x: 741, startPoint y: 239, endPoint x: 743, endPoint y: 246, distance: 7.3
click at [741, 239] on div "Select..." at bounding box center [795, 242] width 261 height 20
click at [703, 278] on div "Paper" at bounding box center [797, 285] width 275 height 21
click at [716, 301] on div "Select..." at bounding box center [758, 304] width 189 height 20
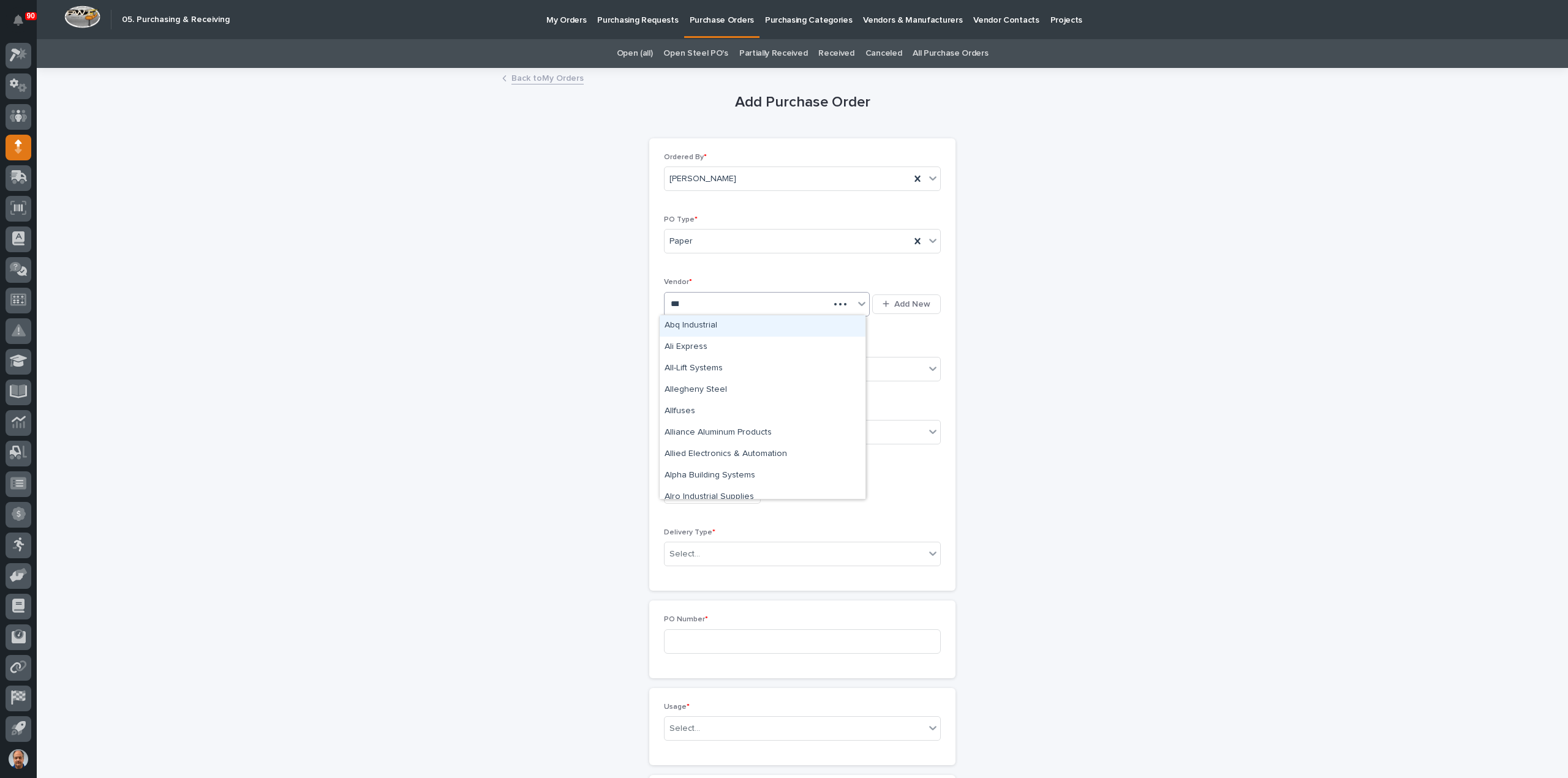
type input "****"
click at [730, 343] on div "Alro Plastics" at bounding box center [762, 347] width 206 height 21
click at [710, 374] on div "Select..." at bounding box center [795, 369] width 261 height 20
drag, startPoint x: 690, startPoint y: 397, endPoint x: 724, endPoint y: 427, distance: 45.3
click at [685, 406] on div "Email" at bounding box center [797, 412] width 275 height 21
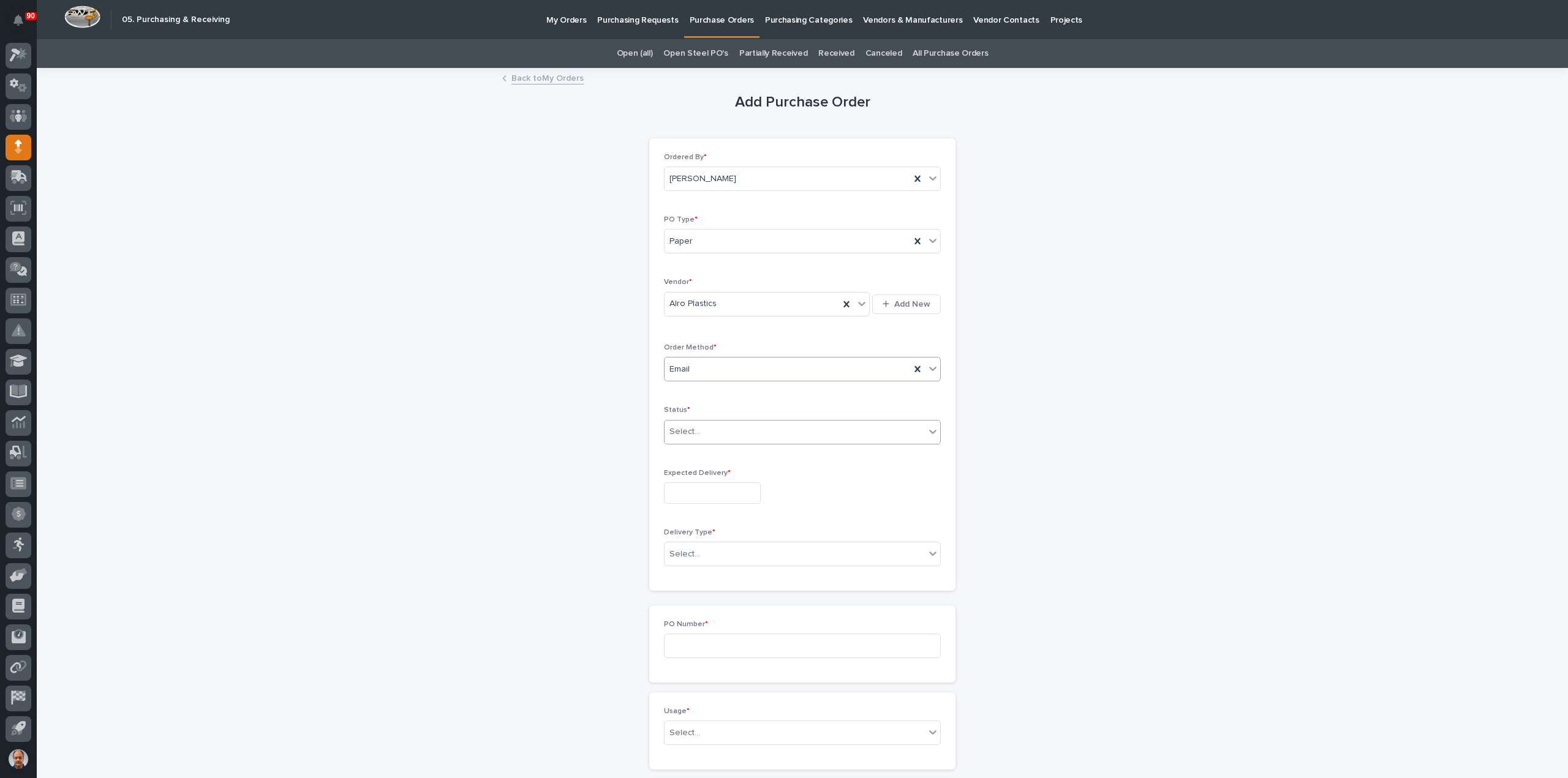
click at [717, 431] on div "Select..." at bounding box center [795, 432] width 261 height 20
click at [696, 471] on div "Submitted" at bounding box center [797, 475] width 275 height 21
click at [710, 487] on input "text" at bounding box center [712, 493] width 97 height 21
click at [766, 300] on span "Next Month" at bounding box center [766, 301] width 0 height 16
click at [745, 411] on div "26" at bounding box center [744, 410] width 17 height 17
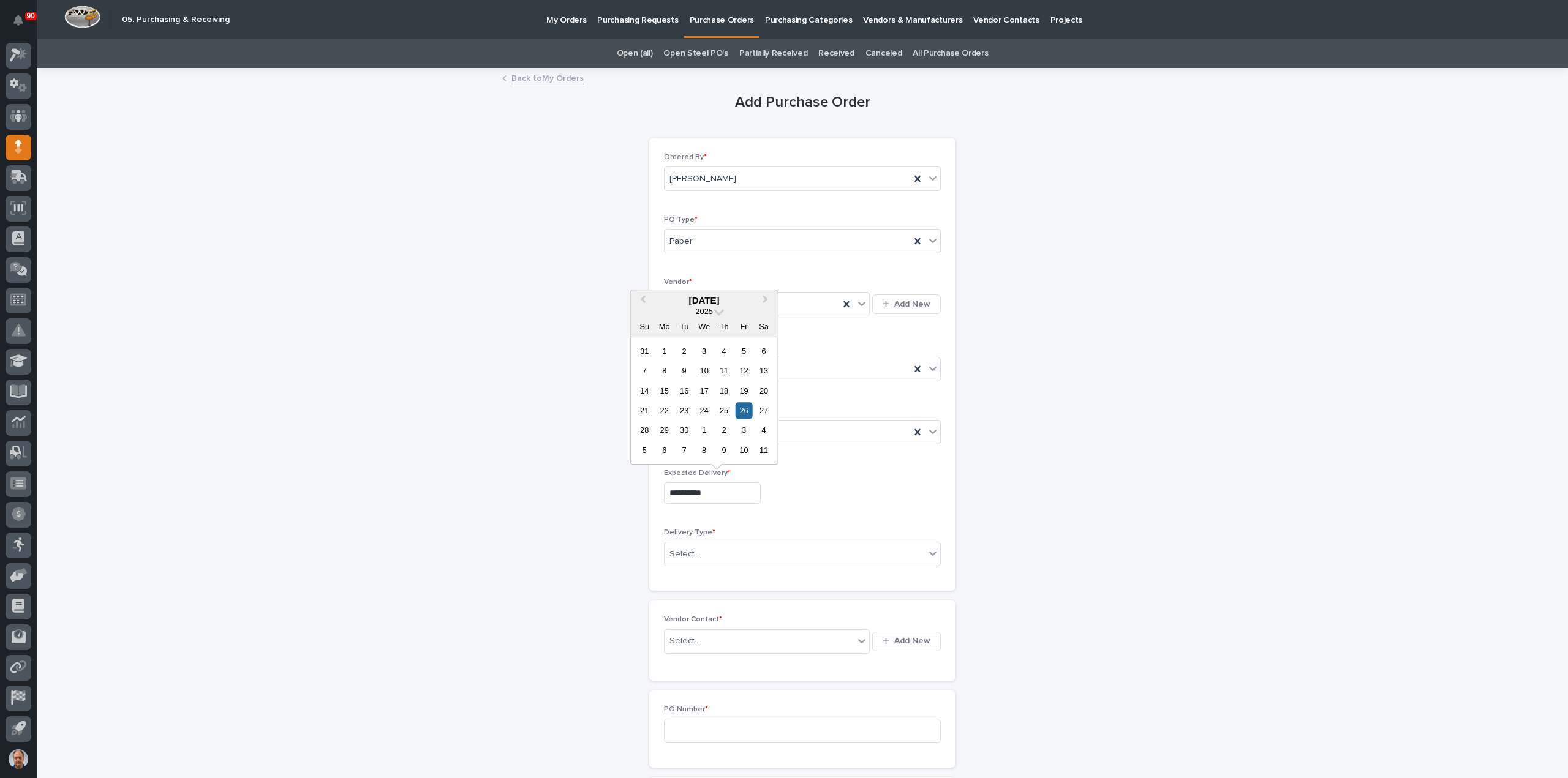
click at [747, 495] on input "**********" at bounding box center [712, 493] width 97 height 21
click at [708, 434] on div "1" at bounding box center [704, 431] width 17 height 17
type input "**********"
click at [714, 553] on div "Select..." at bounding box center [795, 555] width 261 height 20
click at [707, 573] on div "Deliver to PWI" at bounding box center [797, 574] width 275 height 21
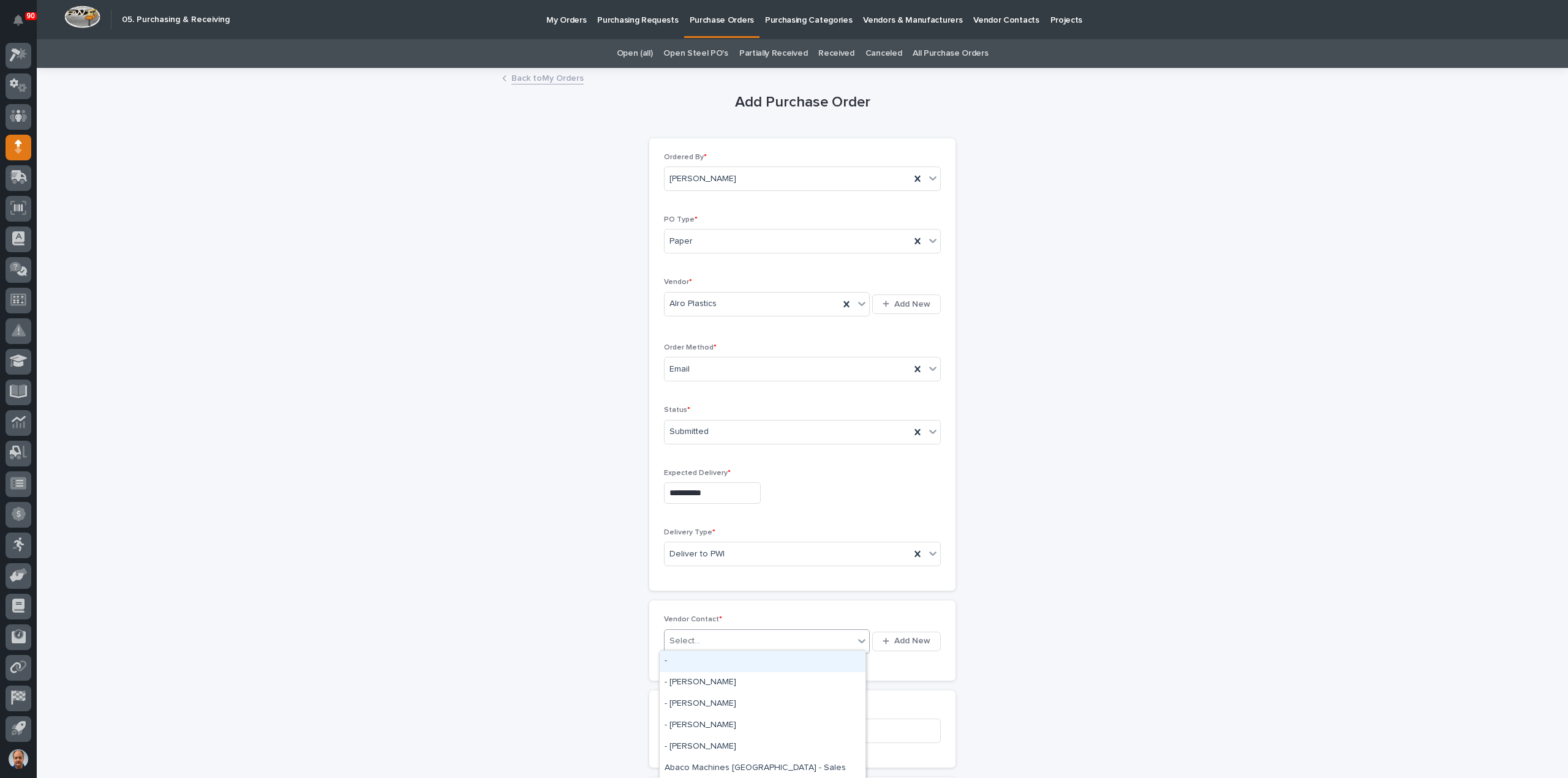
click at [690, 635] on div "Select..." at bounding box center [684, 641] width 31 height 13
type input "****"
click at [730, 684] on div "Alro Plastics - [PERSON_NAME]" at bounding box center [762, 683] width 206 height 21
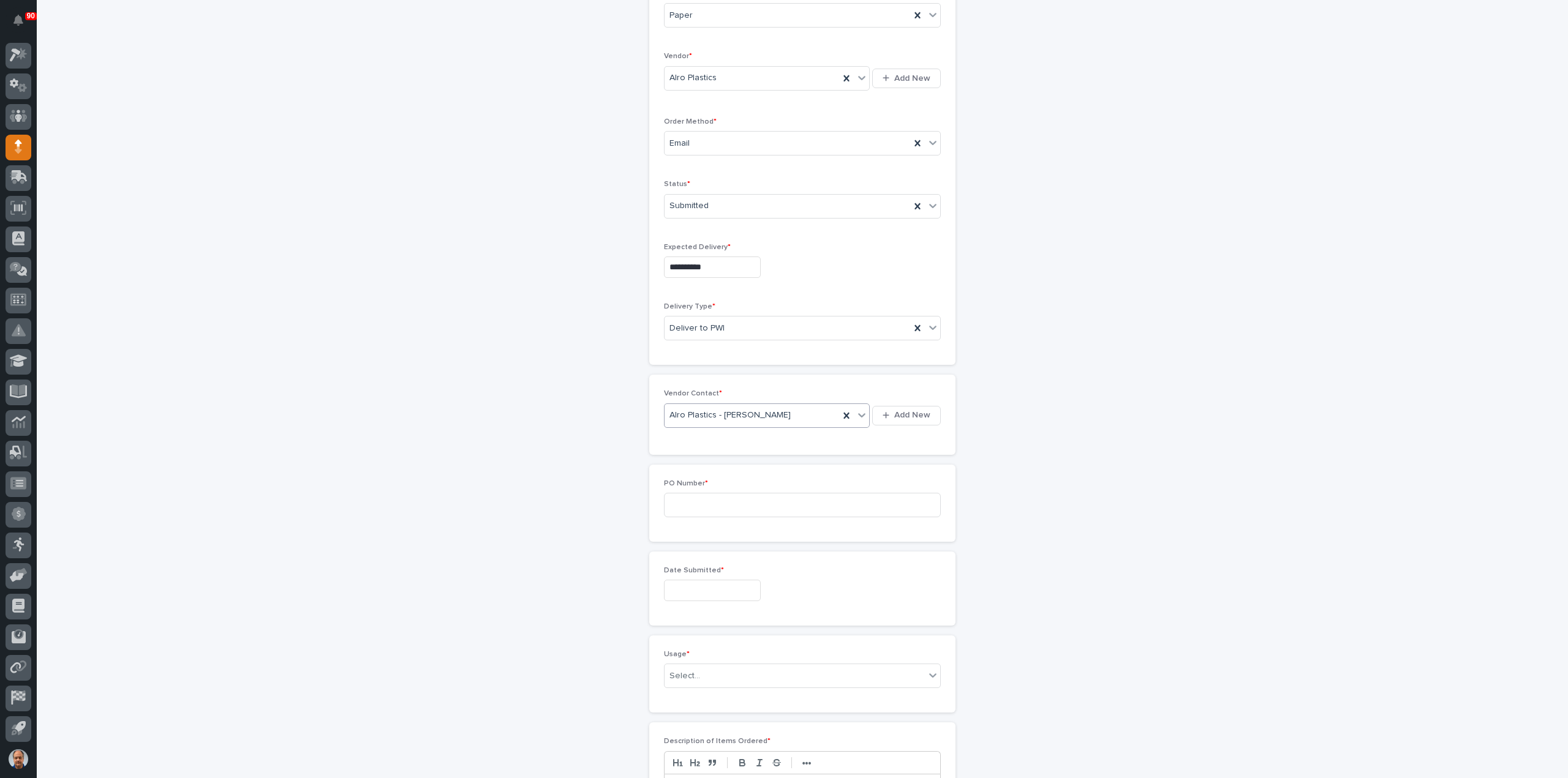
scroll to position [245, 0]
click at [694, 488] on input at bounding box center [801, 486] width 276 height 24
type input "18884"
click at [698, 563] on input "text" at bounding box center [712, 571] width 97 height 21
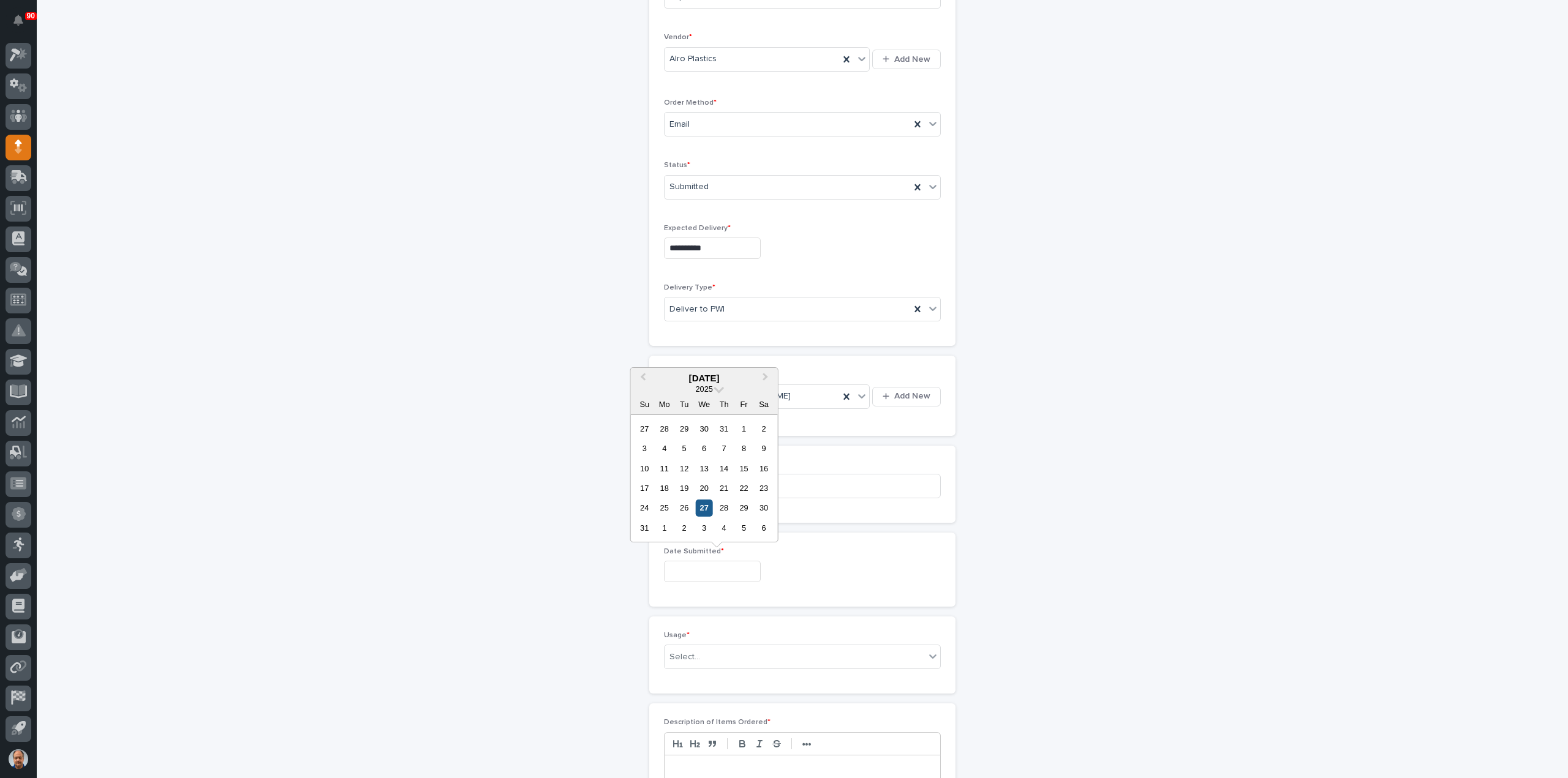
click at [703, 506] on div "27" at bounding box center [704, 508] width 17 height 17
type input "**********"
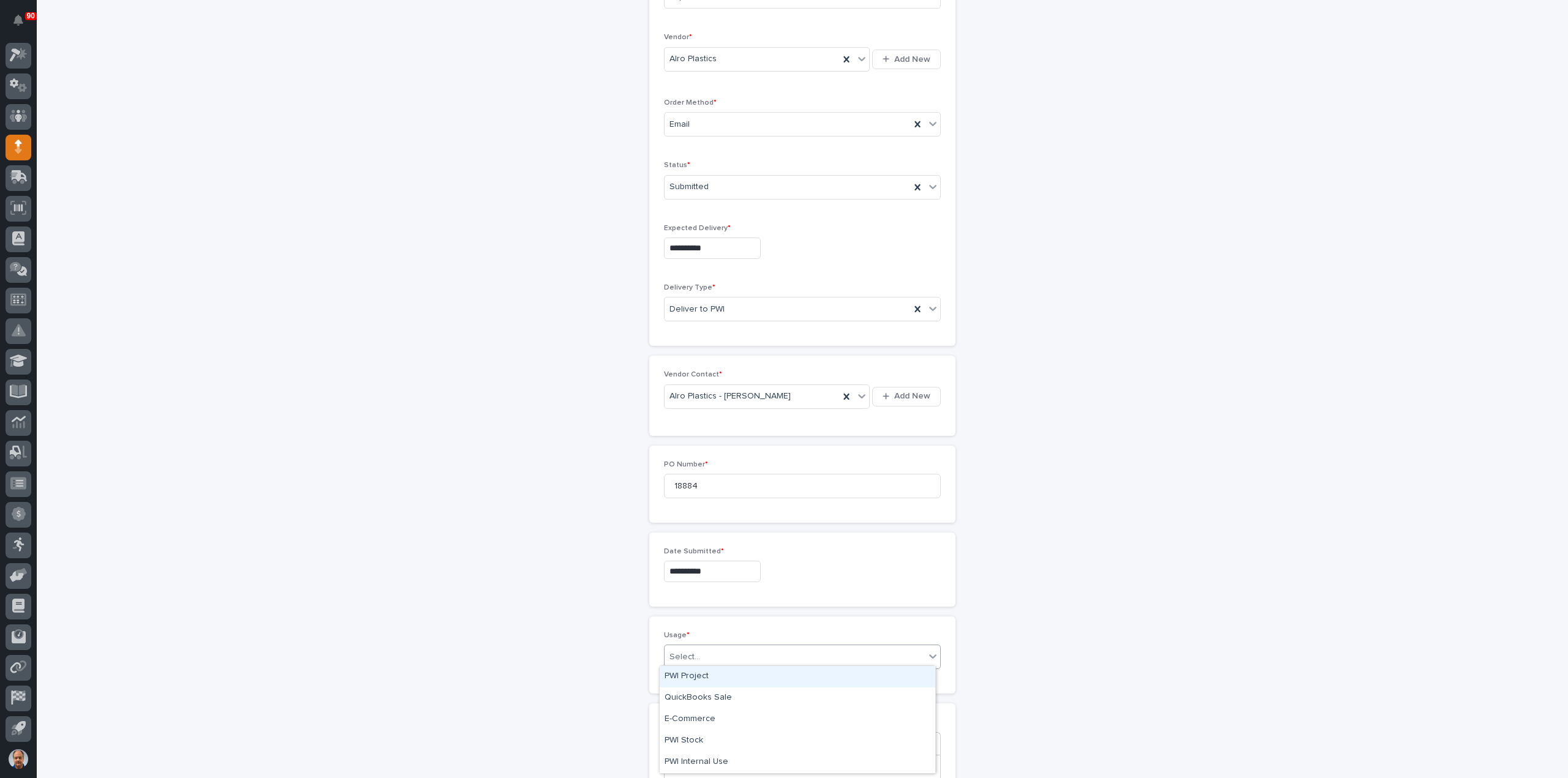
drag, startPoint x: 705, startPoint y: 643, endPoint x: 710, endPoint y: 657, distance: 14.9
click at [705, 645] on div "Select..." at bounding box center [801, 657] width 276 height 24
click at [689, 737] on div "PWI Stock" at bounding box center [797, 741] width 275 height 21
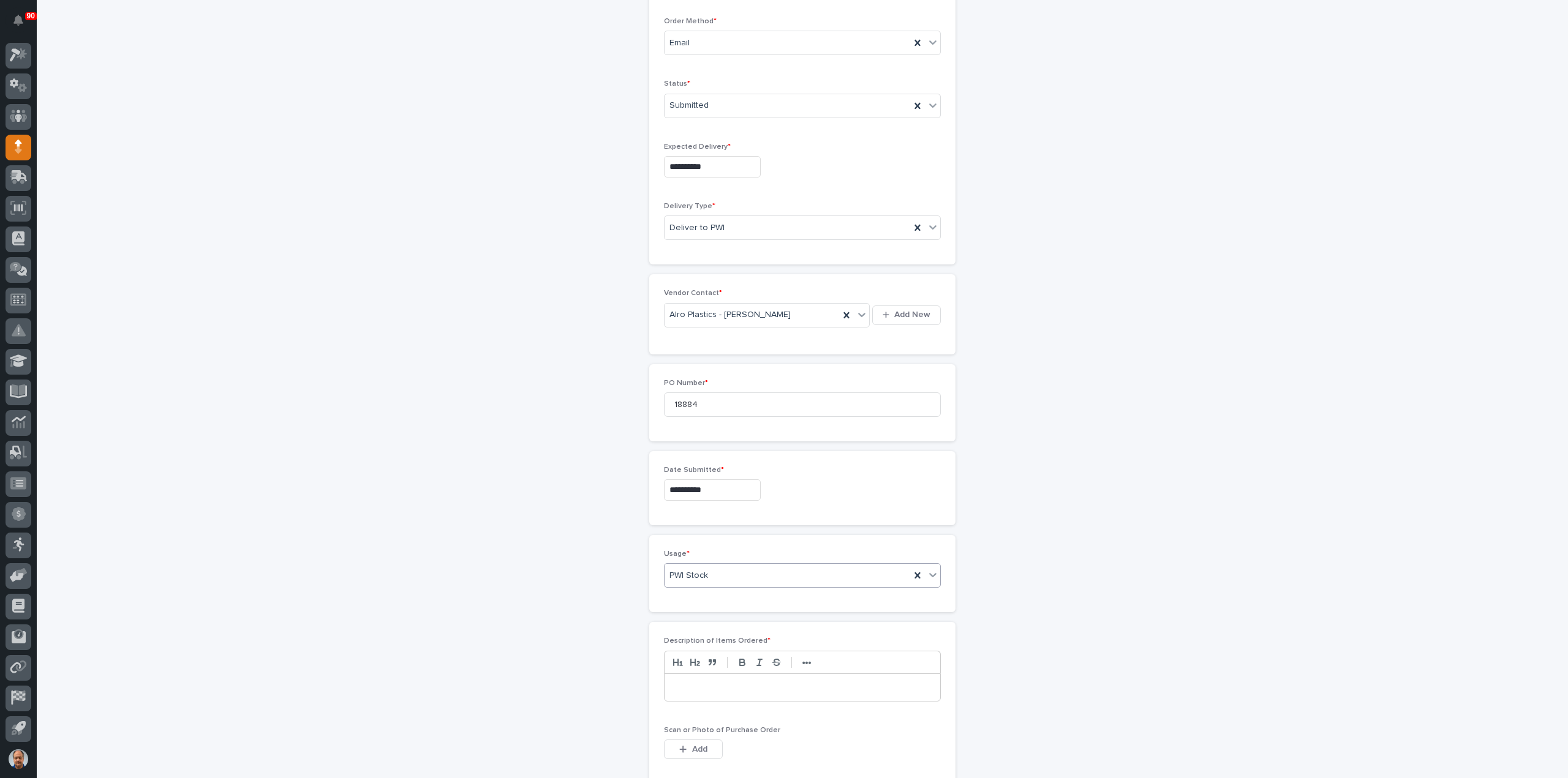
scroll to position [429, 0]
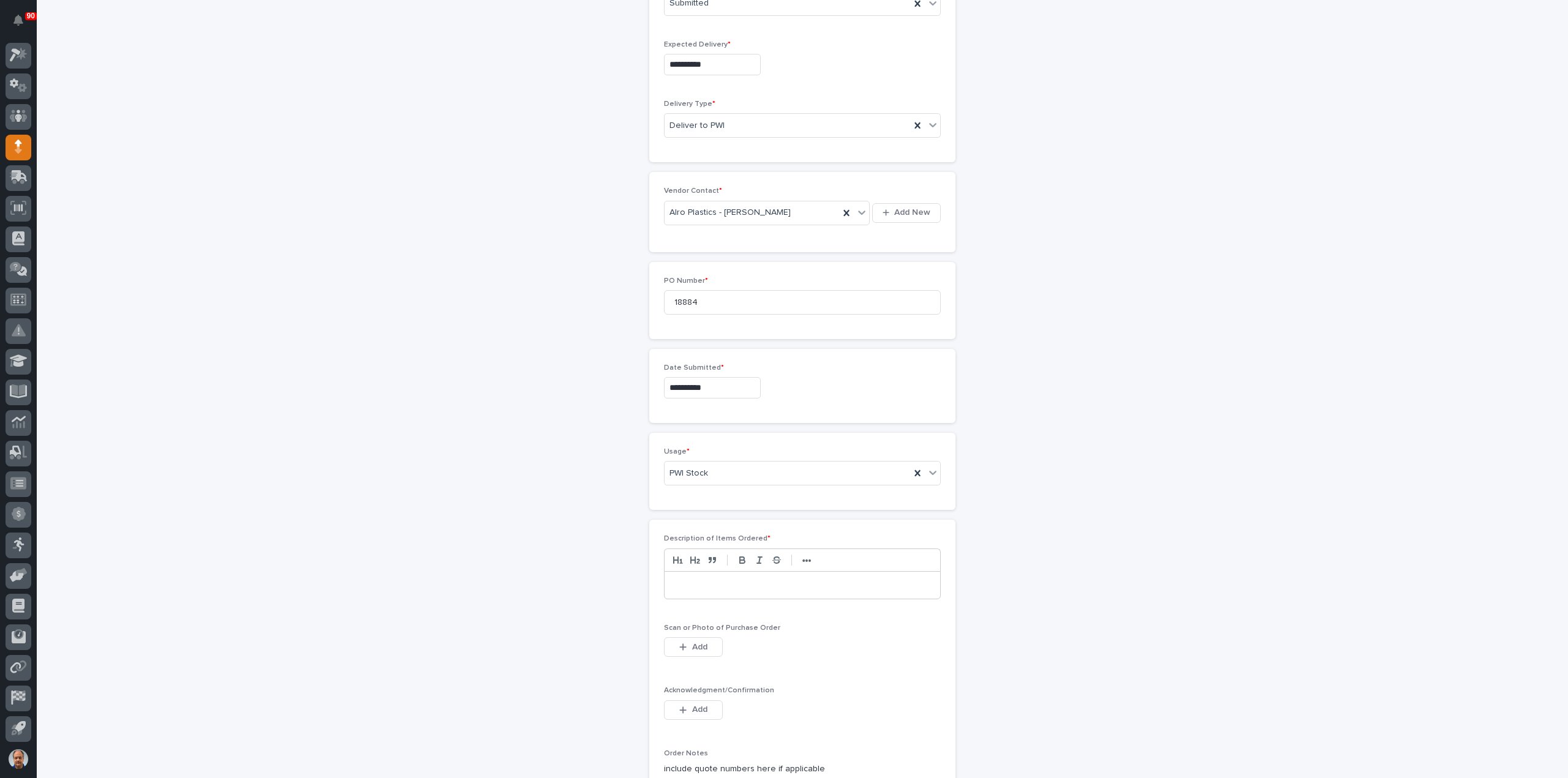
click at [712, 584] on p at bounding box center [802, 585] width 257 height 12
click at [692, 642] on span "Add" at bounding box center [700, 648] width 15 height 11
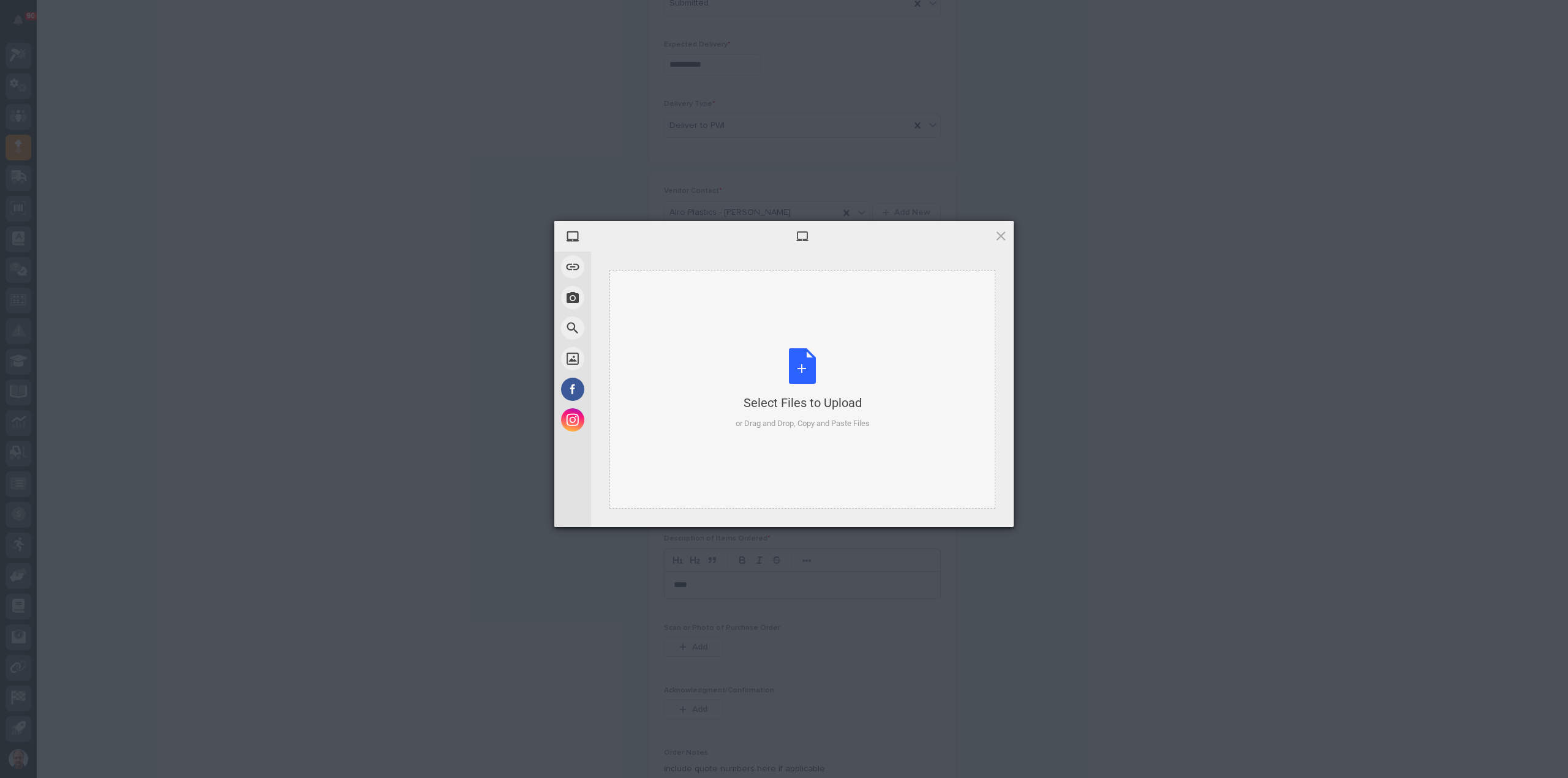
click at [806, 374] on div "Select Files to Upload or Drag and Drop, Copy and Paste Files" at bounding box center [802, 389] width 134 height 82
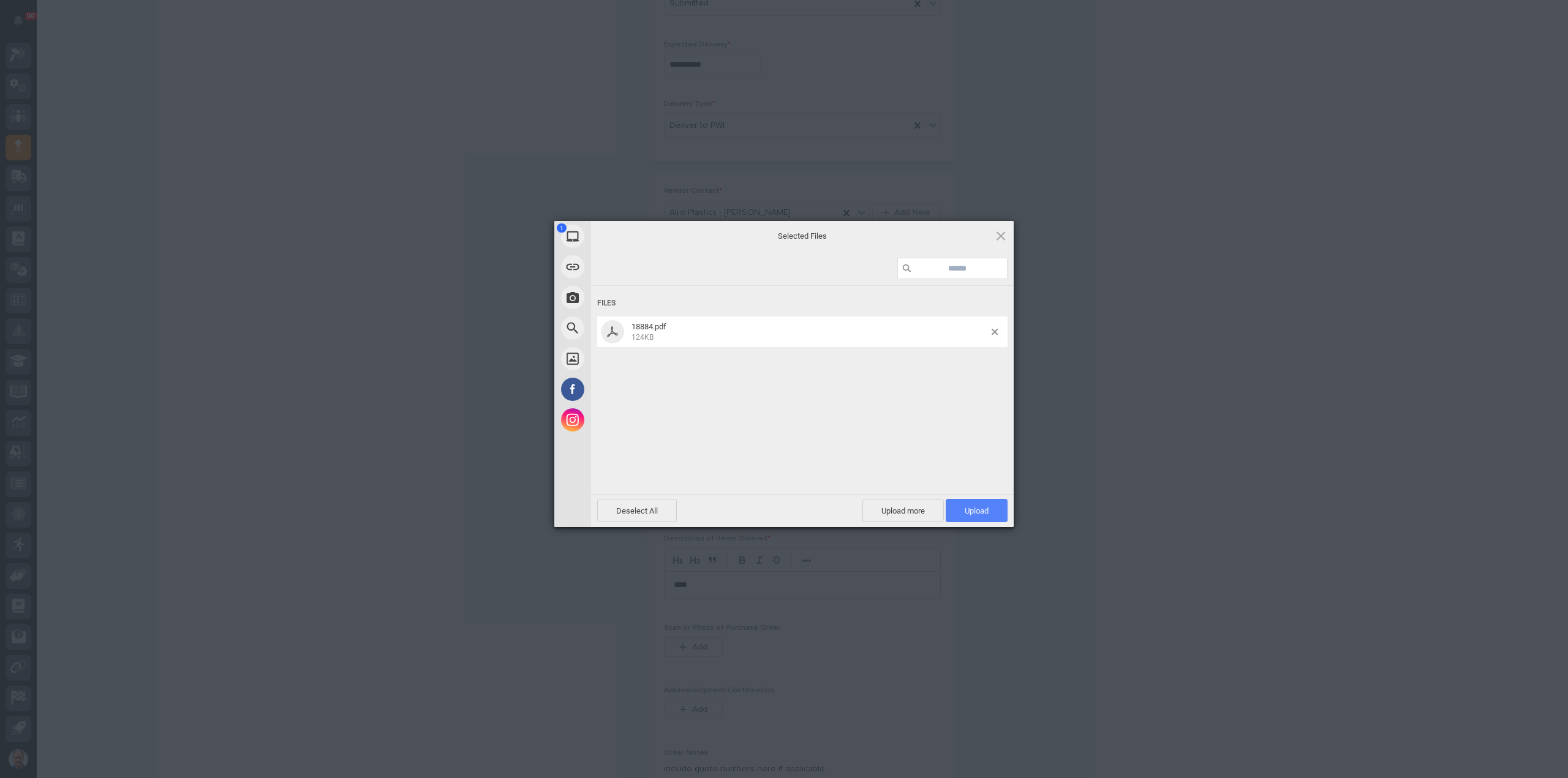
click at [972, 510] on span "Upload 1" at bounding box center [976, 511] width 24 height 9
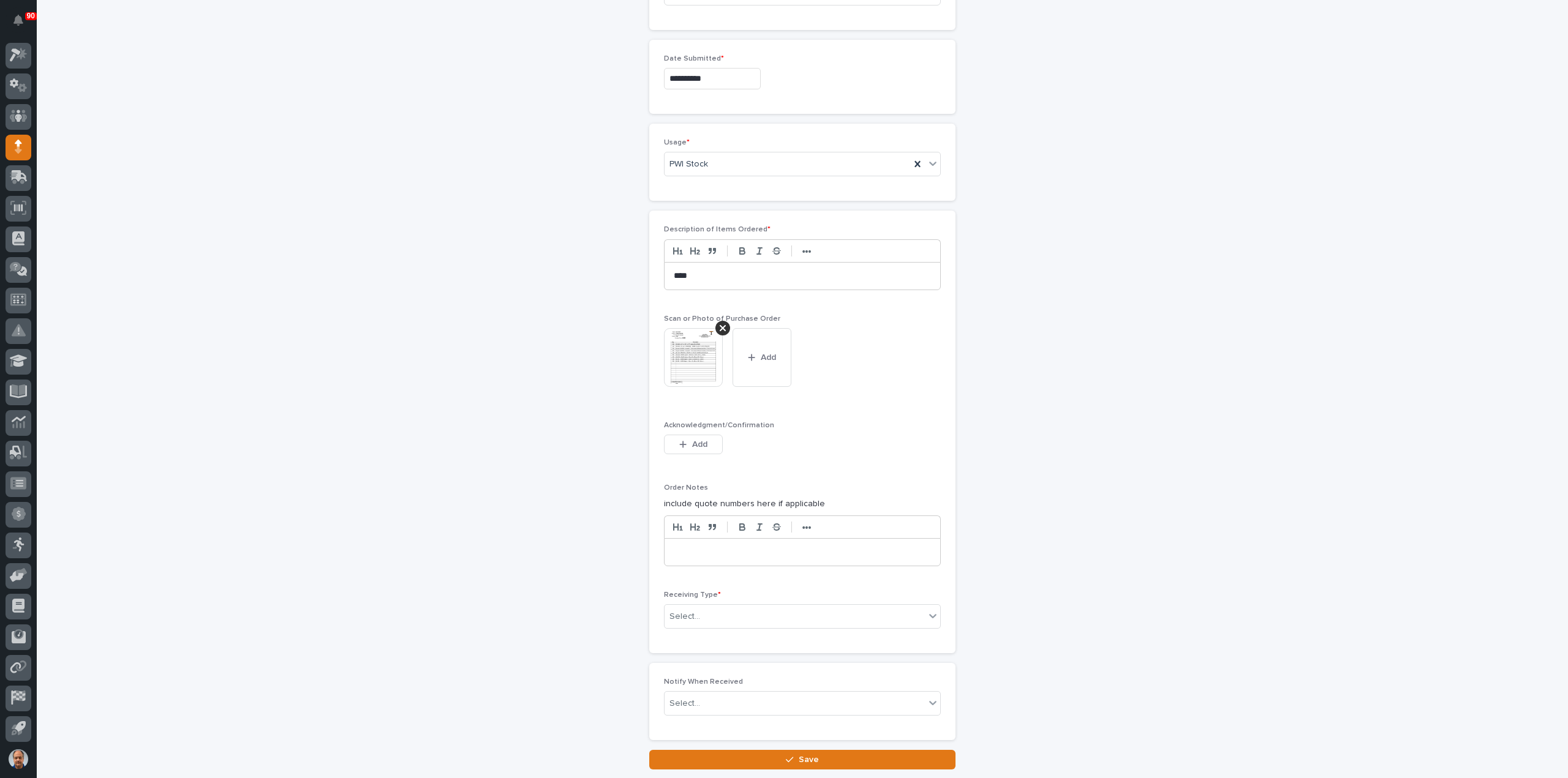
scroll to position [757, 0]
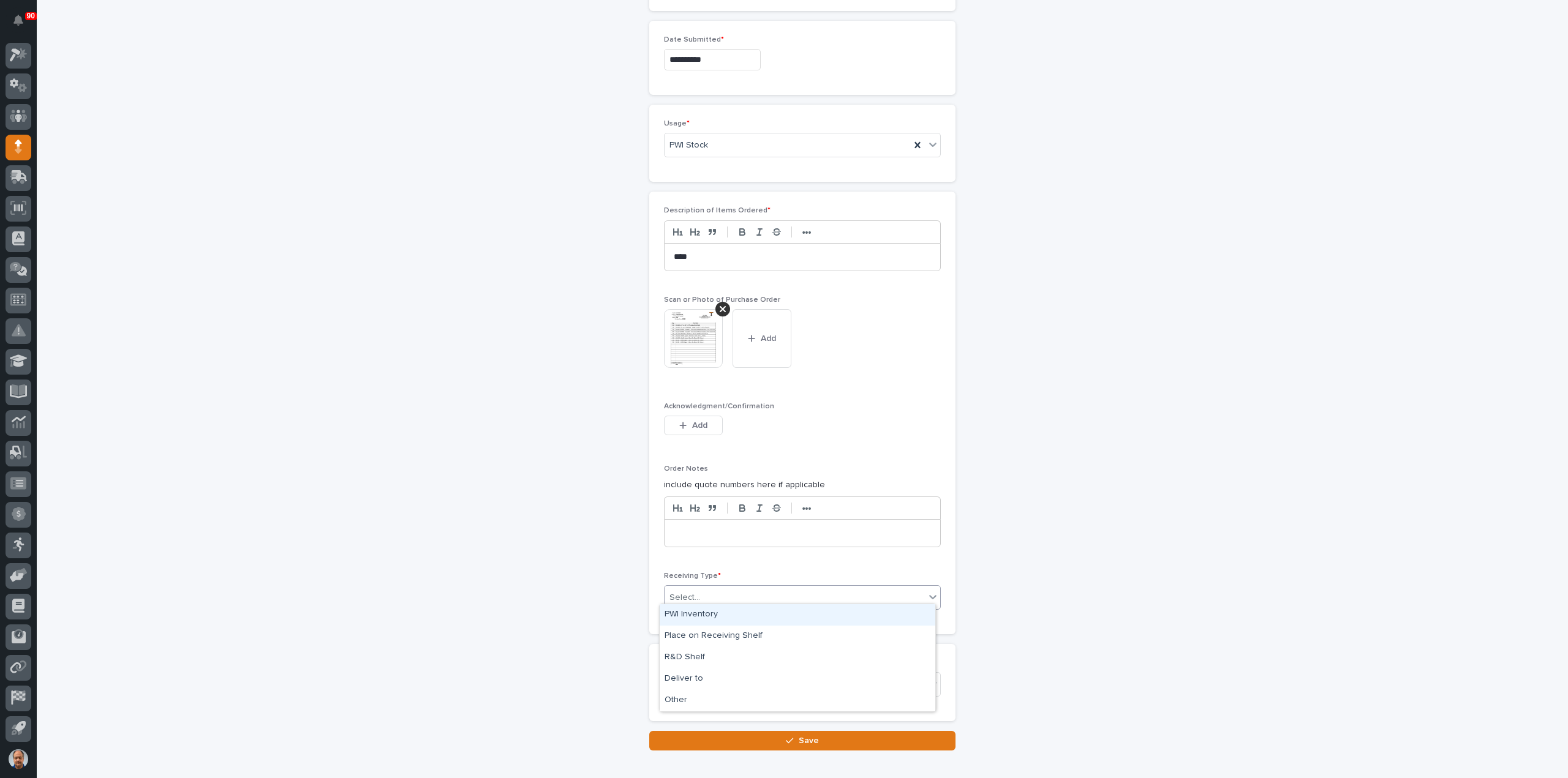
click at [735, 588] on div "Select..." at bounding box center [795, 598] width 261 height 20
drag, startPoint x: 700, startPoint y: 689, endPoint x: 692, endPoint y: 698, distance: 12.0
click at [692, 698] on div "Other" at bounding box center [797, 701] width 275 height 21
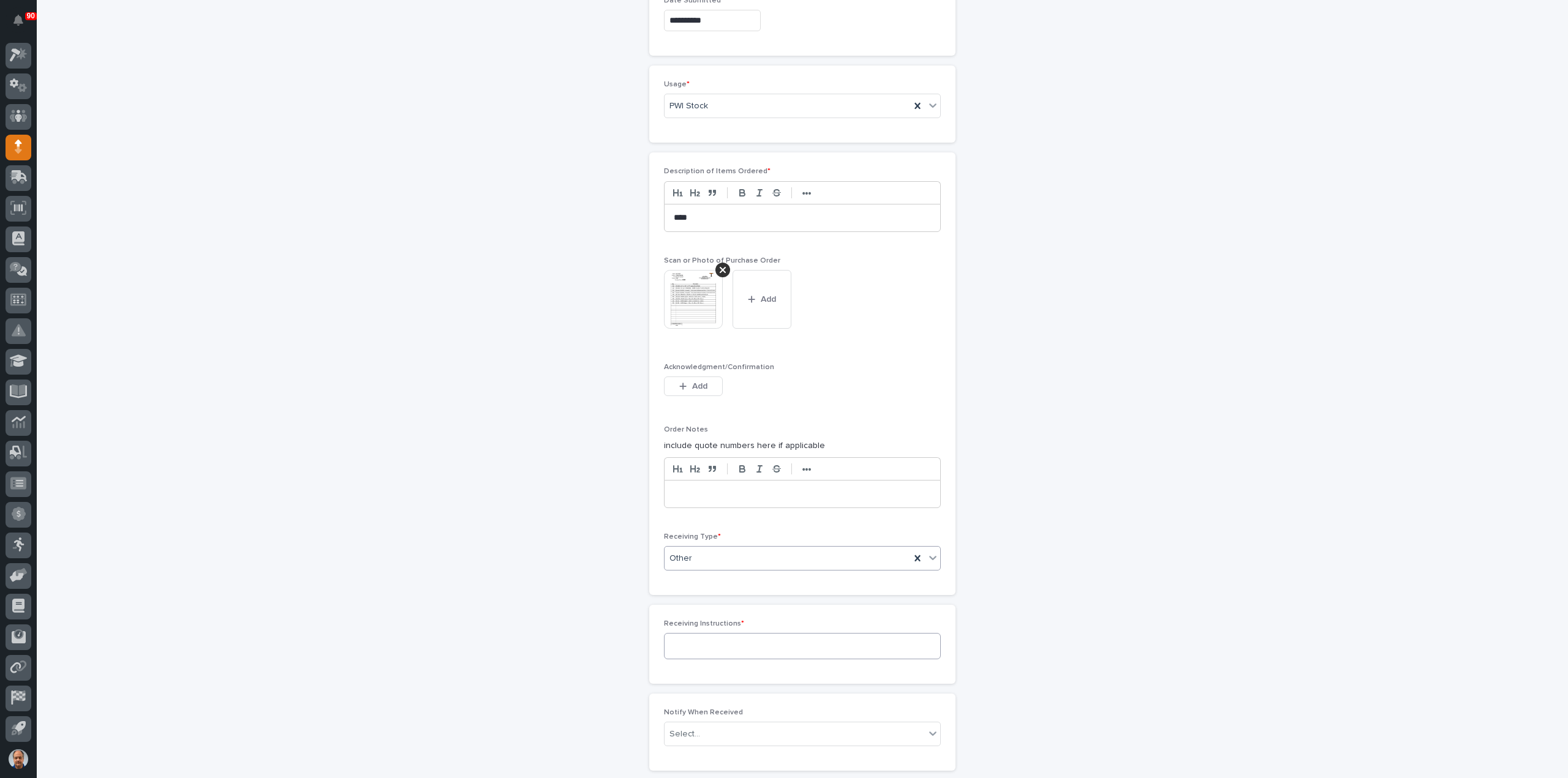
scroll to position [801, 0]
click at [707, 640] on textarea at bounding box center [801, 641] width 276 height 26
type textarea "******"
click at [719, 261] on icon at bounding box center [722, 265] width 7 height 10
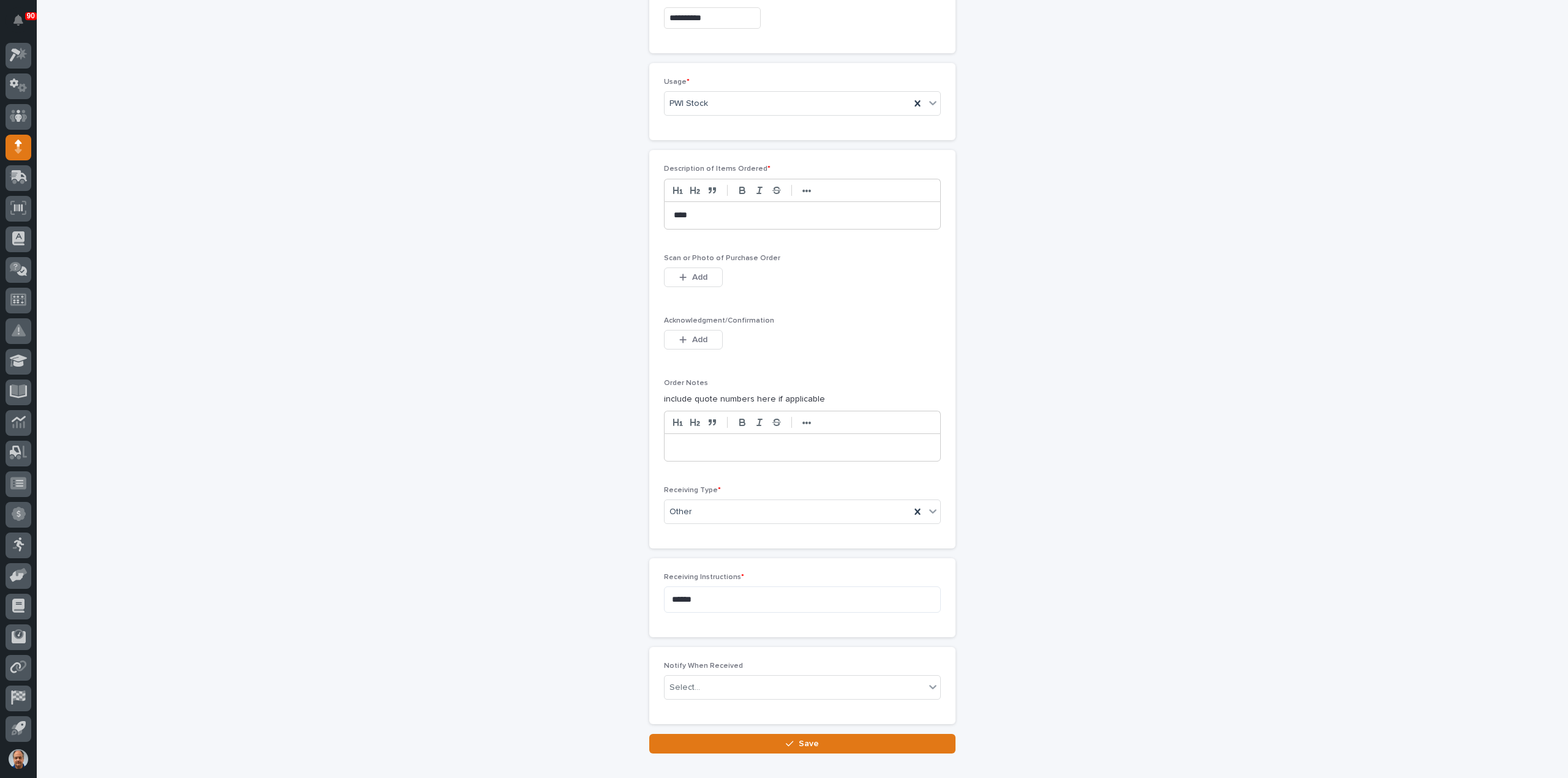
scroll to position [779, 0]
